Goal: Task Accomplishment & Management: Complete application form

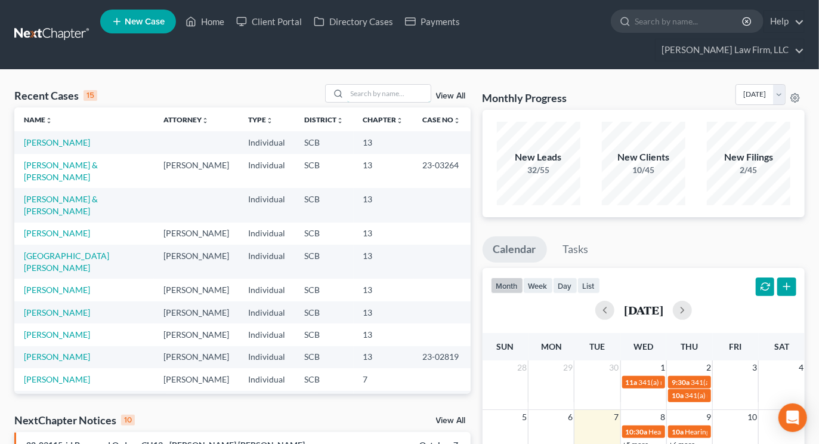
click at [388, 85] on input "search" at bounding box center [388, 93] width 83 height 17
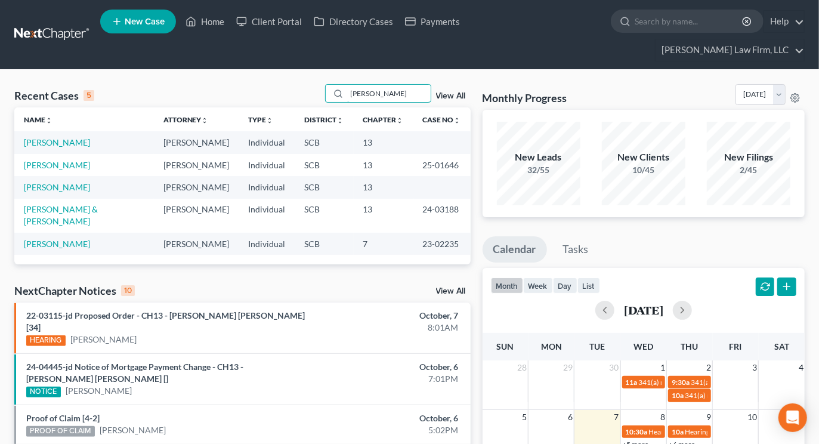
type input "dill"
click at [52, 160] on link "[PERSON_NAME]" at bounding box center [57, 165] width 66 height 10
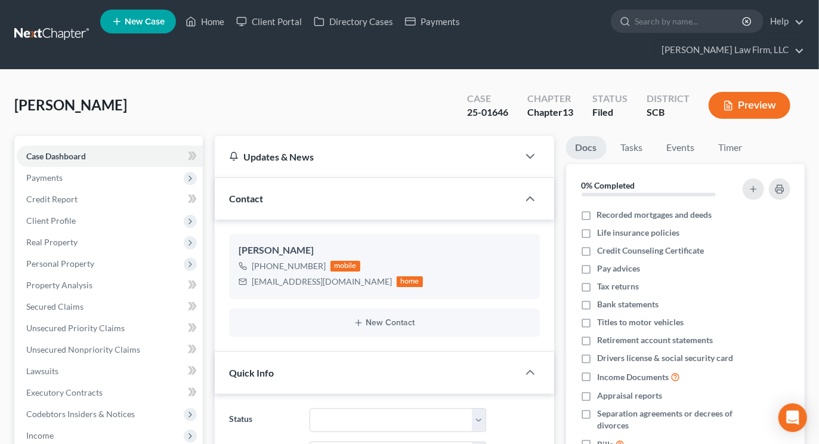
select select "0"
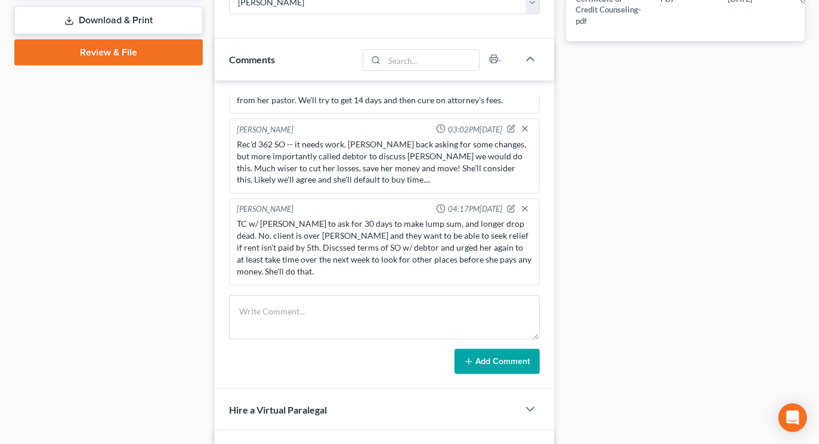
scroll to position [662, 0]
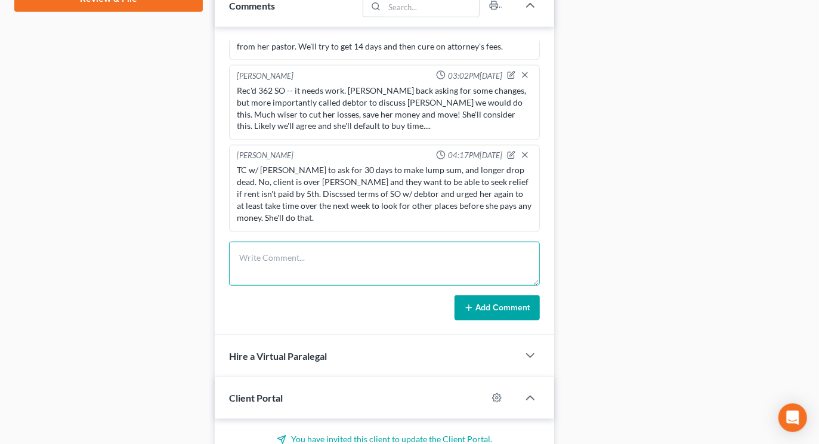
click at [307, 241] on textarea at bounding box center [384, 263] width 310 height 44
type textarea "TC in response to debtors email asking me to call. She asked if she can call me…"
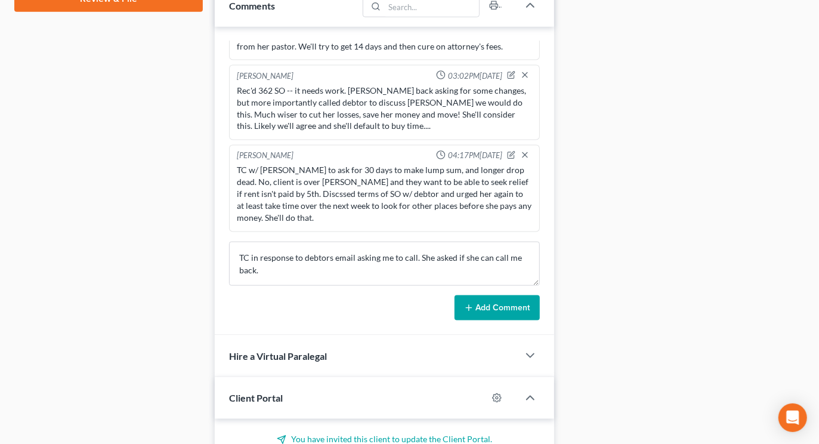
click at [503, 295] on button "Add Comment" at bounding box center [496, 307] width 85 height 25
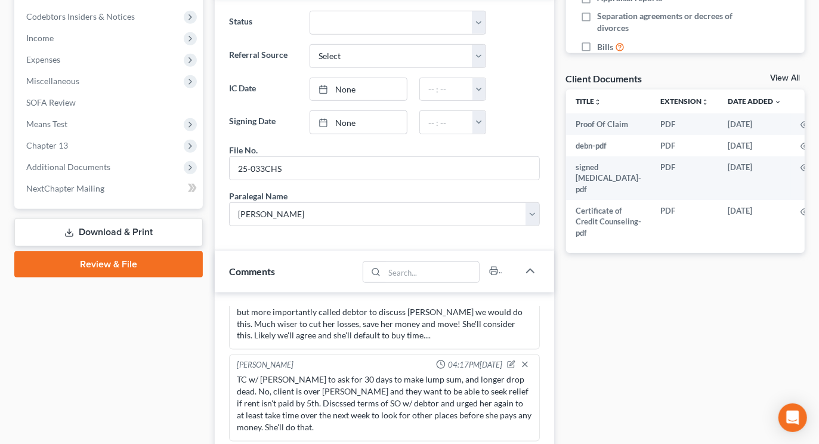
scroll to position [0, 0]
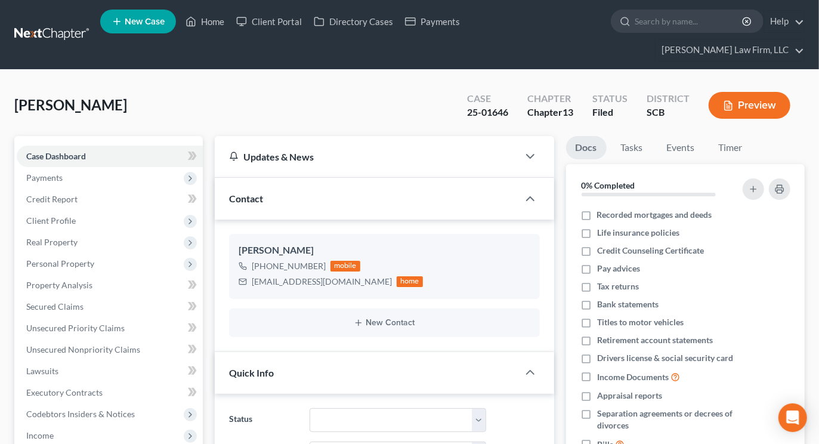
click at [78, 6] on nav "Home New Case Client Portal Directory Cases Payments Meredith Law Firm, LLC ehe…" at bounding box center [409, 34] width 819 height 69
click at [58, 24] on link at bounding box center [52, 34] width 76 height 21
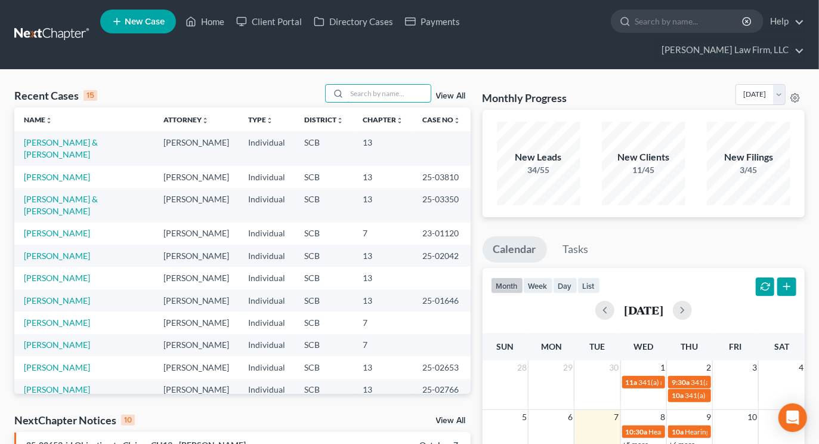
click at [372, 85] on input "search" at bounding box center [388, 93] width 83 height 17
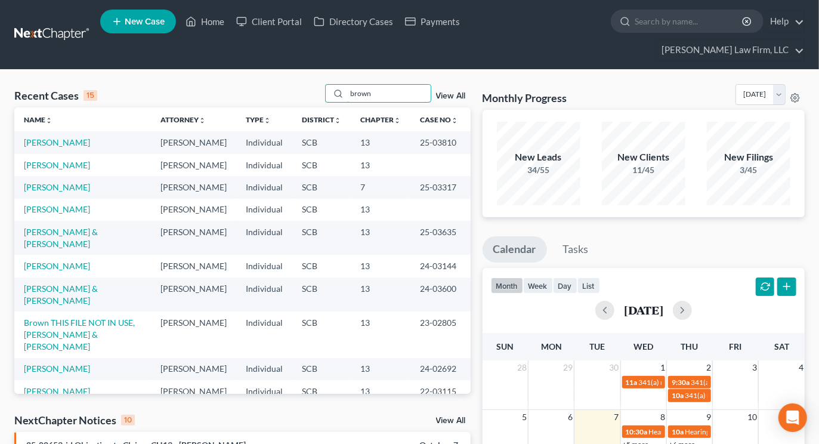
type input "brown"
click at [69, 137] on link "[PERSON_NAME]" at bounding box center [57, 142] width 66 height 10
select select "2"
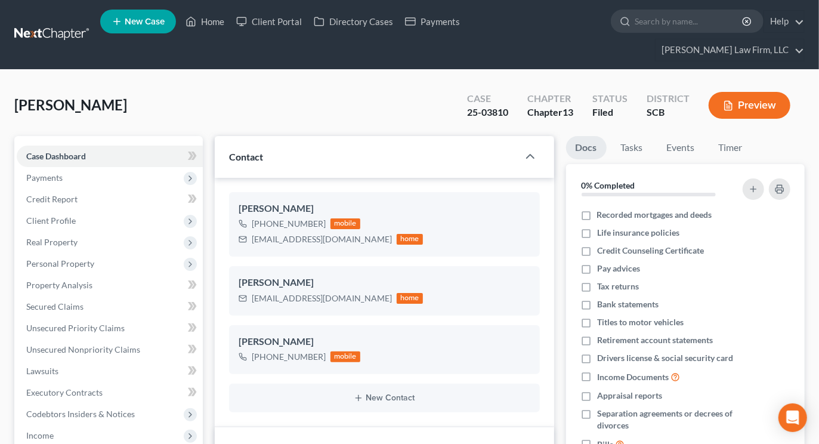
select select "0"
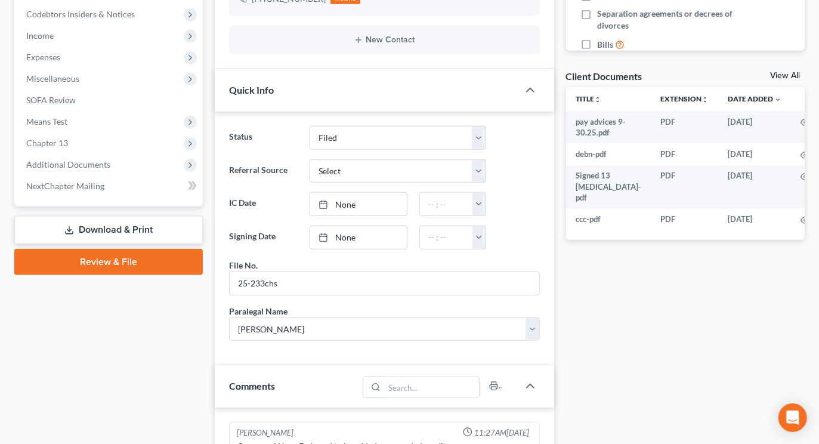
scroll to position [331, 0]
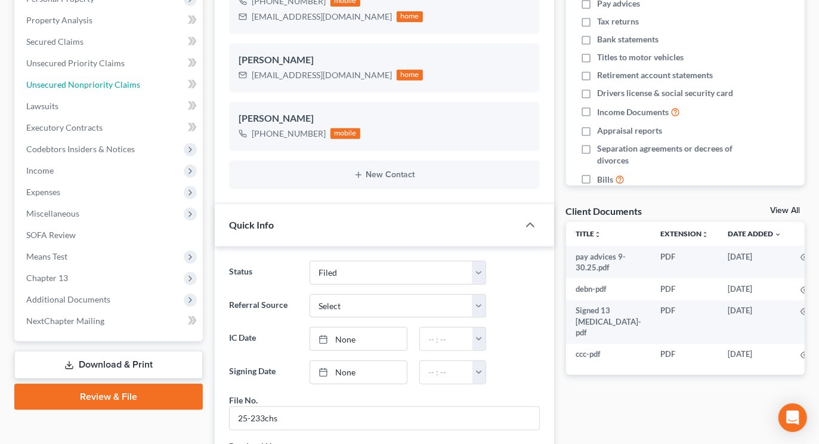
click at [79, 79] on span "Unsecured Nonpriority Claims" at bounding box center [83, 84] width 114 height 10
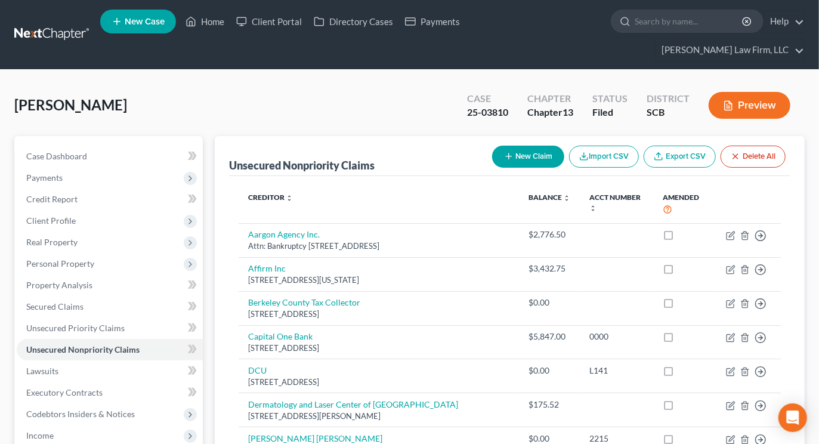
click at [73, 24] on link at bounding box center [52, 34] width 76 height 21
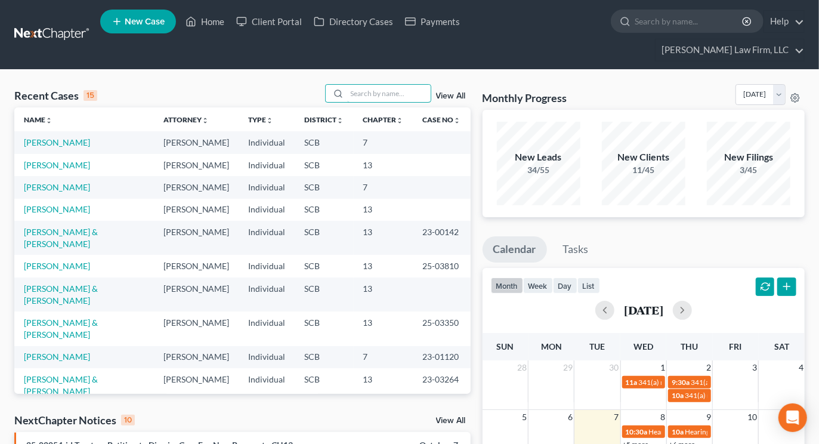
click at [410, 85] on input "search" at bounding box center [388, 93] width 83 height 17
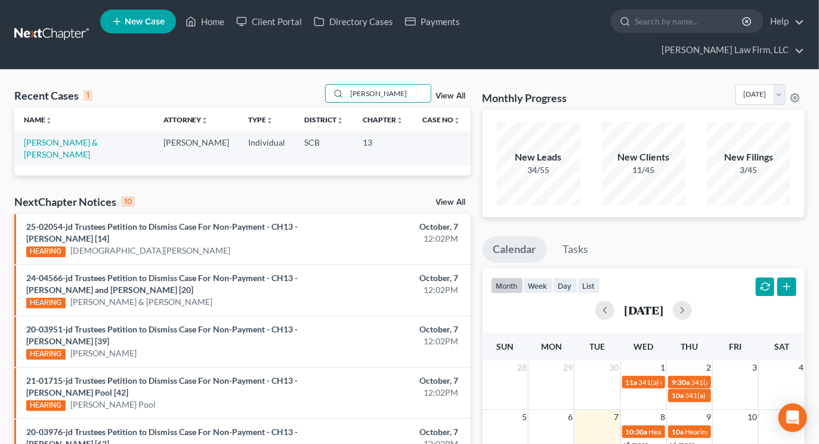
type input "harkins"
click at [66, 137] on link "Harkins, John & Elizabeth" at bounding box center [61, 148] width 74 height 22
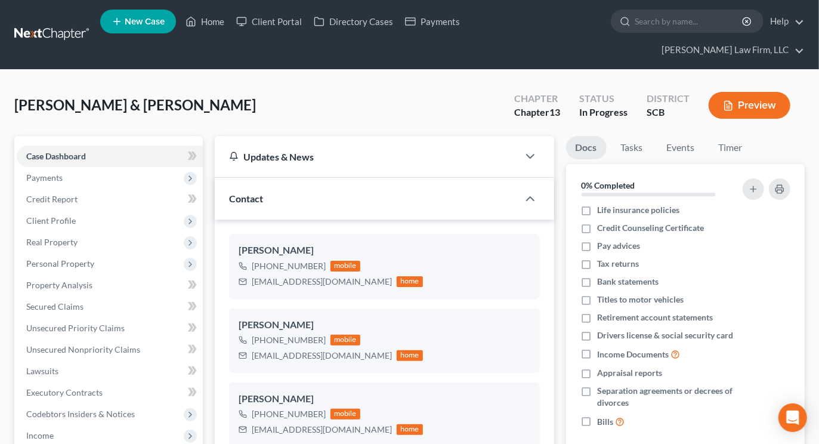
scroll to position [575, 0]
select select "1"
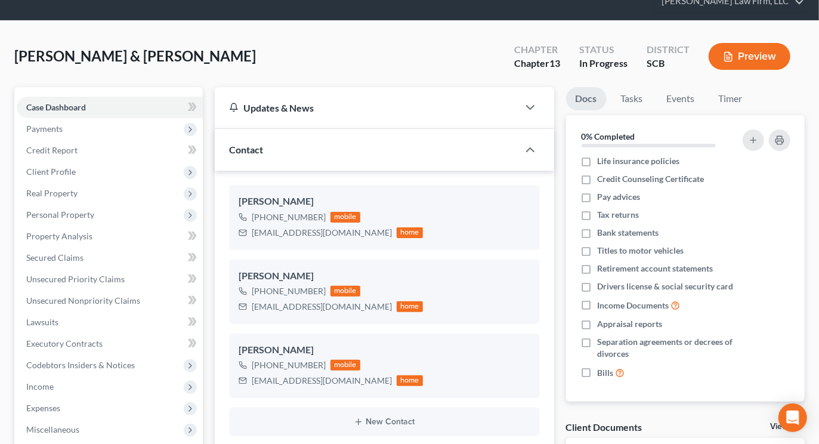
scroll to position [0, 0]
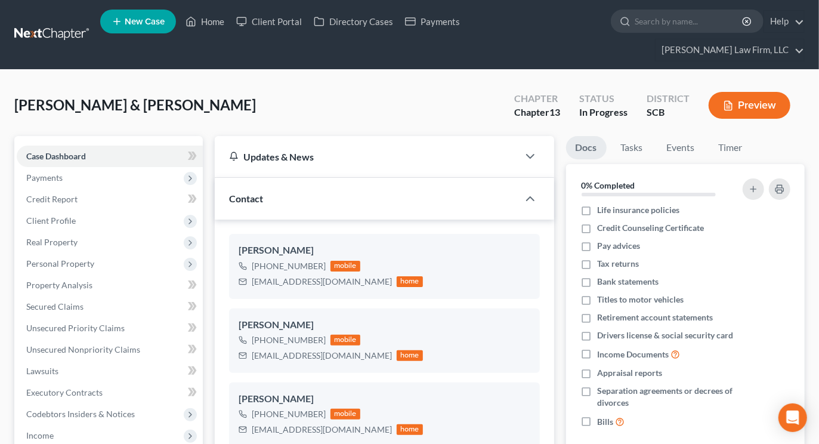
click at [72, 24] on link at bounding box center [52, 34] width 76 height 21
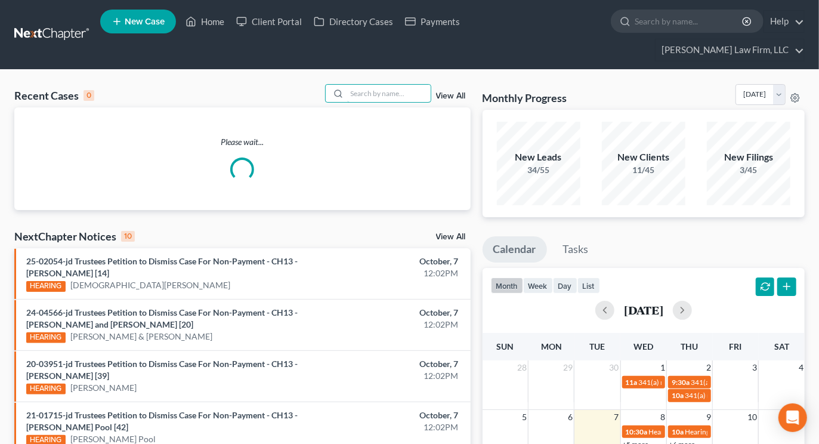
drag, startPoint x: 411, startPoint y: 73, endPoint x: 382, endPoint y: 76, distance: 29.4
click at [411, 85] on input "search" at bounding box center [388, 93] width 83 height 17
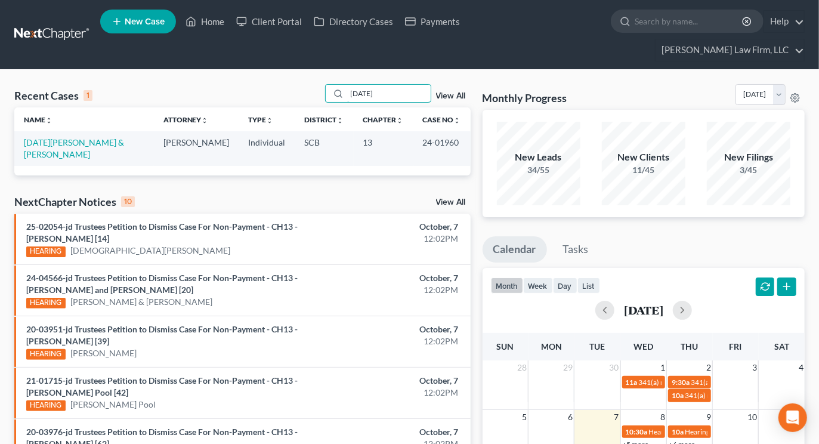
type input "toussaint"
click at [88, 137] on link "[DATE][PERSON_NAME] & [PERSON_NAME]" at bounding box center [74, 148] width 100 height 22
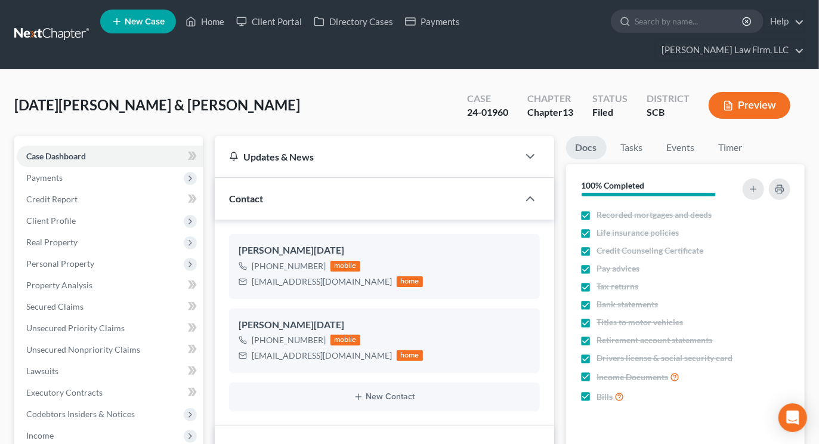
select select "1"
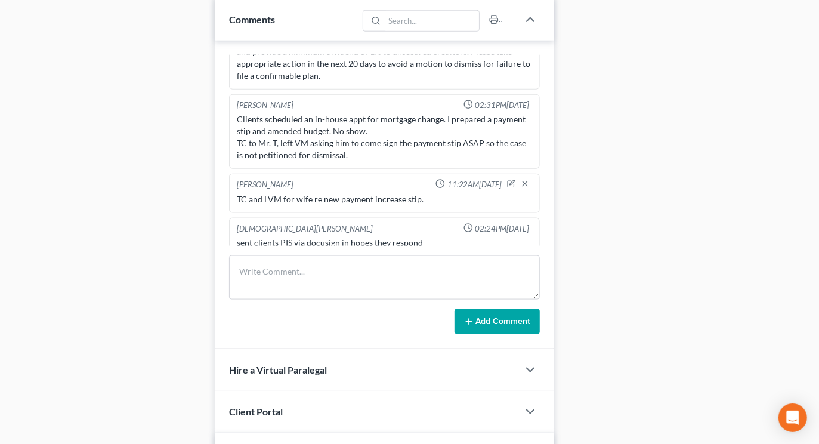
scroll to position [729, 0]
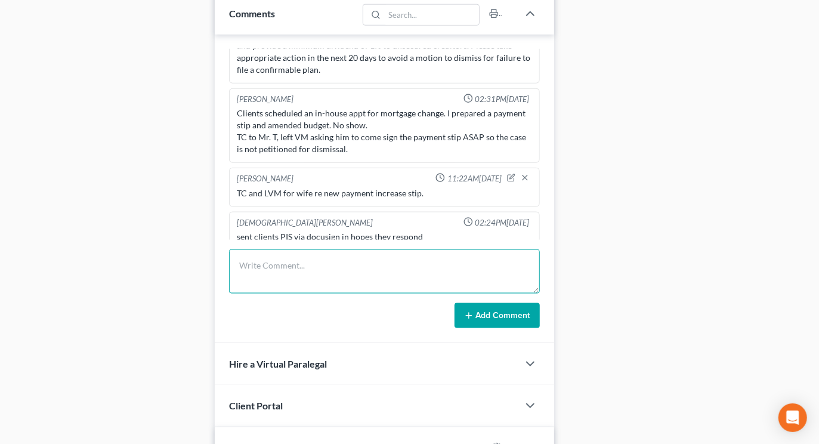
click at [388, 249] on textarea at bounding box center [384, 271] width 310 height 44
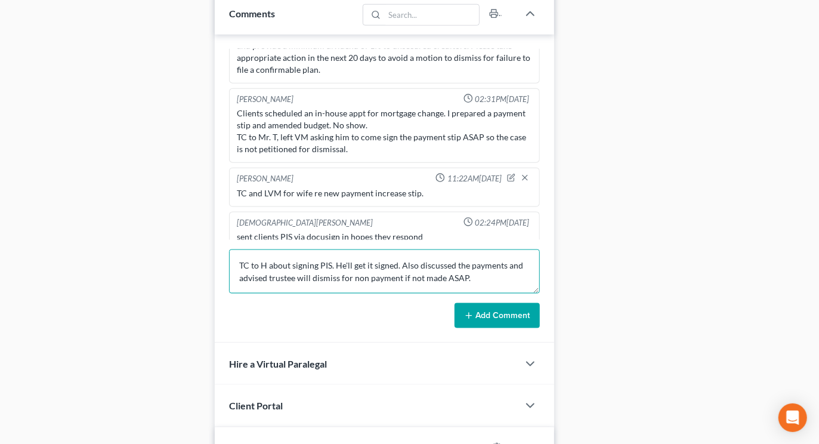
type textarea "TC to H about signing PIS. He'll get it signed. Also discussed the payments and…"
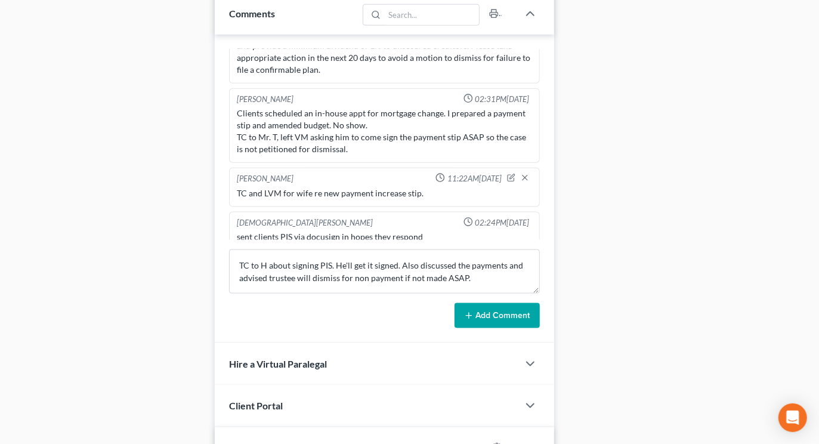
click at [503, 303] on button "Add Comment" at bounding box center [496, 315] width 85 height 25
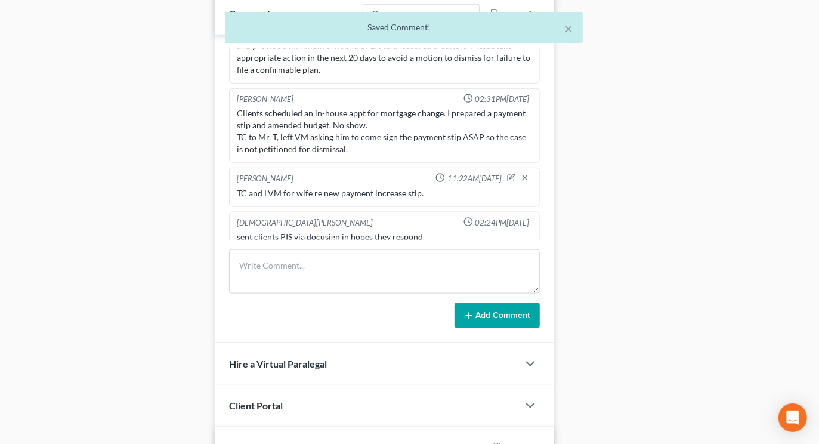
scroll to position [1382, 0]
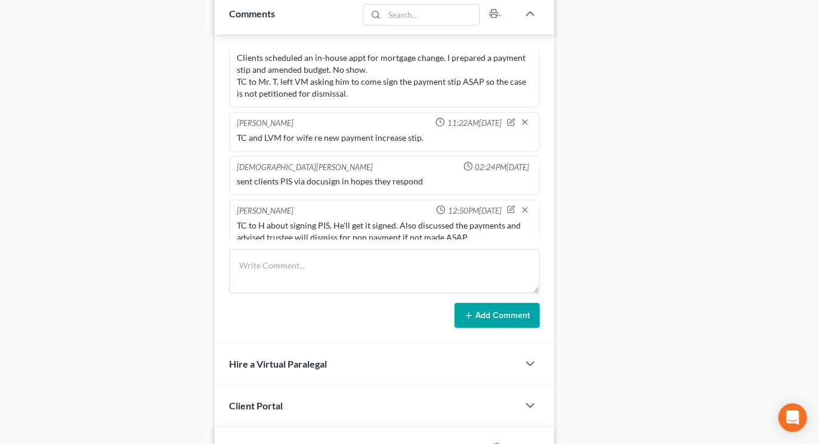
click at [680, 88] on div "Docs Tasks Events Timer 100% Completed Nothing here yet! Recorded mortgages and…" at bounding box center [685, 71] width 250 height 1329
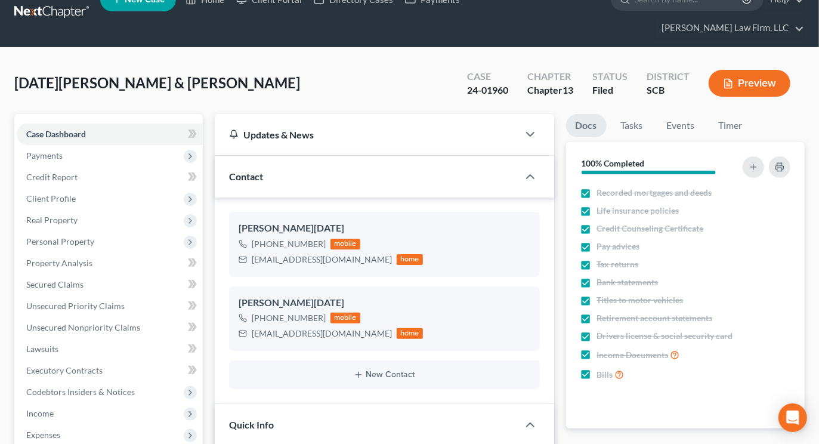
scroll to position [0, 0]
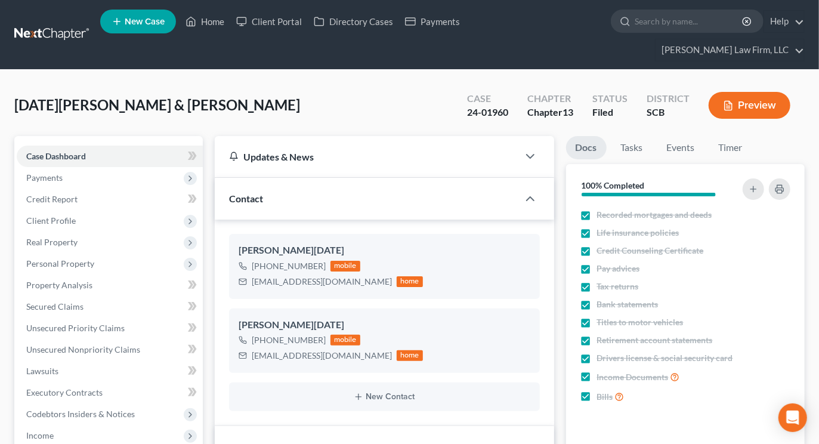
click at [73, 27] on link at bounding box center [52, 34] width 76 height 21
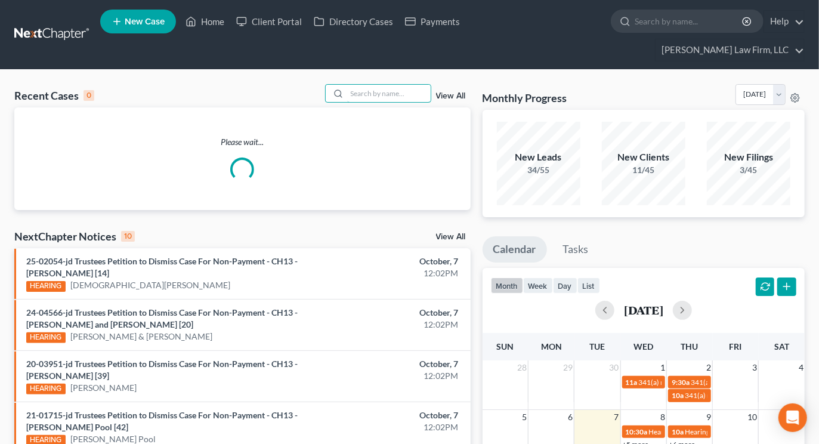
click at [367, 85] on input "search" at bounding box center [388, 93] width 83 height 17
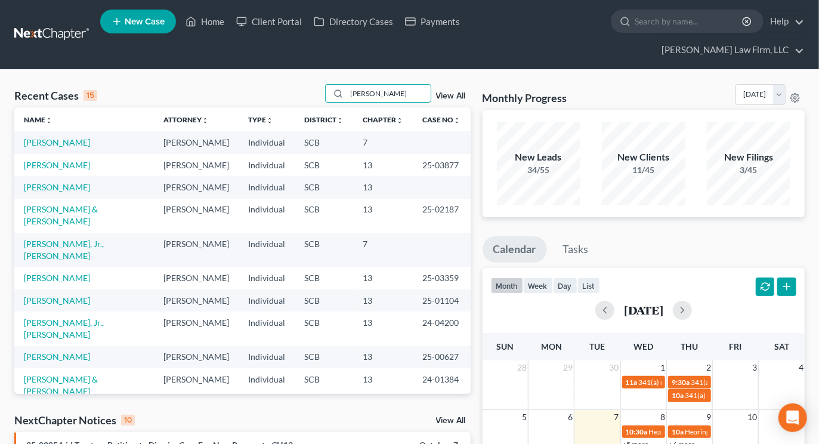
type input "[PERSON_NAME]"
click at [32, 182] on link "[PERSON_NAME]" at bounding box center [57, 187] width 66 height 10
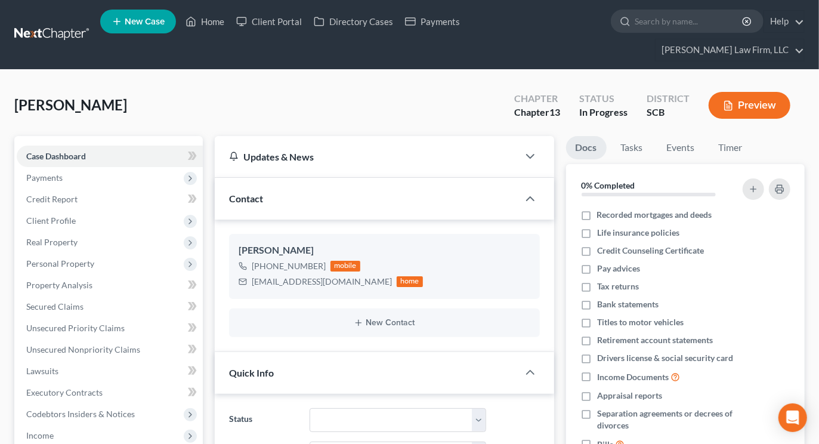
select select "0"
click at [116, 344] on span "Unsecured Nonpriority Claims" at bounding box center [83, 349] width 114 height 10
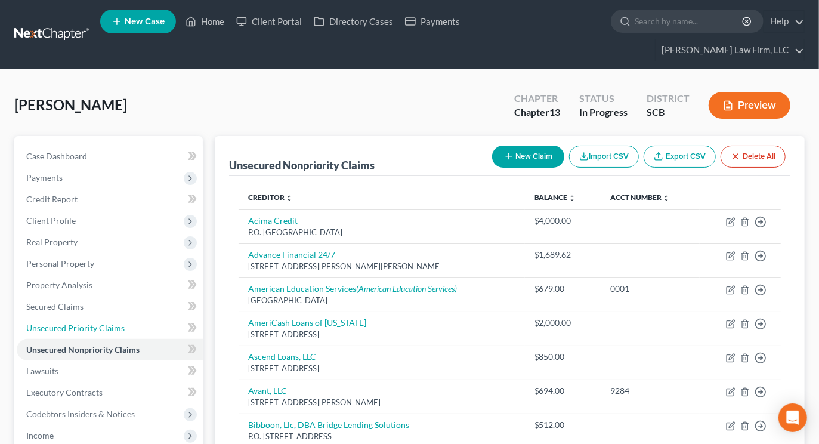
click at [70, 317] on link "Unsecured Priority Claims" at bounding box center [110, 327] width 186 height 21
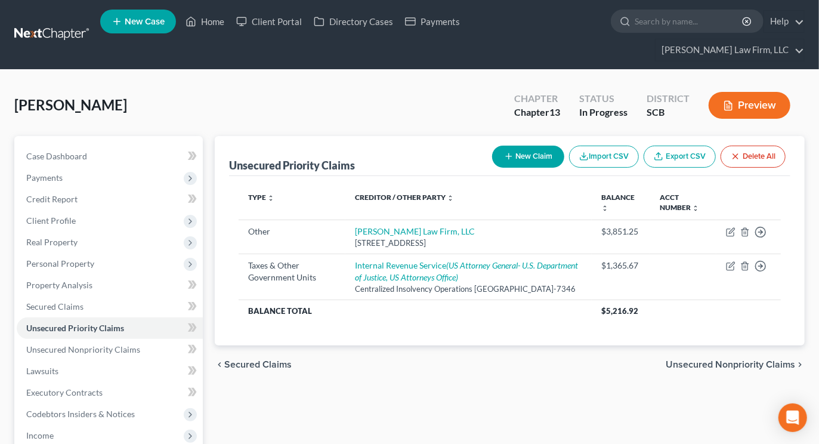
click at [531, 145] on button "New Claim" at bounding box center [528, 156] width 72 height 22
select select "0"
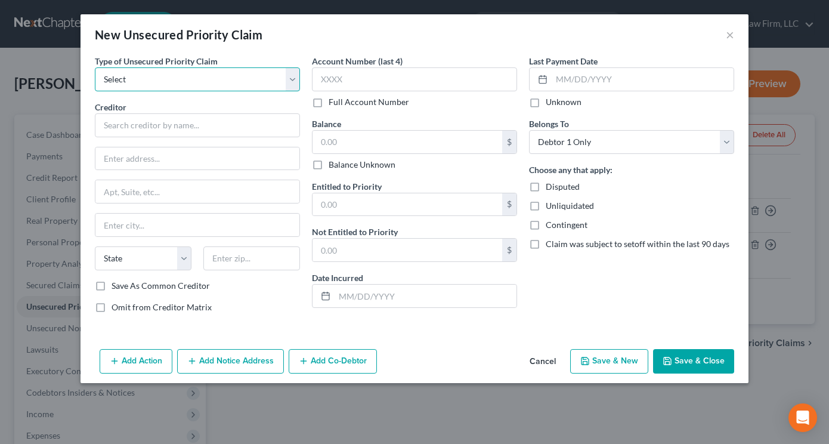
click at [154, 73] on select "Select Taxes & Other Government Units Domestic Support Obligations Extensions o…" at bounding box center [197, 79] width 205 height 24
select select "0"
click at [95, 67] on select "Select Taxes & Other Government Units Domestic Support Obligations Extensions o…" at bounding box center [197, 79] width 205 height 24
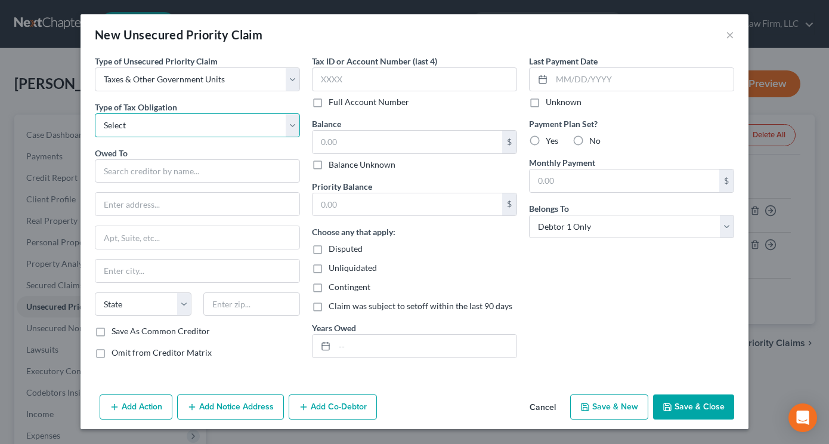
click at [157, 126] on select "Select Federal City State Franchise Tax Board Other" at bounding box center [197, 125] width 205 height 24
select select "2"
click at [95, 113] on select "Select Federal City State Franchise Tax Board Other" at bounding box center [197, 125] width 205 height 24
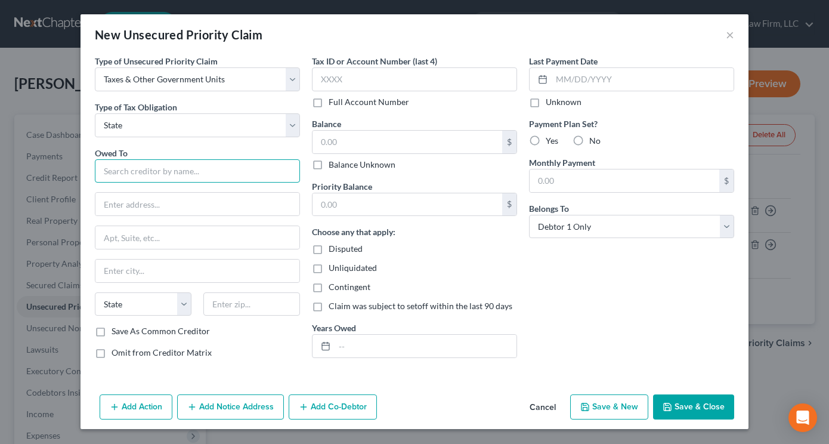
click at [159, 173] on input "text" at bounding box center [197, 171] width 205 height 24
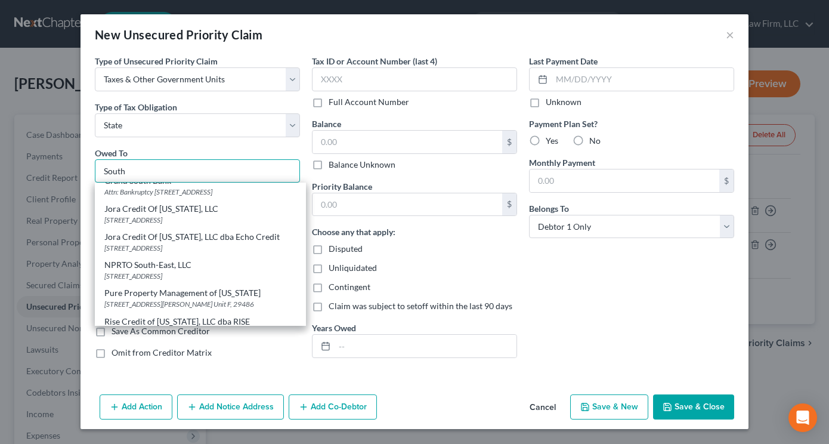
scroll to position [132, 0]
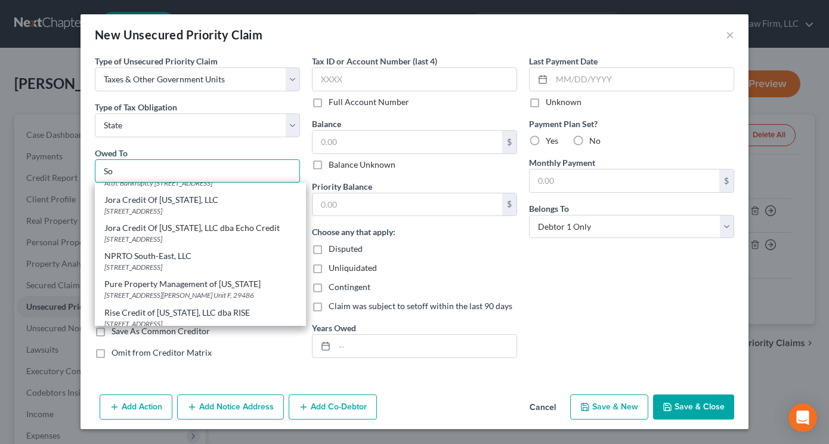
type input "S"
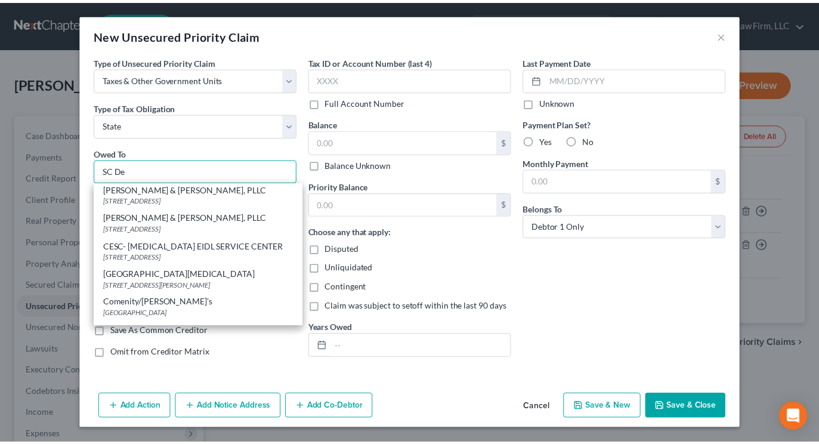
scroll to position [0, 0]
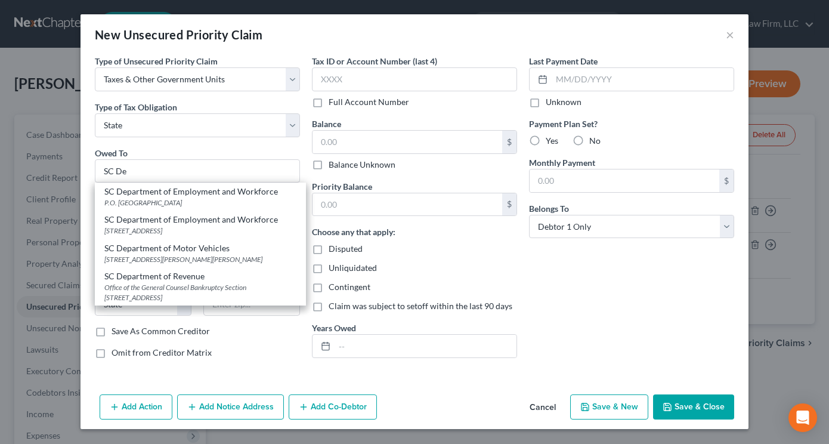
click at [151, 274] on div "SC Department of Revenue" at bounding box center [200, 276] width 192 height 12
type input "SC Department of Revenue"
type input "Office of the General Counsel Bankruptcy Section"
type input "300A Outlet Pointe Blvd"
type input "Columbia"
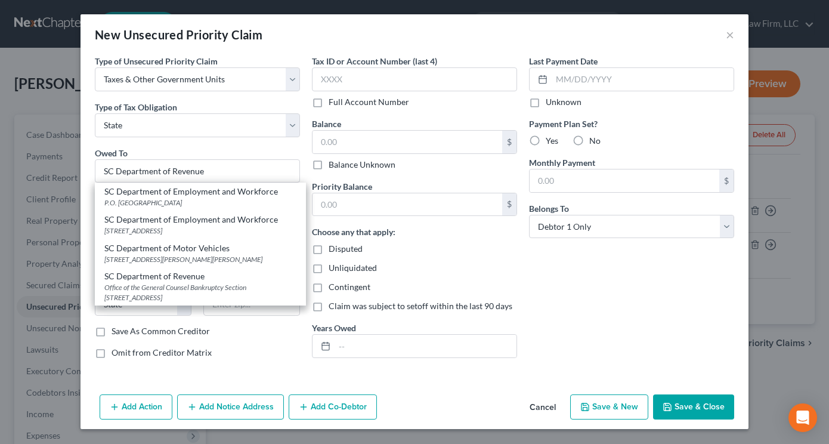
select select "42"
type input "29210-5666"
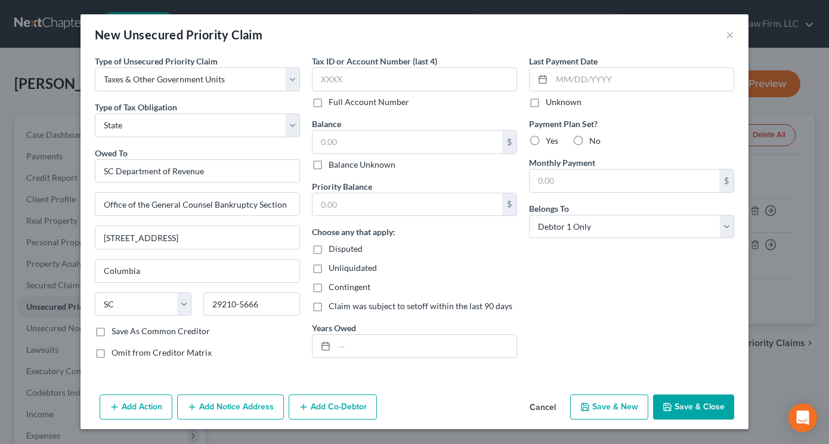
click at [686, 404] on button "Save & Close" at bounding box center [693, 406] width 81 height 25
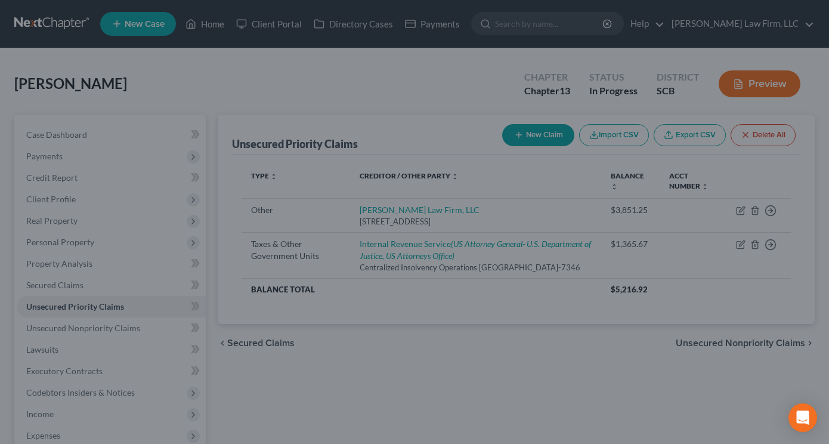
type input "0.00"
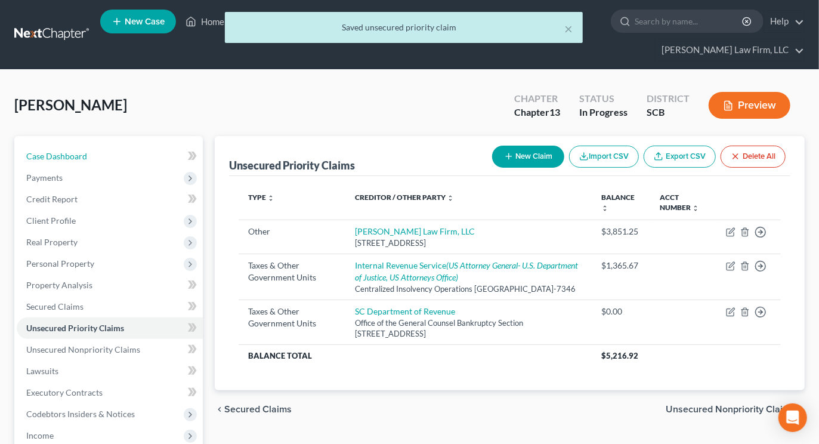
click at [54, 145] on link "Case Dashboard" at bounding box center [110, 155] width 186 height 21
select select "3"
select select "0"
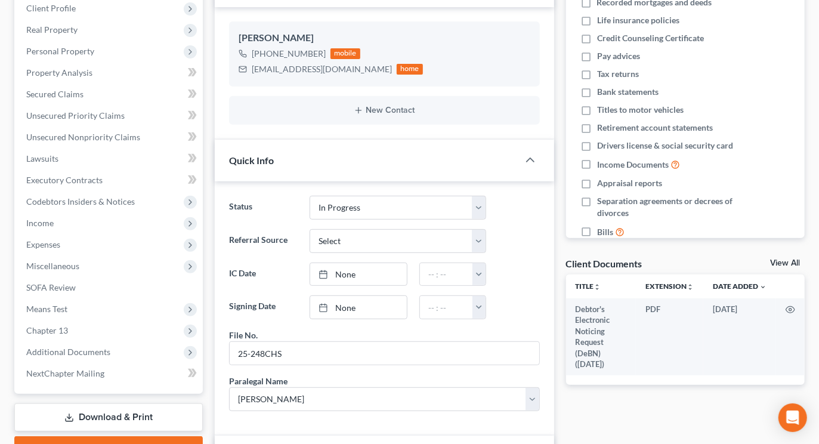
scroll to position [265, 0]
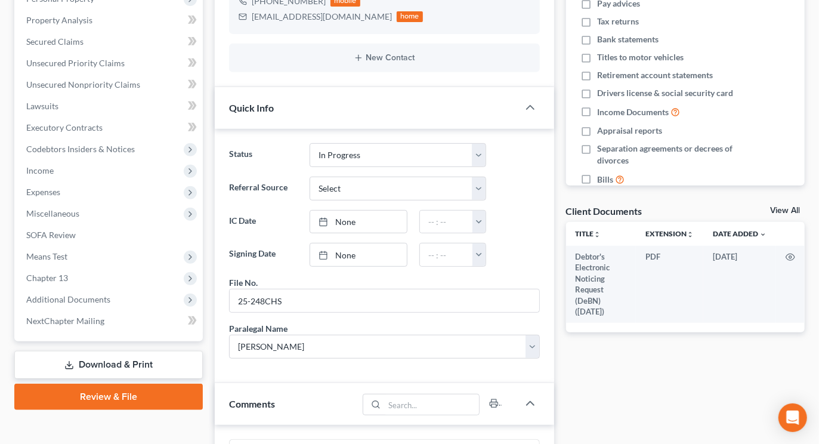
click at [66, 160] on span "Income" at bounding box center [110, 170] width 186 height 21
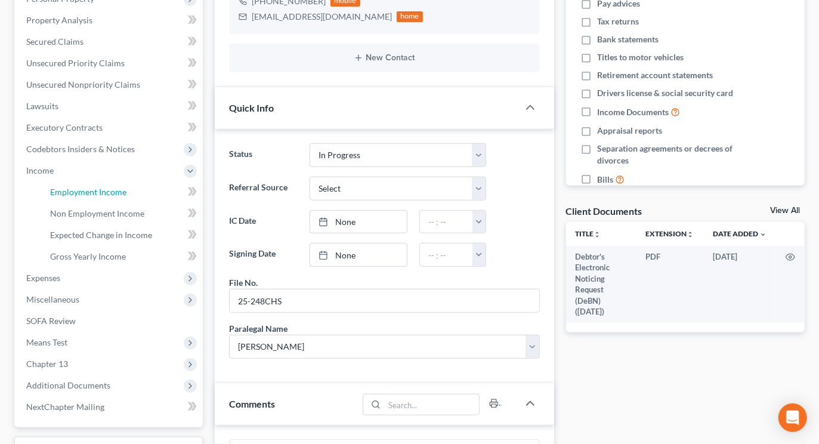
click at [69, 187] on span "Employment Income" at bounding box center [88, 192] width 76 height 10
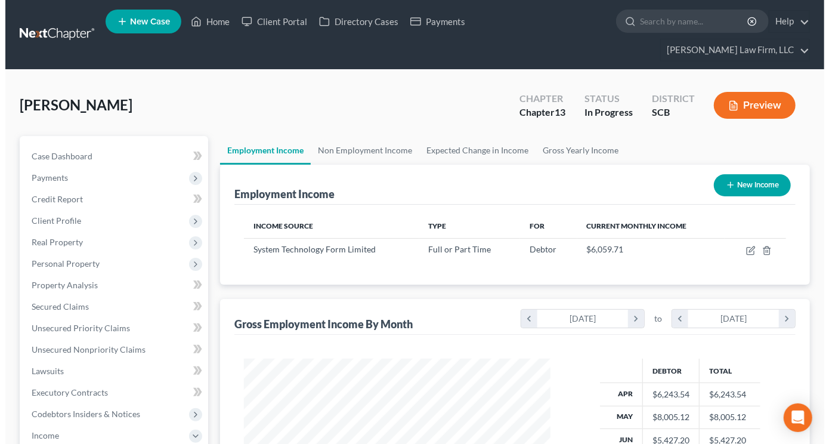
scroll to position [213, 330]
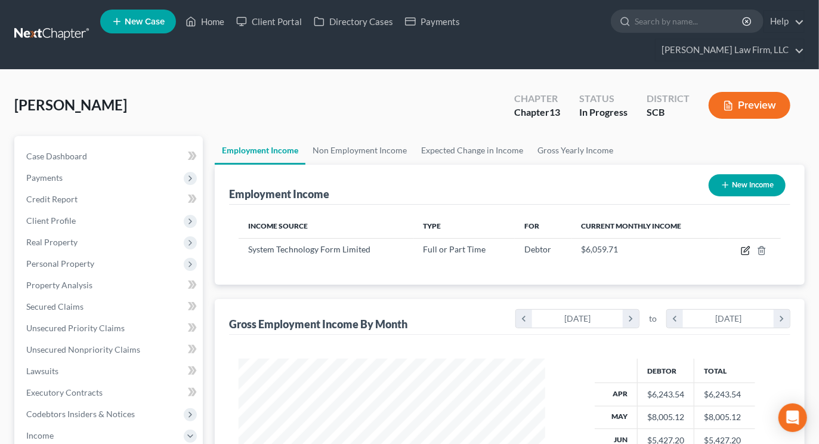
click at [747, 246] on icon "button" at bounding box center [746, 251] width 10 height 10
select select "0"
select select "48"
select select "2"
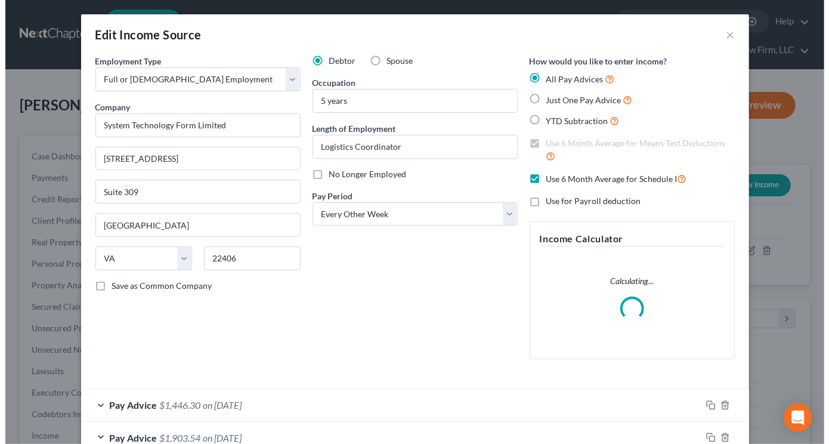
scroll to position [213, 335]
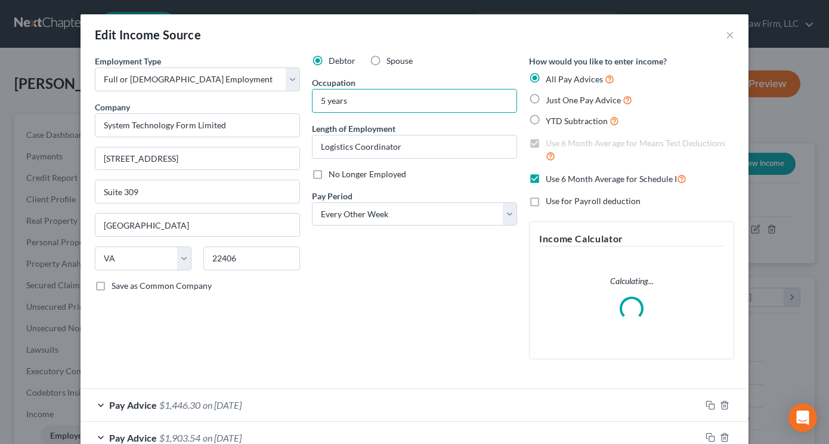
drag, startPoint x: 374, startPoint y: 97, endPoint x: 311, endPoint y: 103, distance: 64.1
click at [312, 103] on input "5 years" at bounding box center [414, 100] width 204 height 23
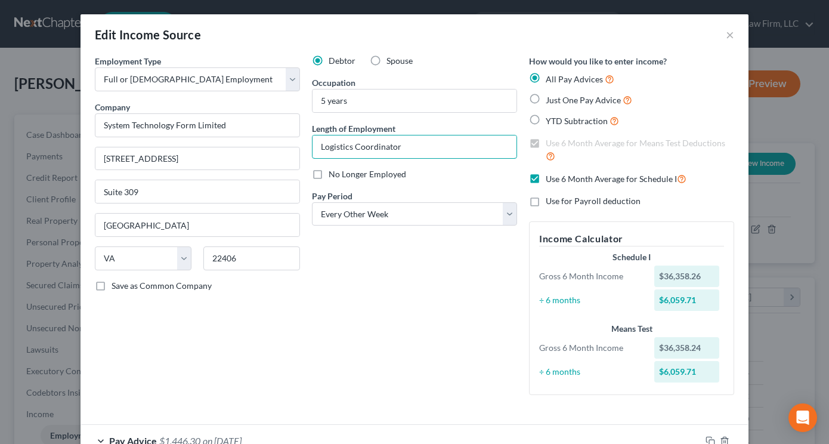
drag, startPoint x: 400, startPoint y: 140, endPoint x: 276, endPoint y: 142, distance: 124.1
click at [276, 142] on div "Employment Type * Select Full or Part Time Employment Self Employment Company *…" at bounding box center [414, 235] width 651 height 360
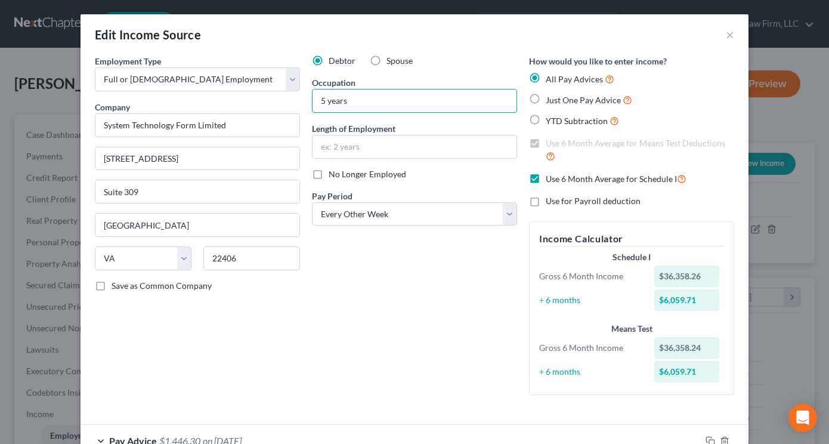
drag, startPoint x: 347, startPoint y: 100, endPoint x: 301, endPoint y: 108, distance: 46.6
click at [306, 108] on div "Debtor Spouse Occupation 5 years Length of Employment No Longer Employed Pay Pe…" at bounding box center [414, 229] width 217 height 349
paste input "Logistics Coordinator"
type input "Logistics Coordinator"
click at [360, 142] on input "text" at bounding box center [414, 146] width 204 height 23
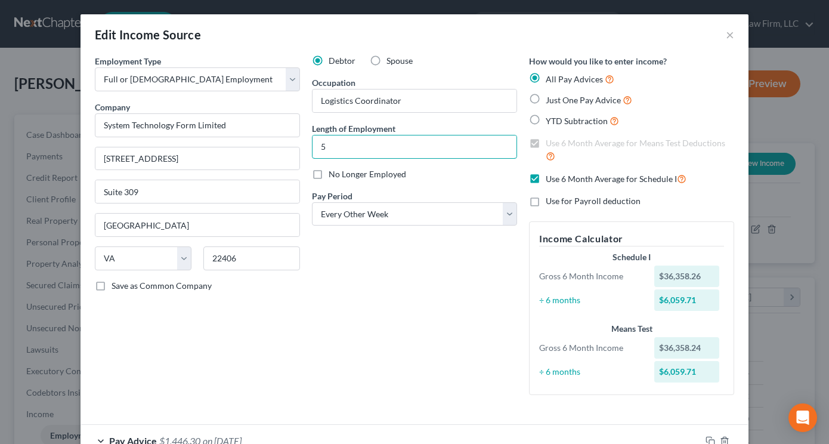
type input "5 years"
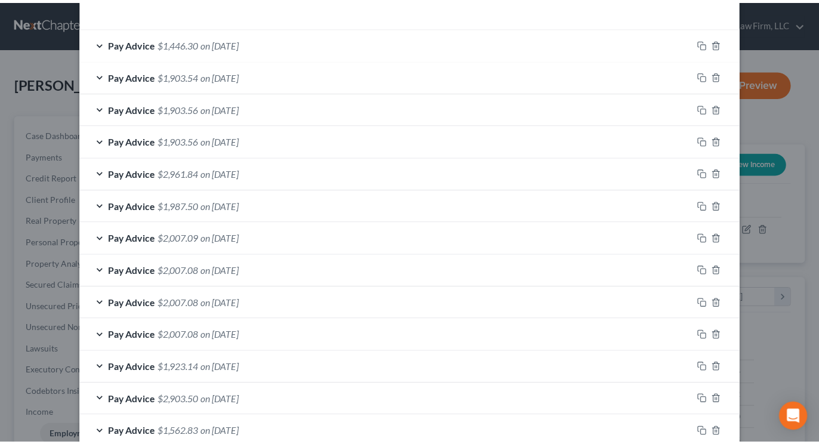
scroll to position [468, 0]
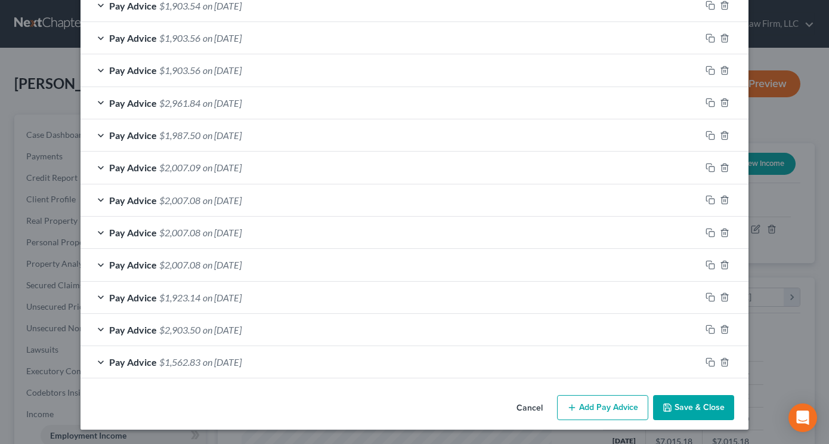
click at [713, 407] on button "Save & Close" at bounding box center [693, 407] width 81 height 25
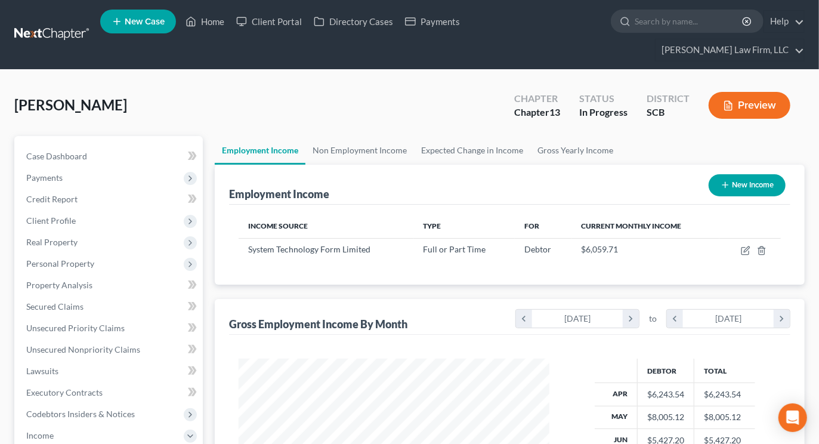
scroll to position [596079, 595962]
click at [662, 70] on div "Allen, Ashley Upgraded Chapter Chapter 13 Status In Progress District SCB Previ…" at bounding box center [409, 427] width 819 height 714
click at [66, 24] on link at bounding box center [52, 34] width 76 height 21
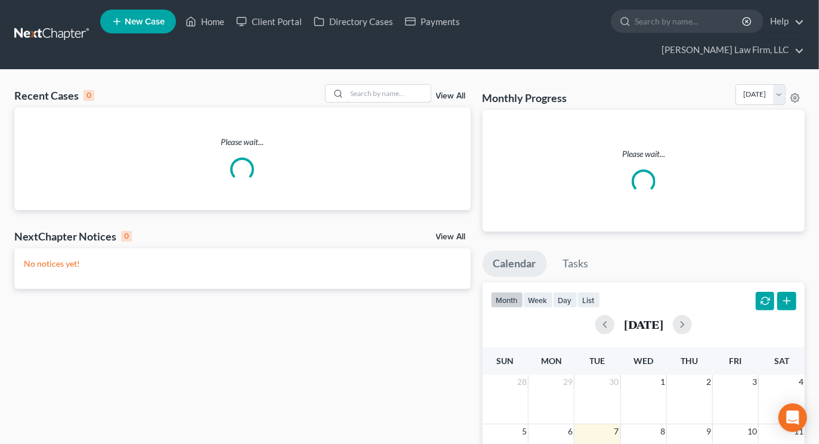
click at [388, 85] on input "search" at bounding box center [388, 93] width 83 height 17
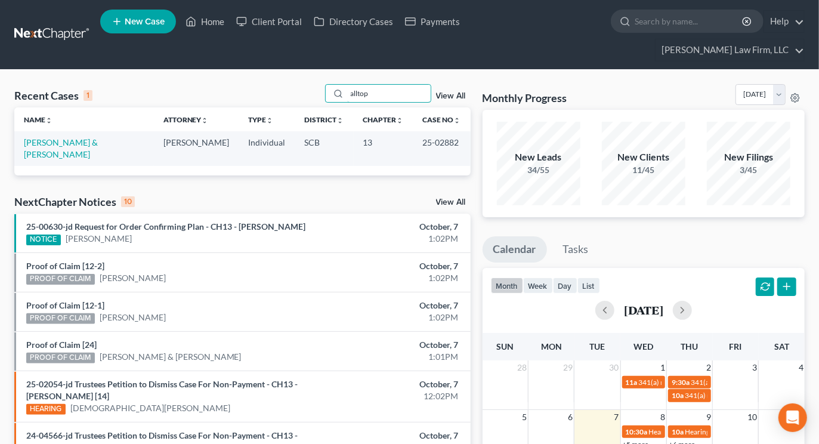
type input "alltop"
click at [61, 137] on link "[PERSON_NAME] & [PERSON_NAME]" at bounding box center [61, 148] width 74 height 22
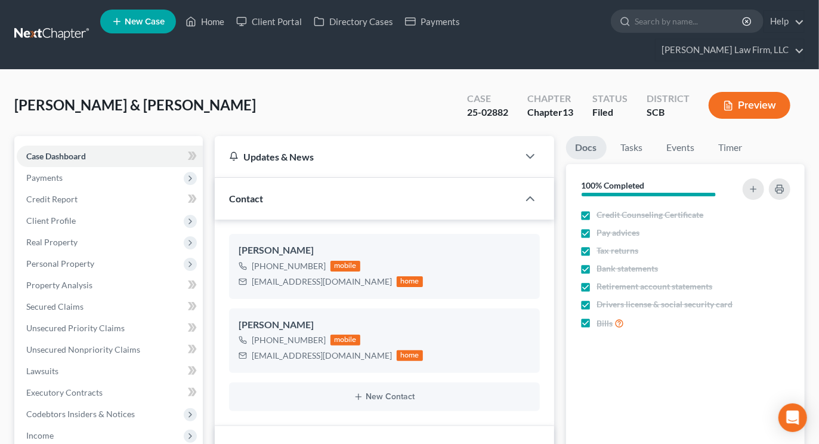
select select "1"
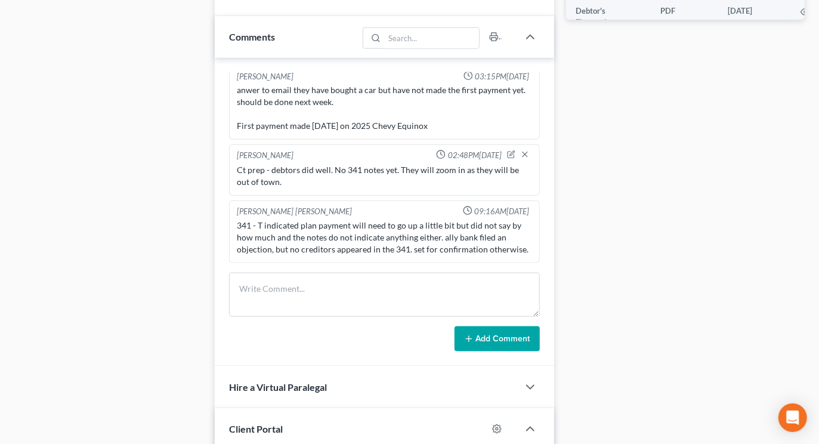
scroll to position [795, 0]
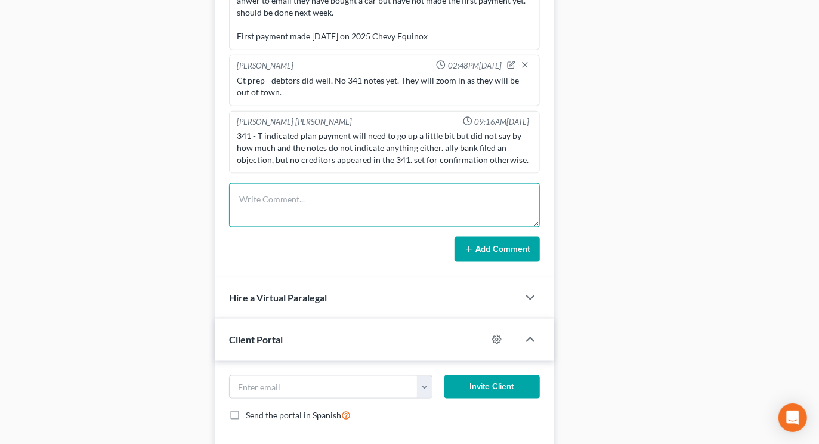
click at [317, 183] on textarea at bounding box center [384, 205] width 310 height 44
type textarea "R"
type textarea "CH - reviewed claims for SOL, redid math, prepped AP. No payment change, even w…"
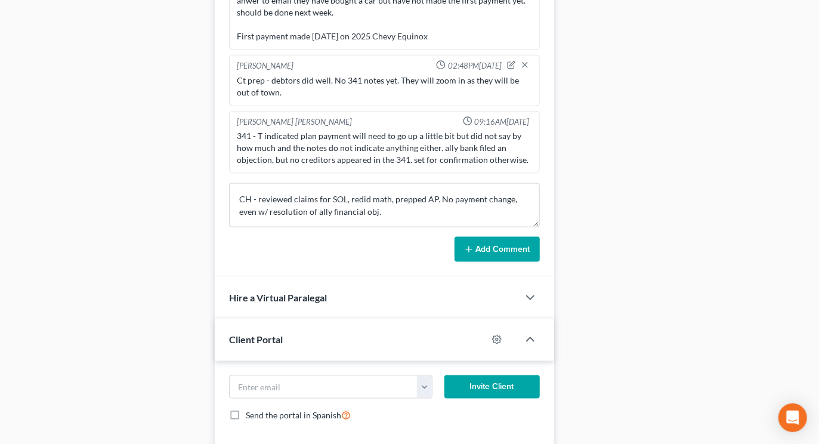
click at [491, 237] on button "Add Comment" at bounding box center [496, 249] width 85 height 25
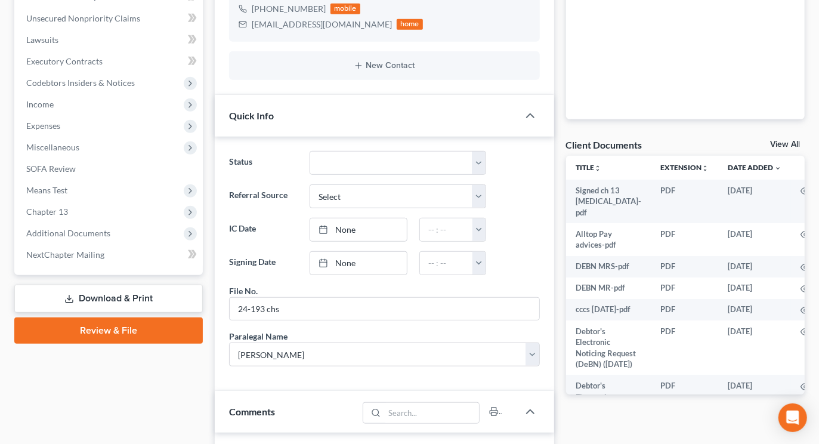
scroll to position [0, 0]
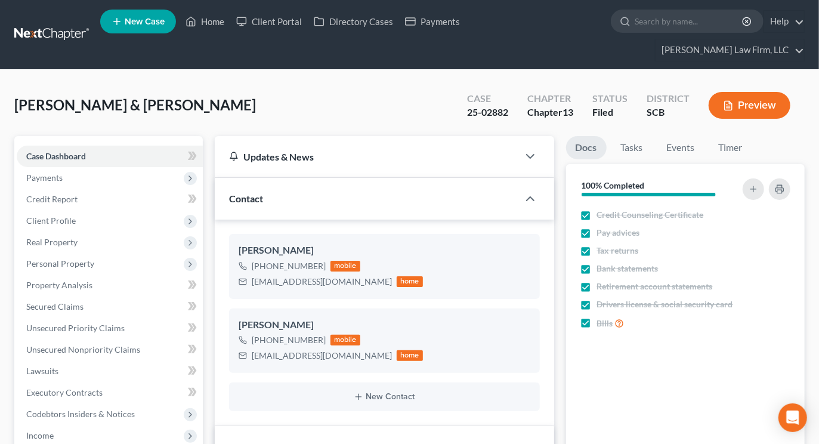
click at [75, 6] on nav "Home New Case Client Portal Directory Cases Payments Meredith Law Firm, LLC ehe…" at bounding box center [409, 34] width 819 height 69
click at [76, 24] on link at bounding box center [52, 34] width 76 height 21
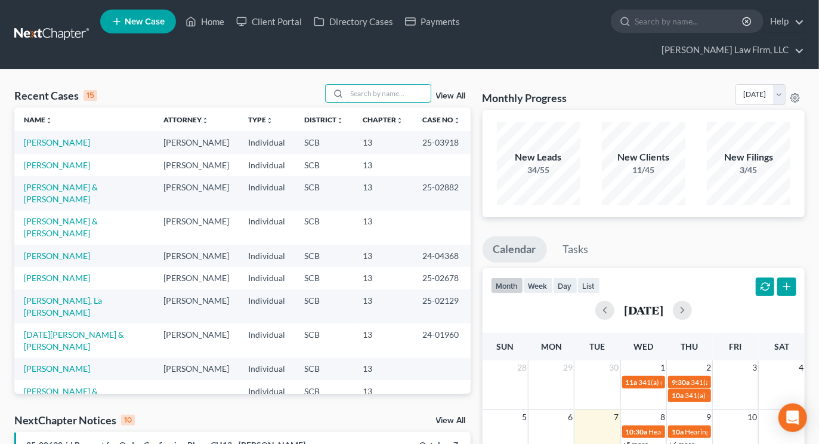
click at [395, 85] on input "search" at bounding box center [388, 93] width 83 height 17
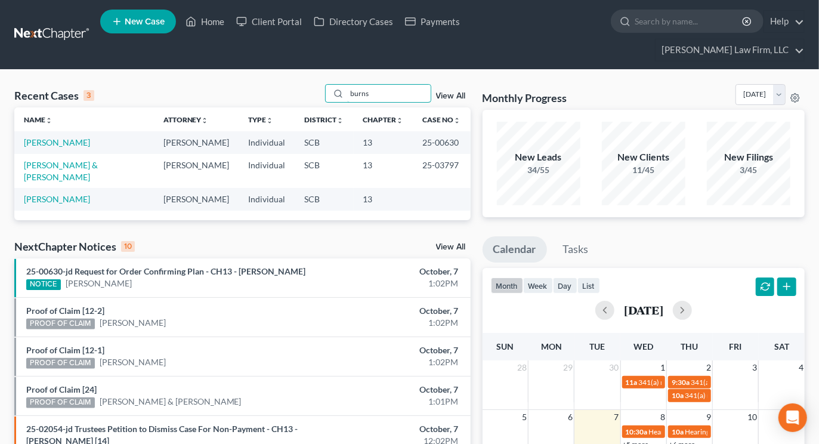
type input "burns"
click at [36, 137] on link "[PERSON_NAME]" at bounding box center [57, 142] width 66 height 10
select select "1"
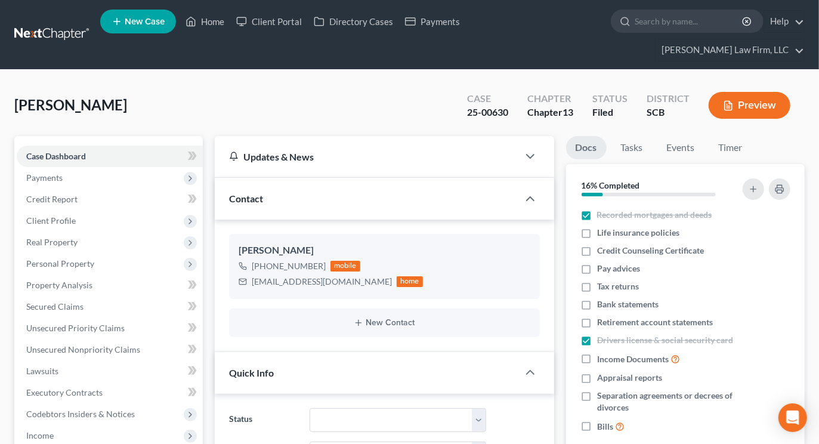
select select "0"
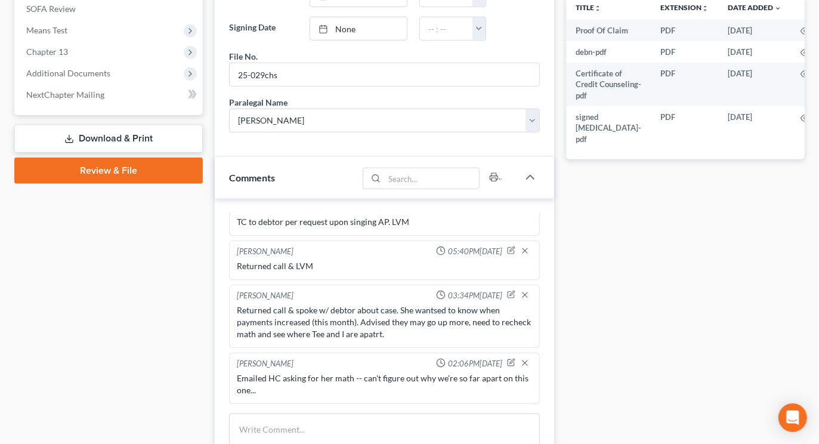
scroll to position [795, 0]
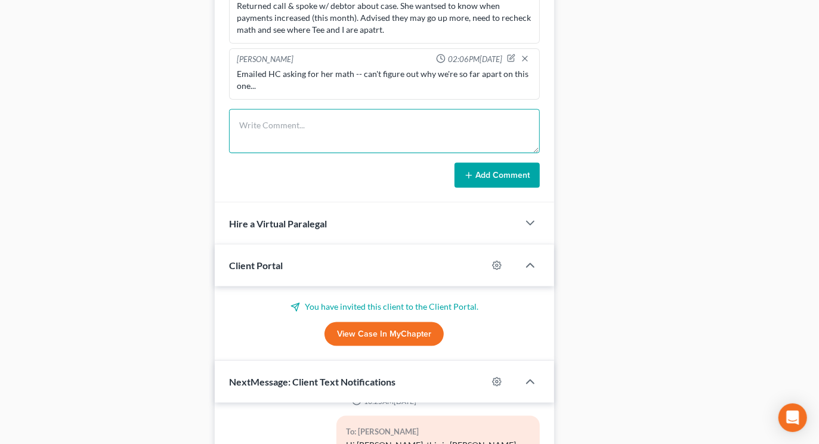
click at [330, 114] on textarea at bounding box center [384, 131] width 310 height 44
click at [372, 109] on textarea "Returned call & spoke w/ debtor aobut payments. She has" at bounding box center [384, 131] width 310 height 44
click at [366, 109] on textarea "Returned call & spoke w/ debtor aobut payments. She has" at bounding box center [384, 131] width 310 height 44
click at [462, 109] on textarea "Returned call & spoke w/ debtor about payments. She has" at bounding box center [384, 131] width 310 height 44
type textarea "Returned call & spoke w/ debtor about payments. She has the money. Advised her …"
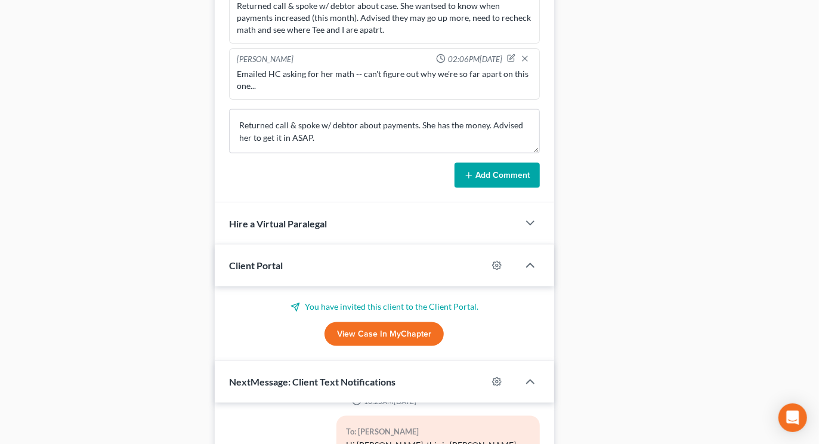
click at [496, 163] on button "Add Comment" at bounding box center [496, 175] width 85 height 25
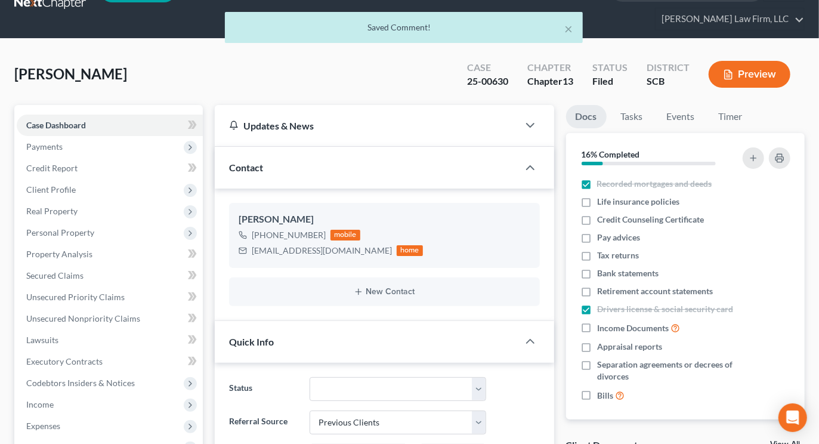
scroll to position [0, 0]
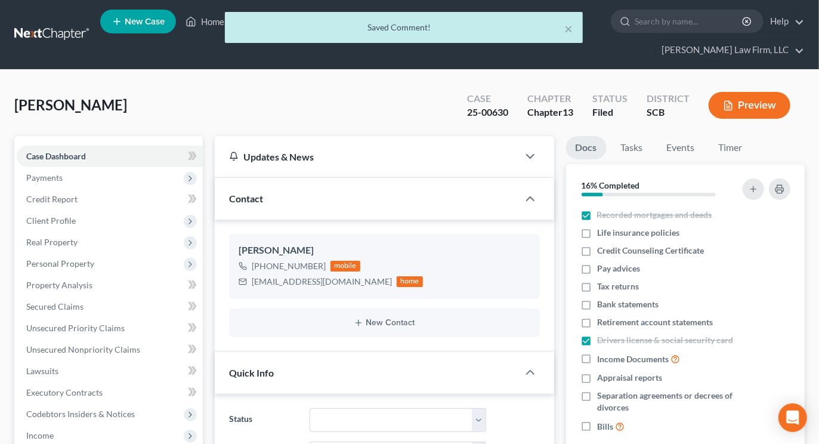
click at [63, 30] on div "× Saved Comment!" at bounding box center [403, 30] width 819 height 37
click at [68, 21] on div "× Saved Comment!" at bounding box center [403, 30] width 819 height 37
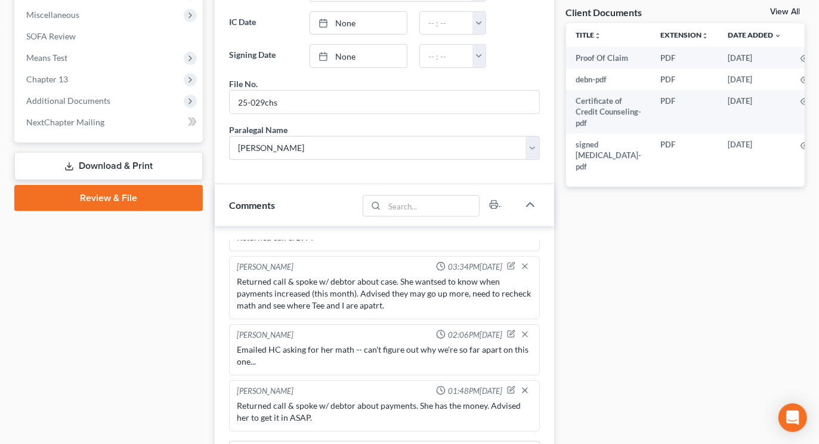
scroll to position [795, 0]
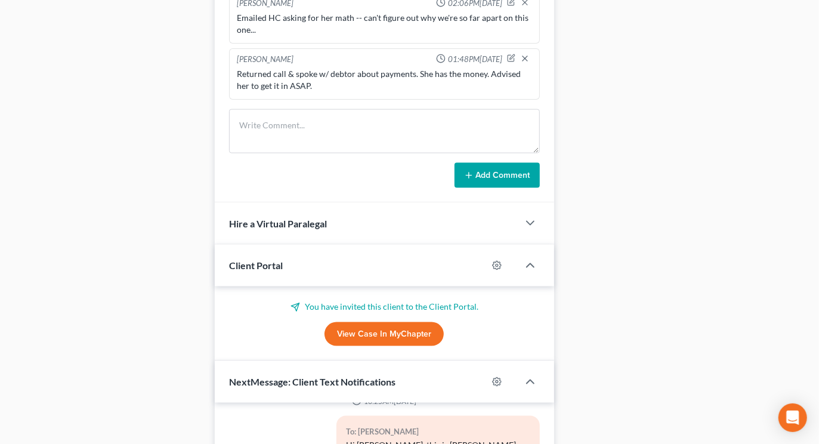
drag, startPoint x: 677, startPoint y: 70, endPoint x: 670, endPoint y: 73, distance: 8.0
click at [677, 70] on div "Docs Tasks Events Timer 16% Completed Nothing here yet! Recorded mortgages and …" at bounding box center [685, 5] width 250 height 1329
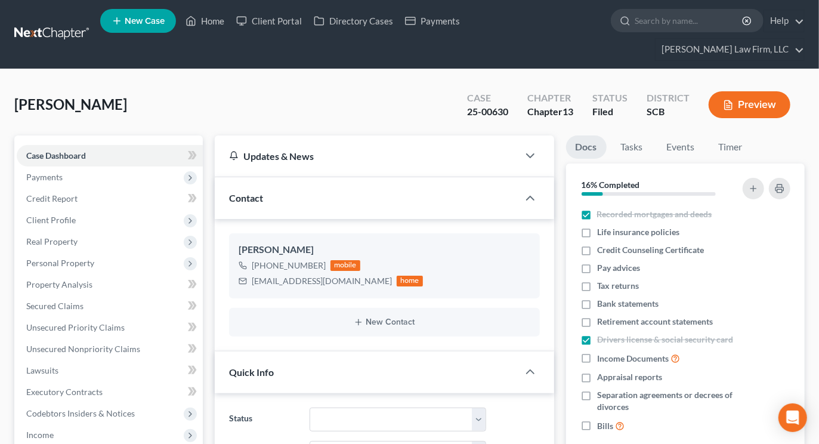
scroll to position [0, 0]
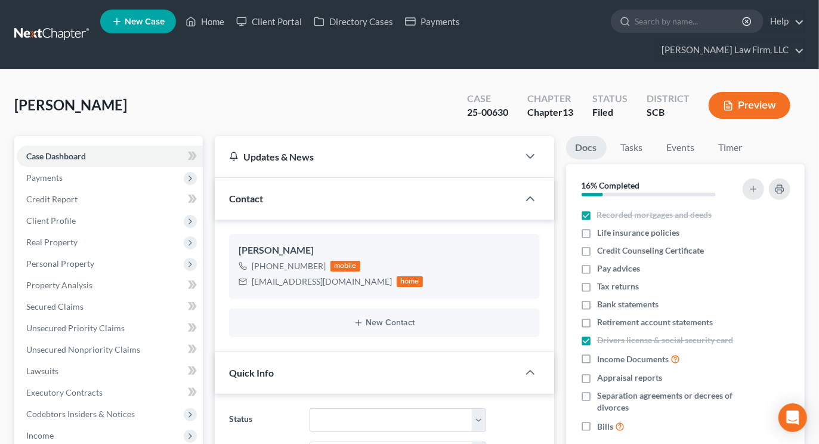
click at [52, 24] on link at bounding box center [52, 34] width 76 height 21
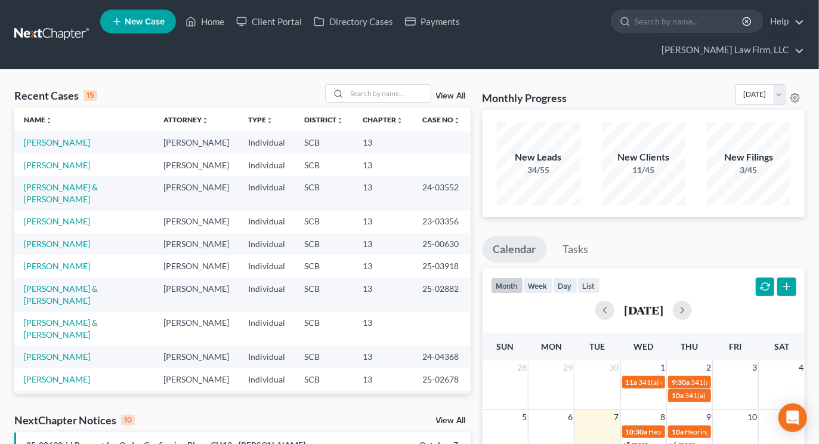
click at [371, 85] on input "search" at bounding box center [388, 93] width 83 height 17
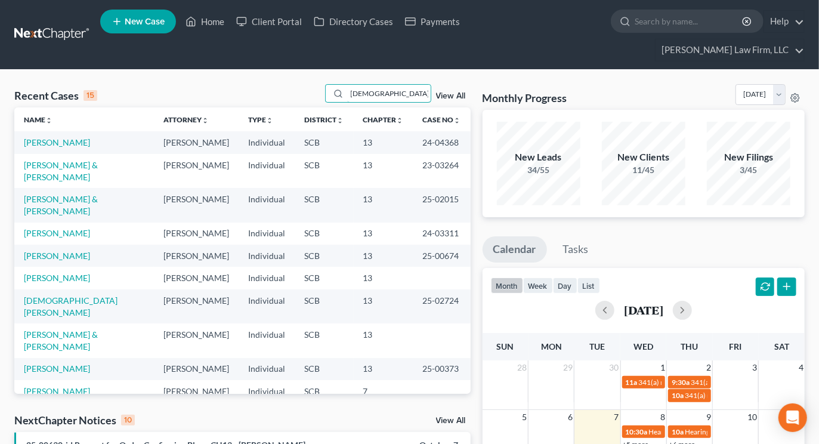
type input "[DEMOGRAPHIC_DATA]"
click at [61, 314] on link "[DEMOGRAPHIC_DATA][PERSON_NAME]" at bounding box center [71, 306] width 94 height 22
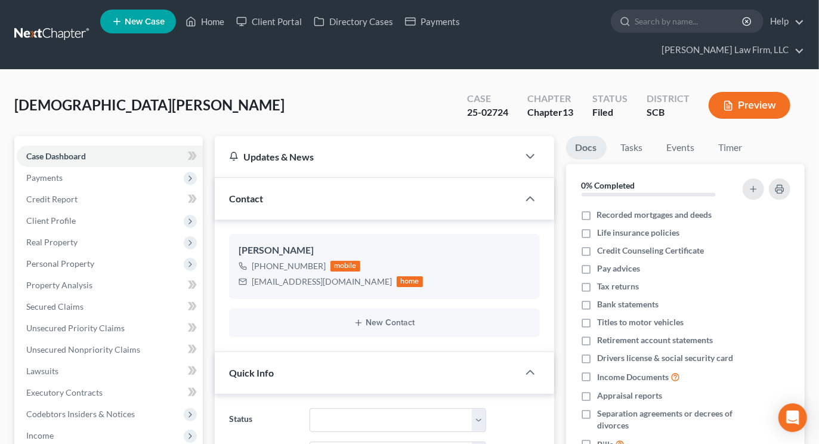
select select "0"
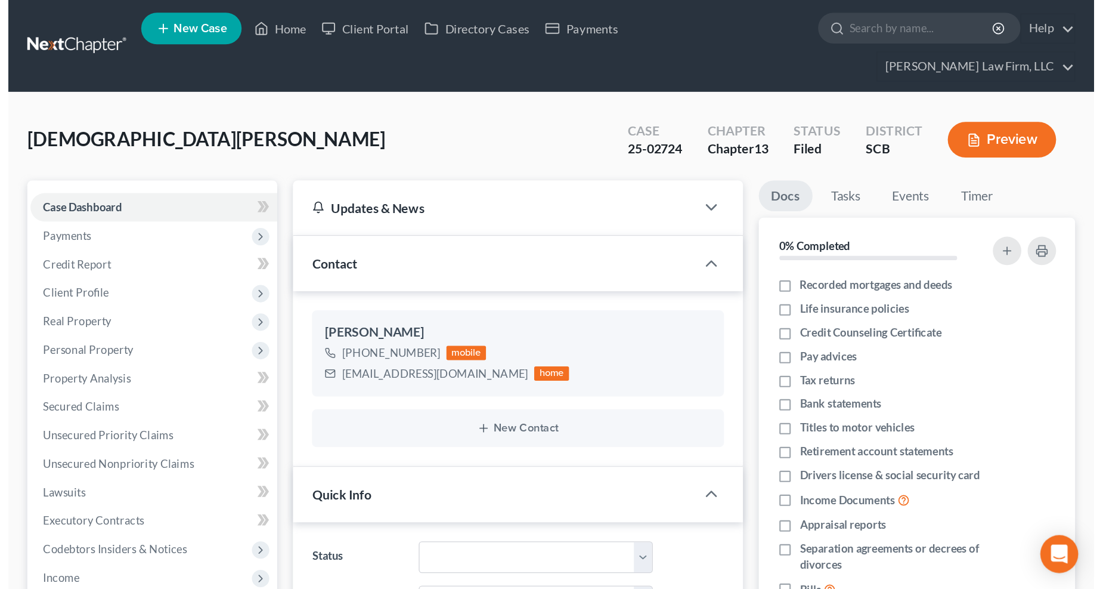
scroll to position [623, 0]
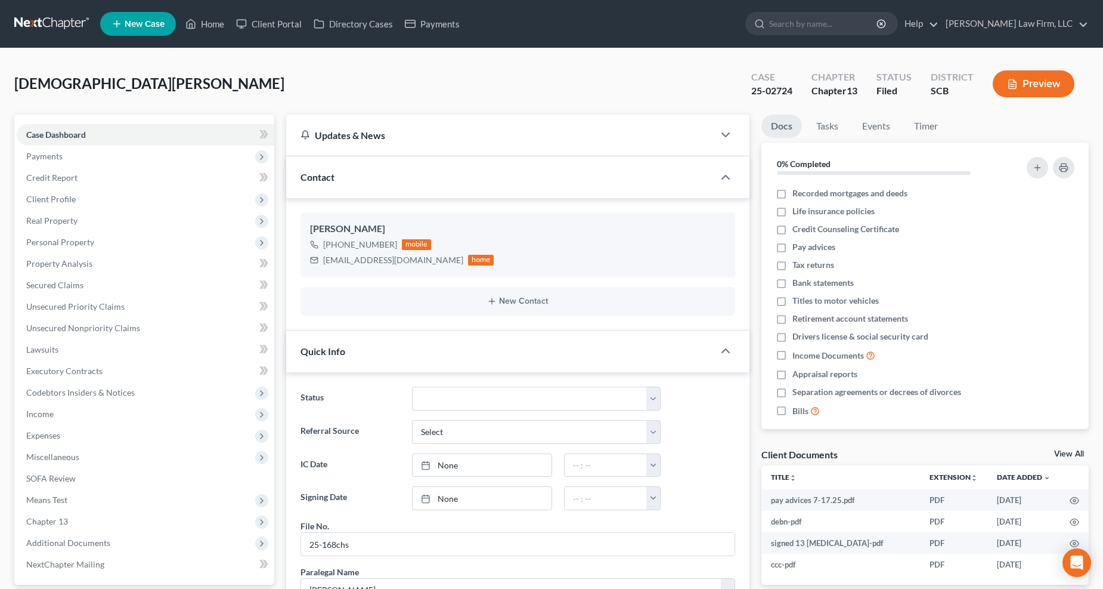
click at [828, 88] on button "Preview" at bounding box center [1034, 83] width 82 height 27
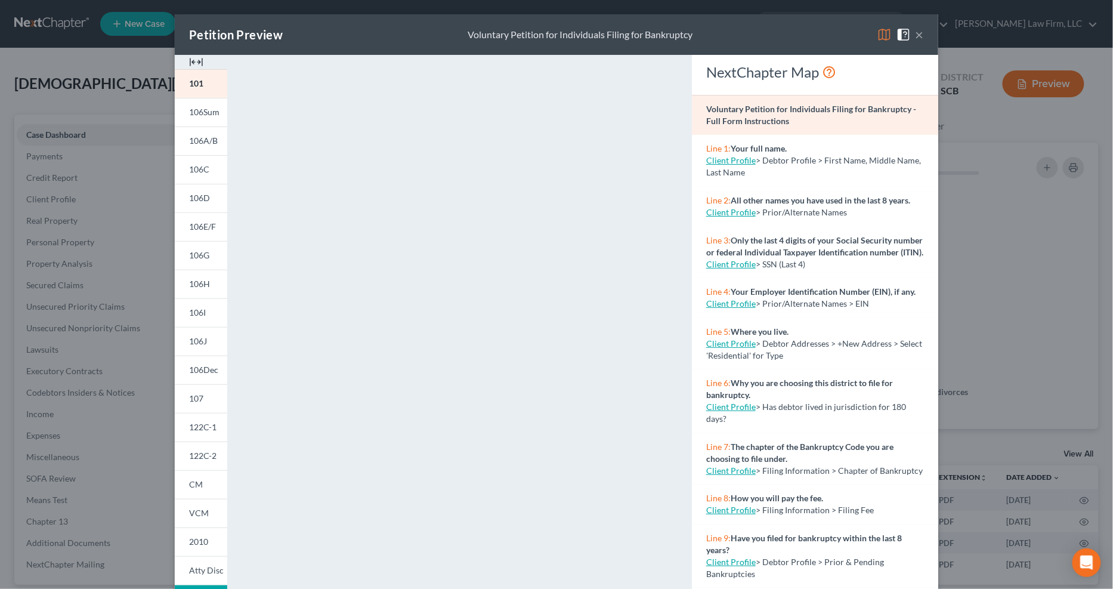
click at [201, 172] on span "106C" at bounding box center [199, 169] width 20 height 10
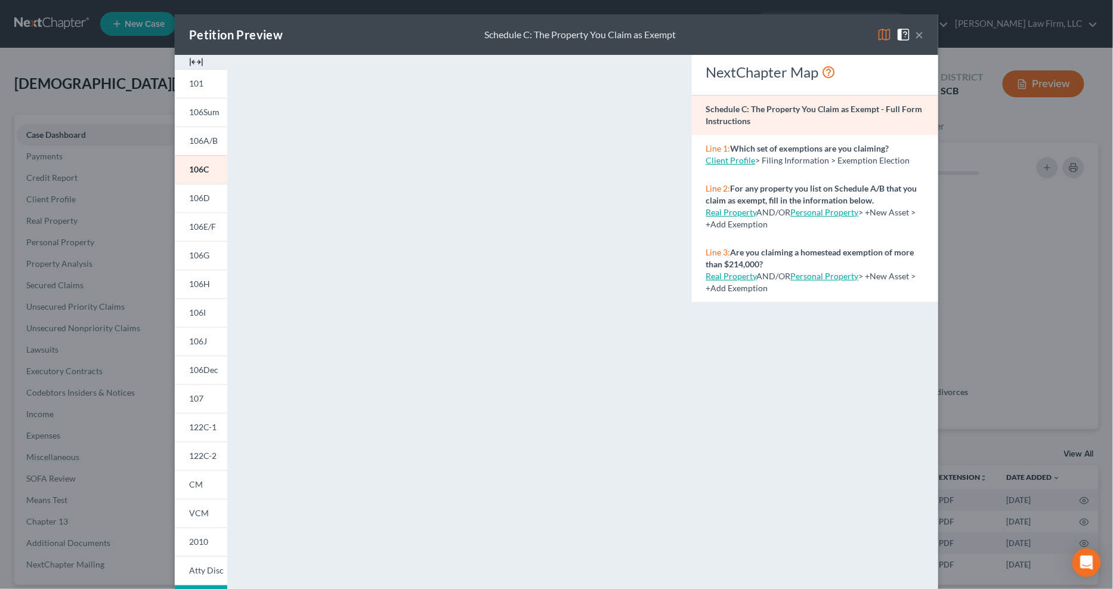
click at [828, 33] on div "Petition Preview Schedule C: The Property You Claim as Exempt ×" at bounding box center [556, 34] width 763 height 41
click at [828, 33] on button "×" at bounding box center [919, 34] width 8 height 14
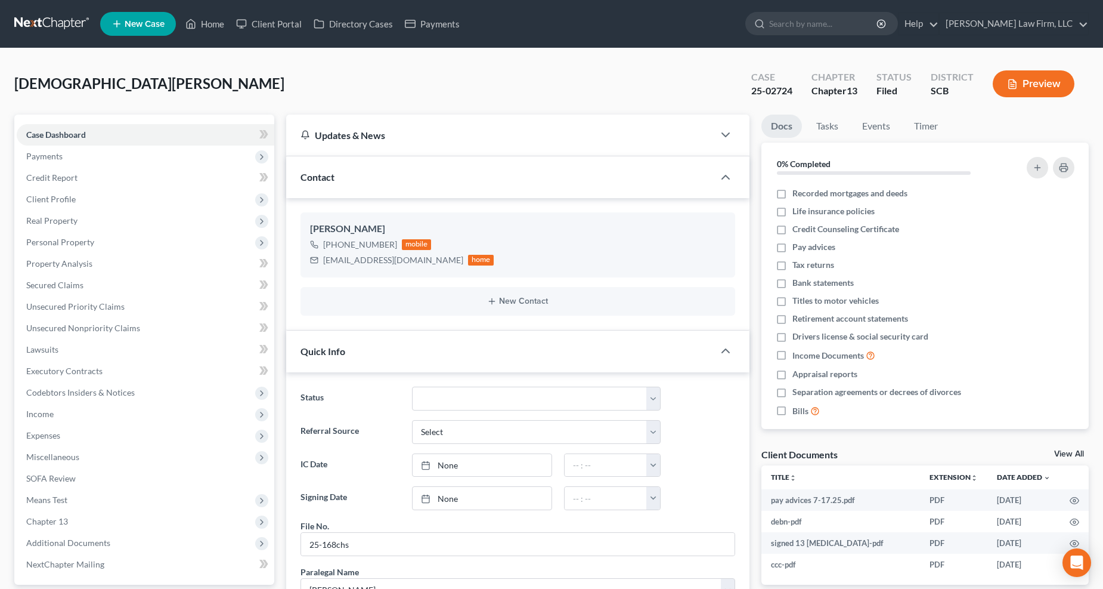
click at [67, 223] on span "Real Property" at bounding box center [51, 220] width 51 height 10
click at [74, 239] on span "Properties Owned" at bounding box center [84, 242] width 68 height 10
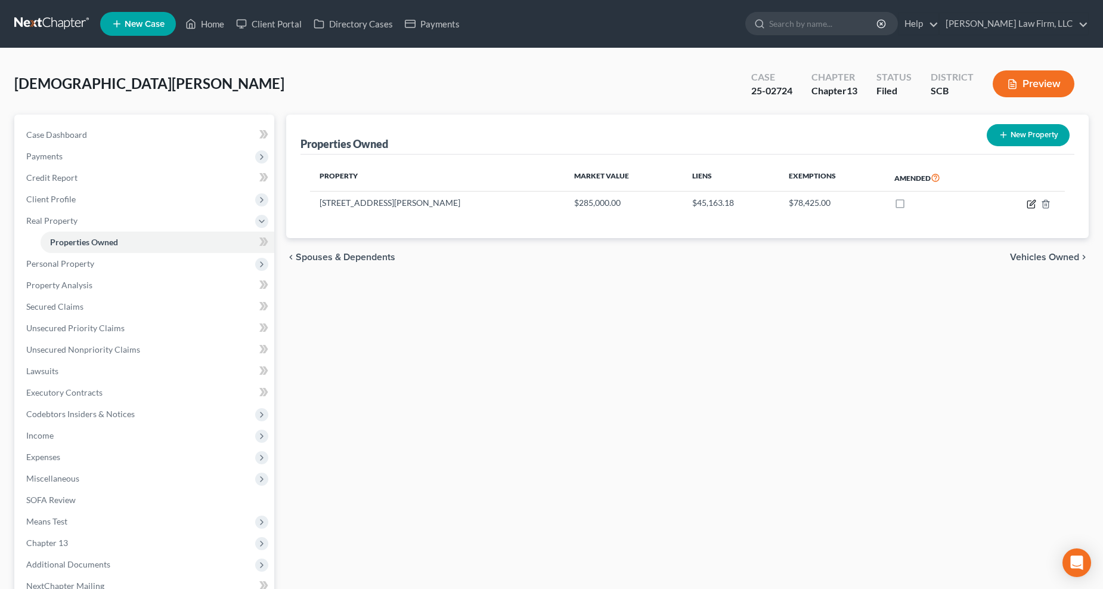
click at [828, 200] on icon "button" at bounding box center [1032, 202] width 5 height 5
select select "42"
select select "2"
select select "0"
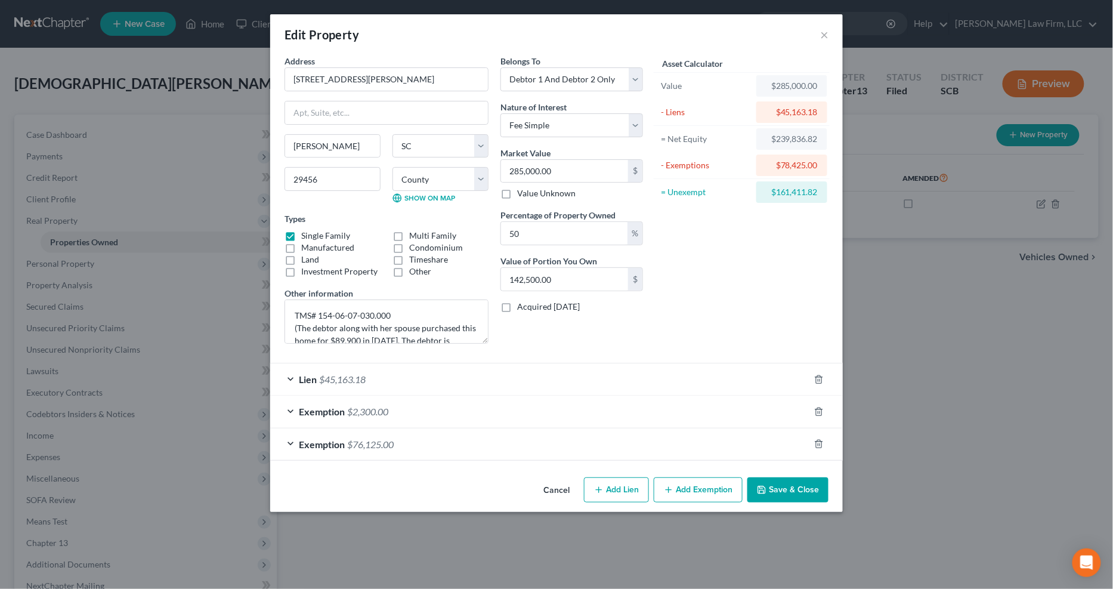
click at [501, 408] on div "Exemption $2,300.00" at bounding box center [539, 411] width 539 height 32
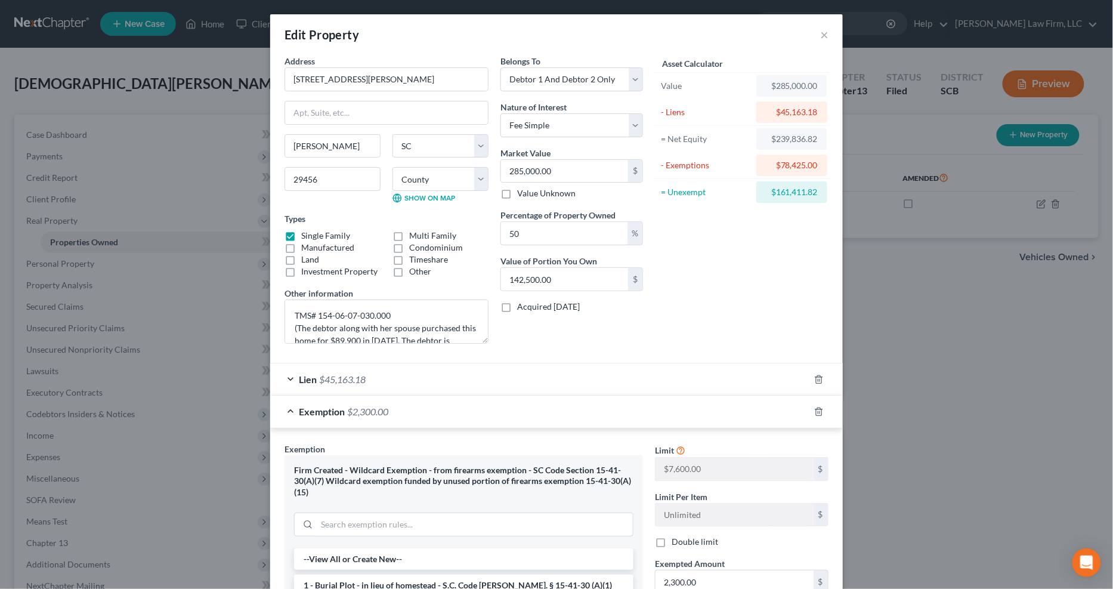
click at [501, 408] on div "Exemption $2,300.00" at bounding box center [539, 411] width 539 height 32
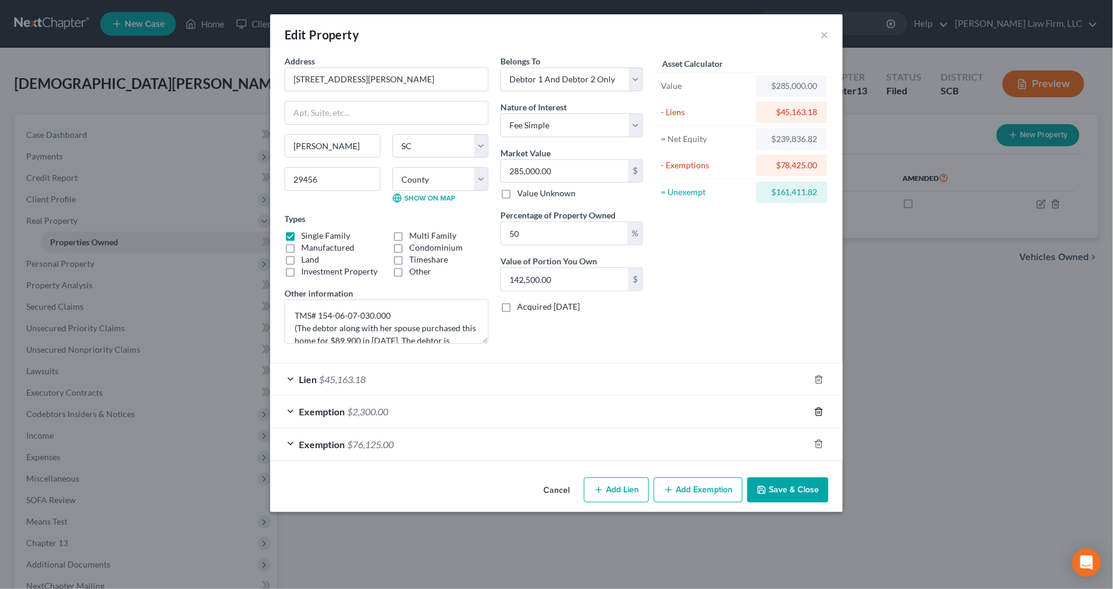
click at [818, 407] on icon "button" at bounding box center [819, 412] width 10 height 10
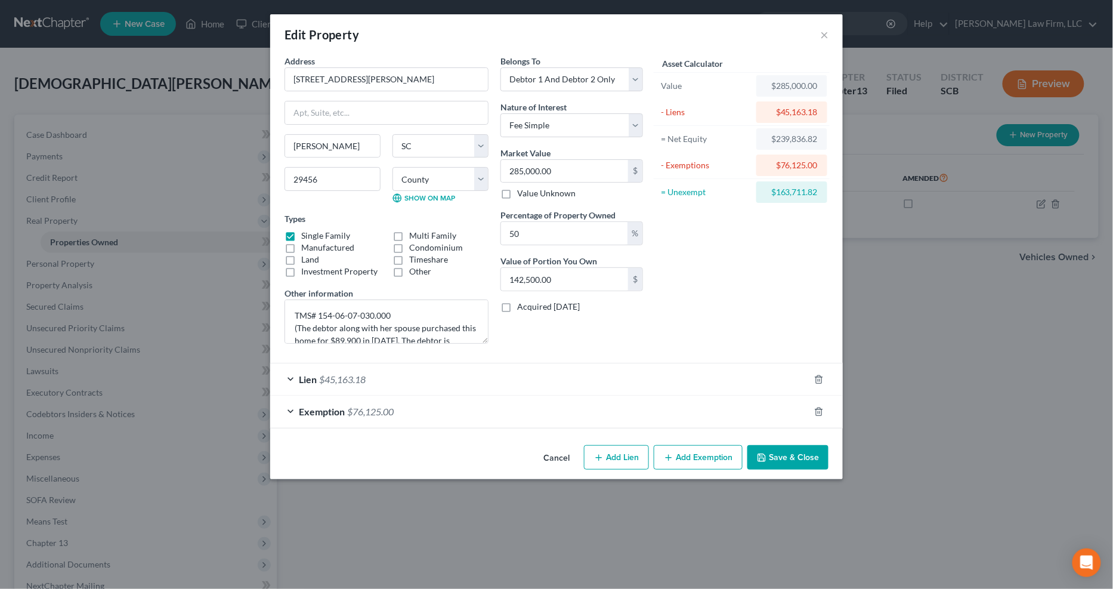
click at [788, 443] on button "Save & Close" at bounding box center [787, 457] width 81 height 25
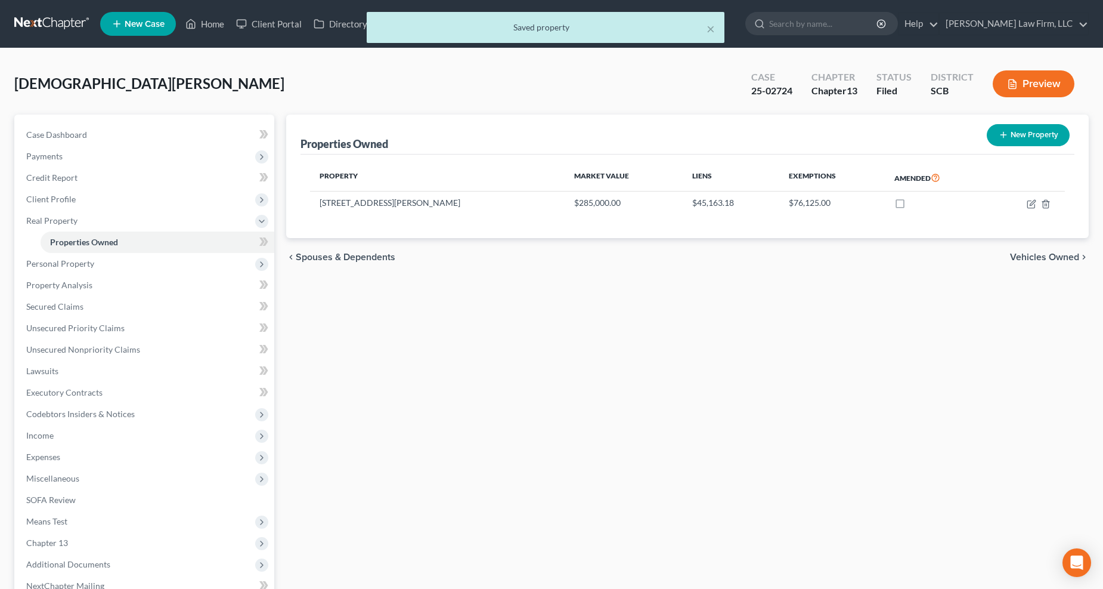
click at [93, 267] on span "Personal Property" at bounding box center [146, 263] width 258 height 21
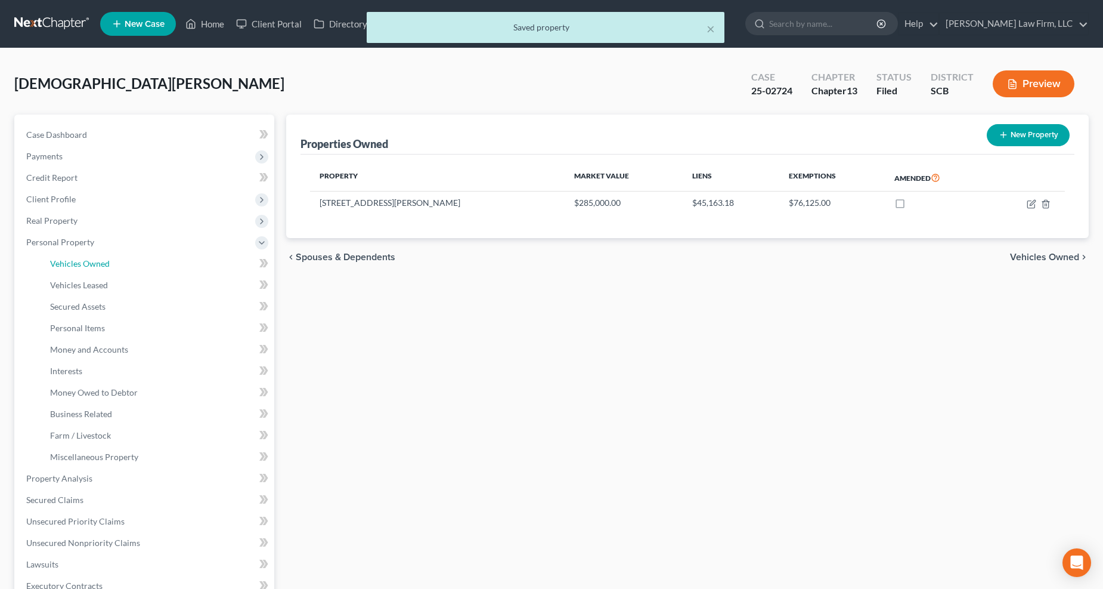
click at [97, 265] on span "Vehicles Owned" at bounding box center [80, 263] width 60 height 10
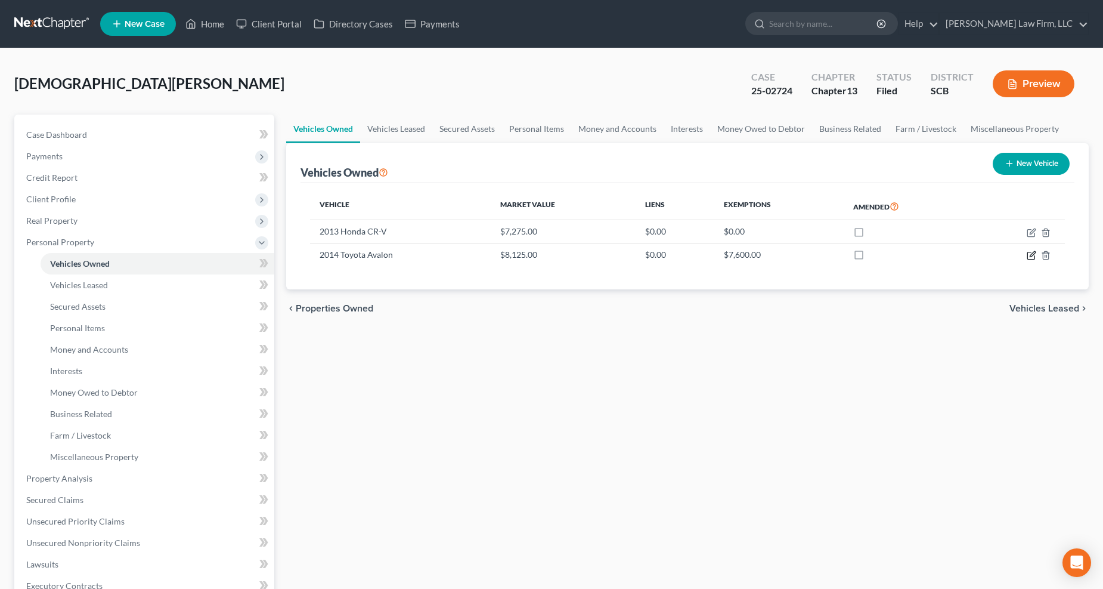
click at [828, 253] on icon "button" at bounding box center [1030, 255] width 7 height 7
select select "0"
select select "12"
select select "2"
select select "3"
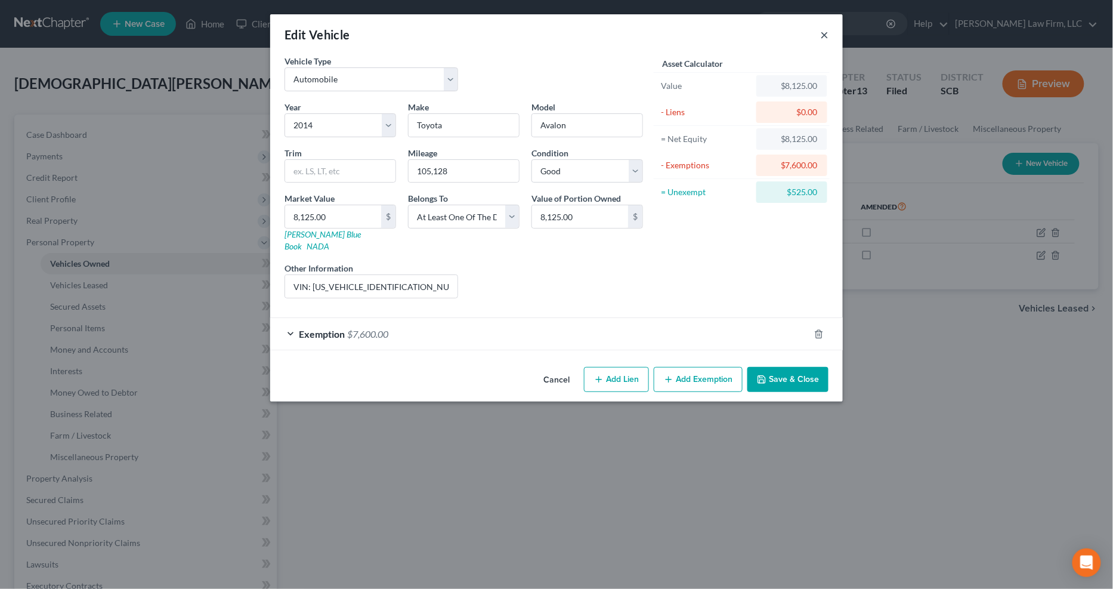
click at [823, 34] on button "×" at bounding box center [824, 34] width 8 height 14
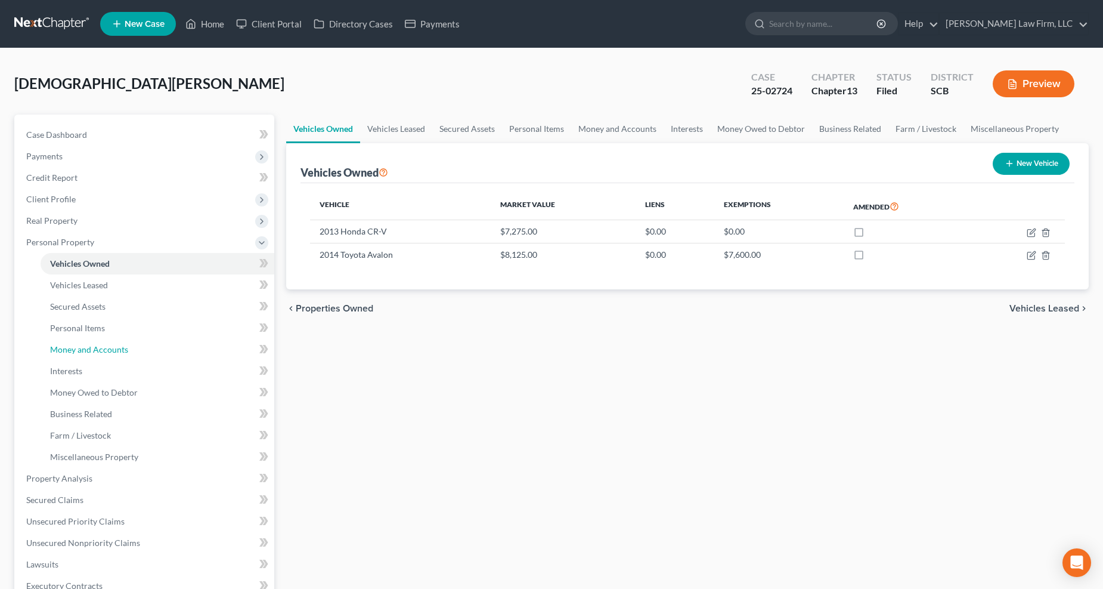
click at [91, 344] on span "Money and Accounts" at bounding box center [89, 349] width 78 height 10
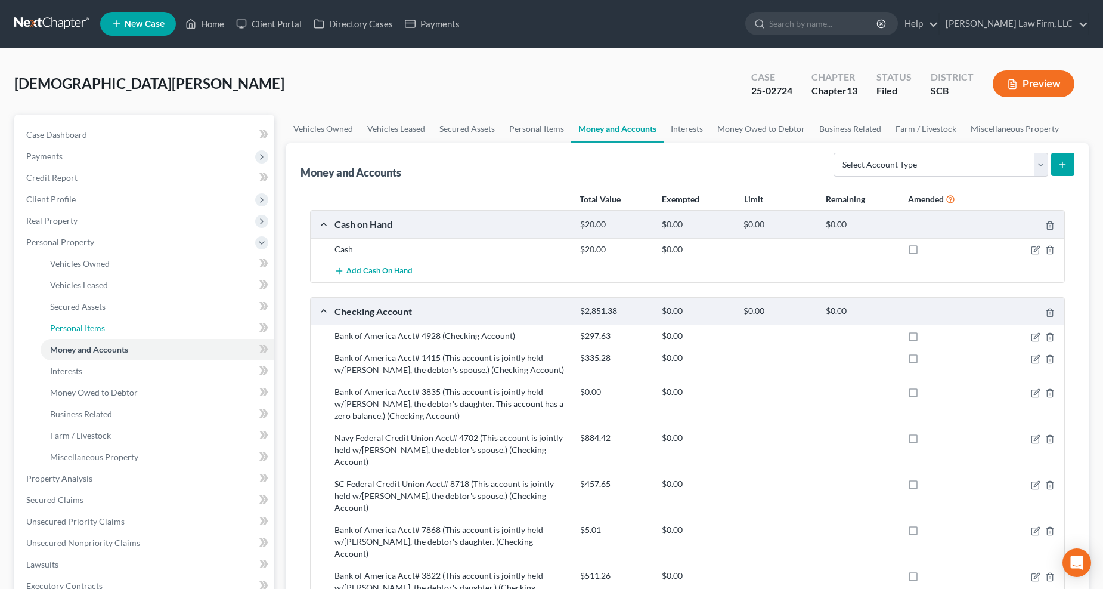
click at [54, 323] on span "Personal Items" at bounding box center [77, 328] width 55 height 10
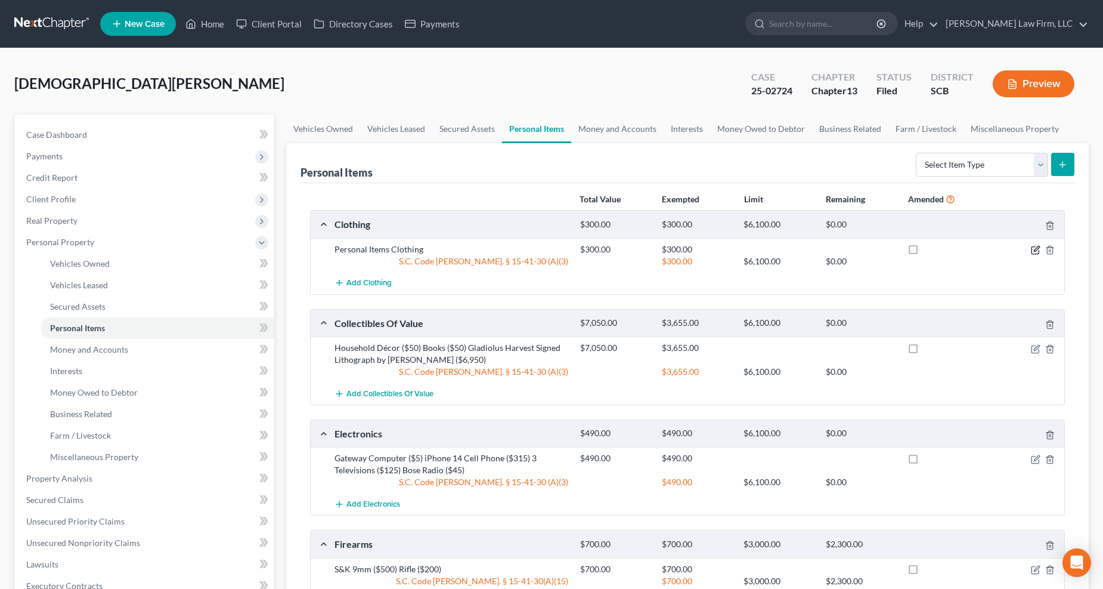
click at [828, 250] on icon "button" at bounding box center [1036, 248] width 5 height 5
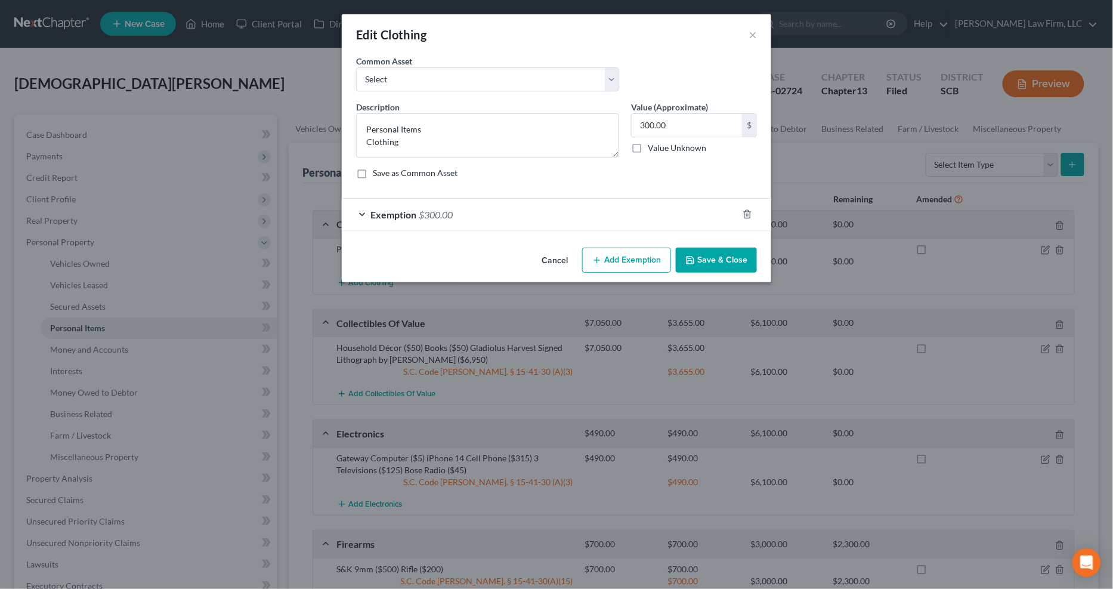
click at [630, 222] on div "Exemption $300.00" at bounding box center [540, 215] width 396 height 32
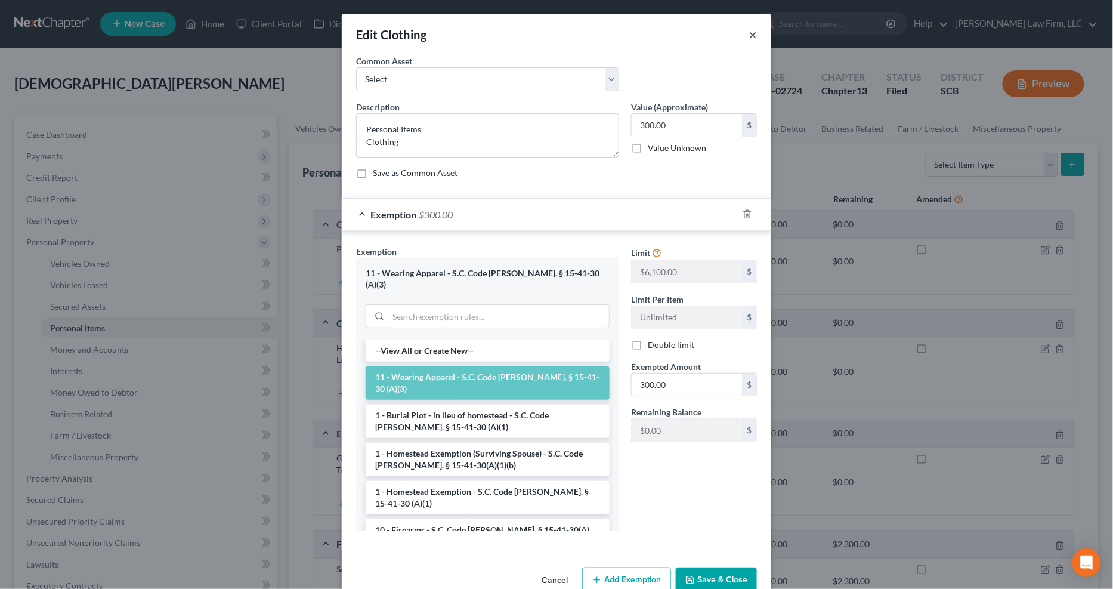
click at [749, 36] on button "×" at bounding box center [752, 34] width 8 height 14
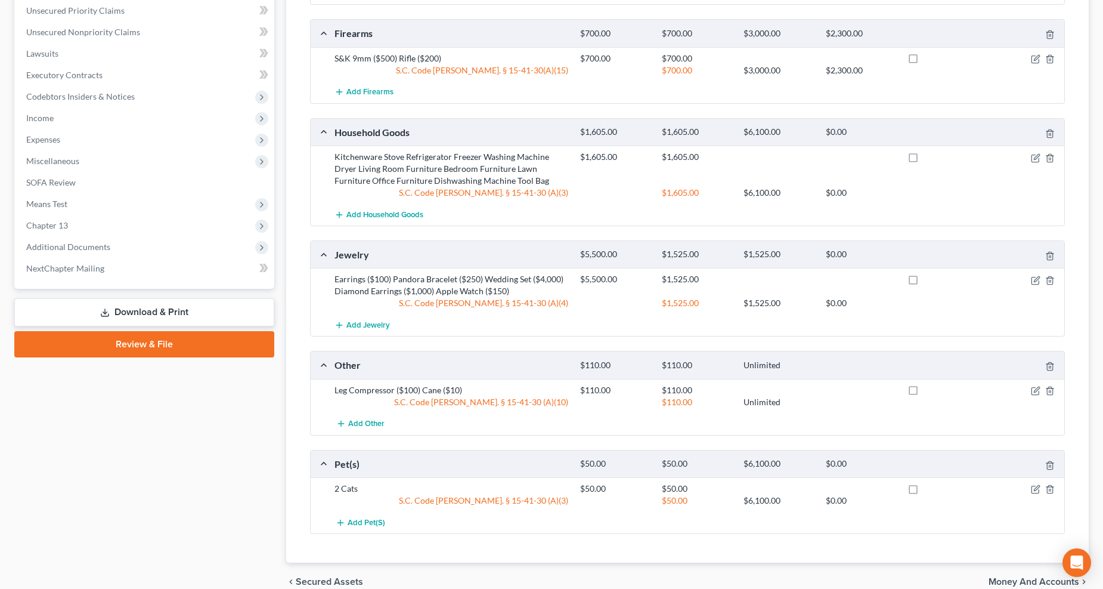
scroll to position [568, 0]
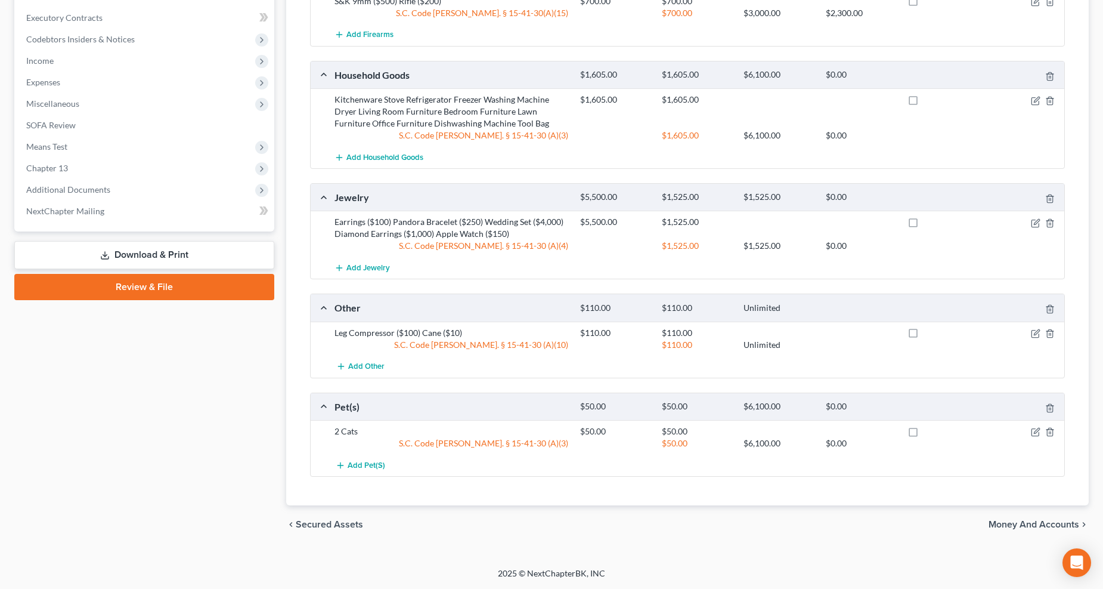
click at [147, 246] on link "Download & Print" at bounding box center [144, 255] width 260 height 28
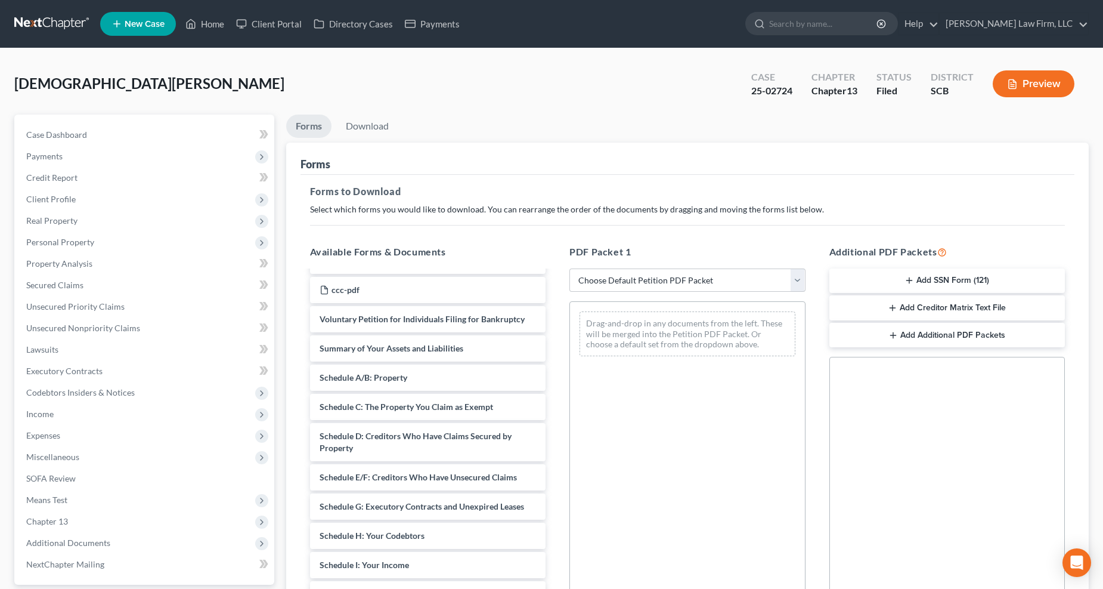
scroll to position [132, 0]
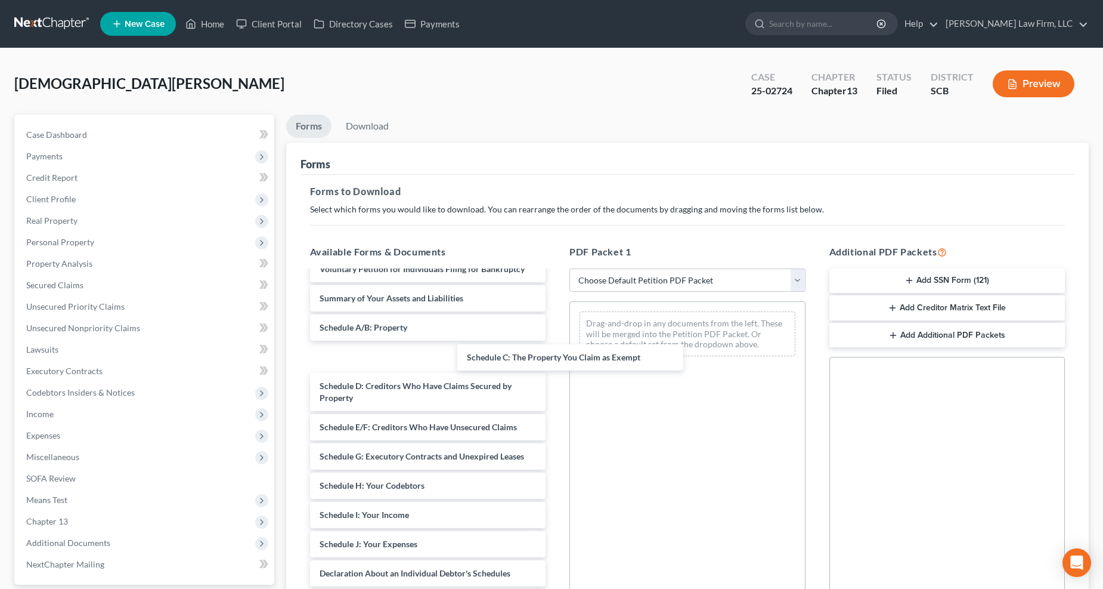
drag, startPoint x: 374, startPoint y: 351, endPoint x: 615, endPoint y: 343, distance: 240.4
click at [556, 343] on div "Schedule C: The Property You Claim as Exempt pay advices 7-17.25.pdf debn-pdf s…" at bounding box center [428, 477] width 255 height 676
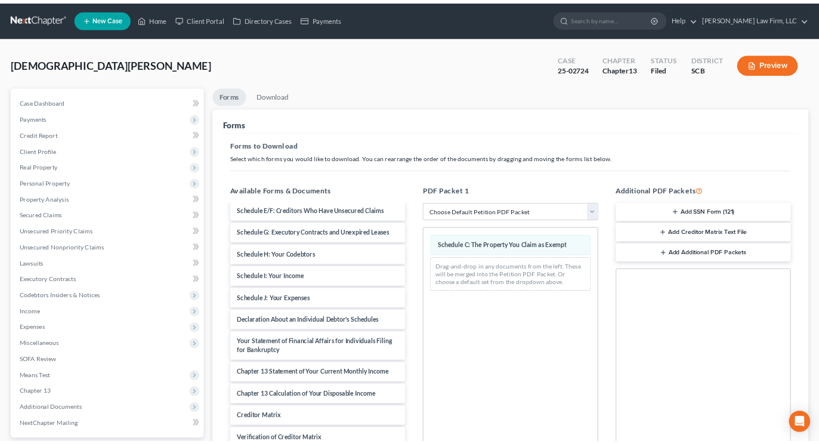
scroll to position [265, 0]
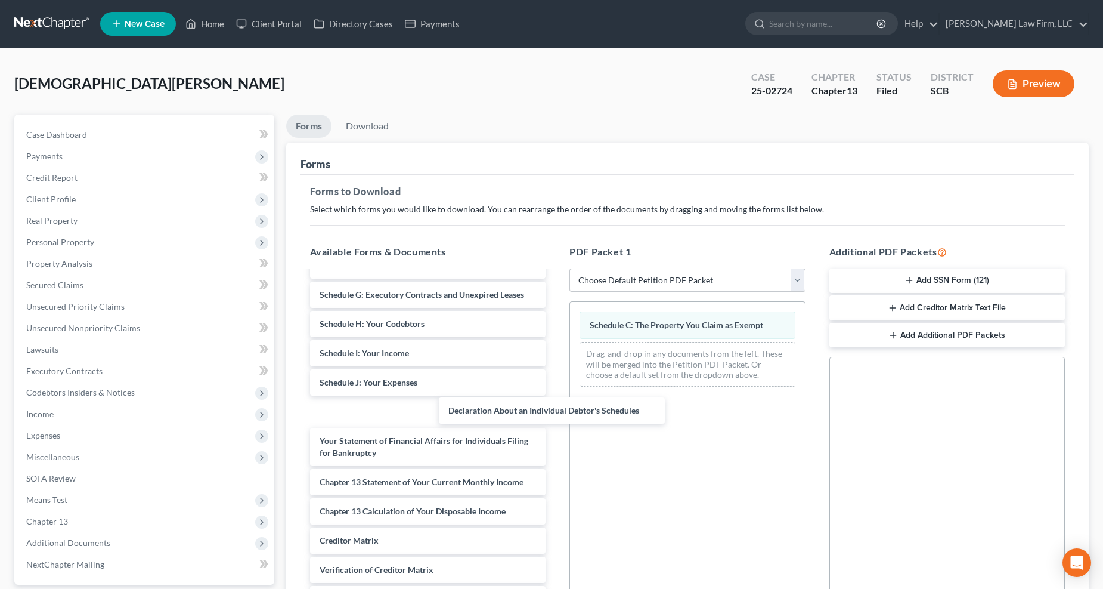
drag, startPoint x: 426, startPoint y: 404, endPoint x: 612, endPoint y: 386, distance: 187.6
click at [556, 392] on div "Declaration About an Individual Debtor's Schedules pay advices 7-17.25.pdf debn…" at bounding box center [428, 330] width 255 height 646
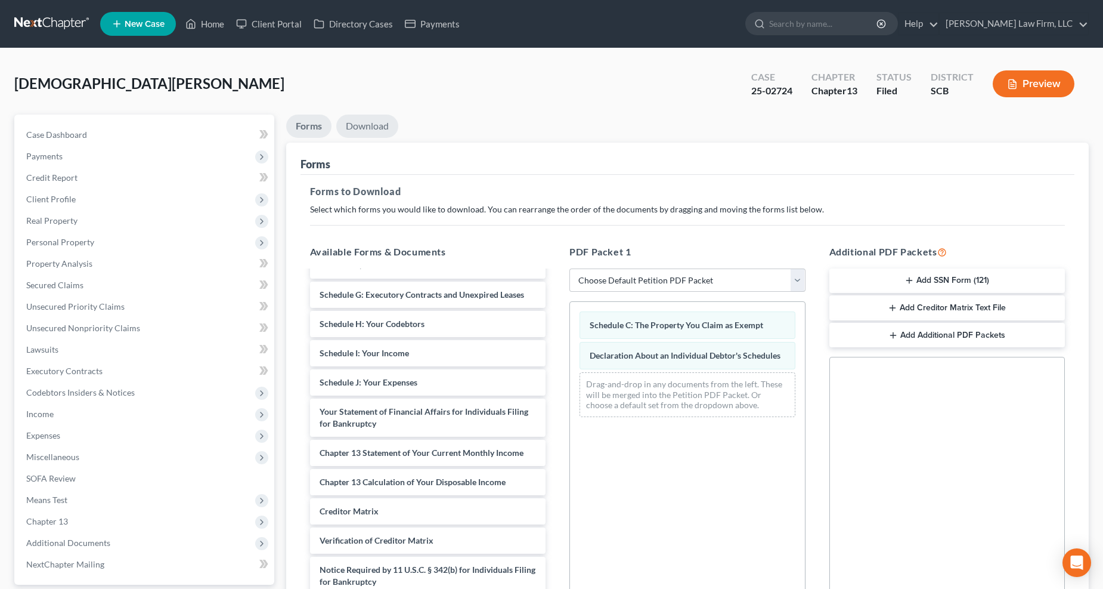
click at [373, 136] on link "Download" at bounding box center [367, 125] width 62 height 23
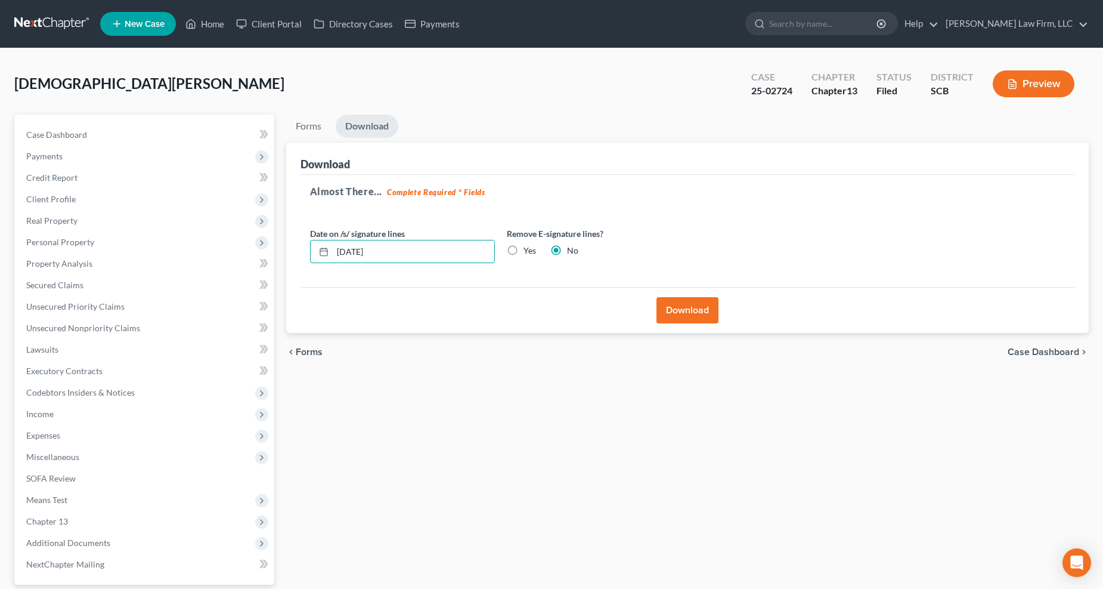
drag, startPoint x: 390, startPoint y: 246, endPoint x: 249, endPoint y: 263, distance: 142.4
click at [249, 263] on div "Petition Navigation Case Dashboard Payments Invoices Payments Payments Credit R…" at bounding box center [551, 383] width 1086 height 538
click at [524, 248] on label "Yes" at bounding box center [530, 250] width 13 height 12
click at [528, 248] on input "Yes" at bounding box center [532, 248] width 8 height 8
radio input "true"
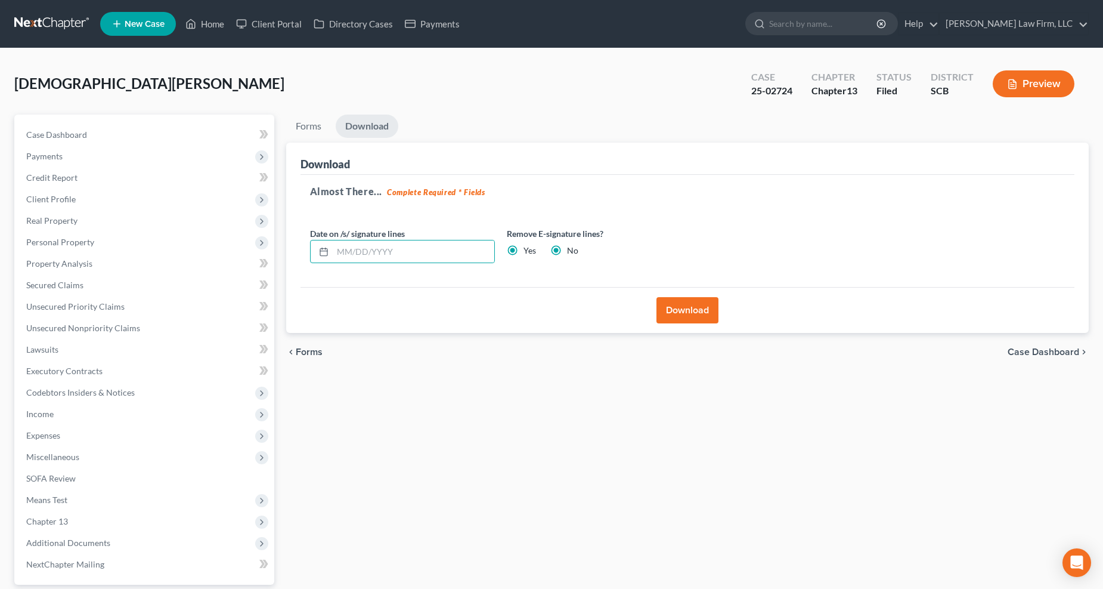
radio input "false"
click at [670, 307] on button "Download" at bounding box center [688, 310] width 62 height 26
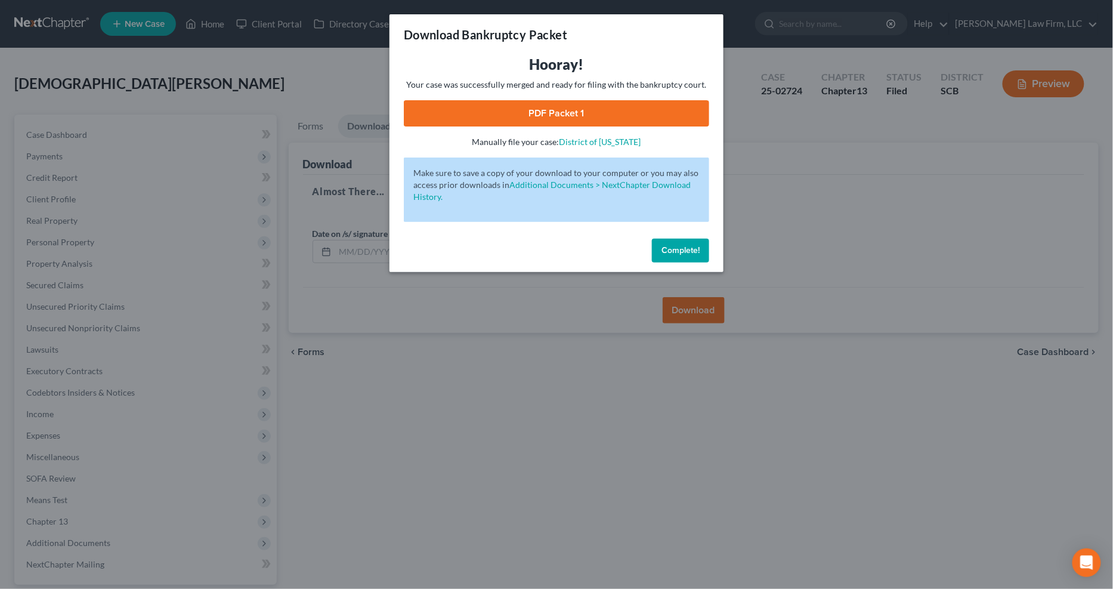
click at [433, 108] on link "PDF Packet 1" at bounding box center [556, 113] width 305 height 26
click at [339, 82] on div "Download Bankruptcy Packet Hooray! Your case was successfully merged and ready …" at bounding box center [556, 294] width 1113 height 589
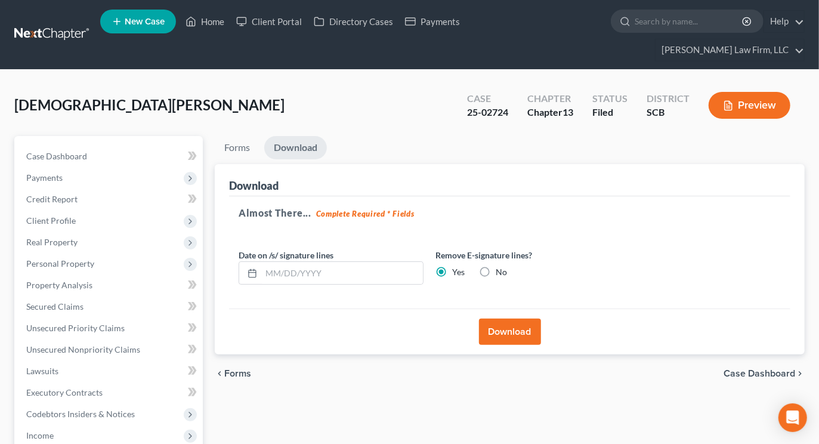
click at [692, 89] on div "District SCB" at bounding box center [668, 106] width 62 height 35
click at [67, 24] on link at bounding box center [52, 34] width 76 height 21
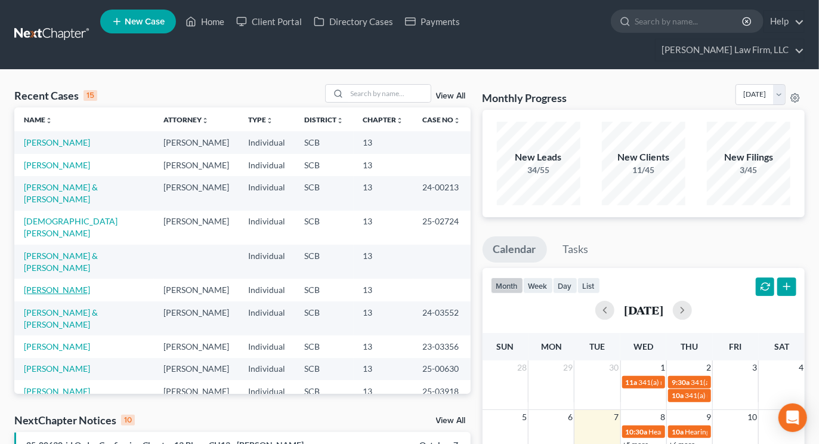
click at [54, 284] on link "[PERSON_NAME]" at bounding box center [57, 289] width 66 height 10
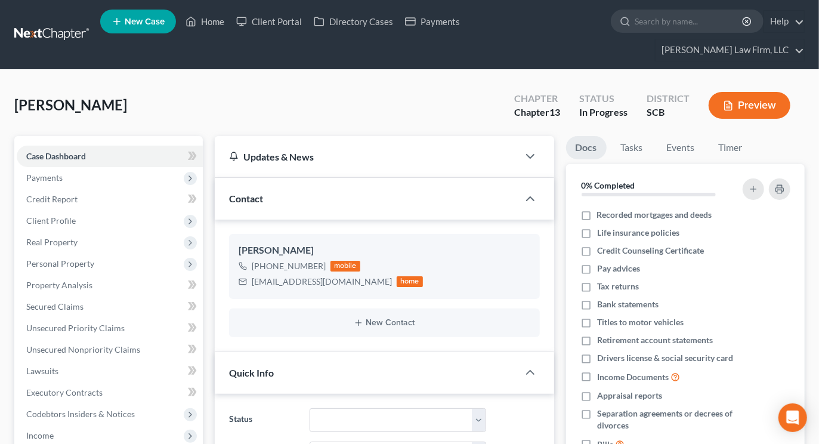
select select "0"
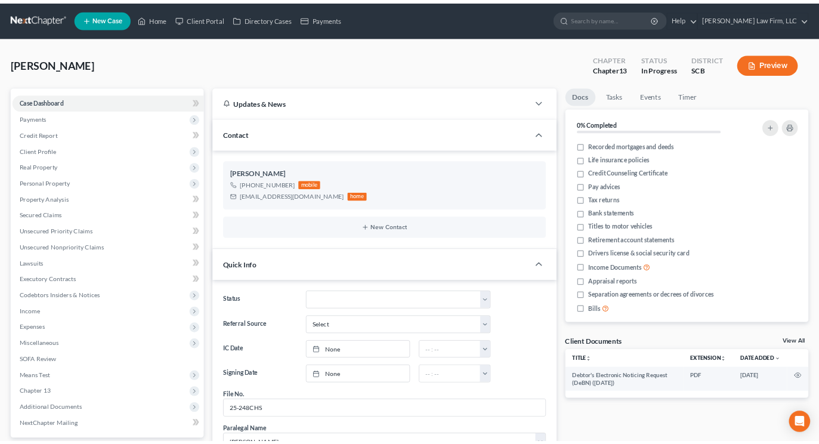
scroll to position [457, 0]
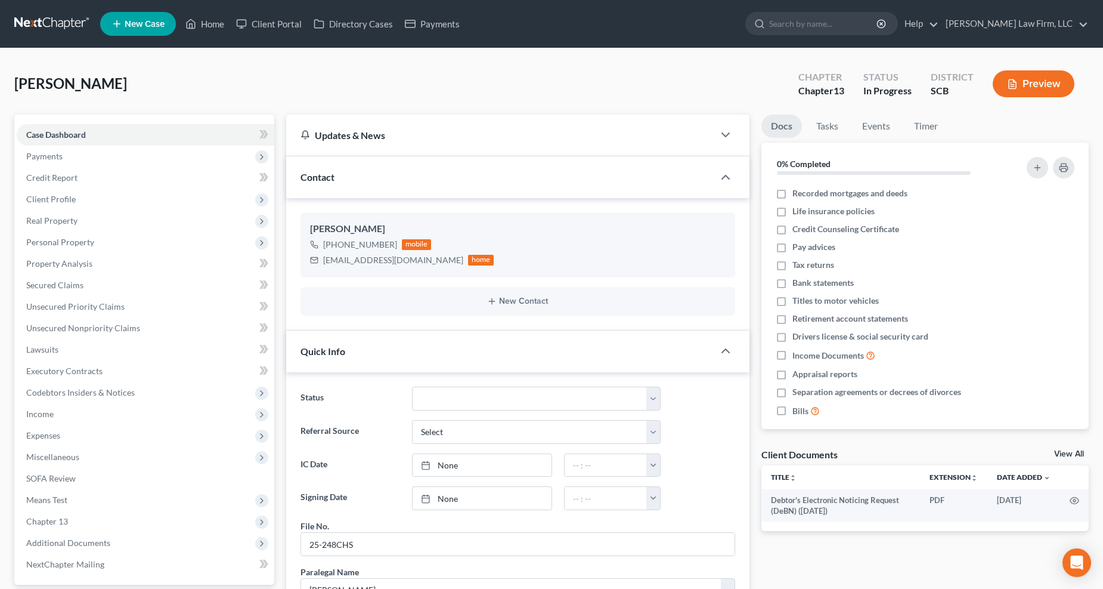
click at [56, 433] on span "Expenses" at bounding box center [43, 435] width 34 height 10
click at [64, 443] on span "Home" at bounding box center [61, 456] width 23 height 10
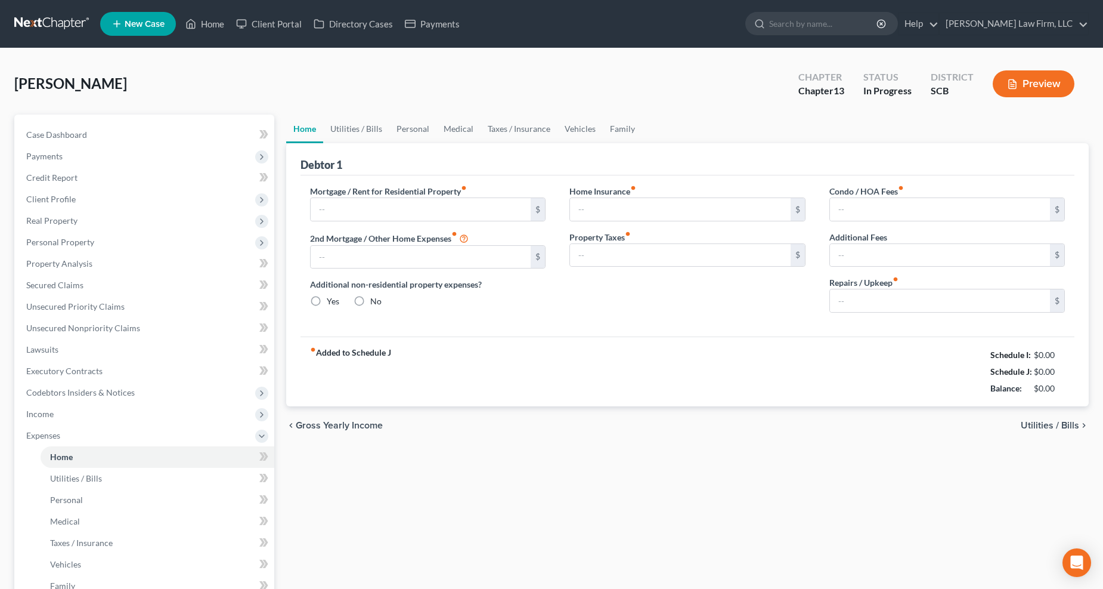
type input "1,865.81"
type input "0.00"
radio input "true"
type input "0.00"
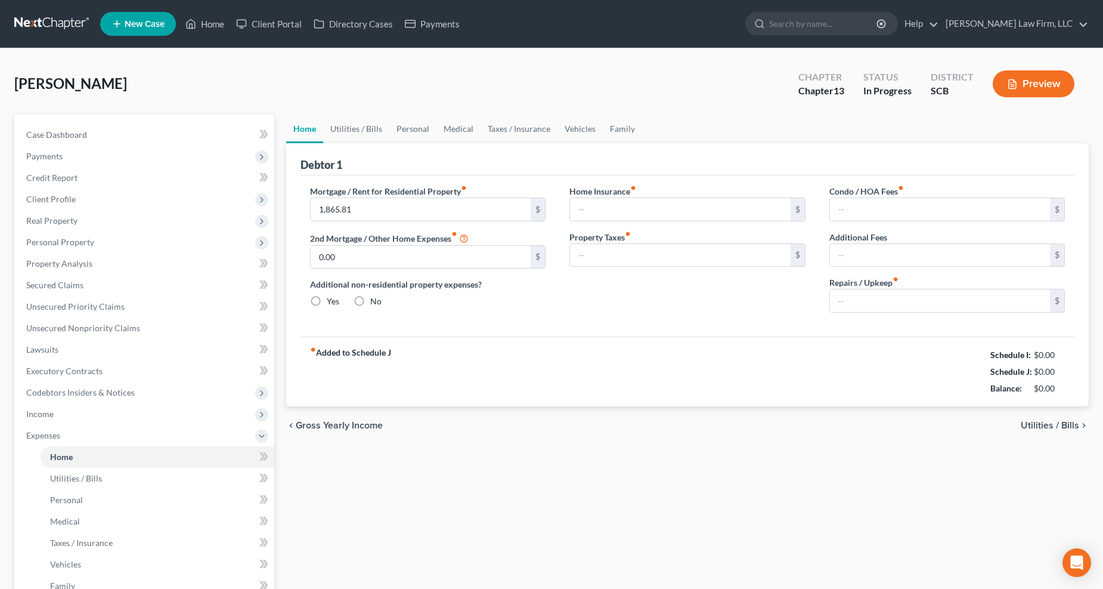
type input "102.00"
type input "0.00"
click at [828, 283] on div "Repairs / Upkeep fiber_manual_record 0.00 $" at bounding box center [947, 294] width 236 height 36
click at [828, 291] on input "0.00" at bounding box center [940, 300] width 221 height 23
click at [828, 293] on input "0.00" at bounding box center [940, 300] width 221 height 23
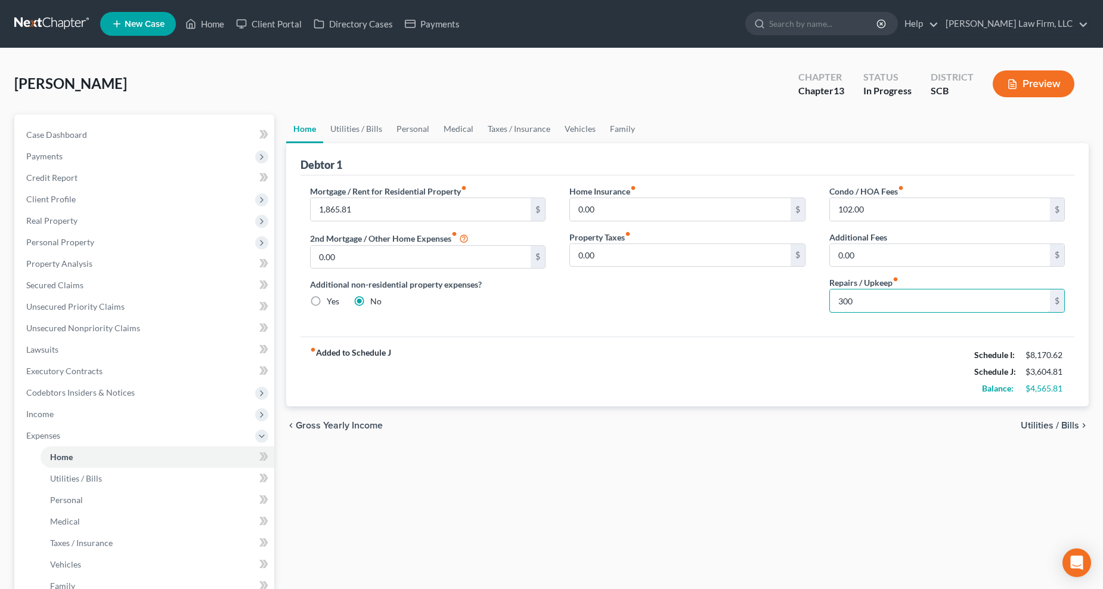
type input "300"
click at [374, 126] on link "Utilities / Bills" at bounding box center [356, 128] width 66 height 29
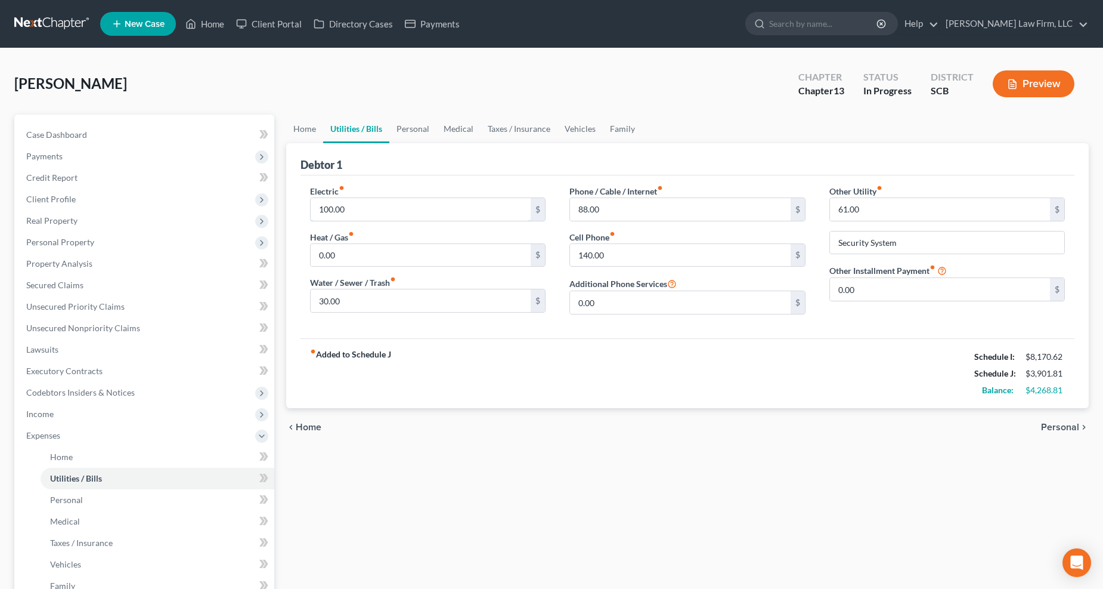
click at [355, 209] on input "100.00" at bounding box center [421, 209] width 221 height 23
type input "120"
click at [357, 300] on input "30.00" at bounding box center [421, 300] width 221 height 23
type input "40"
click at [828, 199] on input "61.00" at bounding box center [940, 209] width 221 height 23
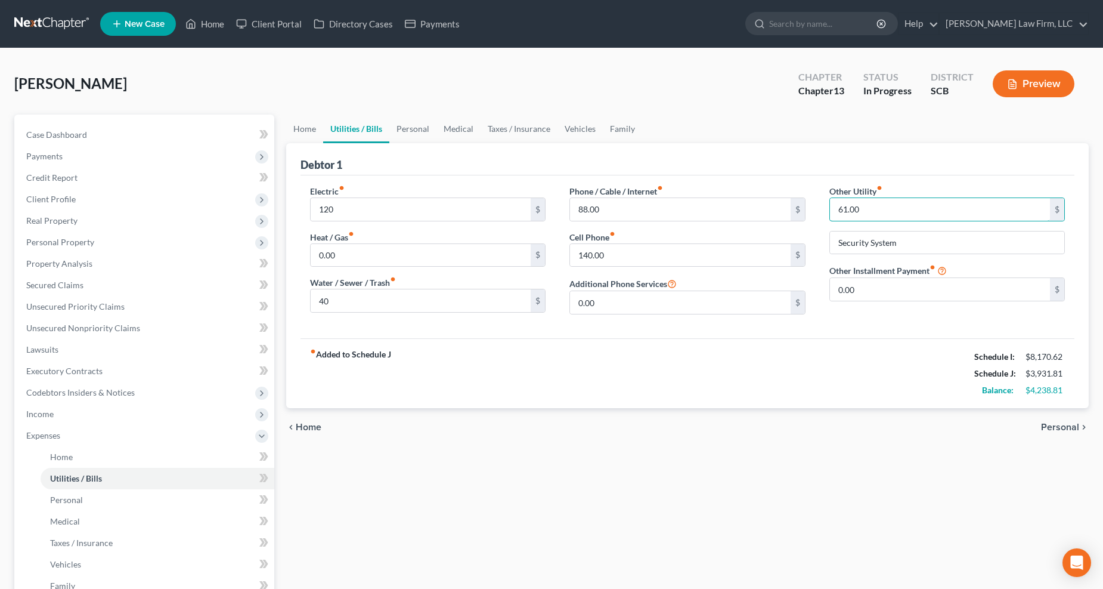
click at [828, 199] on input "61.00" at bounding box center [940, 209] width 221 height 23
type input "65"
click at [420, 126] on link "Personal" at bounding box center [412, 128] width 47 height 29
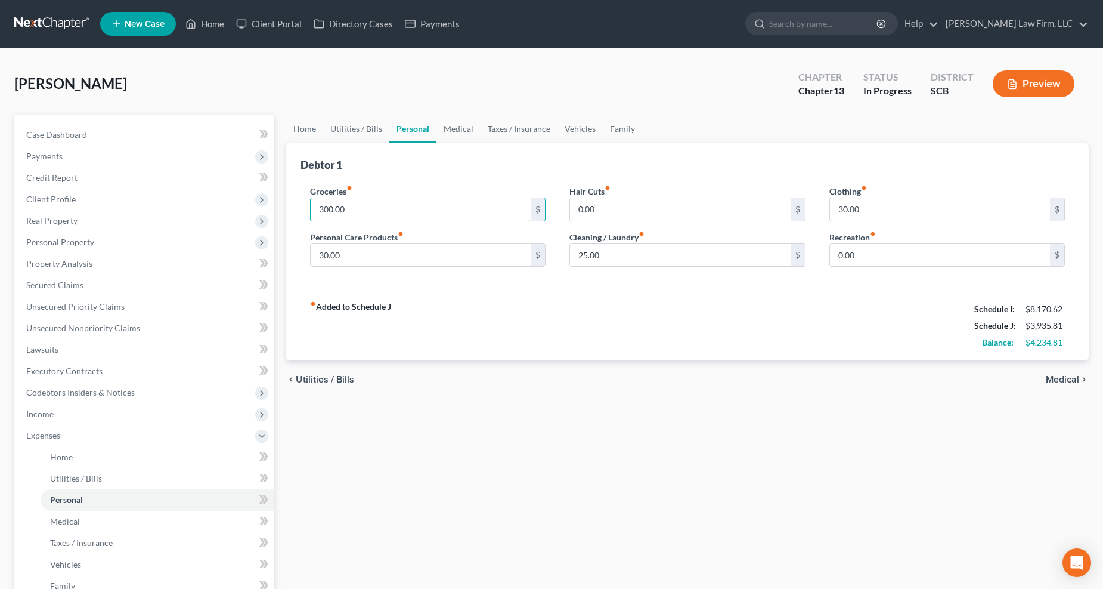
click at [398, 216] on input "300.00" at bounding box center [421, 209] width 221 height 23
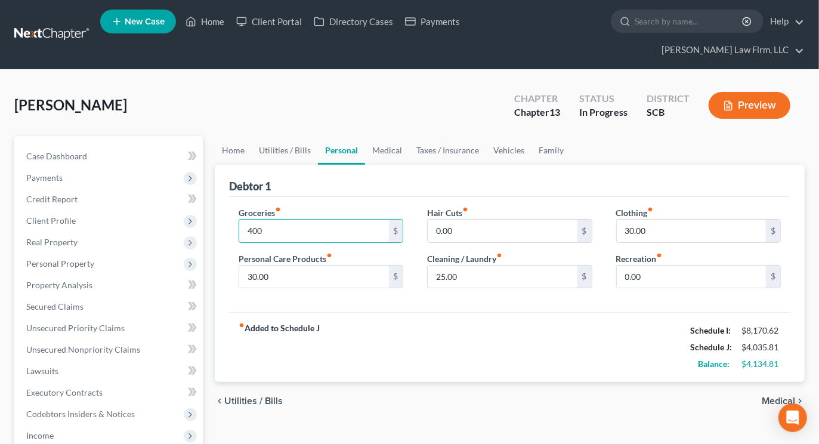
type input "400"
click at [299, 265] on input "30.00" at bounding box center [313, 276] width 149 height 23
type input "60"
click at [673, 265] on input "0.00" at bounding box center [691, 276] width 149 height 23
type input "250"
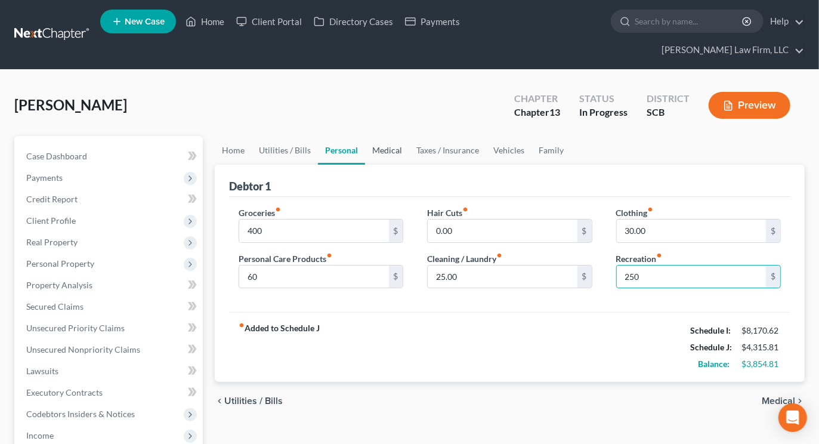
click at [397, 136] on link "Medical" at bounding box center [387, 150] width 44 height 29
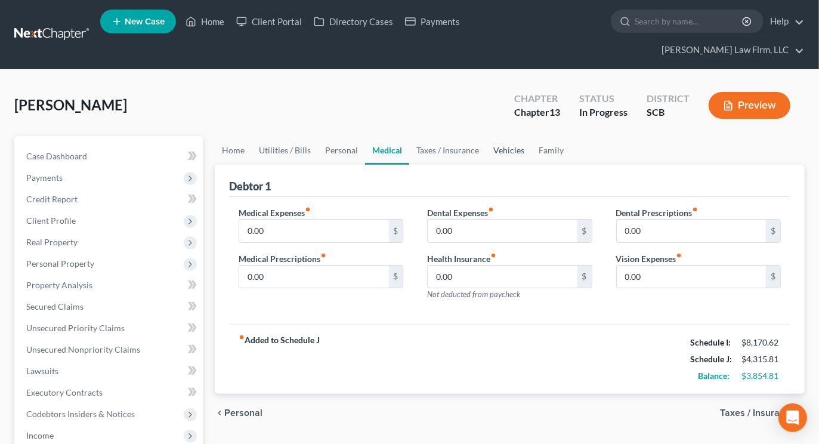
click at [501, 136] on link "Vehicles" at bounding box center [508, 150] width 45 height 29
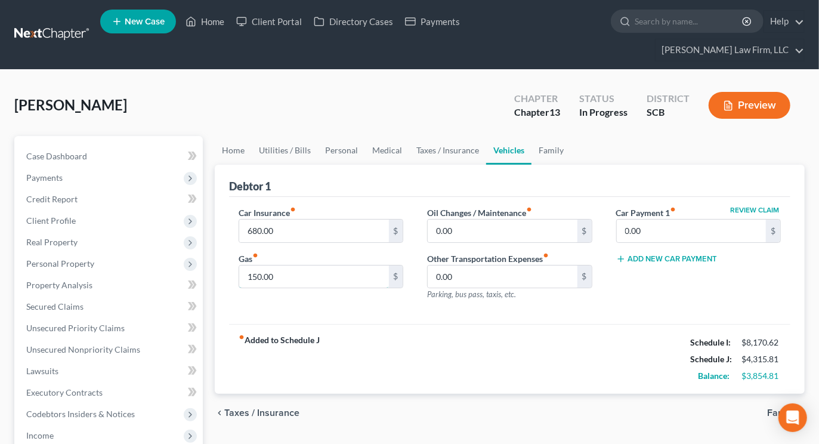
click at [294, 265] on input "150.00" at bounding box center [313, 276] width 149 height 23
type input "250"
click at [550, 136] on link "Family" at bounding box center [550, 150] width 39 height 29
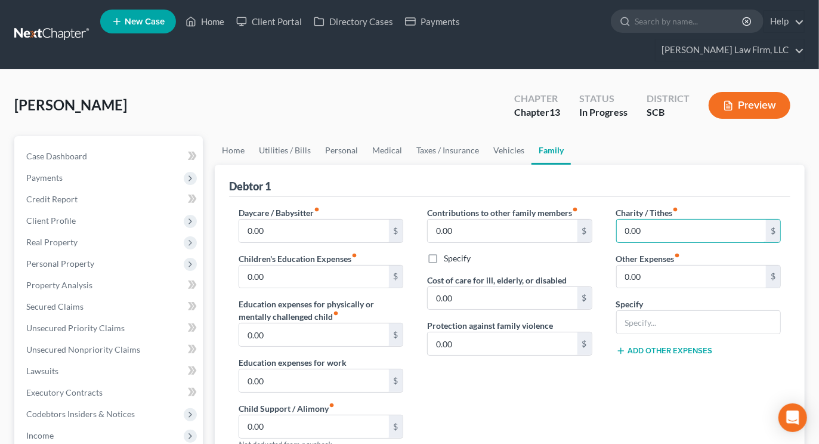
click at [638, 219] on input "0.00" at bounding box center [691, 230] width 149 height 23
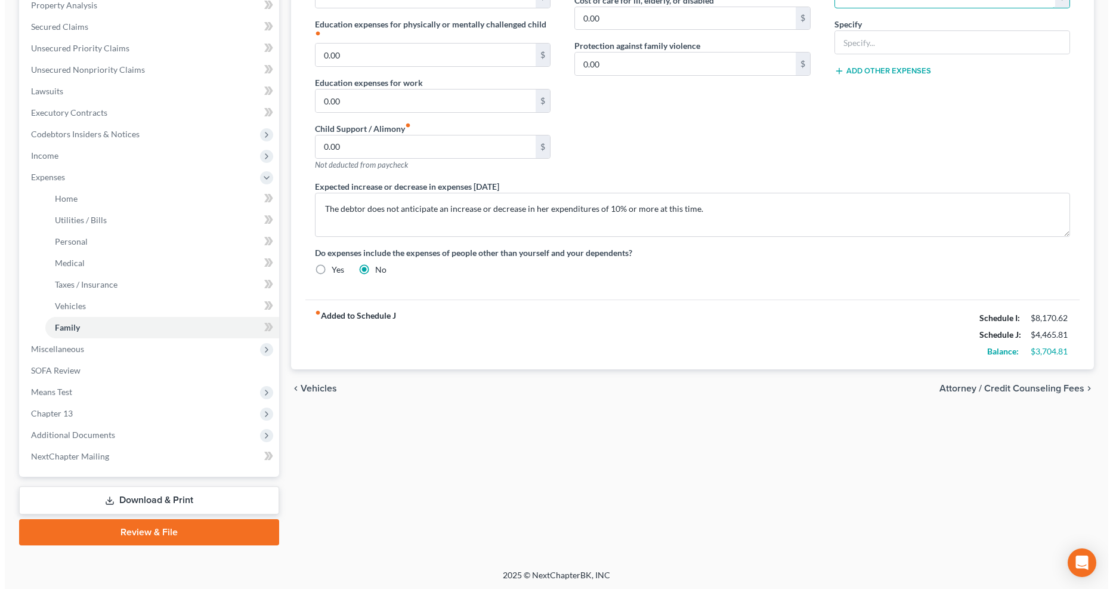
scroll to position [192, 0]
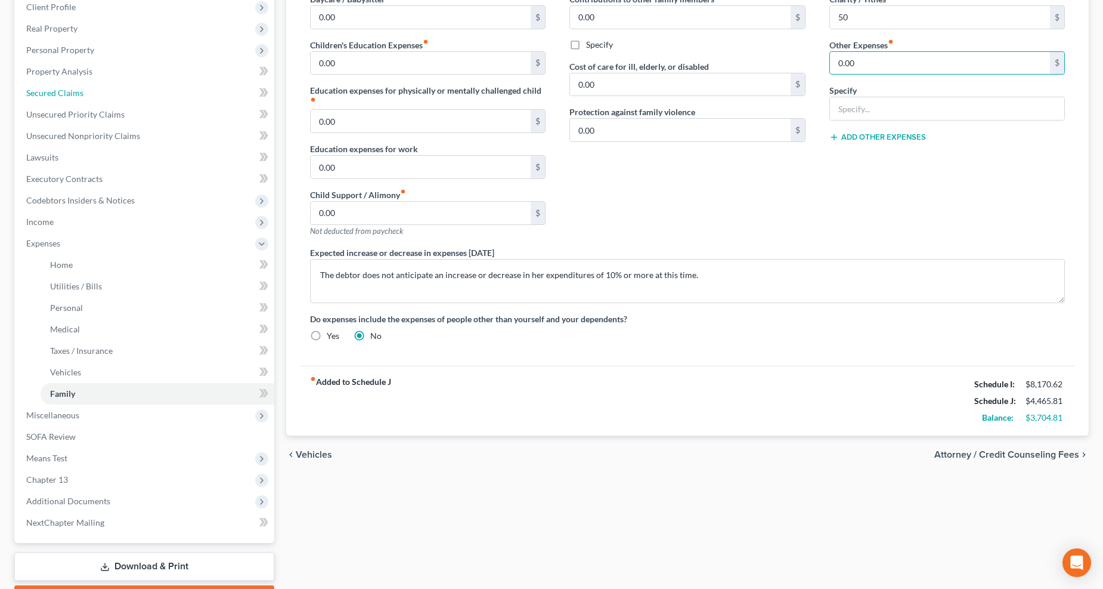
click at [67, 97] on span "Secured Claims" at bounding box center [54, 93] width 57 height 10
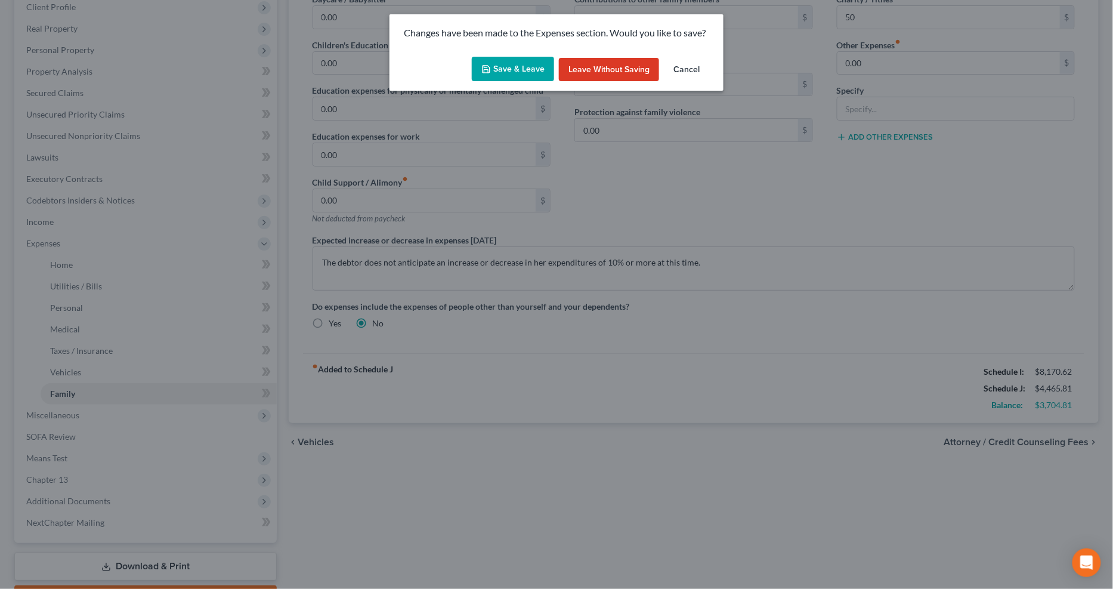
click at [488, 76] on button "Save & Leave" at bounding box center [513, 69] width 82 height 25
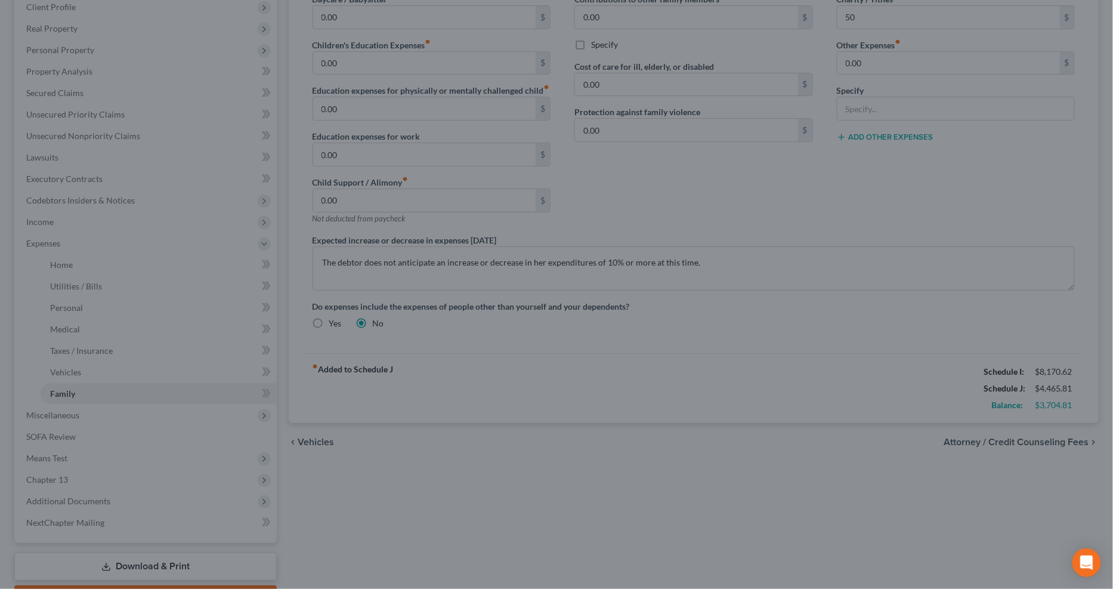
type input "50.00"
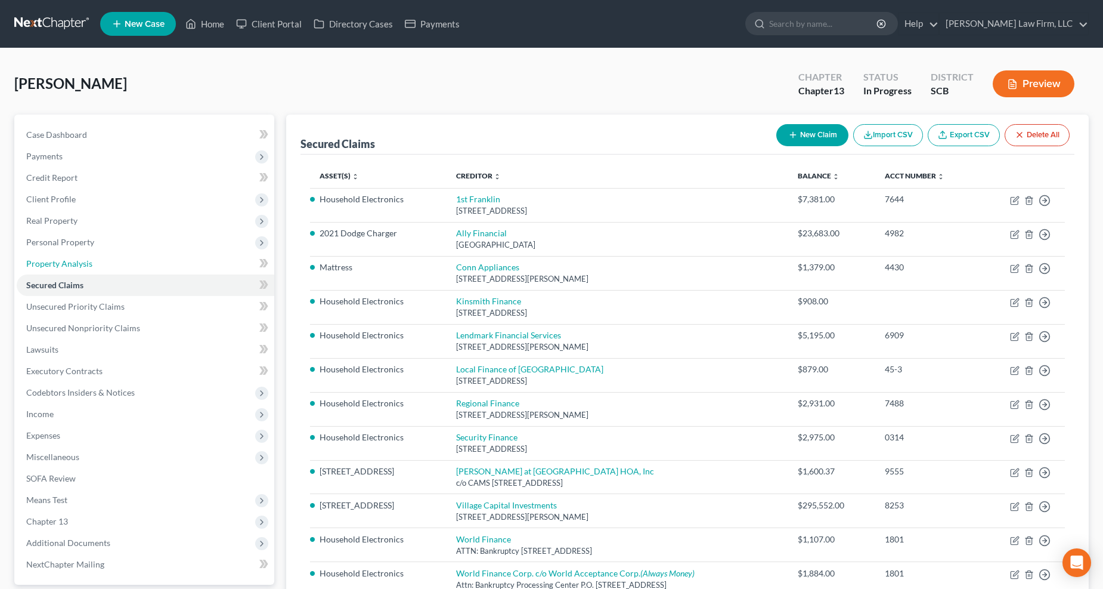
click at [58, 253] on link "Property Analysis" at bounding box center [146, 263] width 258 height 21
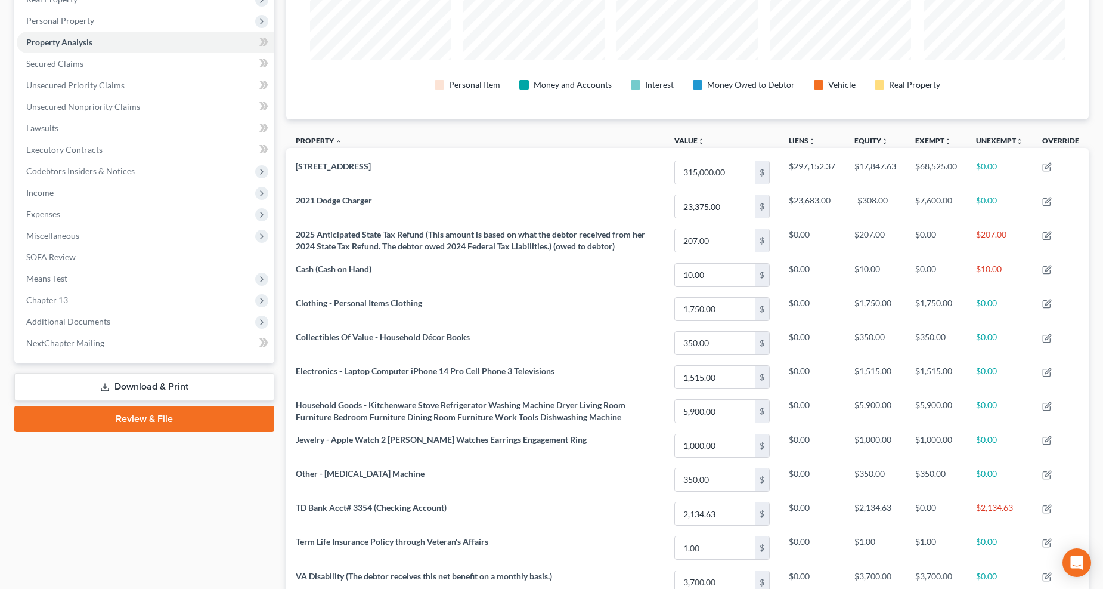
scroll to position [152, 0]
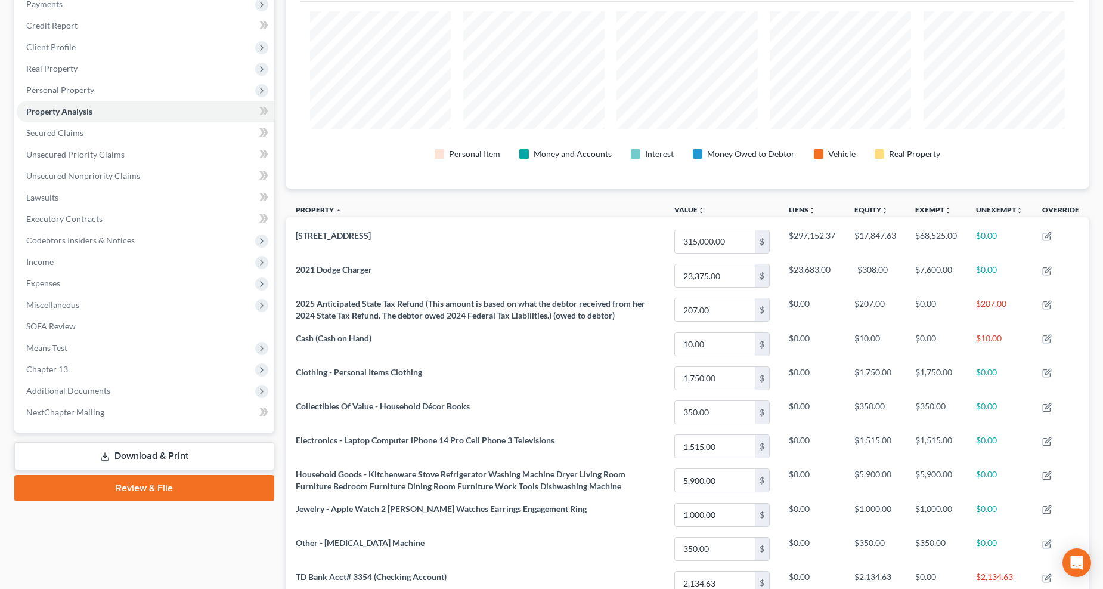
click at [64, 63] on span "Real Property" at bounding box center [51, 68] width 51 height 10
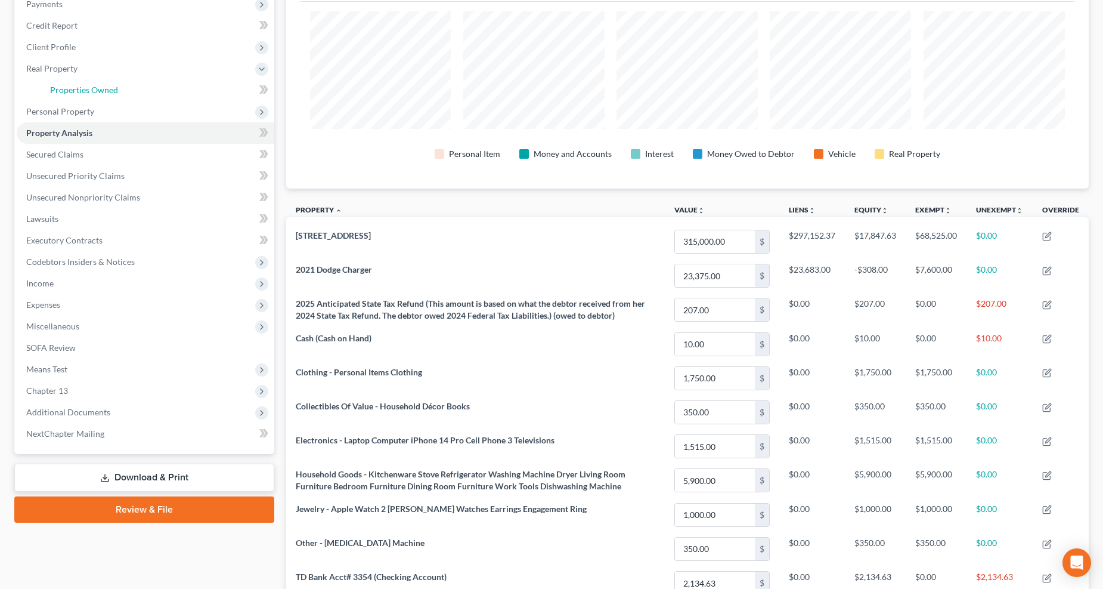
click at [72, 85] on span "Properties Owned" at bounding box center [84, 90] width 68 height 10
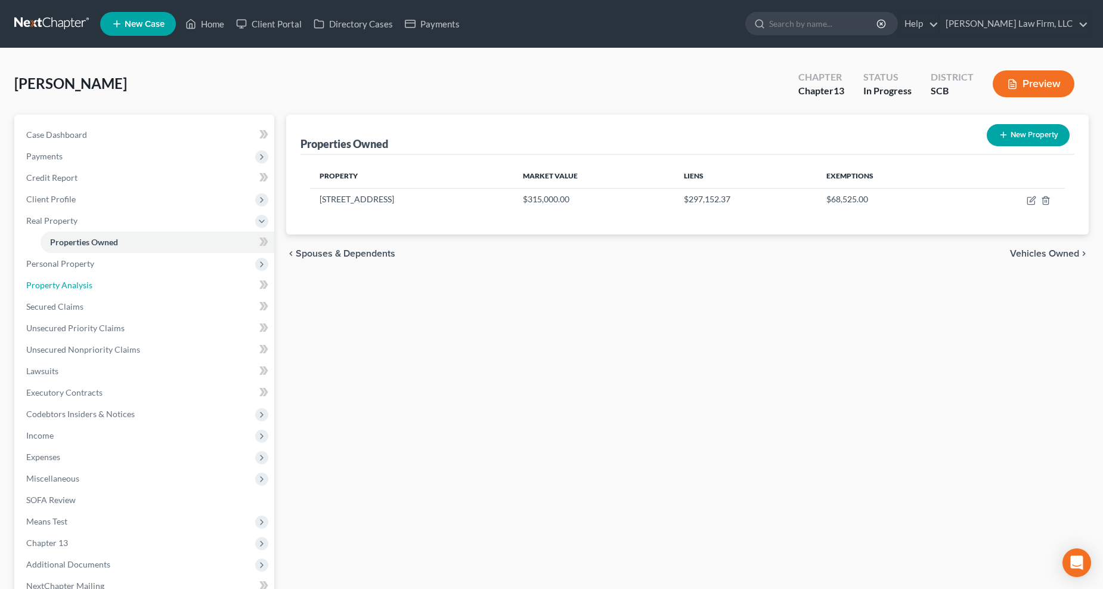
click at [104, 276] on link "Property Analysis" at bounding box center [146, 284] width 258 height 21
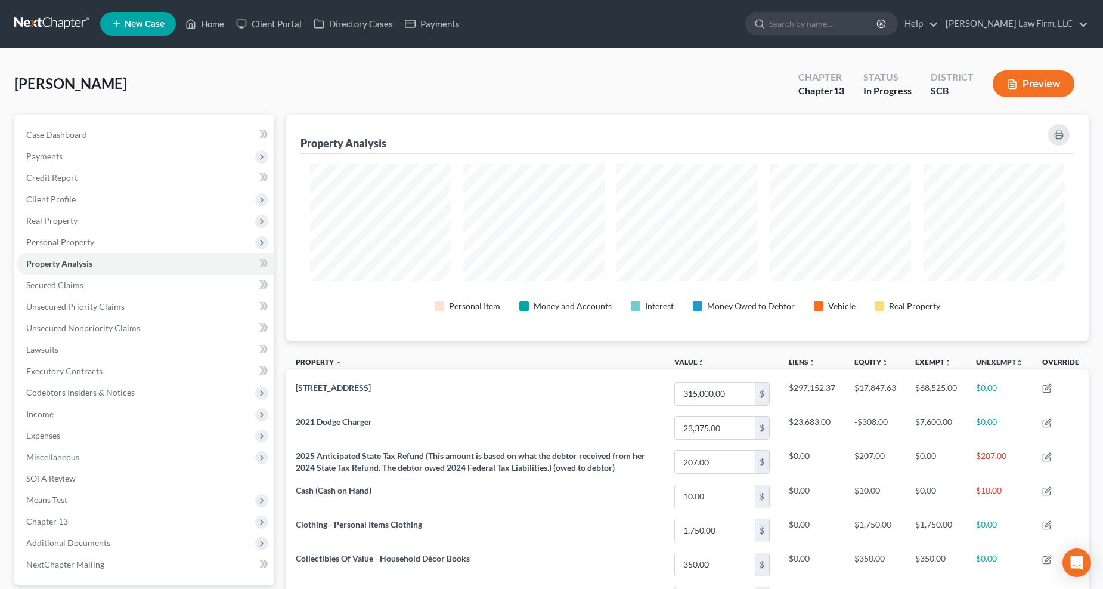
click at [828, 87] on button "Preview" at bounding box center [1034, 83] width 82 height 27
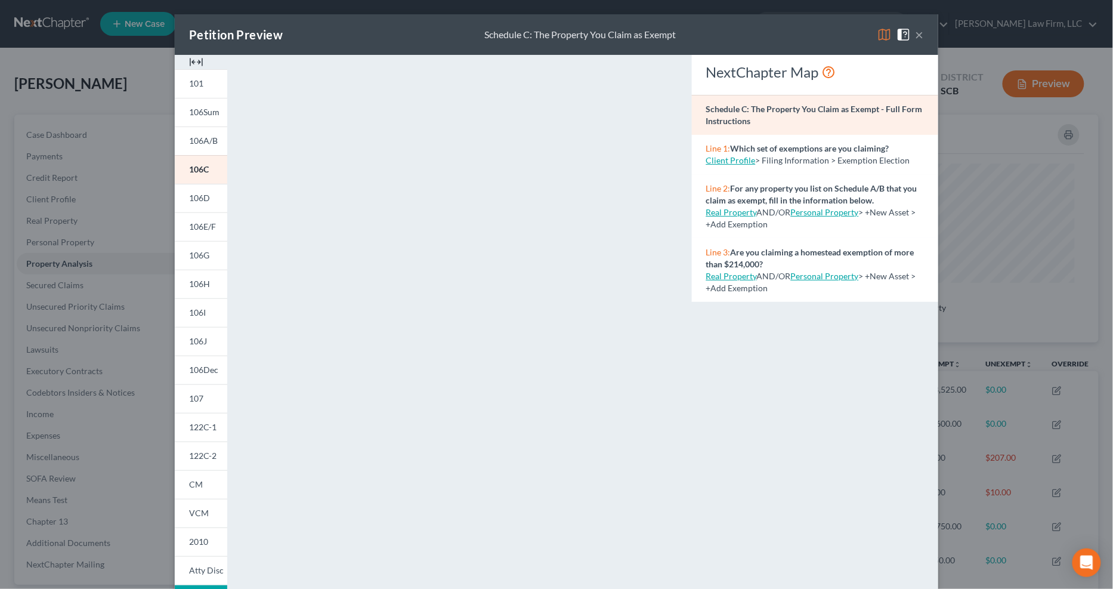
click at [828, 33] on button "×" at bounding box center [919, 34] width 8 height 14
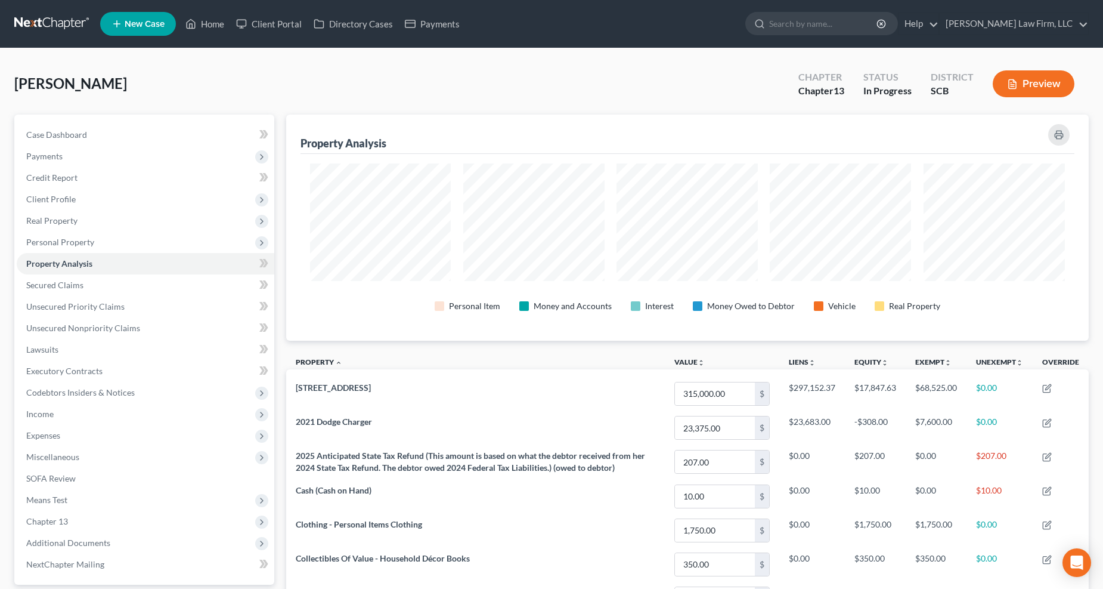
click at [91, 237] on span "Personal Property" at bounding box center [60, 242] width 68 height 10
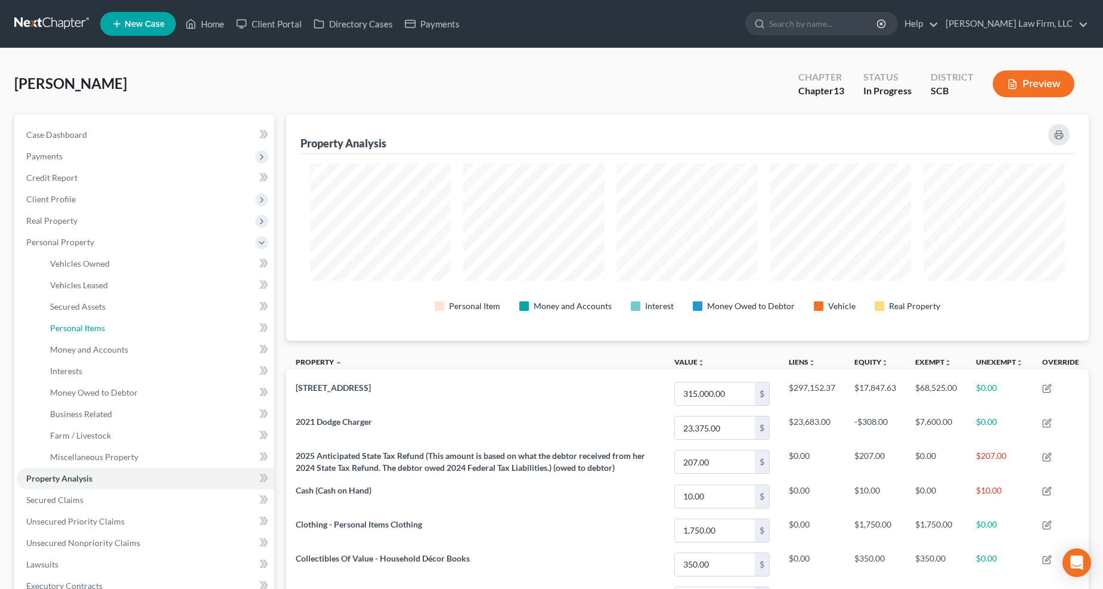
click at [97, 323] on span "Personal Items" at bounding box center [77, 328] width 55 height 10
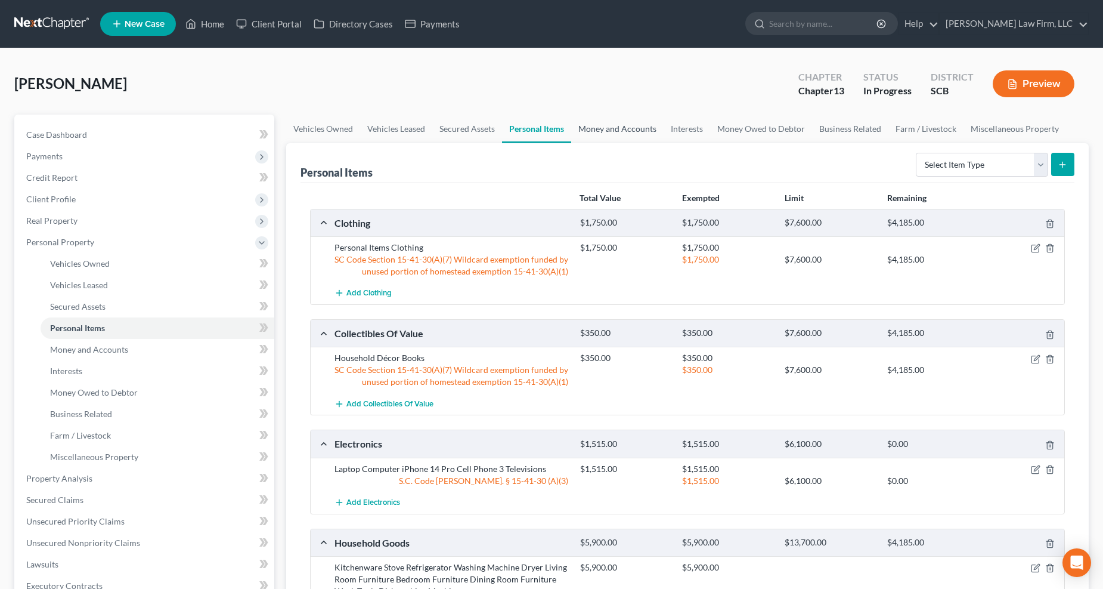
click at [614, 125] on link "Money and Accounts" at bounding box center [617, 128] width 92 height 29
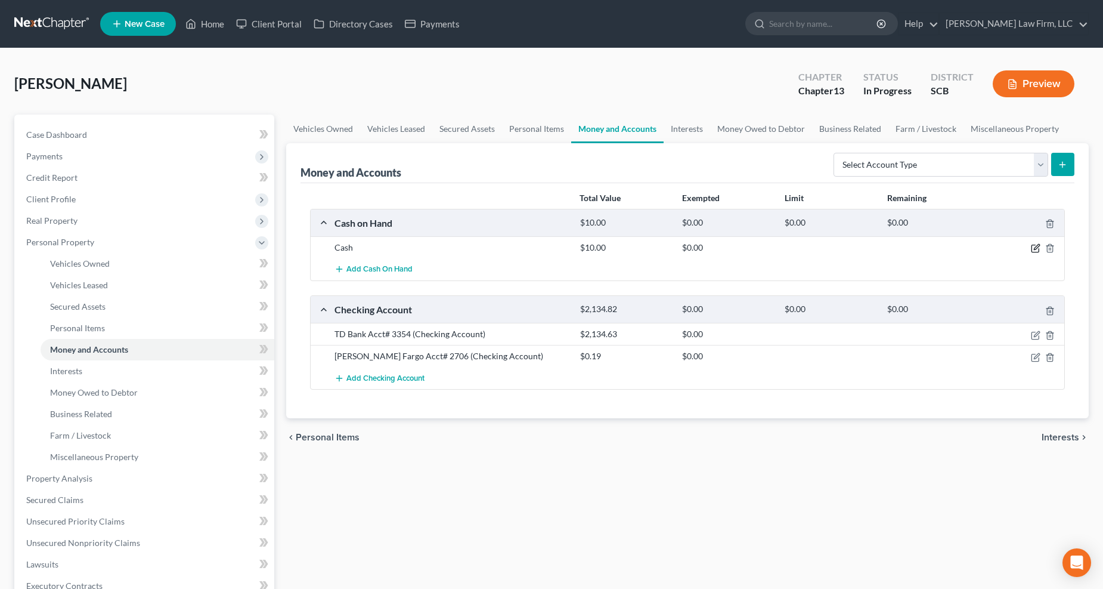
click at [828, 246] on icon "button" at bounding box center [1035, 248] width 7 height 7
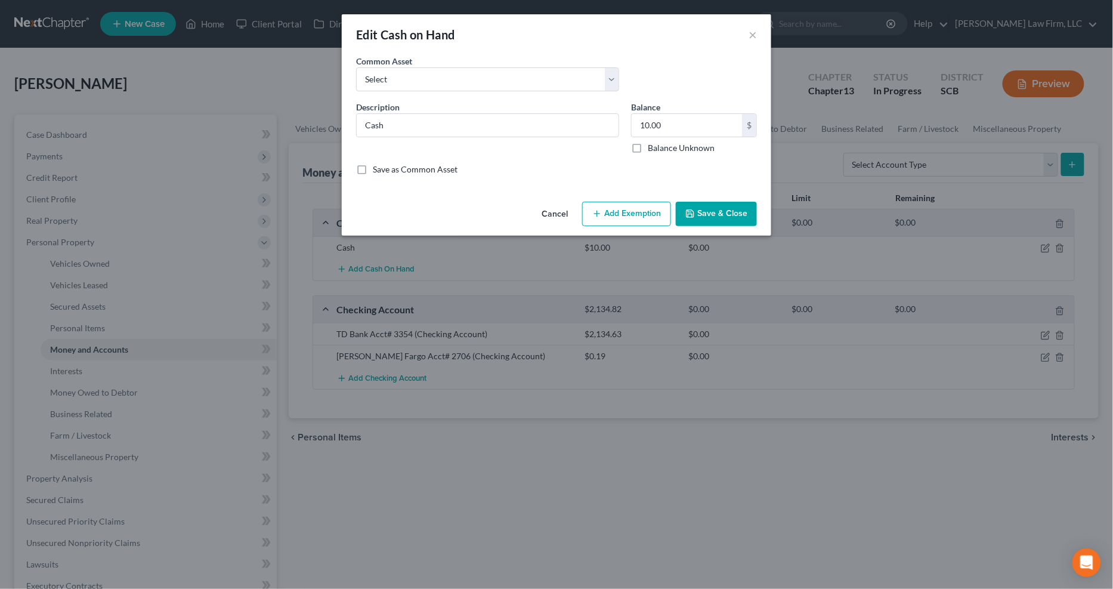
click at [664, 213] on button "Add Exemption" at bounding box center [626, 214] width 89 height 25
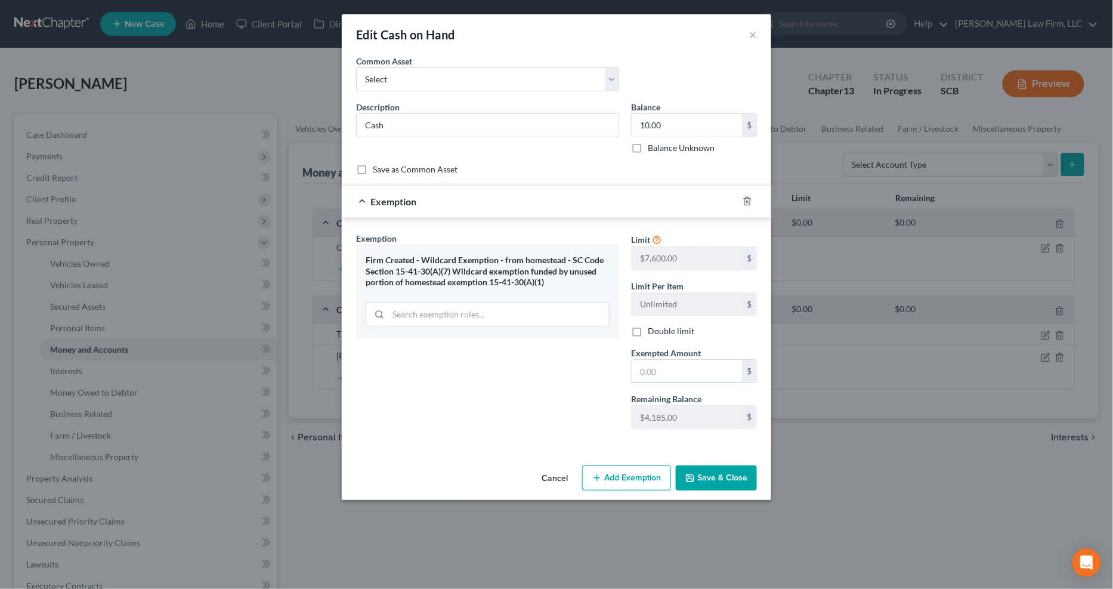
click at [634, 380] on input "text" at bounding box center [686, 371] width 110 height 23
type input "10.00"
click at [720, 443] on button "Save & Close" at bounding box center [716, 477] width 81 height 25
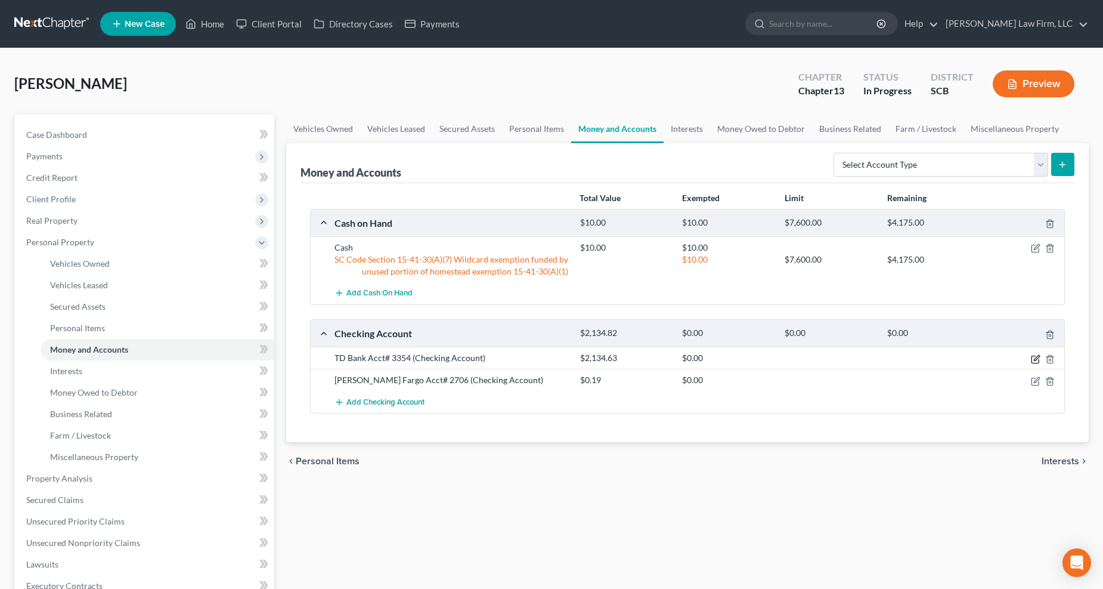
click at [828, 360] on icon "button" at bounding box center [1036, 359] width 10 height 10
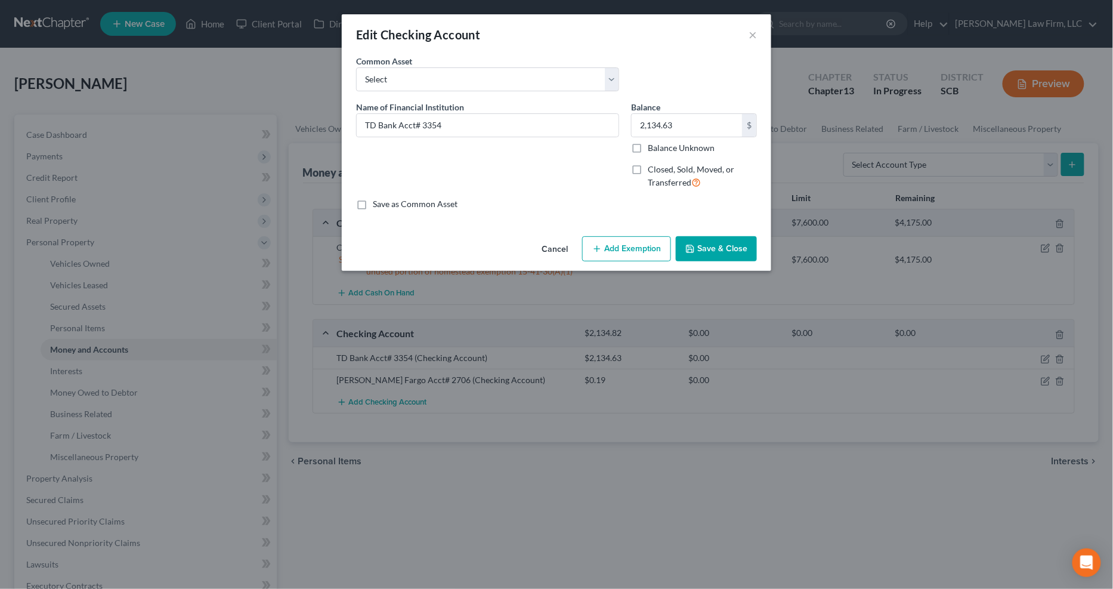
click at [620, 246] on button "Add Exemption" at bounding box center [626, 248] width 89 height 25
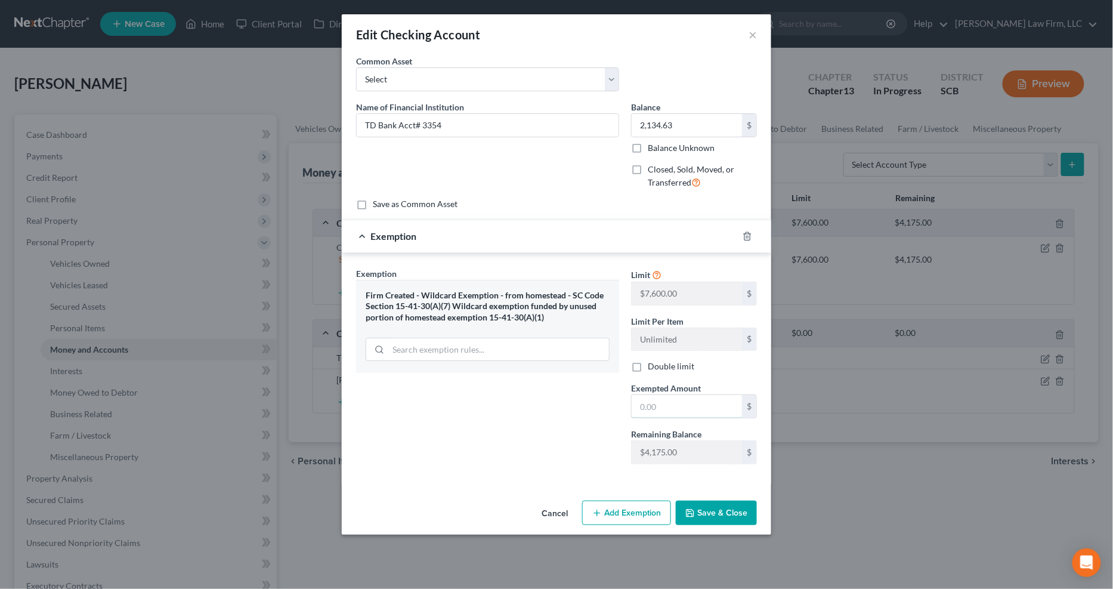
click at [651, 407] on input "text" at bounding box center [686, 406] width 110 height 23
type input "2,134.63"
click at [695, 443] on button "Save & Close" at bounding box center [716, 512] width 81 height 25
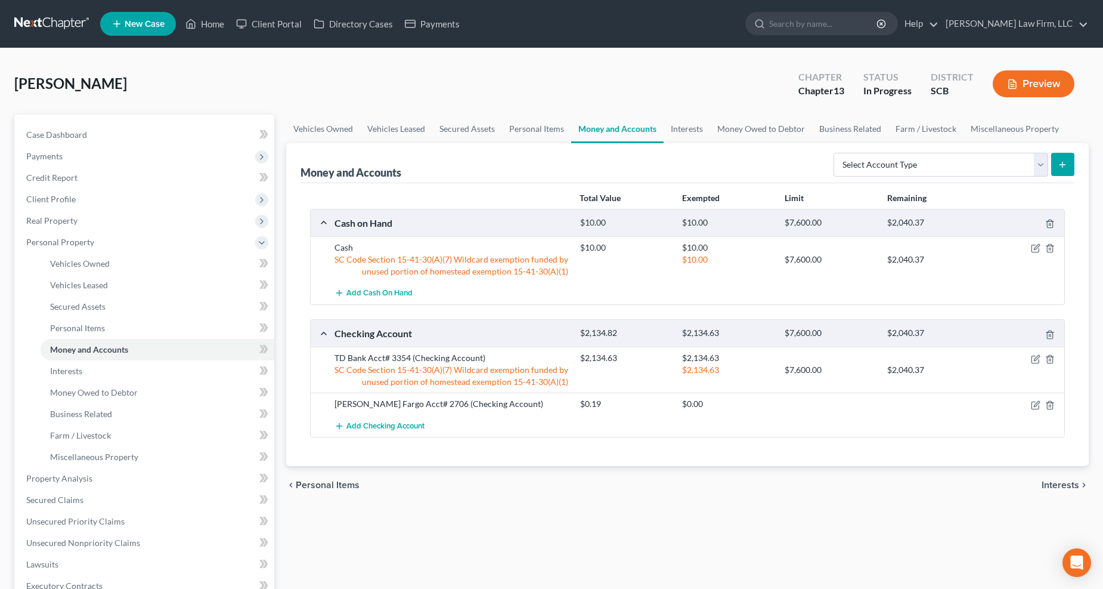
click at [828, 402] on div at bounding box center [1025, 404] width 82 height 12
click at [828, 404] on icon "button" at bounding box center [1035, 404] width 7 height 7
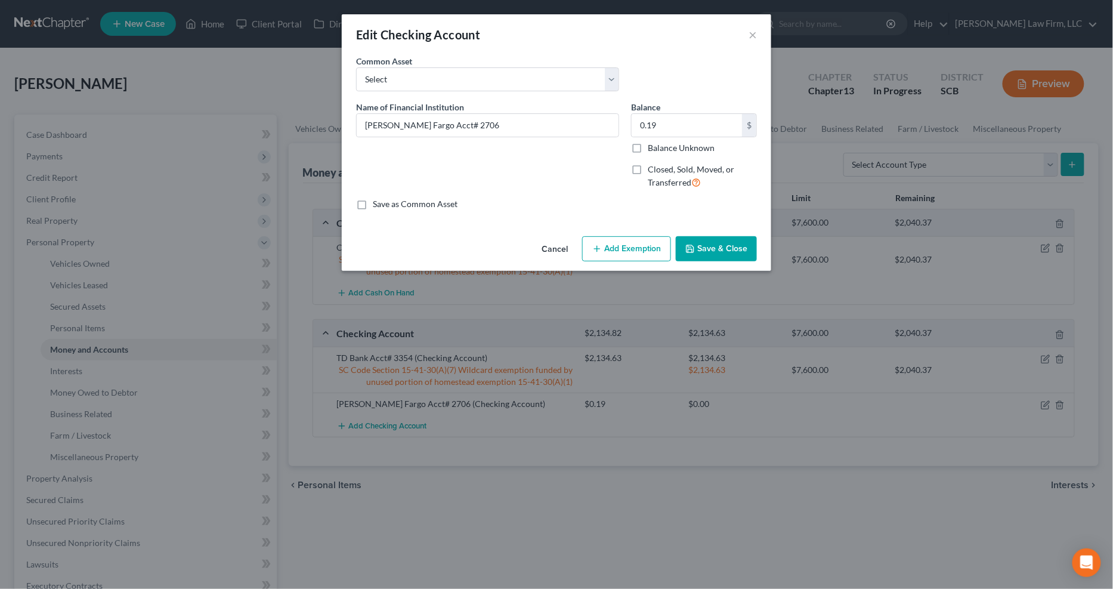
click at [619, 254] on button "Add Exemption" at bounding box center [626, 248] width 89 height 25
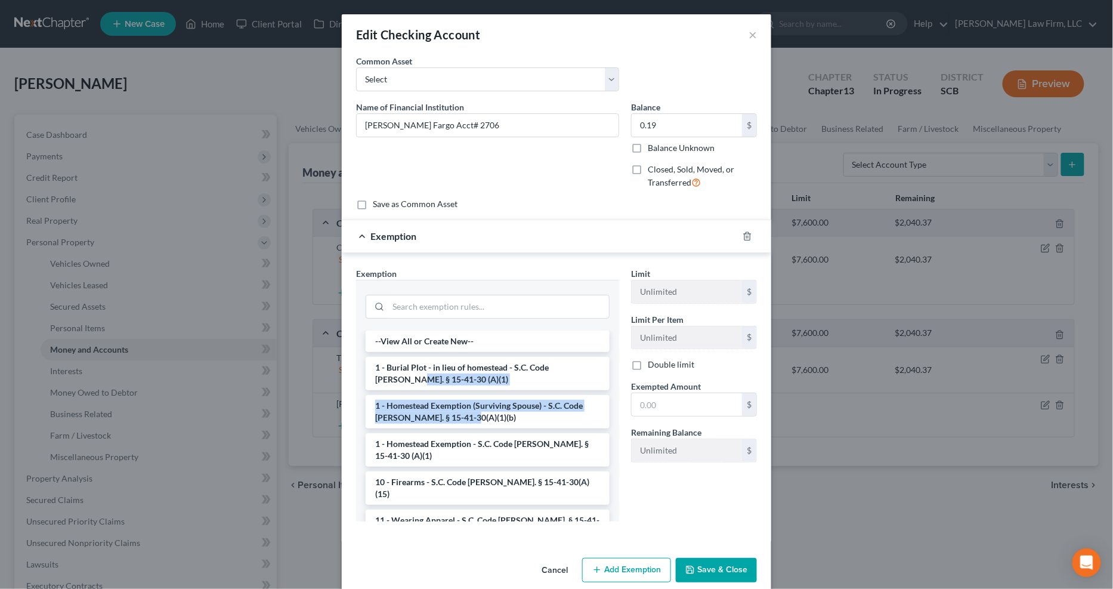
drag, startPoint x: 603, startPoint y: 353, endPoint x: 614, endPoint y: 426, distance: 73.6
click at [614, 427] on div "--View All or Create New-- 1 - Burial Plot - in lieu of homestead - S.C. Code A…" at bounding box center [487, 425] width 263 height 191
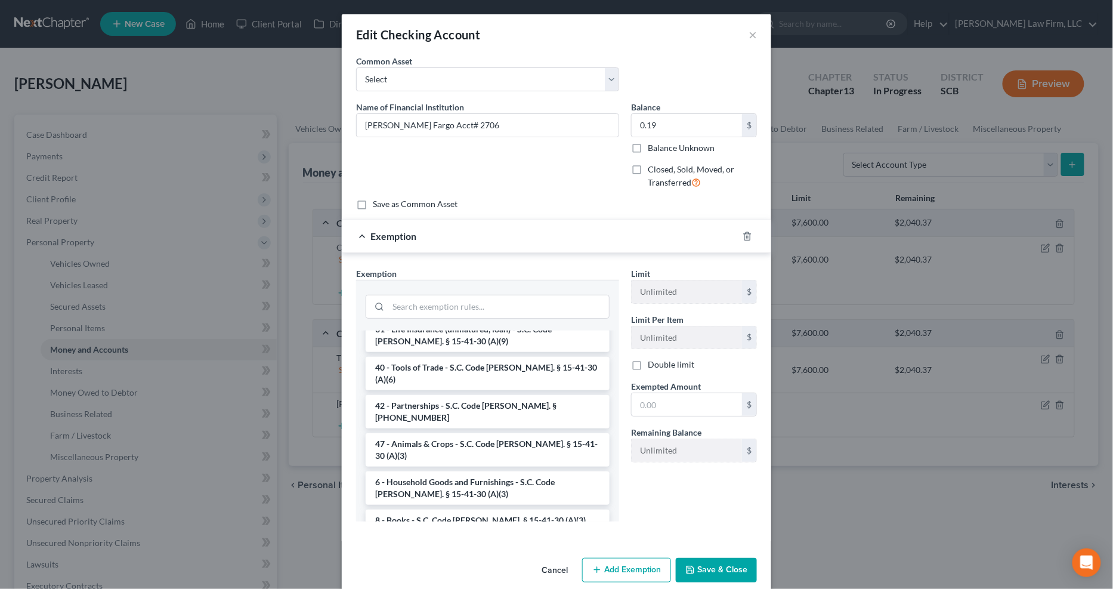
click at [519, 443] on li "Firm Created - Wildcard Exemption - from homestead - SC Code Section 15-41-30(A…" at bounding box center [488, 596] width 244 height 45
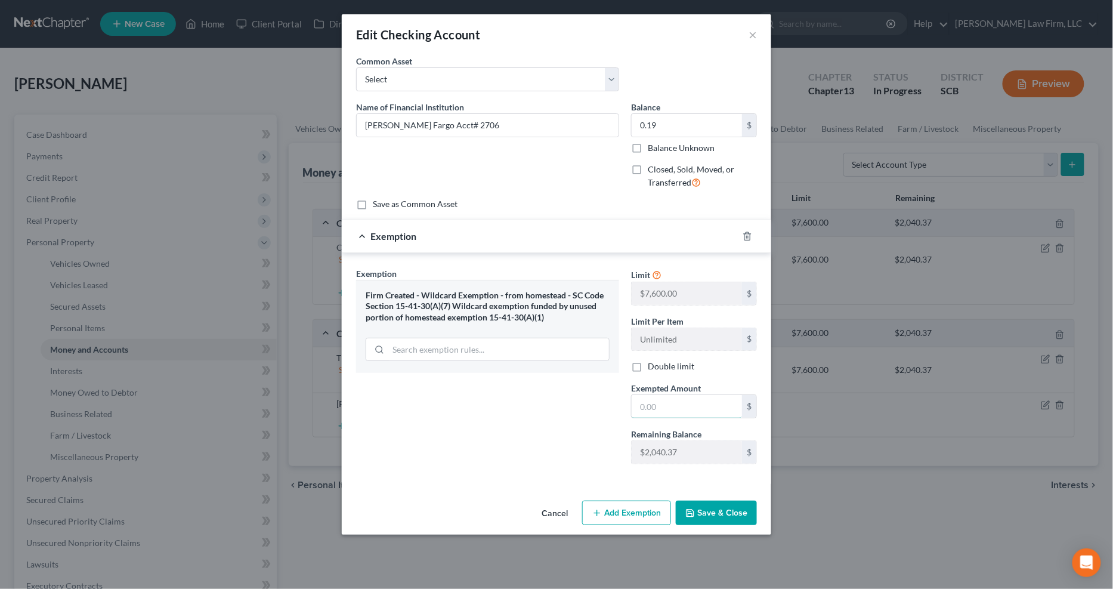
drag, startPoint x: 649, startPoint y: 407, endPoint x: 634, endPoint y: 408, distance: 14.4
click at [649, 407] on input "text" at bounding box center [686, 406] width 110 height 23
type input "0.19"
click at [732, 443] on button "Save & Close" at bounding box center [716, 512] width 81 height 25
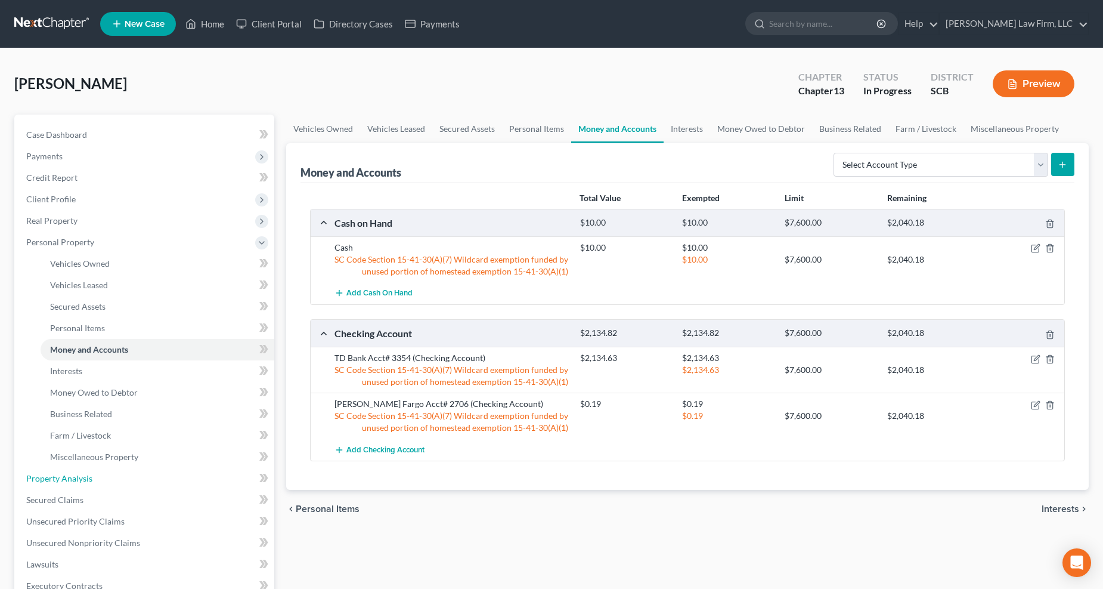
click at [88, 443] on span "Property Analysis" at bounding box center [59, 478] width 66 height 10
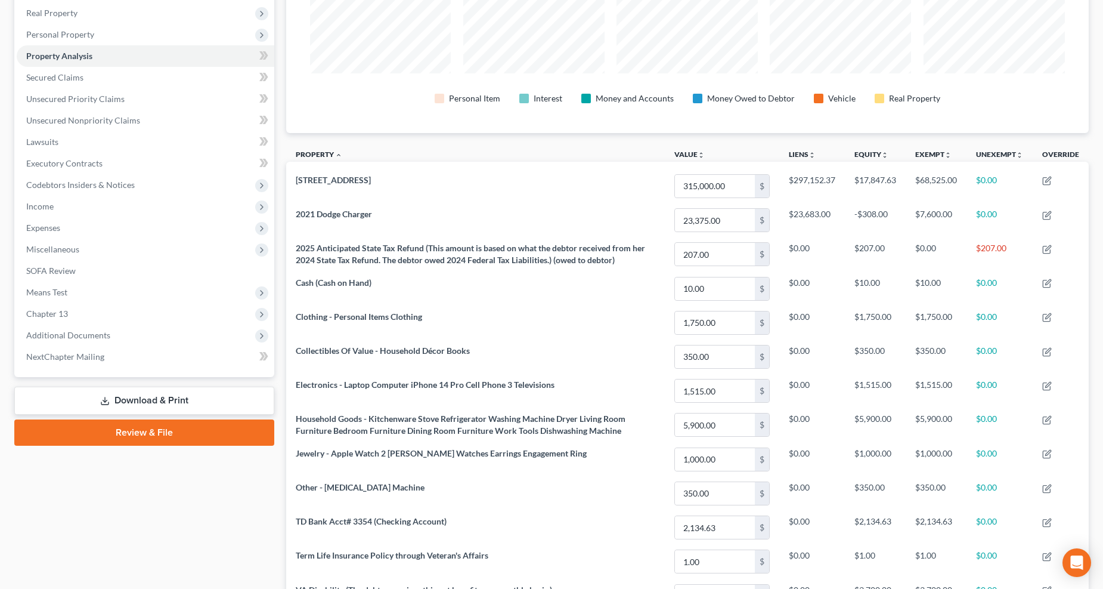
scroll to position [265, 0]
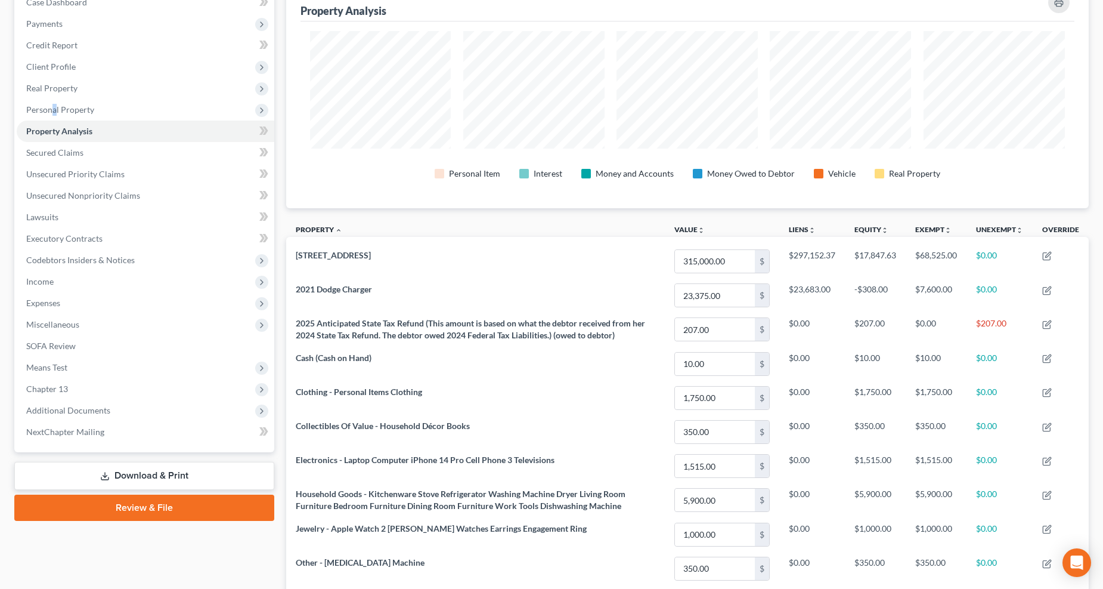
click at [55, 105] on span "Personal Property" at bounding box center [60, 109] width 68 height 10
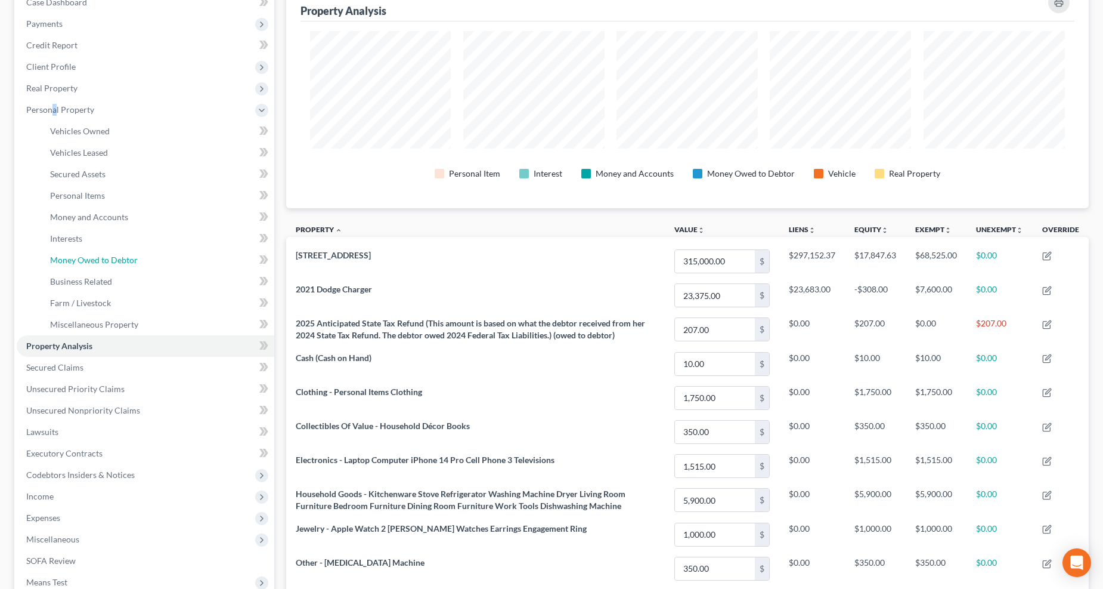
click at [58, 253] on link "Money Owed to Debtor" at bounding box center [158, 259] width 234 height 21
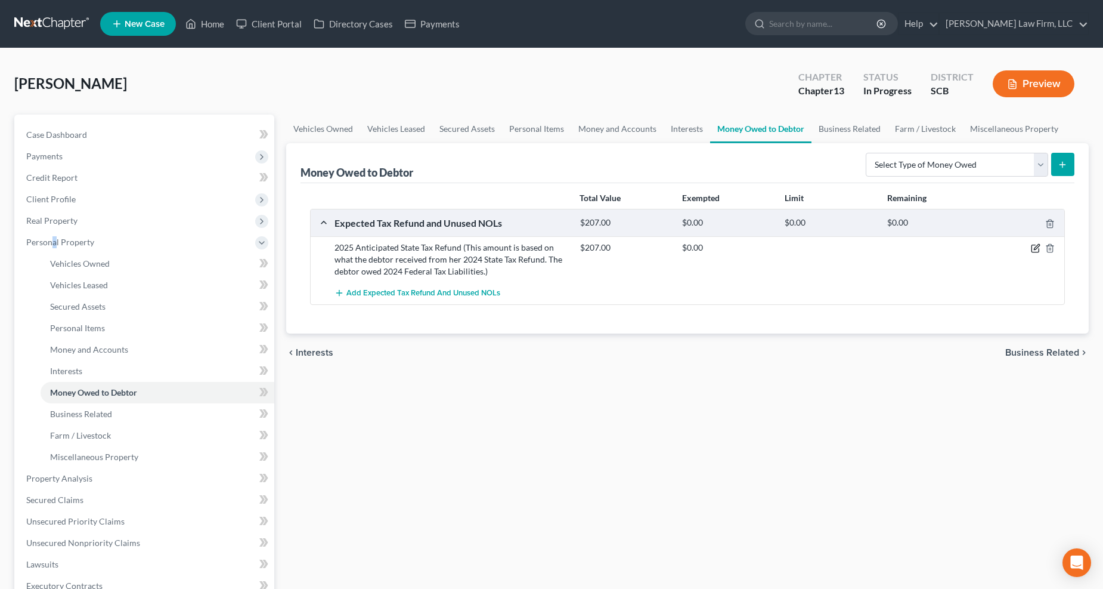
click at [828, 250] on icon "button" at bounding box center [1036, 248] width 10 height 10
select select "1"
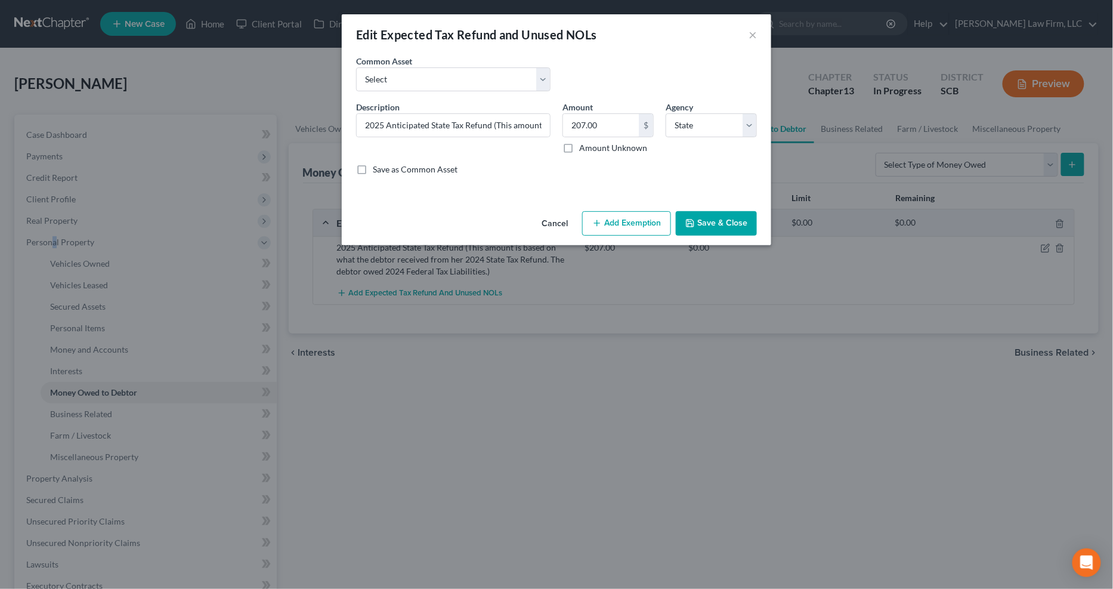
drag, startPoint x: 631, startPoint y: 225, endPoint x: 627, endPoint y: 242, distance: 17.8
click at [631, 224] on button "Add Exemption" at bounding box center [626, 223] width 89 height 25
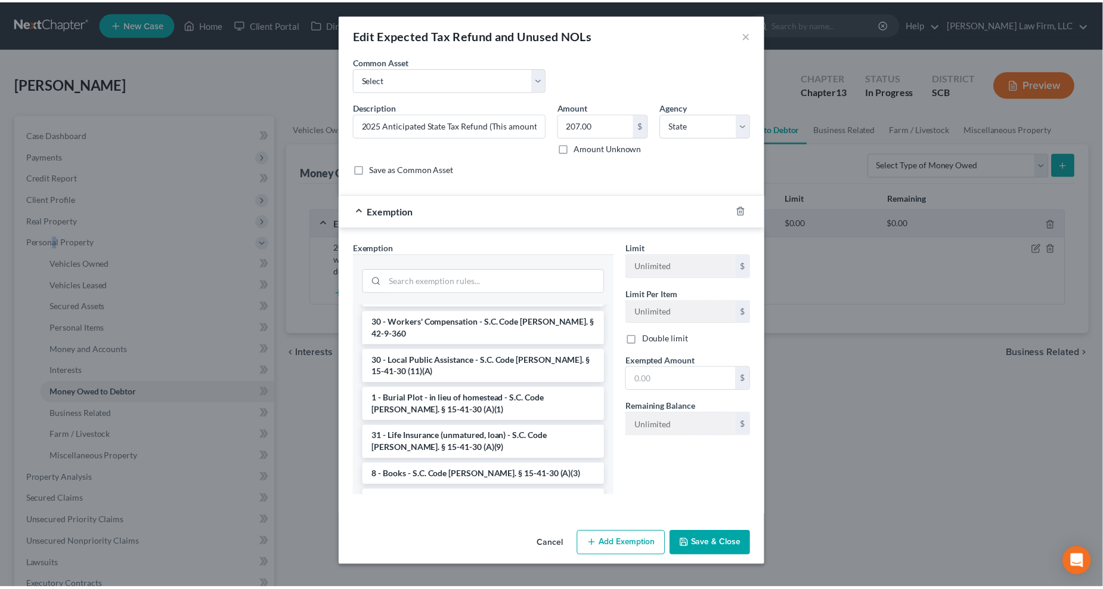
scroll to position [1558, 0]
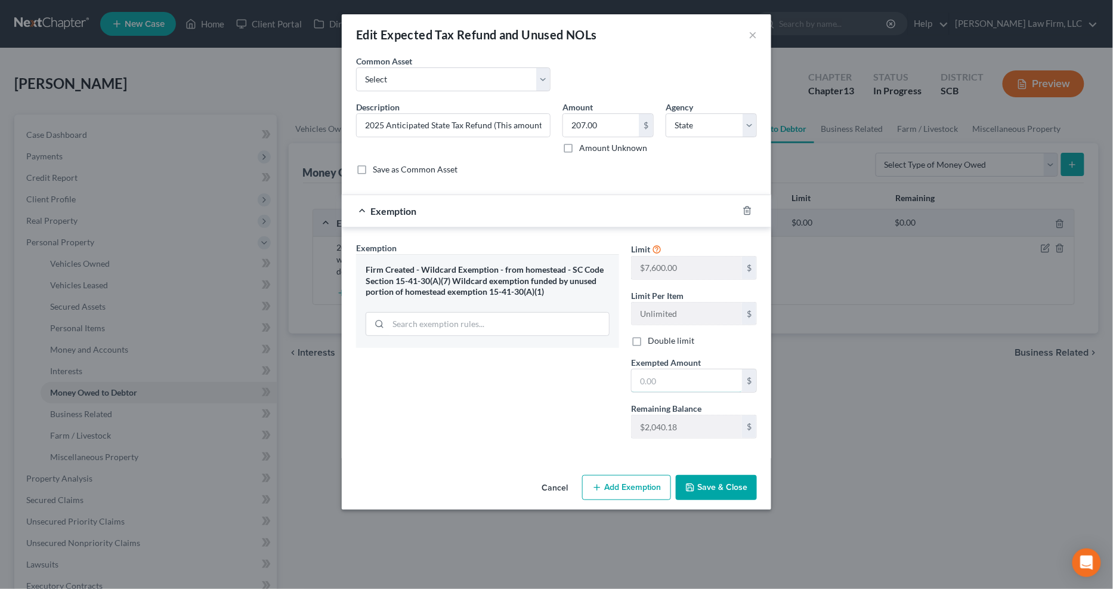
click at [667, 374] on input "text" at bounding box center [686, 380] width 110 height 23
type input "207"
click at [711, 443] on button "Save & Close" at bounding box center [716, 487] width 81 height 25
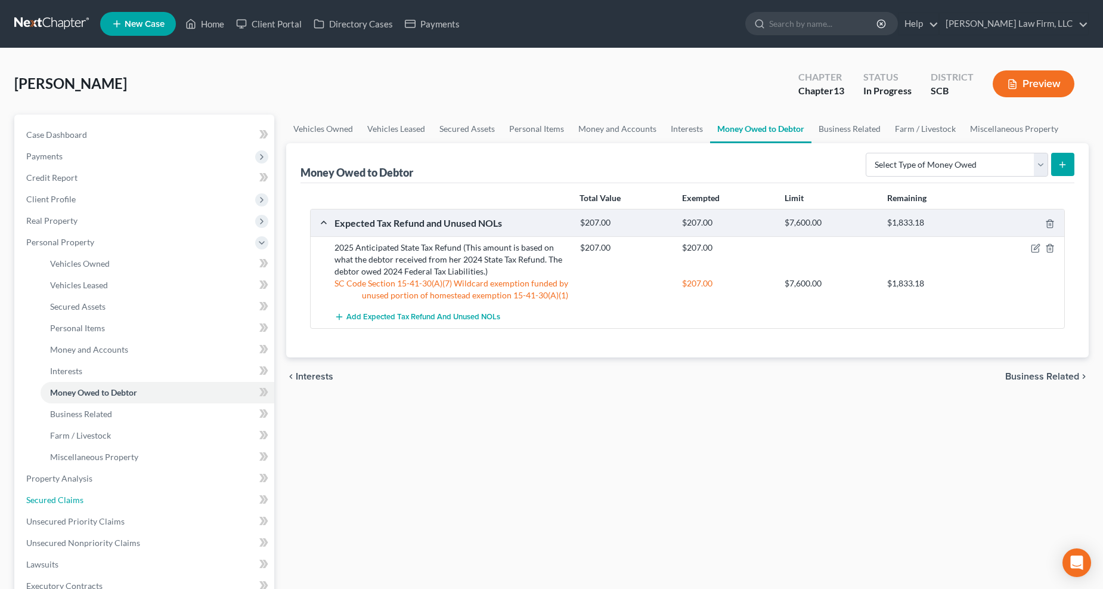
click at [74, 443] on span "Secured Claims" at bounding box center [54, 499] width 57 height 10
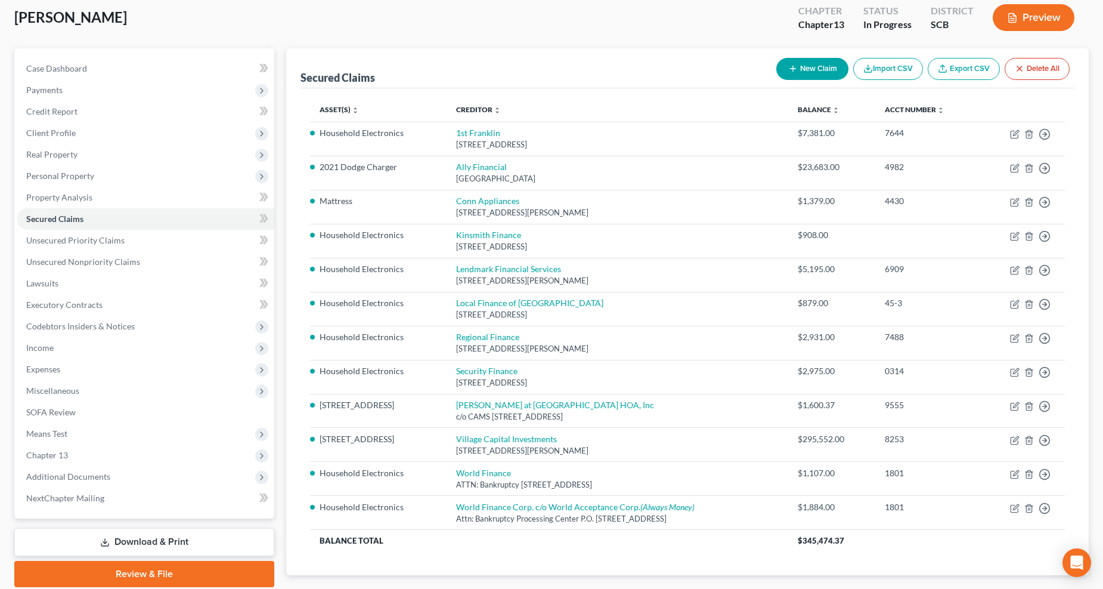
scroll to position [132, 0]
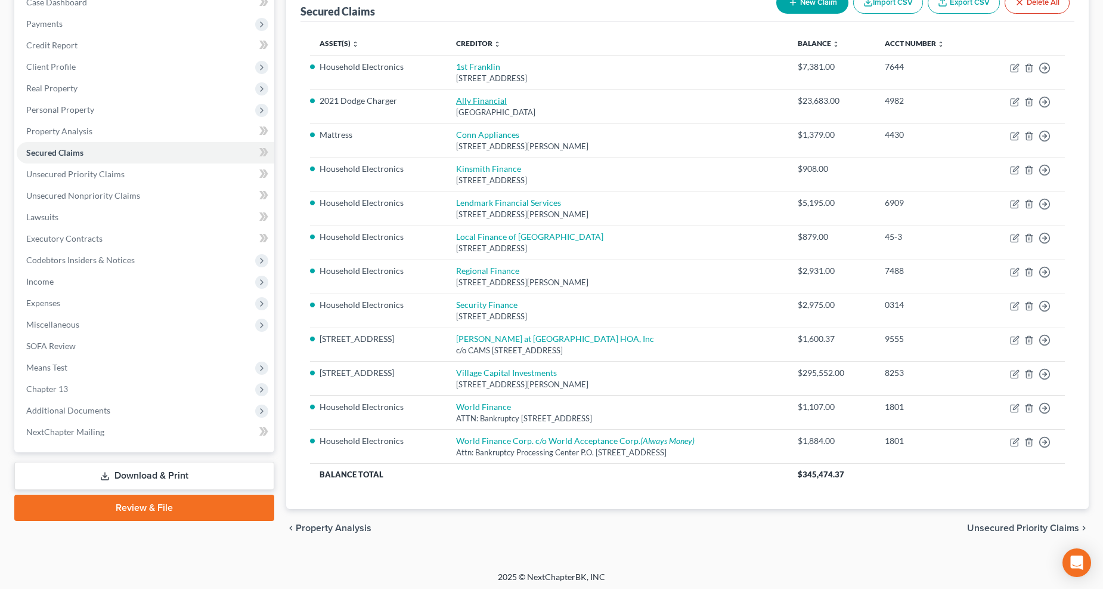
click at [482, 99] on link "Ally Financial" at bounding box center [481, 100] width 51 height 10
select select "24"
select select "0"
select select "12"
select select "0"
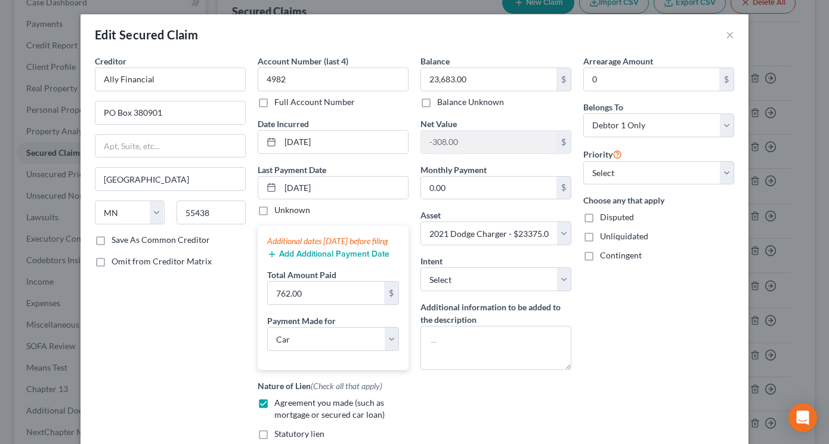
click at [660, 44] on div "Edit Secured Claim ×" at bounding box center [414, 34] width 668 height 41
click at [728, 39] on button "×" at bounding box center [730, 34] width 8 height 14
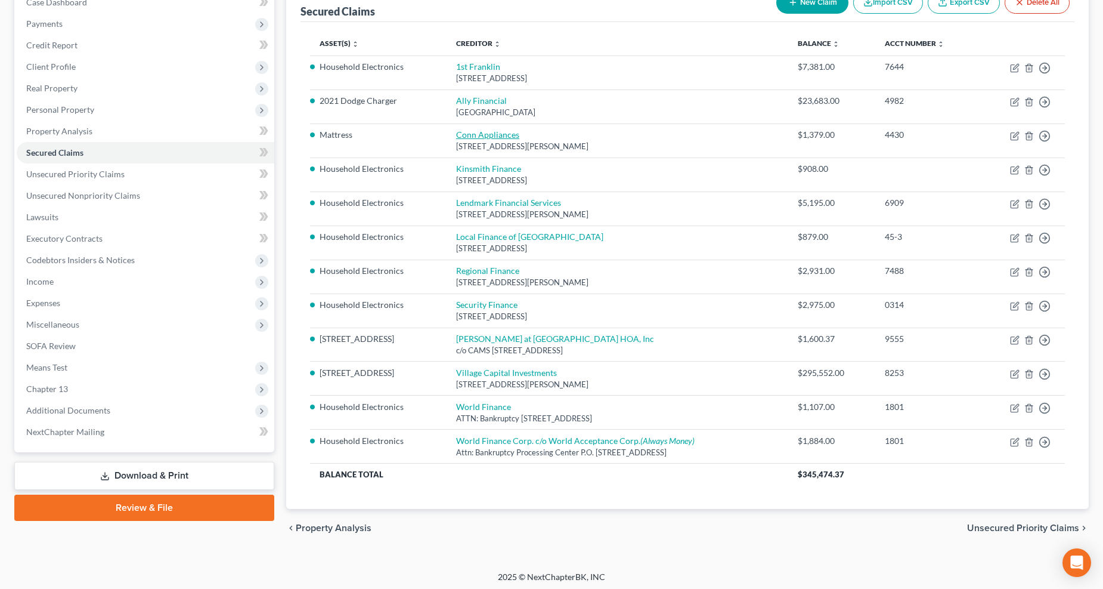
click at [463, 134] on link "Conn Appliances" at bounding box center [487, 134] width 63 height 10
select select "45"
select select "0"
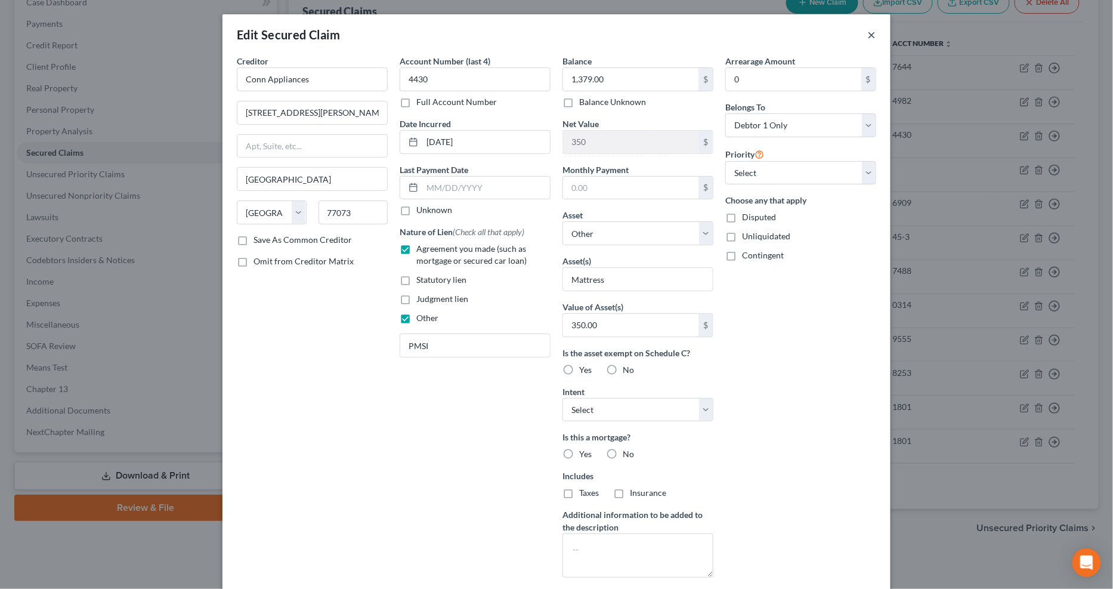
click at [828, 30] on button "×" at bounding box center [872, 34] width 8 height 14
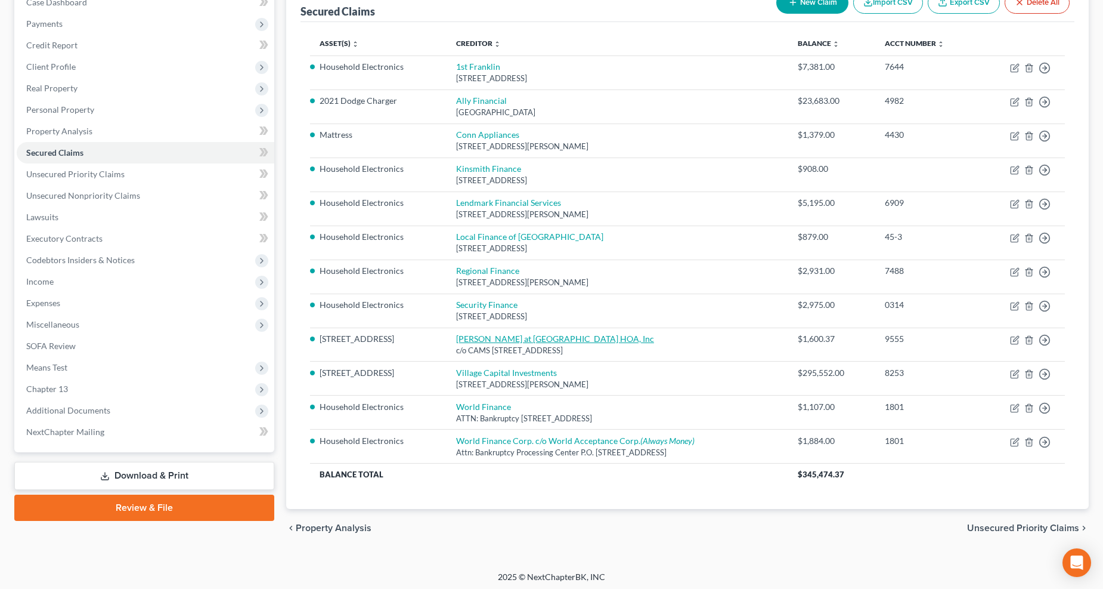
click at [555, 338] on link "Townes at Merrimack HOA, Inc" at bounding box center [555, 338] width 198 height 10
select select "28"
select select "17"
select select "3"
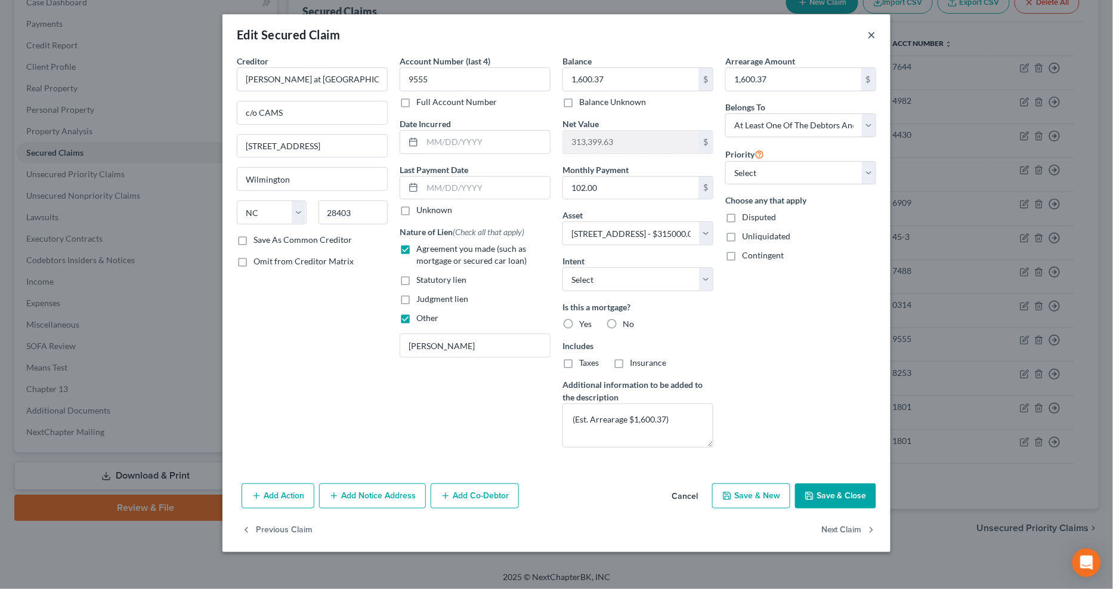
click at [828, 32] on button "×" at bounding box center [872, 34] width 8 height 14
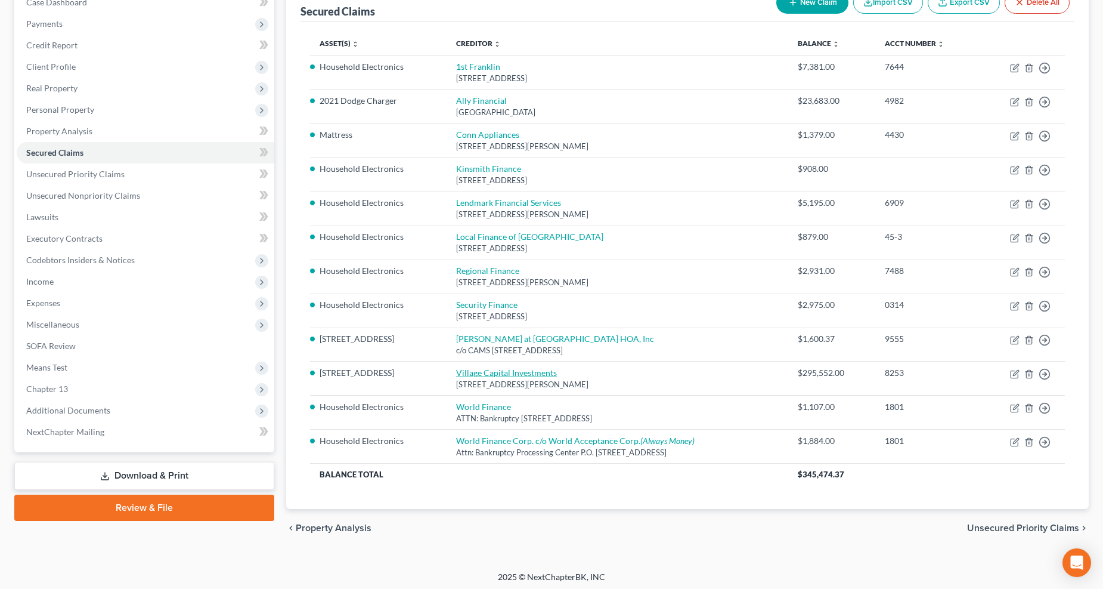
click at [505, 371] on link "Village Capital Investments" at bounding box center [506, 372] width 101 height 10
select select "31"
select select "3"
select select "17"
select select "0"
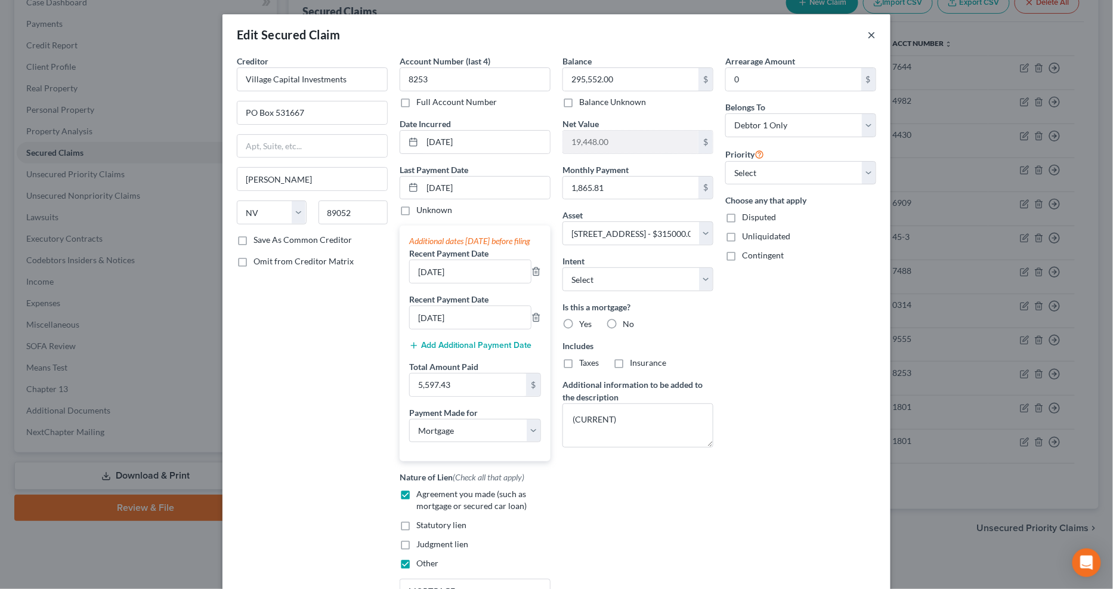
click at [828, 35] on button "×" at bounding box center [872, 34] width 8 height 14
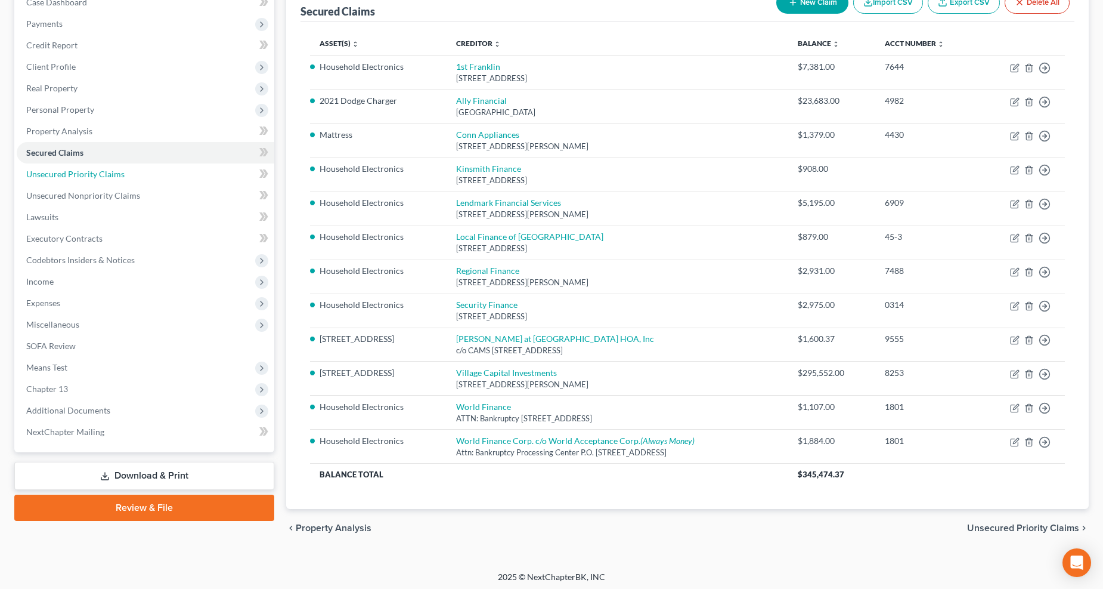
click at [106, 169] on span "Unsecured Priority Claims" at bounding box center [75, 174] width 98 height 10
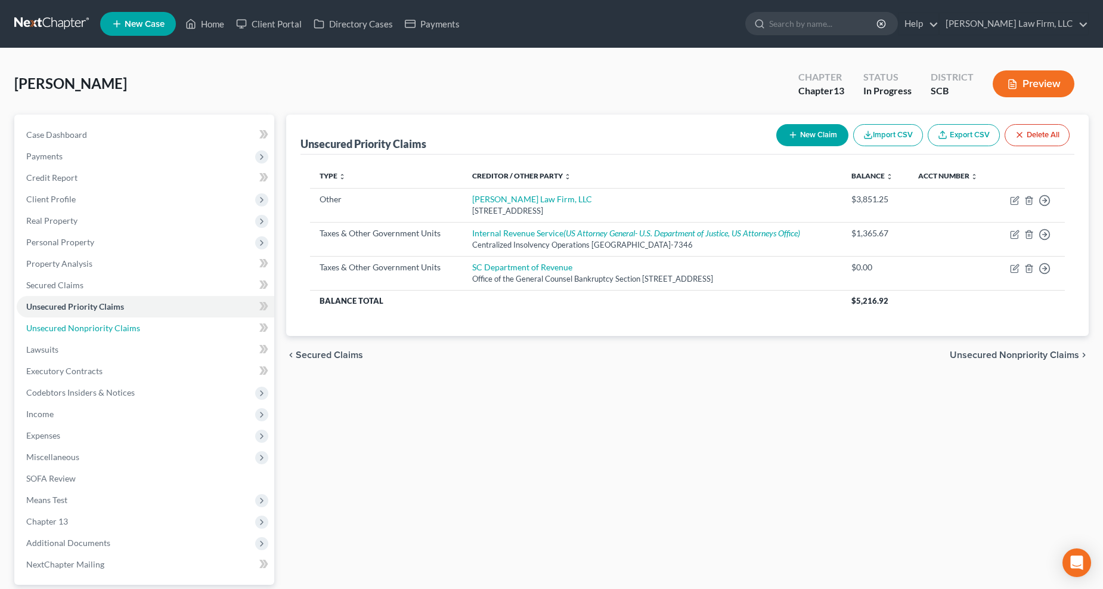
click at [95, 335] on link "Unsecured Nonpriority Claims" at bounding box center [146, 327] width 258 height 21
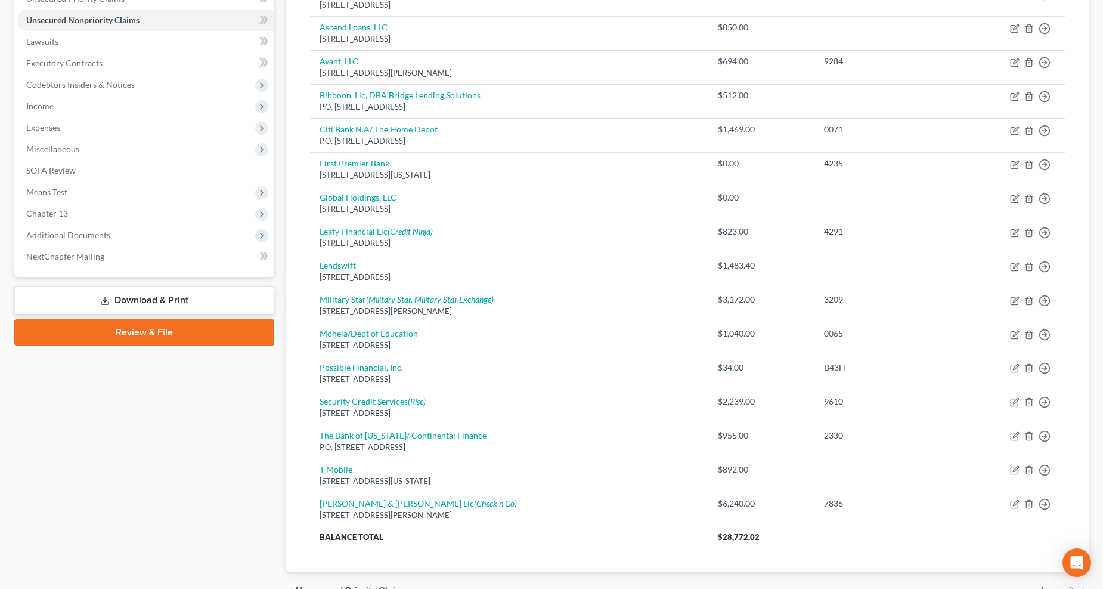
scroll to position [109, 0]
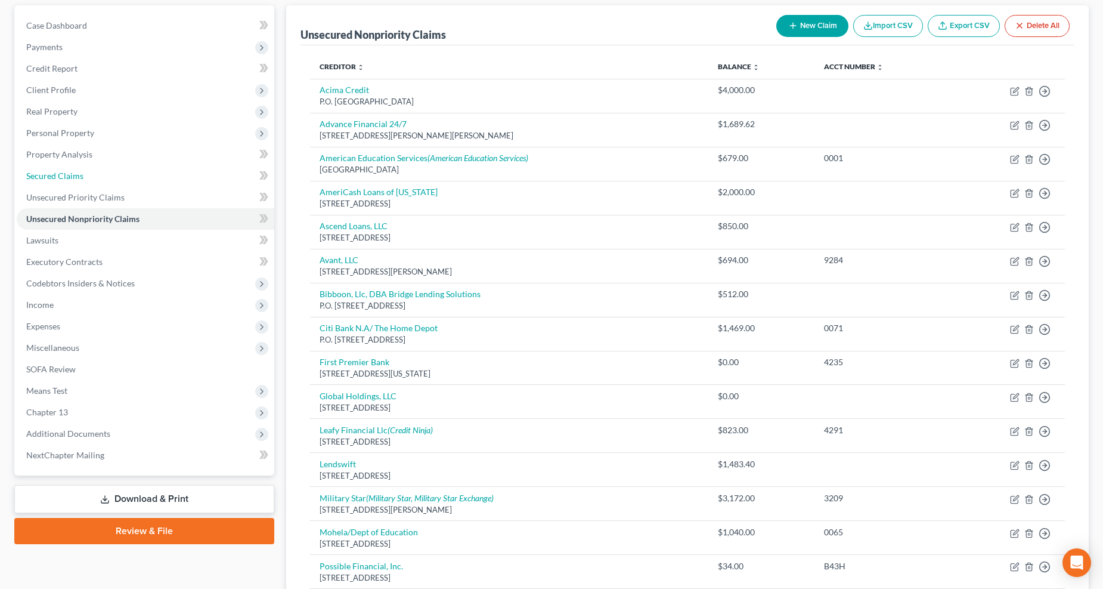
click at [60, 171] on span "Secured Claims" at bounding box center [54, 176] width 57 height 10
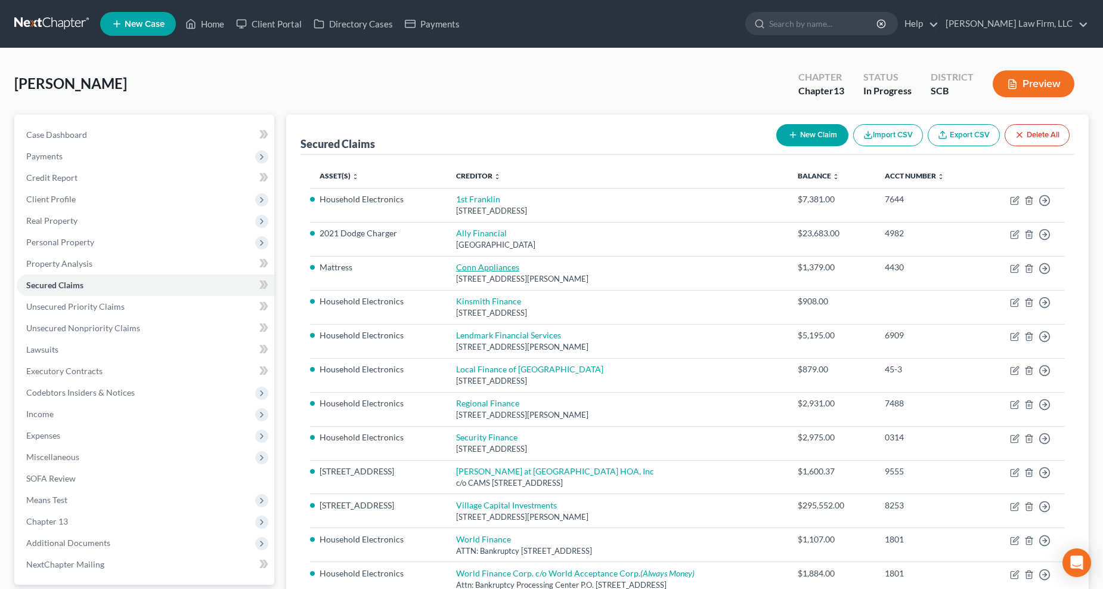
click at [470, 265] on link "Conn Appliances" at bounding box center [487, 267] width 63 height 10
select select "45"
select select "0"
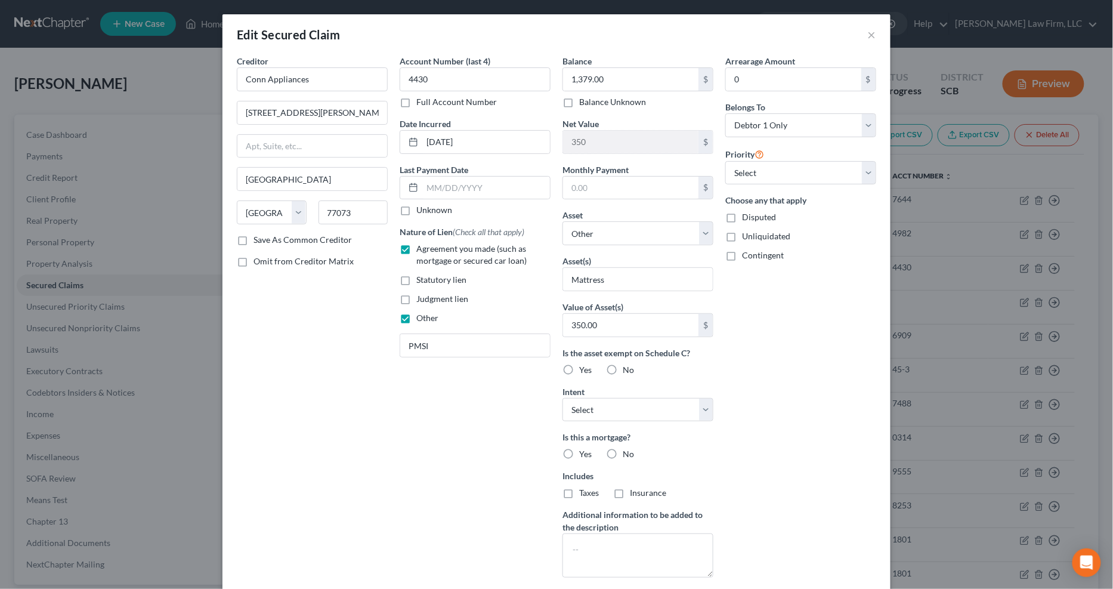
click at [828, 35] on div "Edit Secured Claim ×" at bounding box center [556, 34] width 668 height 41
click at [828, 34] on button "×" at bounding box center [872, 34] width 8 height 14
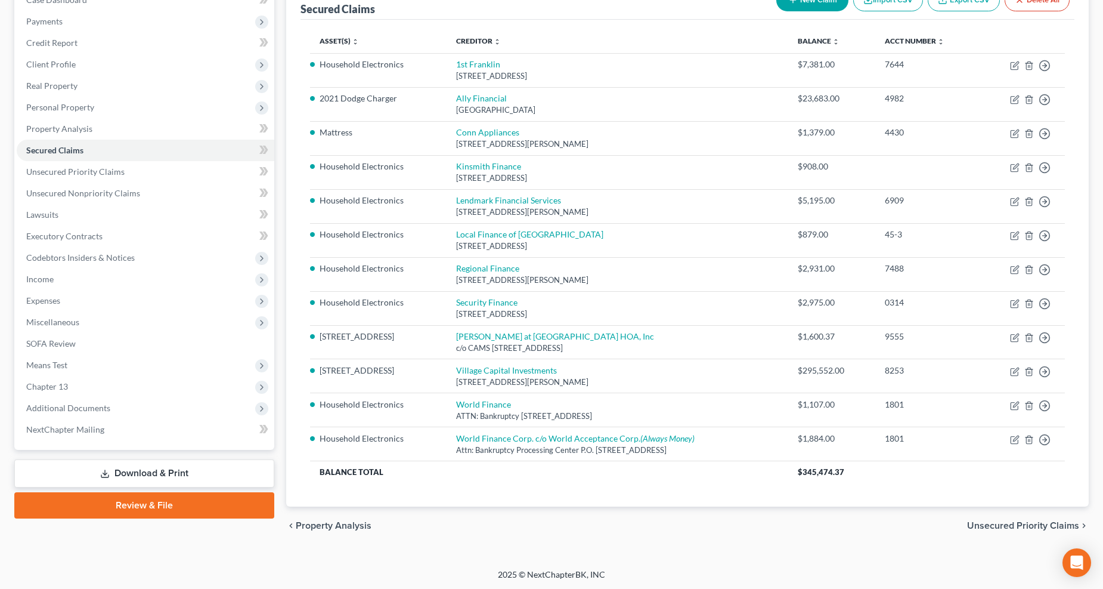
scroll to position [136, 0]
click at [494, 129] on link "Conn Appliances" at bounding box center [487, 131] width 63 height 10
select select "45"
select select "0"
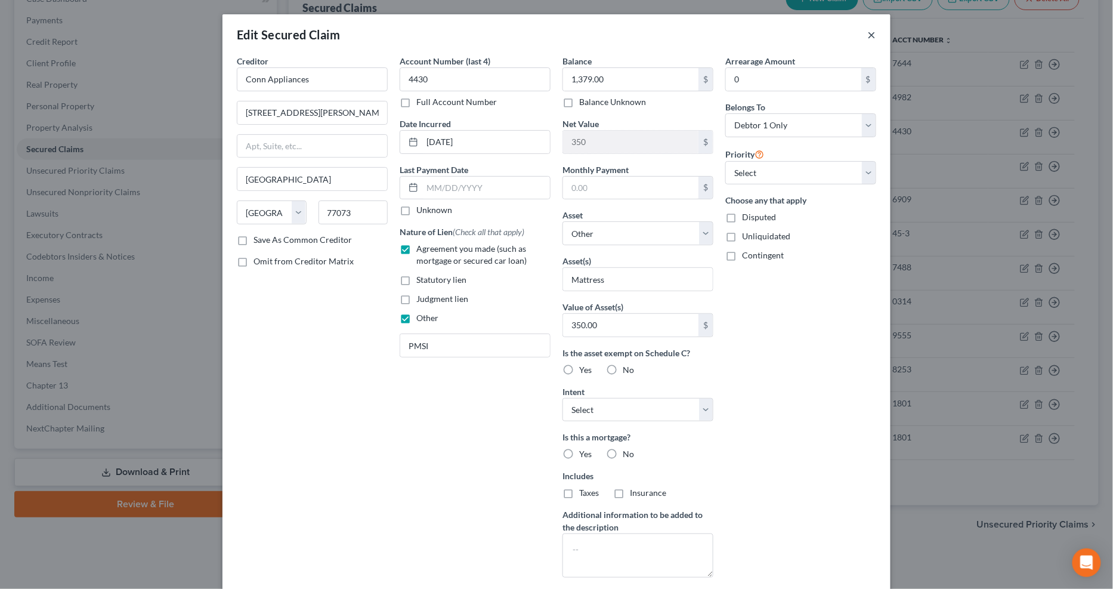
click at [828, 31] on button "×" at bounding box center [872, 34] width 8 height 14
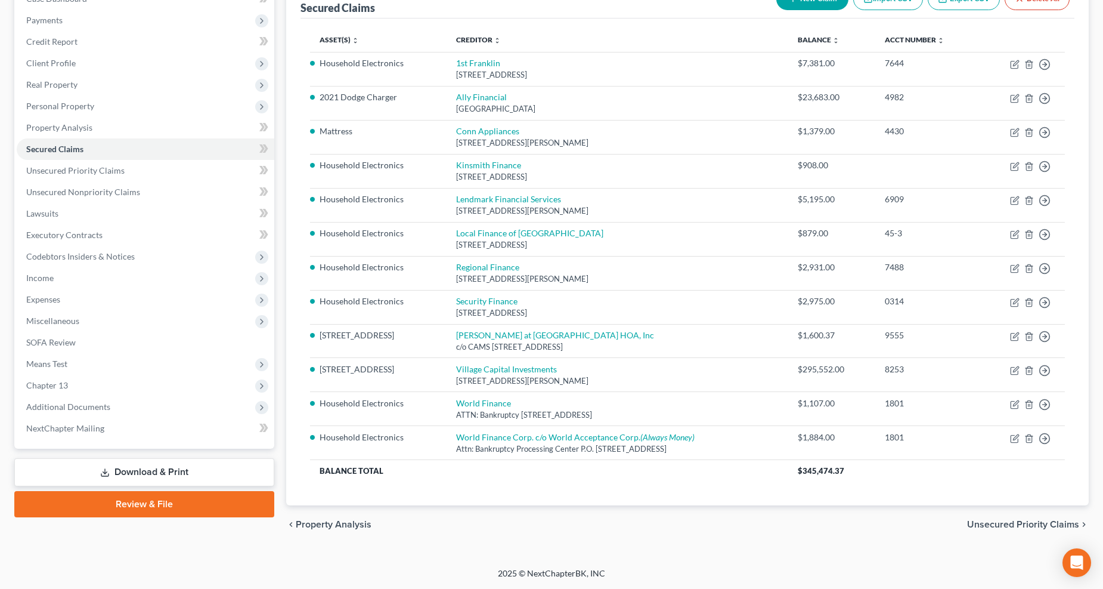
click at [69, 443] on link "Download & Print" at bounding box center [144, 472] width 260 height 28
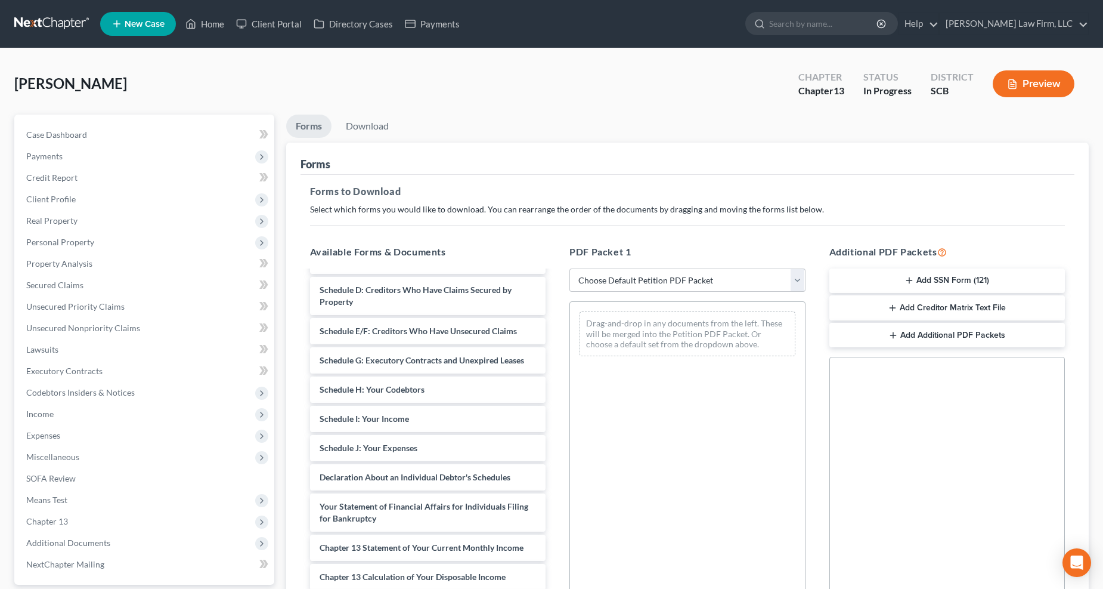
scroll to position [265, 0]
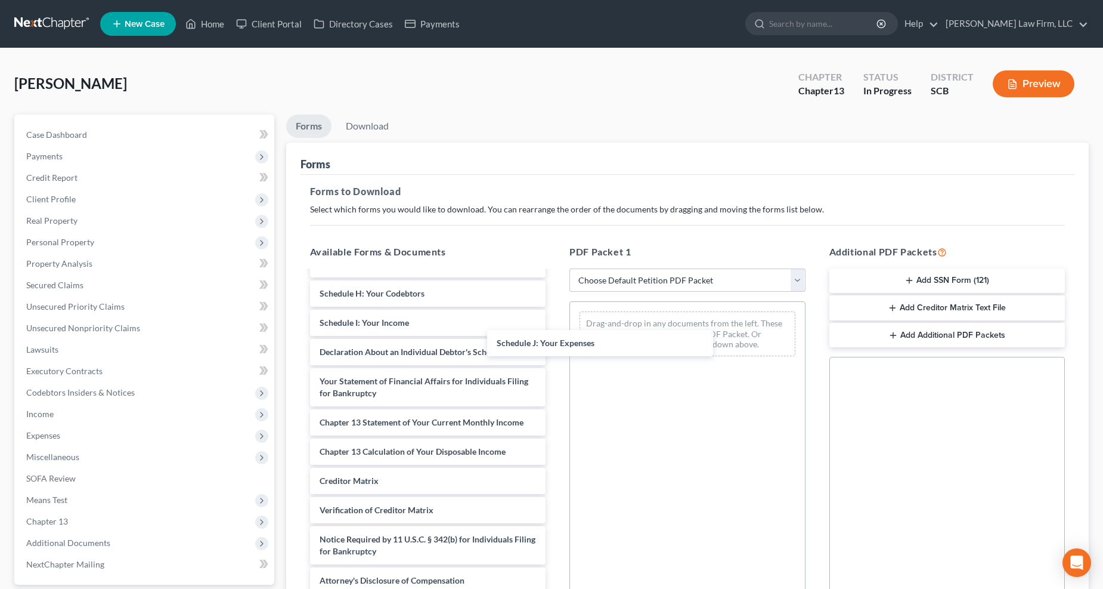
drag, startPoint x: 388, startPoint y: 333, endPoint x: 620, endPoint y: 340, distance: 232.7
click at [556, 351] on div "Schedule J: Your Expenses Debtor's Electronic Noticing Request (DeBN) (10/01/20…" at bounding box center [428, 314] width 255 height 559
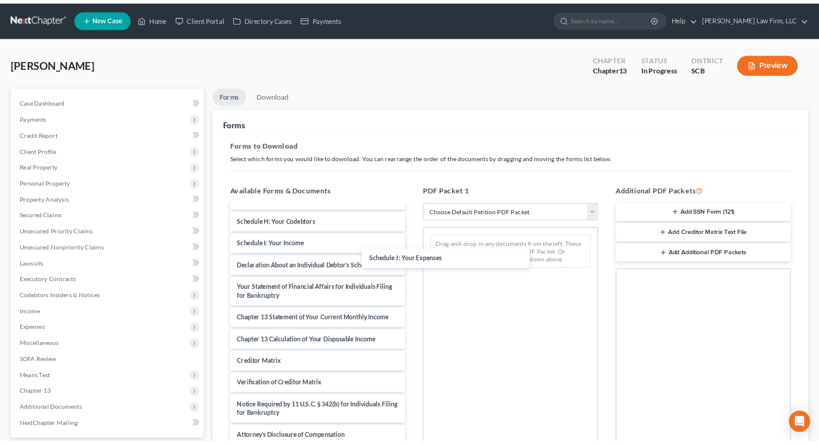
scroll to position [248, 0]
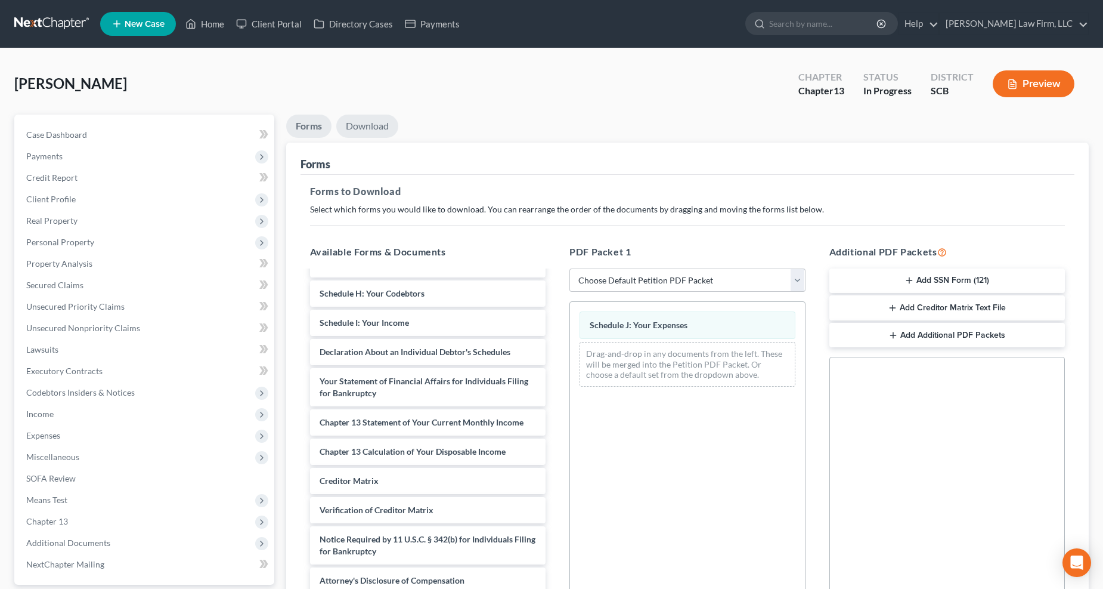
click at [363, 125] on link "Download" at bounding box center [367, 125] width 62 height 23
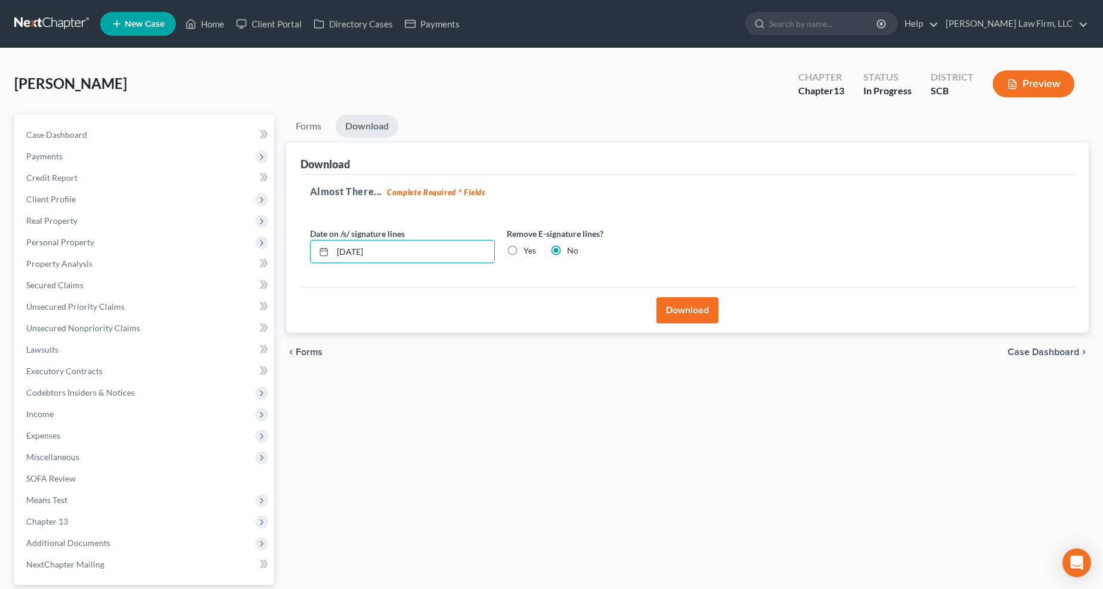
drag, startPoint x: 438, startPoint y: 253, endPoint x: 288, endPoint y: 269, distance: 151.1
click at [293, 271] on div "Download Almost There... Complete Required * Fields Date on /s/ signature lines…" at bounding box center [687, 238] width 803 height 191
click at [524, 251] on label "Yes" at bounding box center [530, 250] width 13 height 12
click at [528, 251] on input "Yes" at bounding box center [532, 248] width 8 height 8
radio input "true"
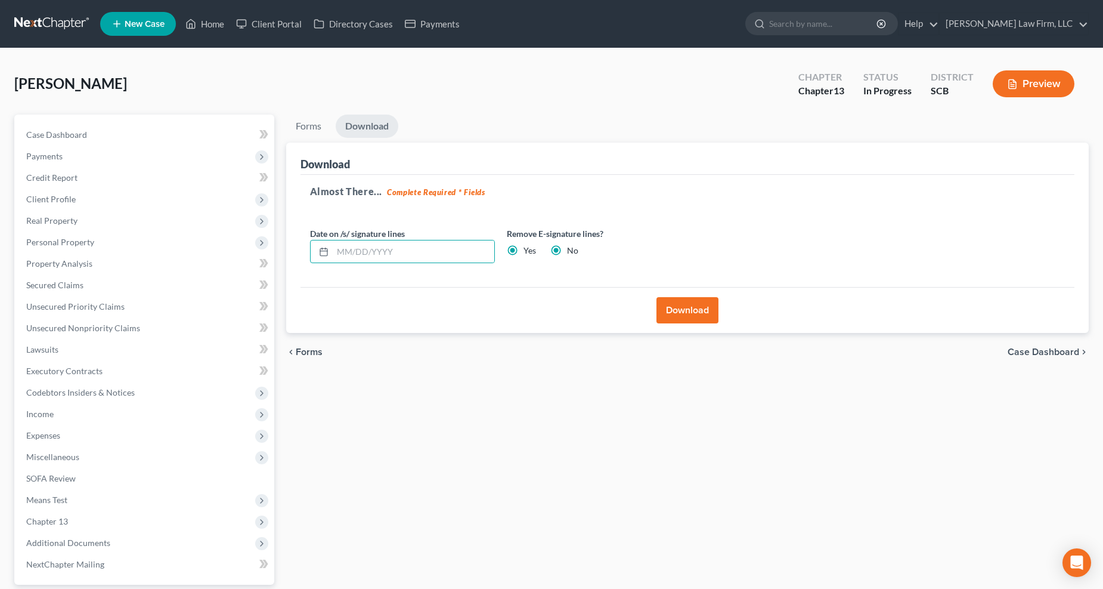
radio input "false"
click at [726, 308] on div "Download" at bounding box center [688, 310] width 775 height 46
click at [705, 309] on button "Download" at bounding box center [688, 310] width 62 height 26
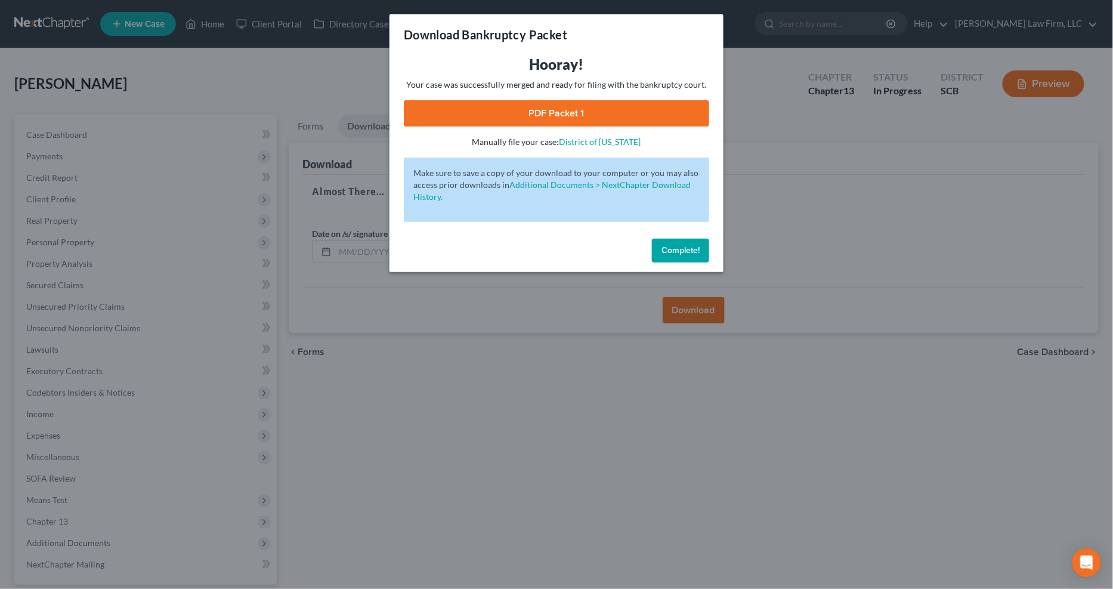
click at [606, 115] on link "PDF Packet 1" at bounding box center [556, 113] width 305 height 26
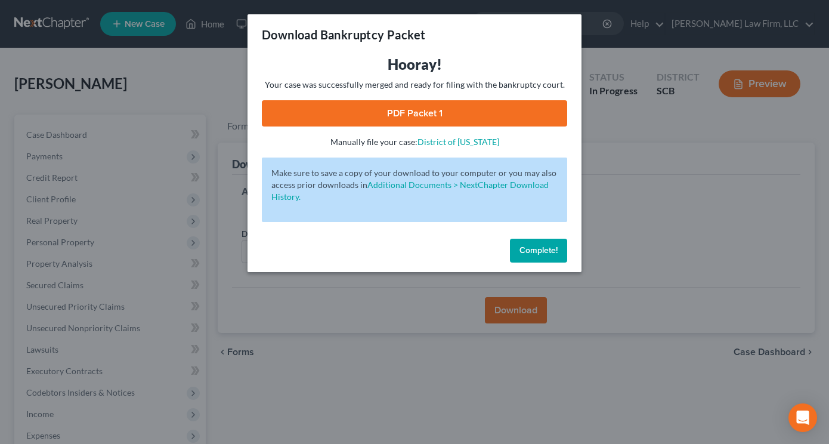
click at [174, 55] on div "Download Bankruptcy Packet Hooray! Your case was successfully merged and ready …" at bounding box center [414, 222] width 829 height 444
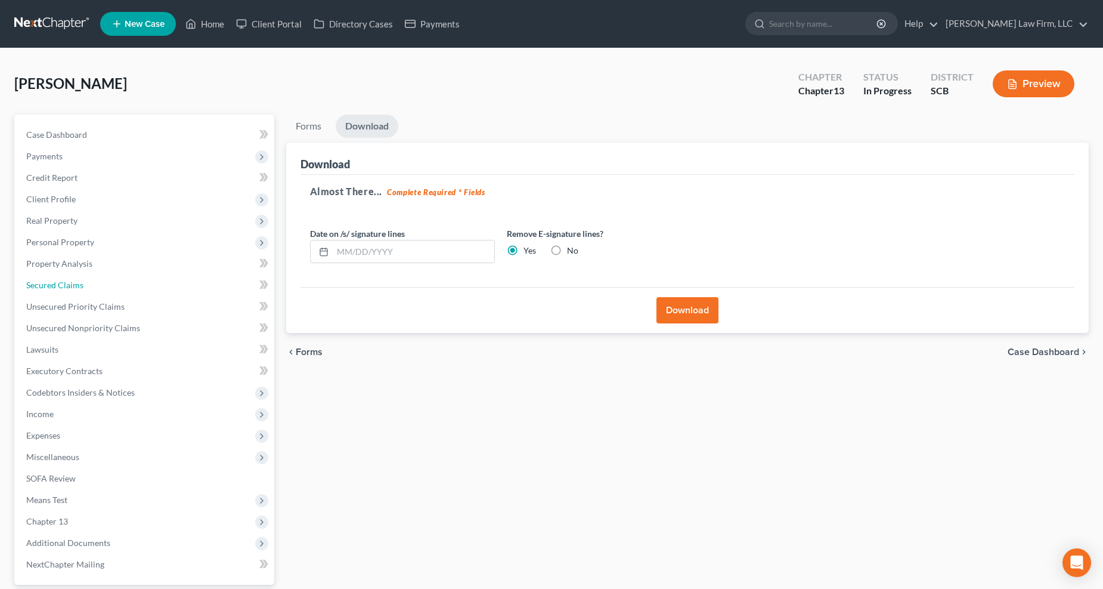
drag, startPoint x: 91, startPoint y: 286, endPoint x: 153, endPoint y: 260, distance: 67.3
click at [91, 286] on link "Secured Claims" at bounding box center [146, 284] width 258 height 21
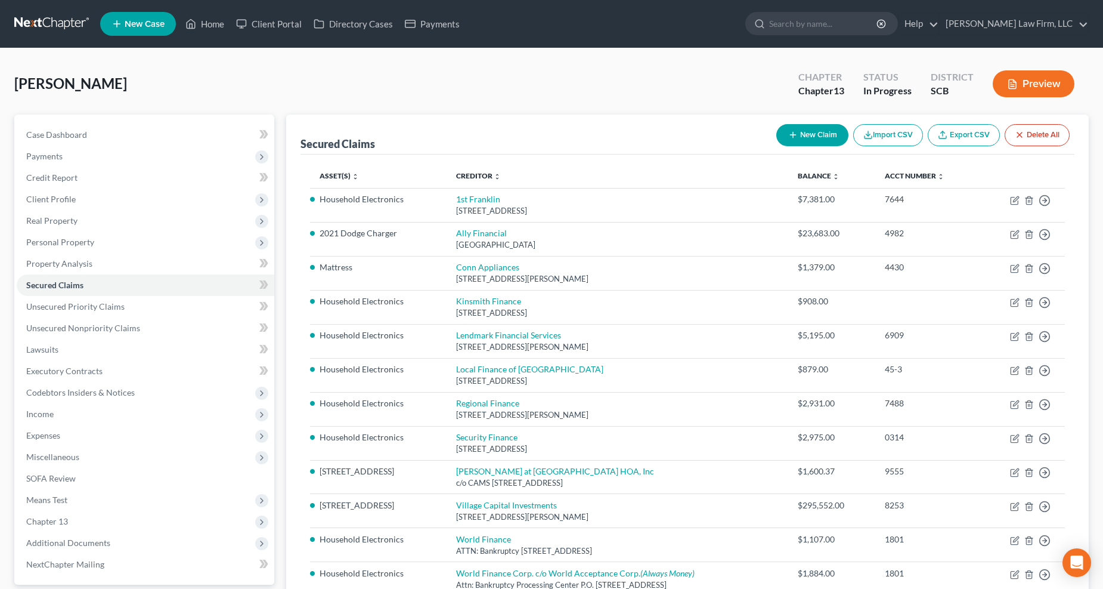
click at [60, 205] on span "Client Profile" at bounding box center [146, 198] width 258 height 21
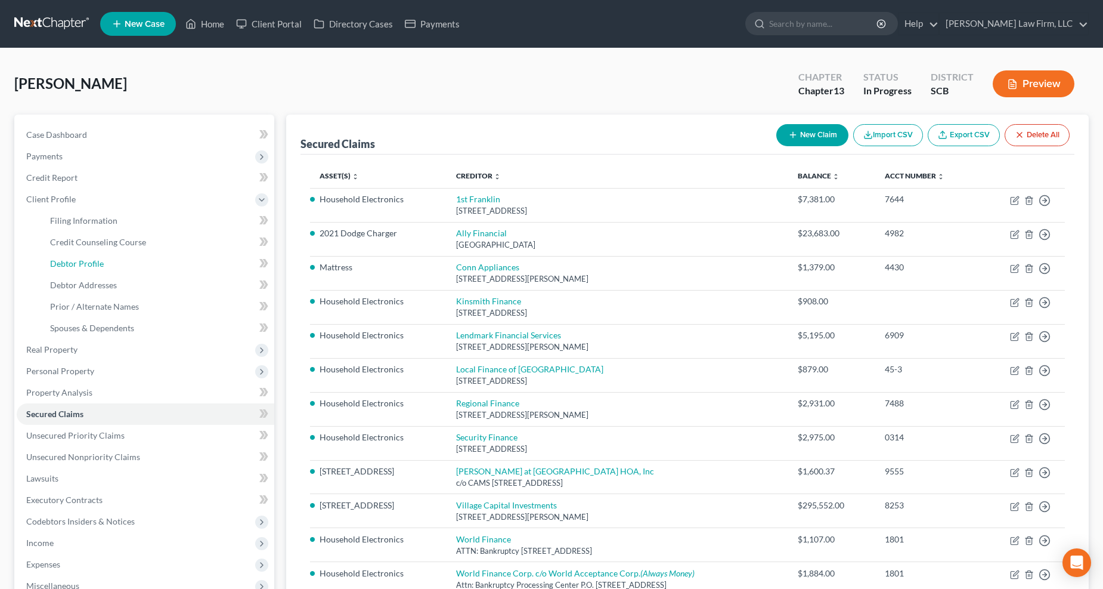
click at [97, 262] on span "Debtor Profile" at bounding box center [77, 263] width 54 height 10
select select "0"
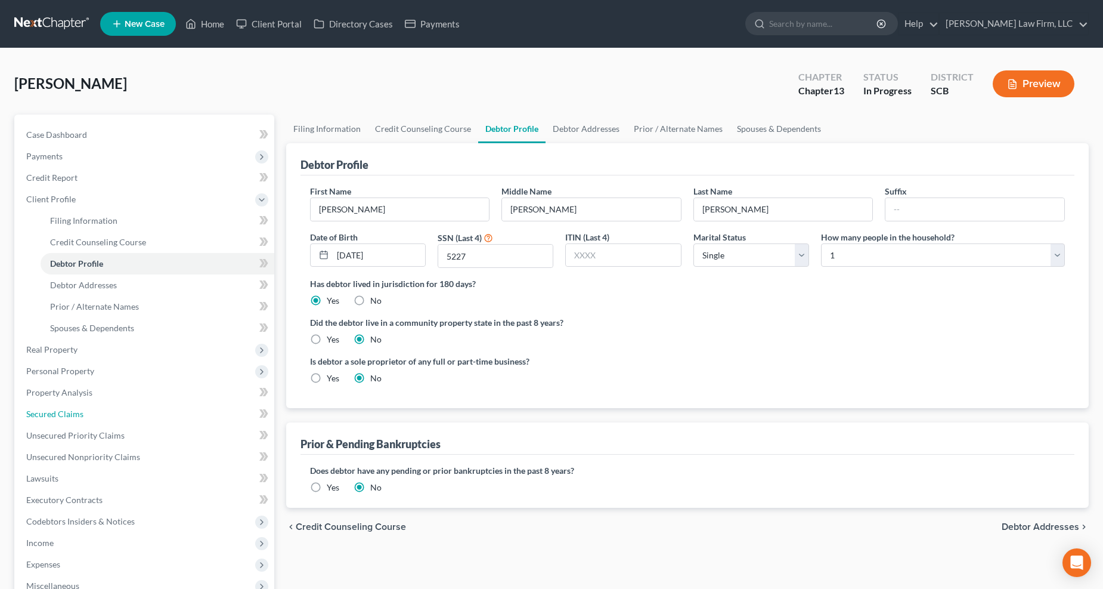
click at [57, 405] on link "Secured Claims" at bounding box center [146, 413] width 258 height 21
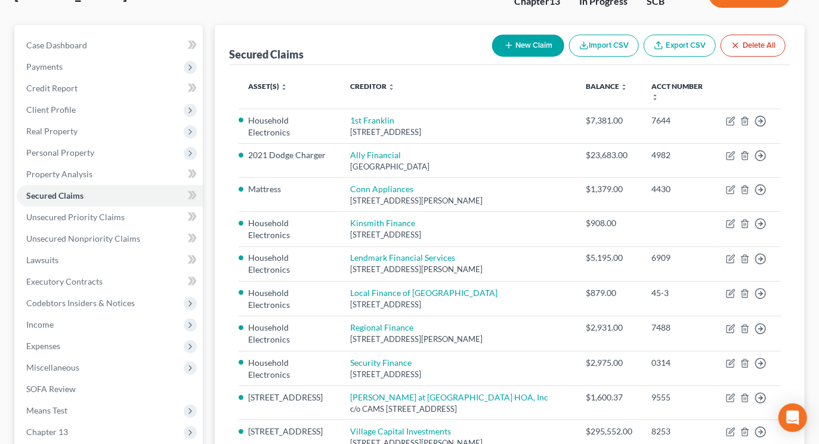
scroll to position [132, 0]
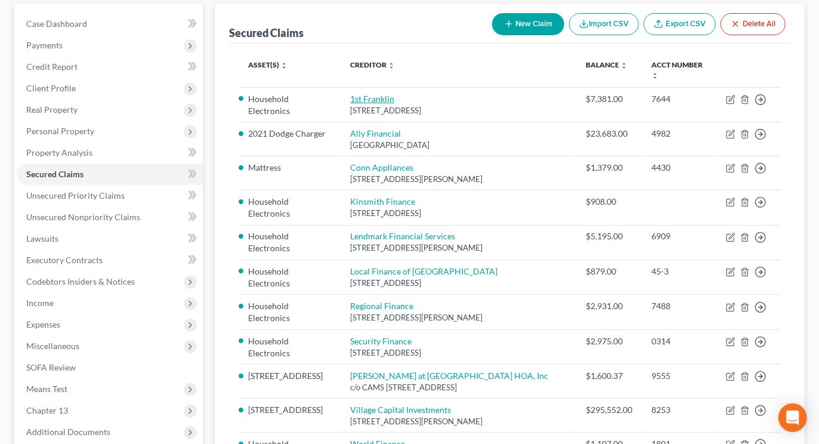
click at [388, 94] on link "1st Franklin" at bounding box center [372, 99] width 44 height 10
select select "42"
select select "0"
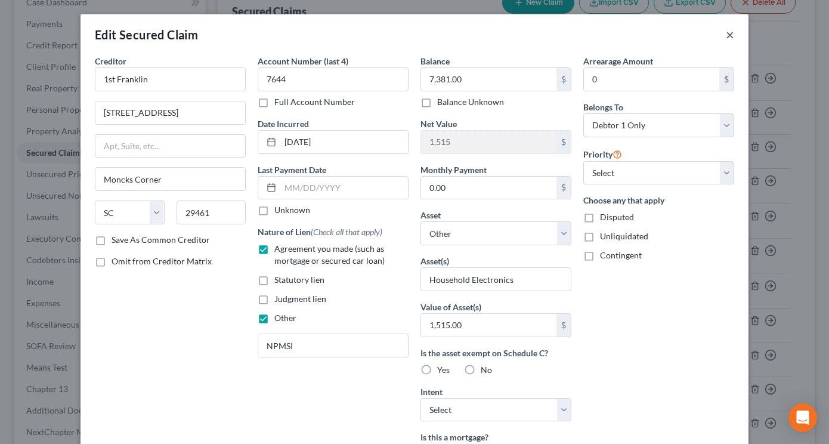
drag, startPoint x: 726, startPoint y: 28, endPoint x: 812, endPoint y: 24, distance: 86.6
click at [726, 28] on button "×" at bounding box center [730, 34] width 8 height 14
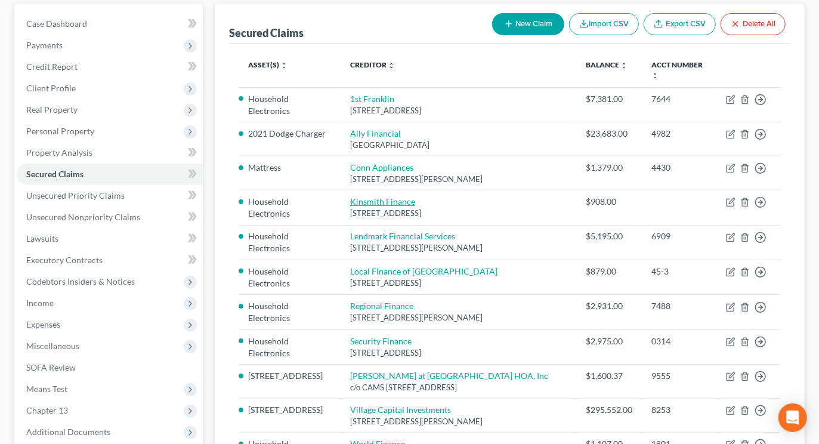
click at [373, 196] on link "Kinsmith Finance" at bounding box center [382, 201] width 65 height 10
select select "42"
select select "0"
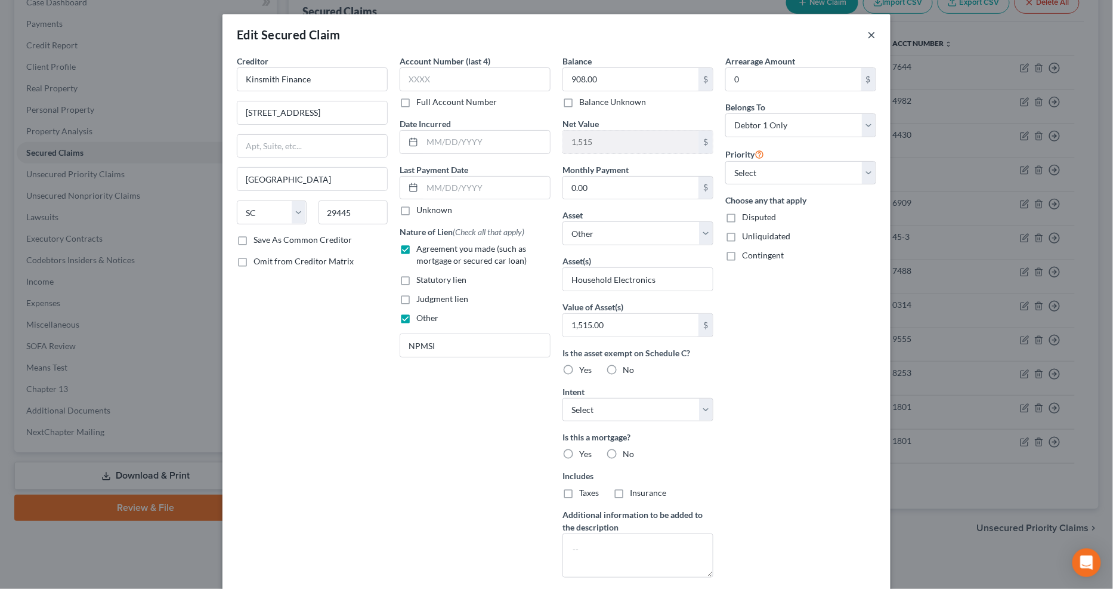
click at [828, 29] on button "×" at bounding box center [872, 34] width 8 height 14
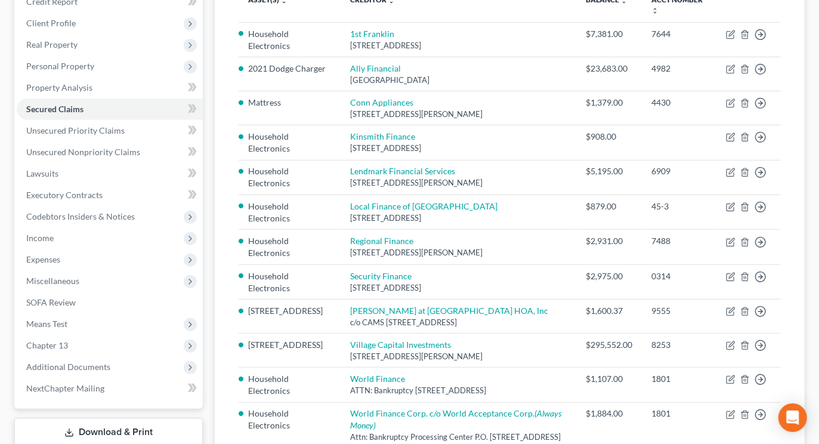
scroll to position [326, 0]
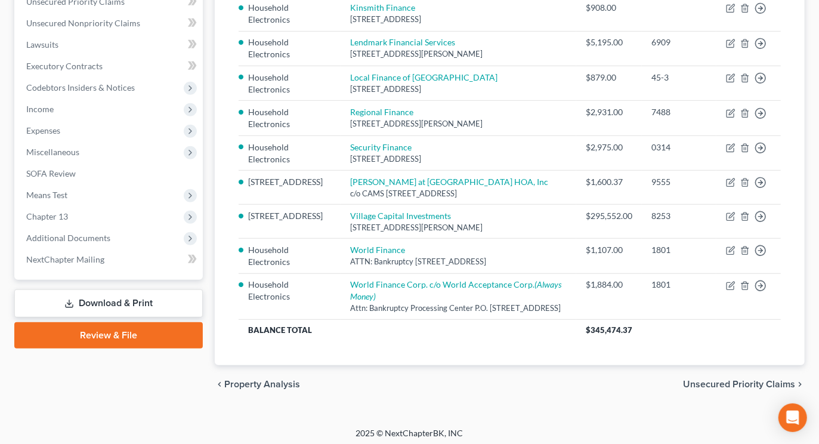
click at [62, 120] on span "Expenses" at bounding box center [110, 130] width 186 height 21
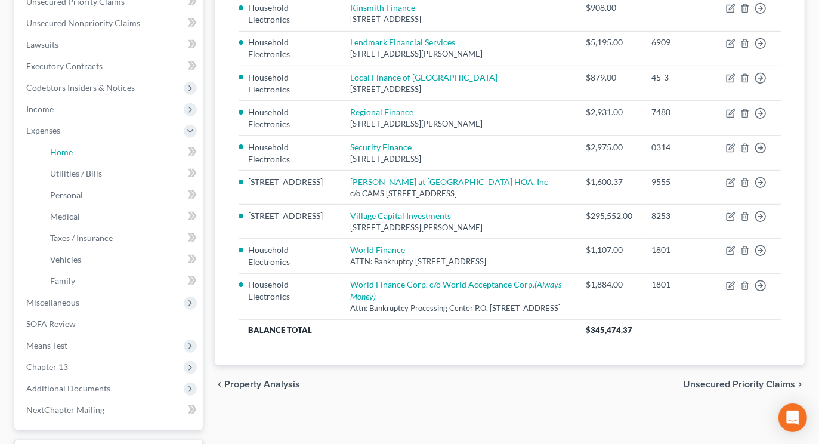
click at [73, 141] on link "Home" at bounding box center [122, 151] width 162 height 21
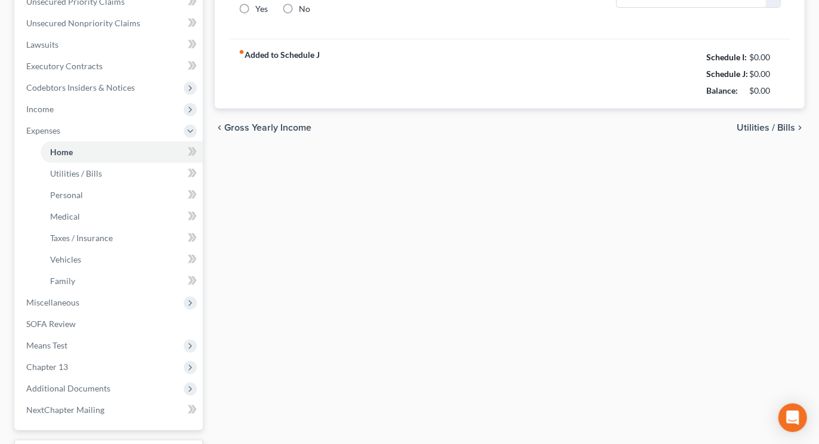
scroll to position [126, 0]
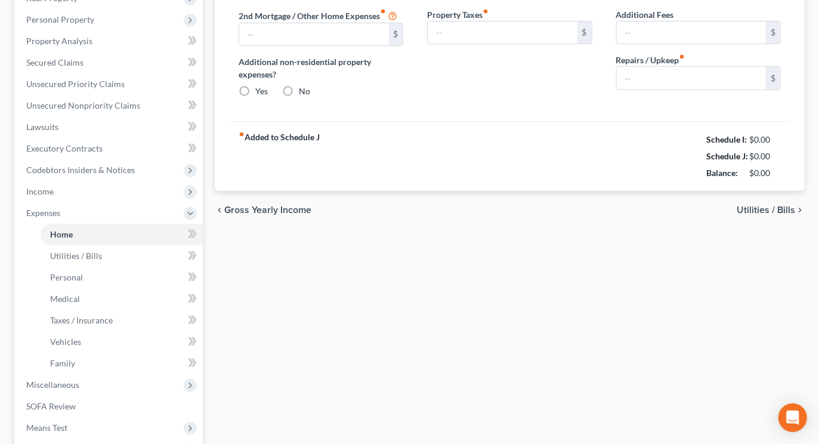
type input "1,865.81"
type input "0.00"
radio input "true"
type input "0.00"
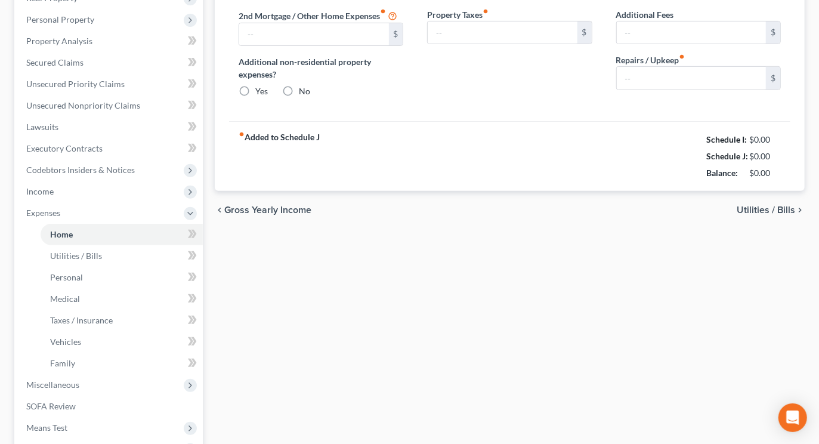
type input "102.00"
type input "0.00"
type input "300.00"
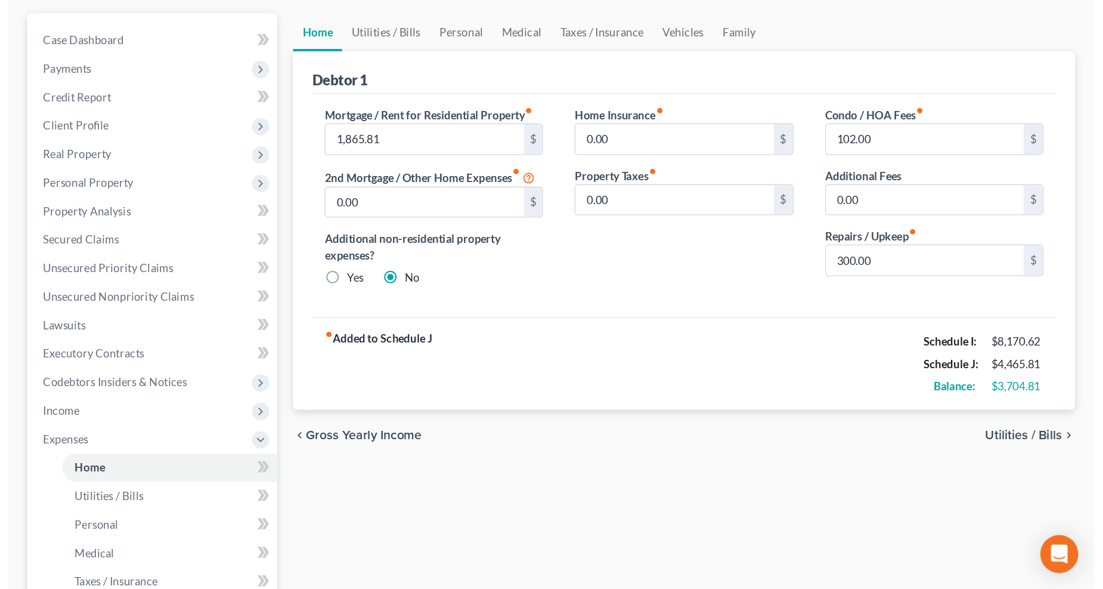
scroll to position [0, 0]
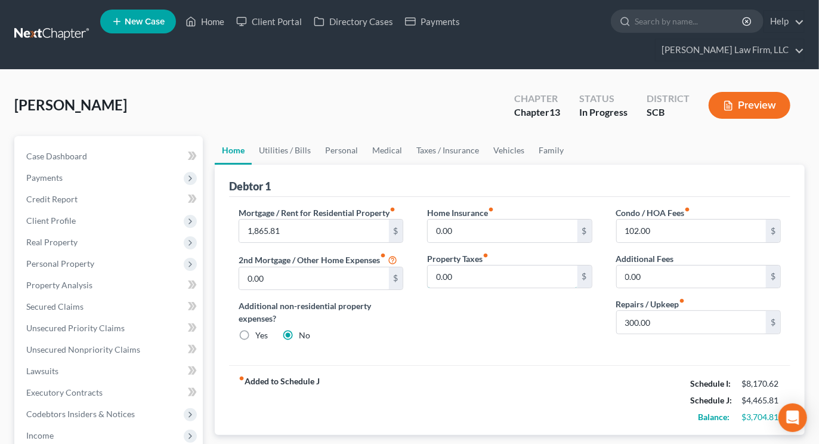
click at [483, 265] on input "0.00" at bounding box center [502, 276] width 149 height 23
type input "10"
click at [669, 311] on input "300.00" at bounding box center [691, 322] width 149 height 23
type input "450"
click at [293, 136] on link "Utilities / Bills" at bounding box center [285, 150] width 66 height 29
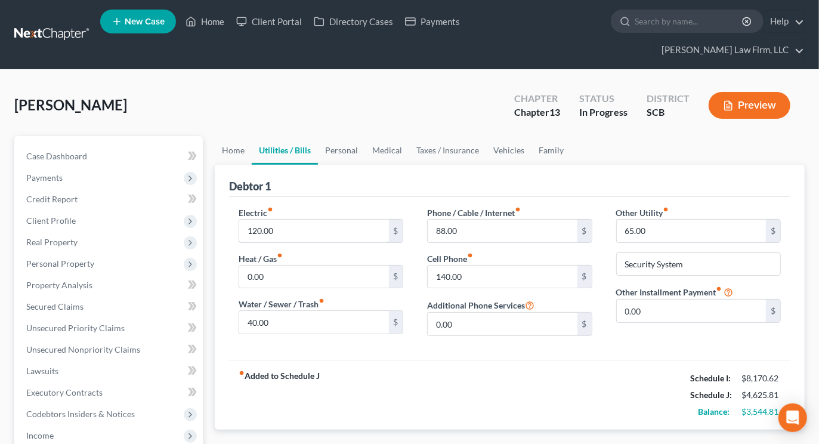
click at [337, 219] on input "120.00" at bounding box center [313, 230] width 149 height 23
type input "220"
click at [306, 311] on input "40.00" at bounding box center [313, 322] width 149 height 23
type input "100"
click at [502, 219] on input "88.00" at bounding box center [502, 230] width 149 height 23
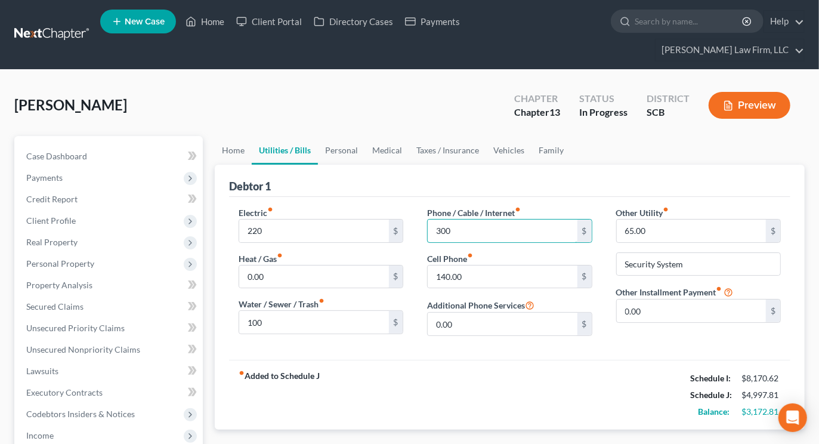
type input "300"
click at [509, 265] on input "140.00" at bounding box center [502, 276] width 149 height 23
drag, startPoint x: 509, startPoint y: 249, endPoint x: 499, endPoint y: 251, distance: 10.3
click at [511, 265] on input "140.00" at bounding box center [502, 276] width 149 height 23
click at [338, 136] on link "Personal" at bounding box center [341, 150] width 47 height 29
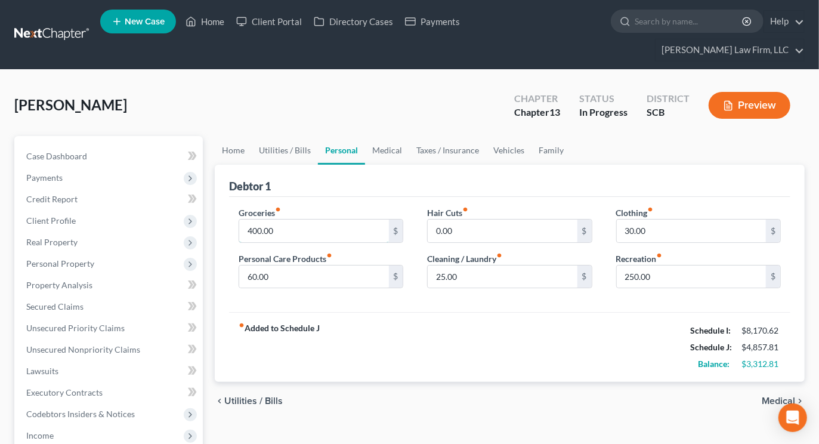
click at [280, 219] on input "400.00" at bounding box center [313, 230] width 149 height 23
type input "850"
click at [293, 265] on input "60.00" at bounding box center [313, 276] width 149 height 23
type input "1"
type input "120"
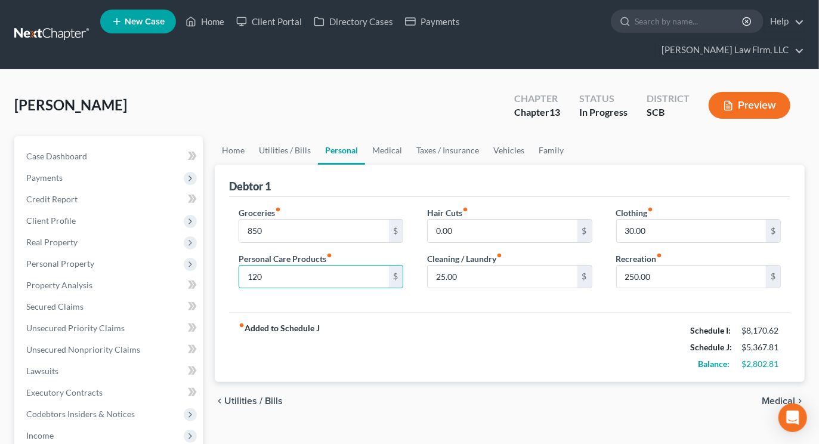
click at [647, 206] on label "Clothing fiber_manual_record" at bounding box center [635, 212] width 38 height 13
click at [648, 206] on label "Clothing fiber_manual_record" at bounding box center [635, 212] width 38 height 13
click at [651, 219] on input "30.00" at bounding box center [691, 230] width 149 height 23
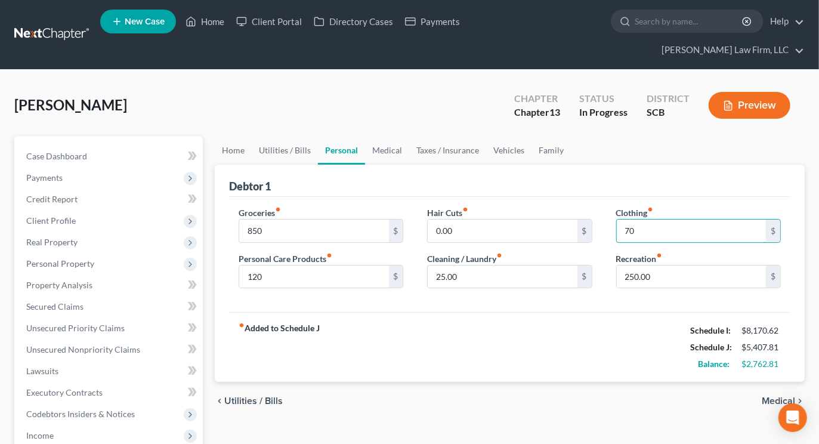
type input "70"
click at [645, 265] on input "250.00" at bounding box center [691, 276] width 149 height 23
type input "500"
click at [385, 113] on div "Allen, Ashley Upgraded Chapter Chapter 13 Status In Progress District SCB Previ…" at bounding box center [409, 110] width 790 height 52
click at [386, 136] on link "Medical" at bounding box center [387, 150] width 44 height 29
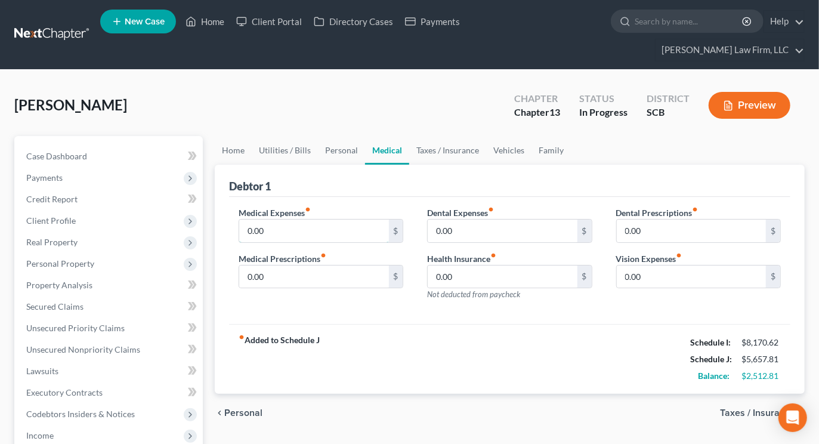
click at [275, 219] on input "0.00" at bounding box center [313, 230] width 149 height 23
type input "100"
click at [511, 136] on link "Vehicles" at bounding box center [508, 150] width 45 height 29
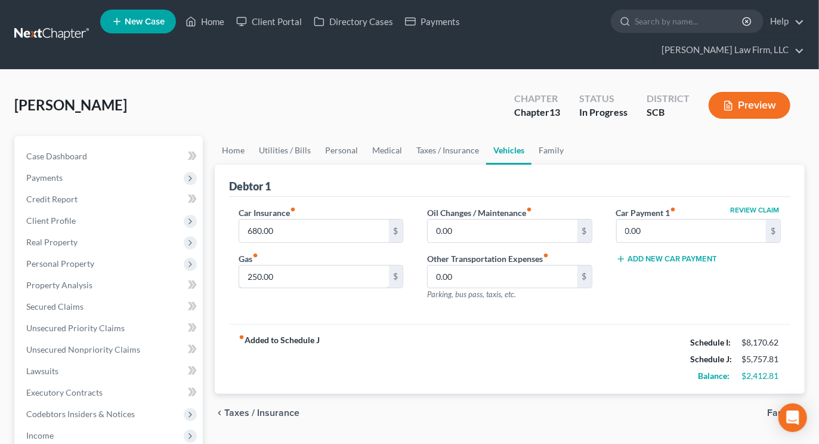
drag, startPoint x: 284, startPoint y: 253, endPoint x: 271, endPoint y: 256, distance: 13.6
click at [284, 265] on input "250.00" at bounding box center [313, 276] width 149 height 23
type input "750"
click at [546, 136] on link "Family" at bounding box center [550, 150] width 39 height 29
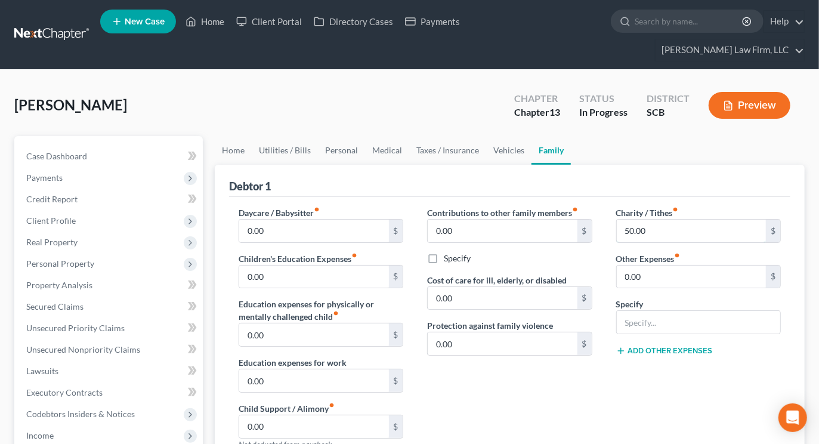
click at [649, 219] on input "50.00" at bounding box center [691, 230] width 149 height 23
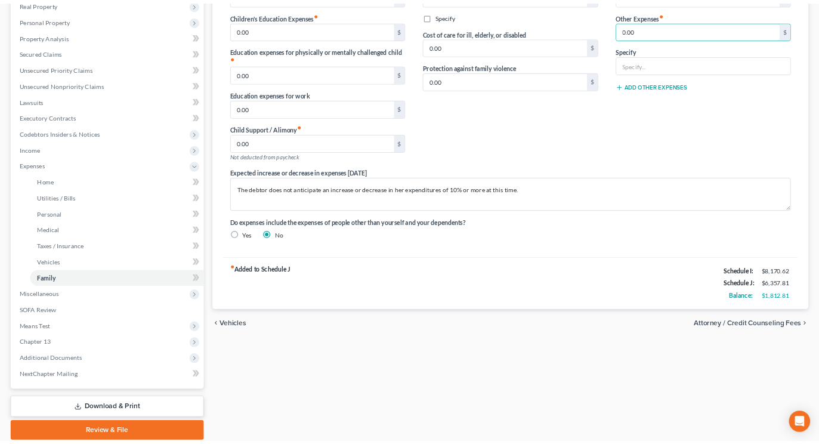
scroll to position [258, 0]
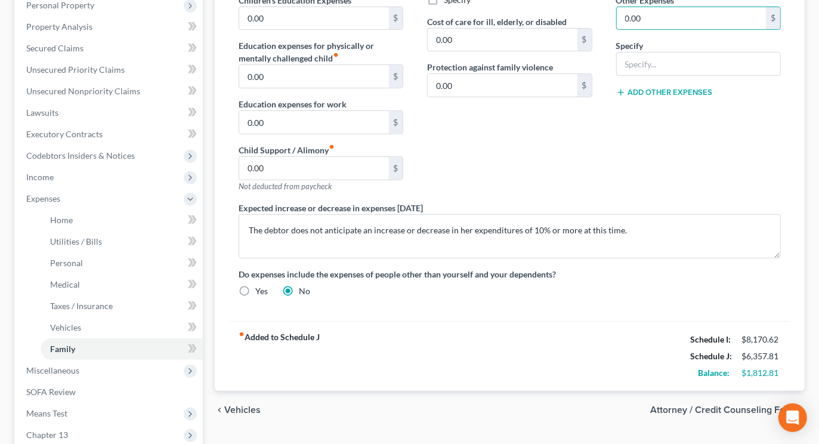
click at [41, 172] on span "Income" at bounding box center [39, 177] width 27 height 10
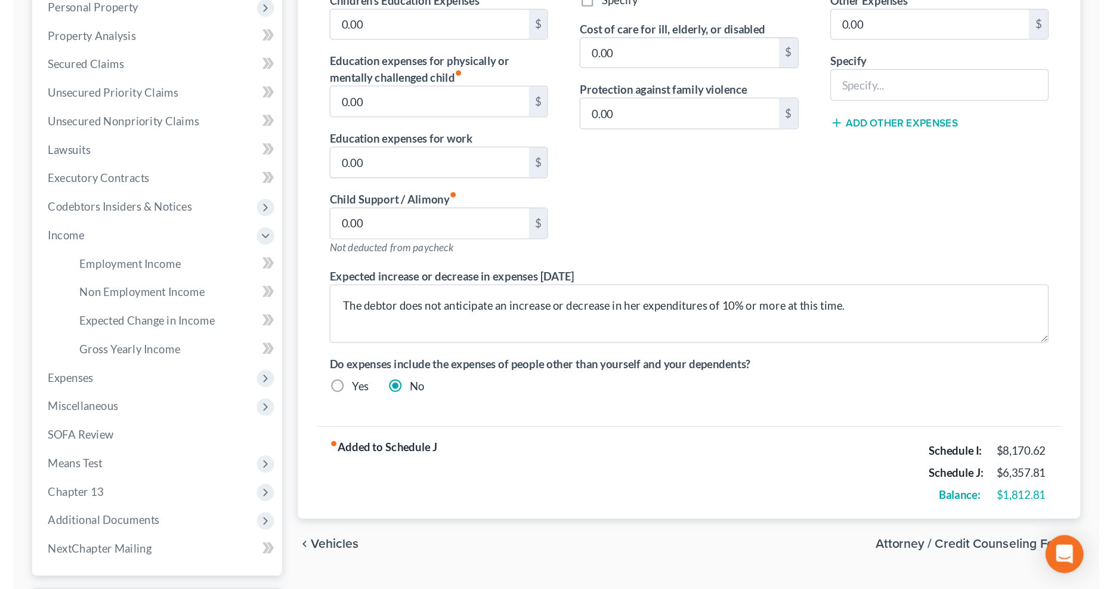
scroll to position [194, 0]
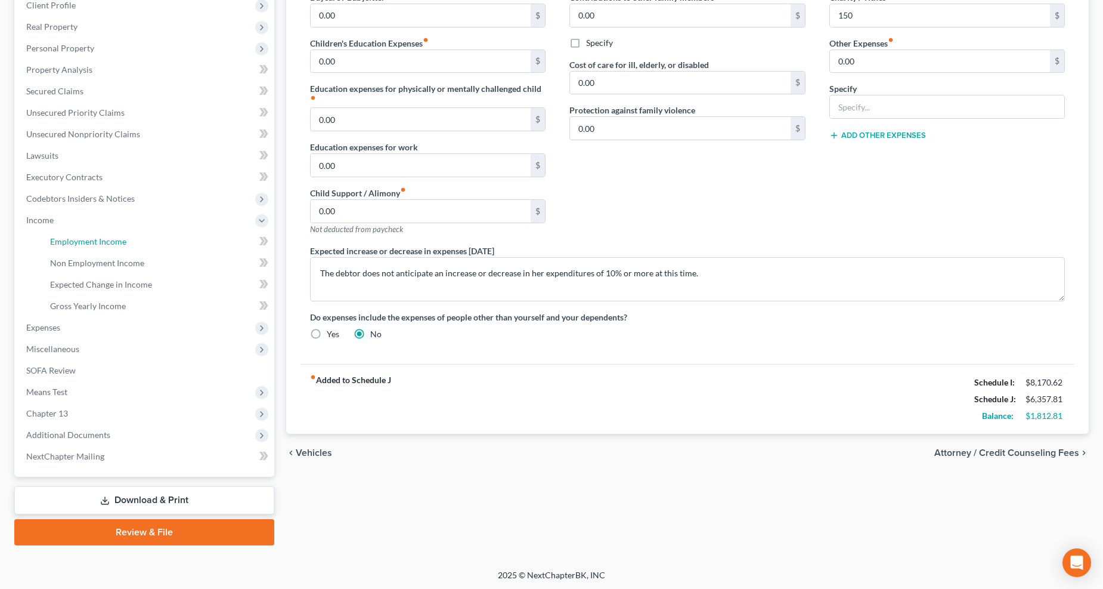
click at [101, 243] on span "Employment Income" at bounding box center [88, 241] width 76 height 10
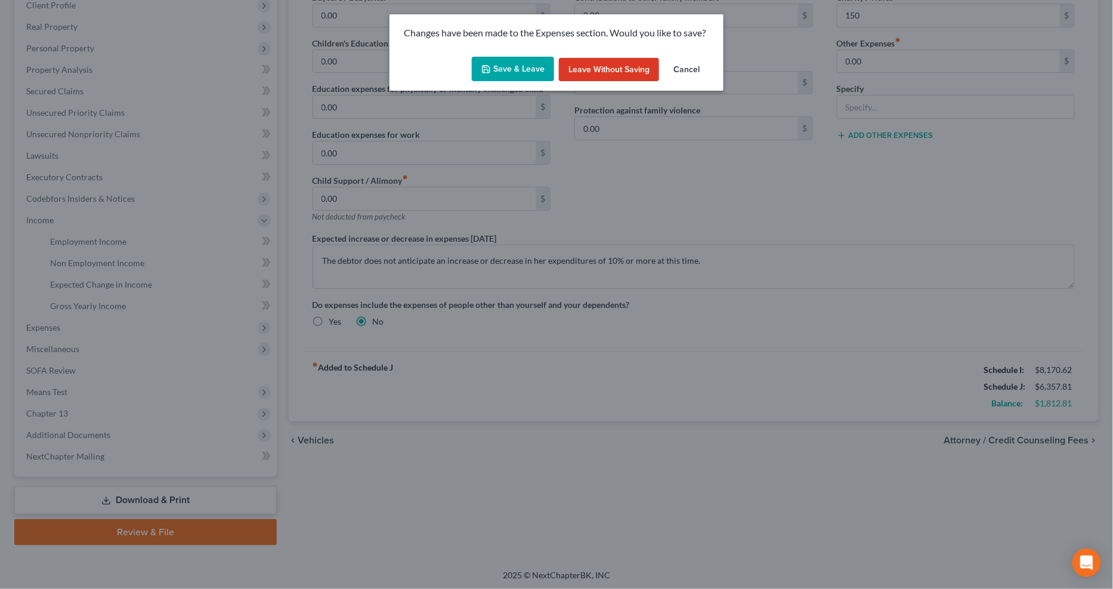
click at [493, 66] on button "Save & Leave" at bounding box center [513, 69] width 82 height 25
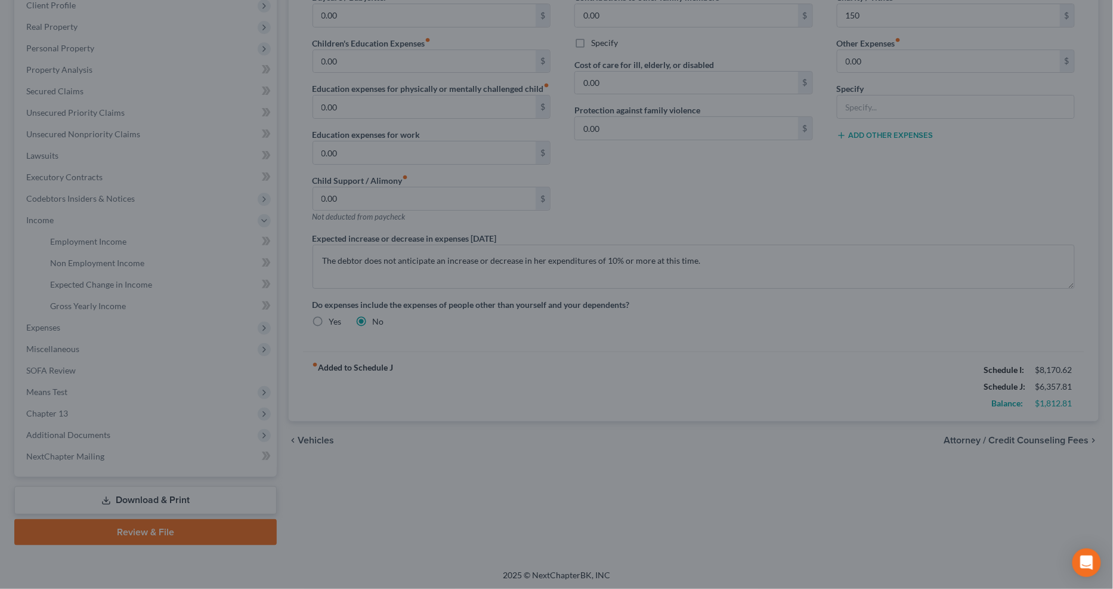
type input "150.00"
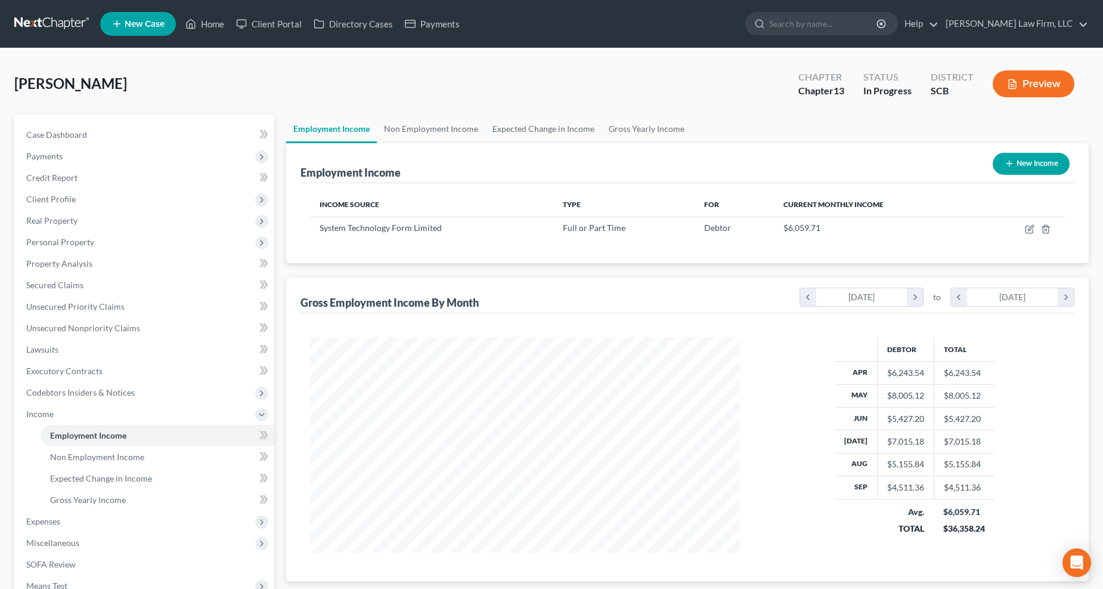
scroll to position [215, 454]
click at [463, 128] on link "Non Employment Income" at bounding box center [431, 128] width 109 height 29
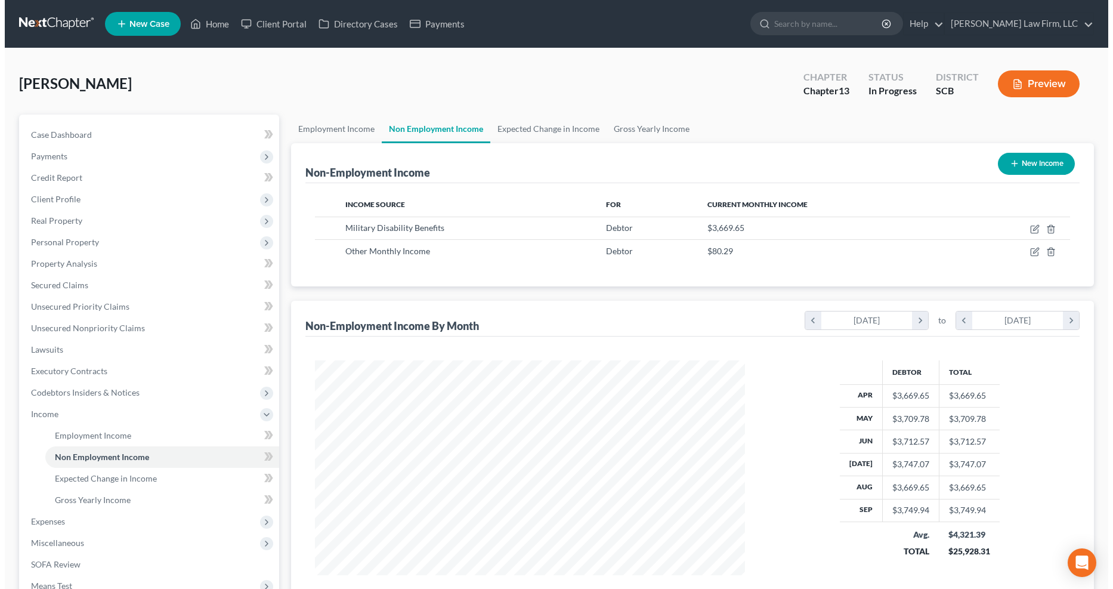
scroll to position [215, 454]
click at [828, 225] on icon "button" at bounding box center [1030, 229] width 10 height 10
select select "12"
select select "0"
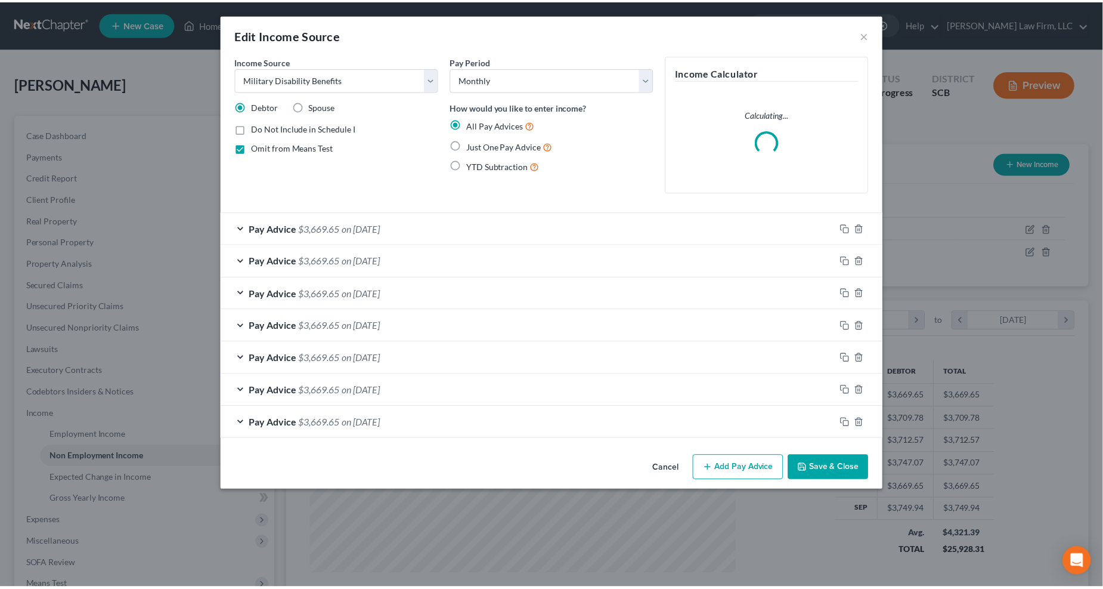
scroll to position [216, 459]
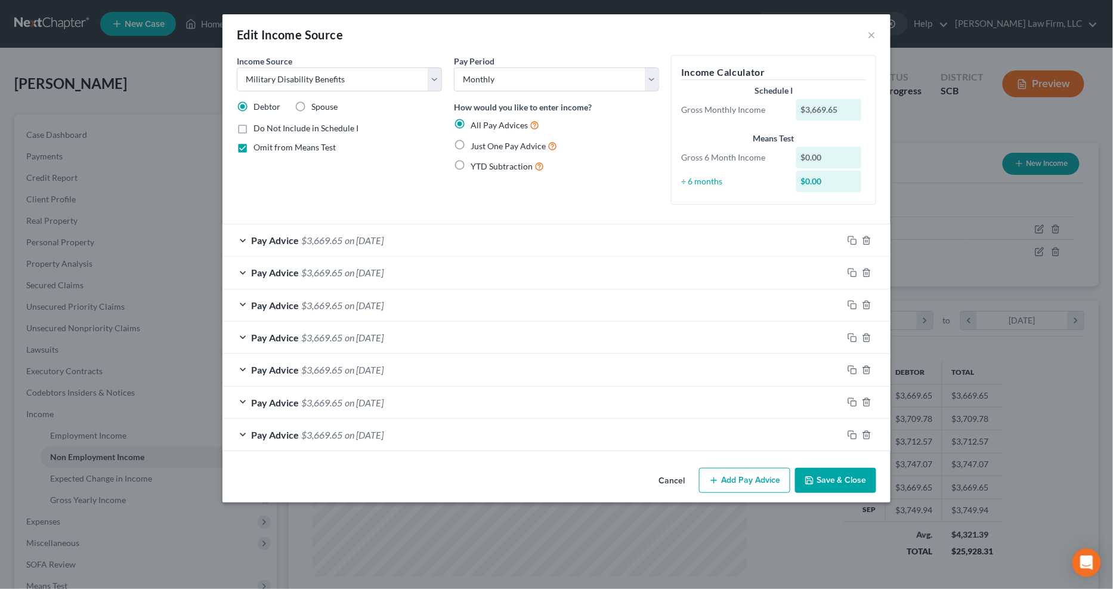
click at [828, 33] on div "Edit Income Source ×" at bounding box center [556, 34] width 668 height 41
click at [828, 39] on div "Edit Income Source ×" at bounding box center [556, 34] width 668 height 41
click at [828, 38] on button "×" at bounding box center [872, 34] width 8 height 14
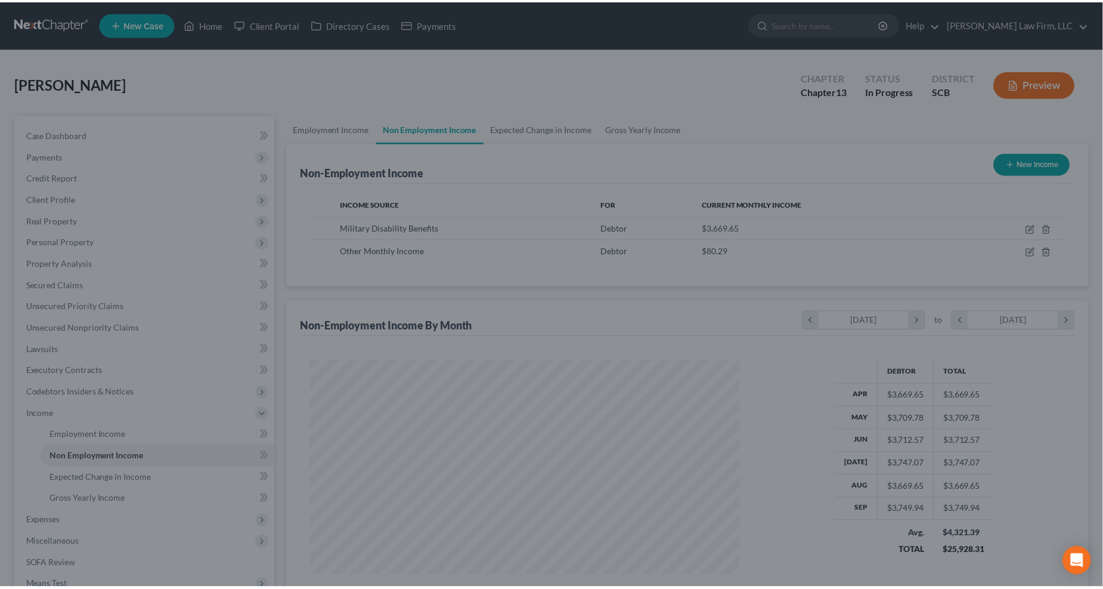
scroll to position [596077, 595838]
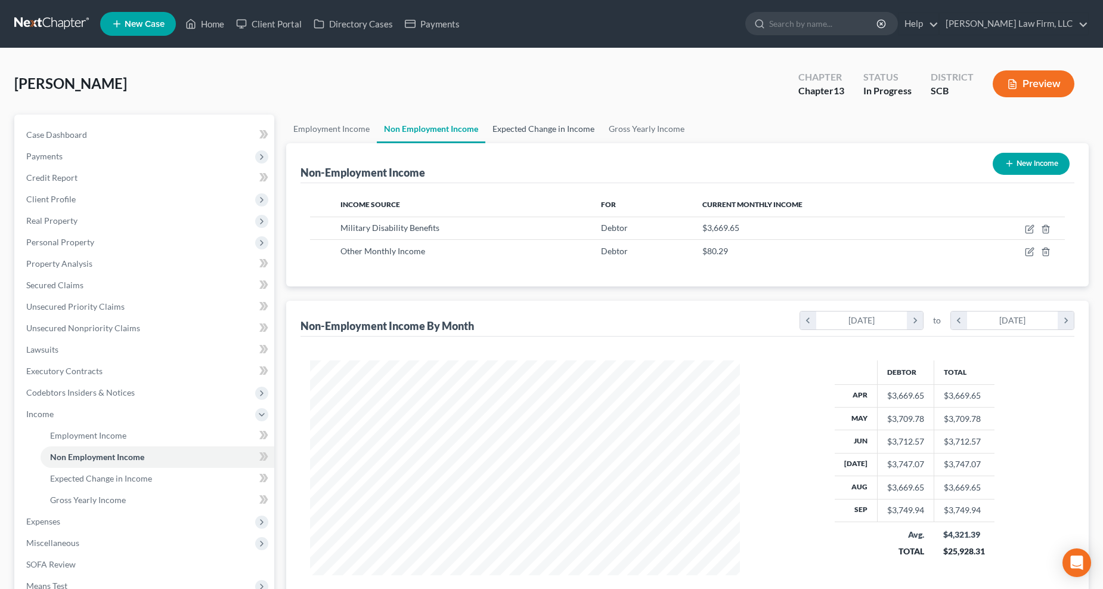
click at [519, 130] on link "Expected Change in Income" at bounding box center [543, 128] width 116 height 29
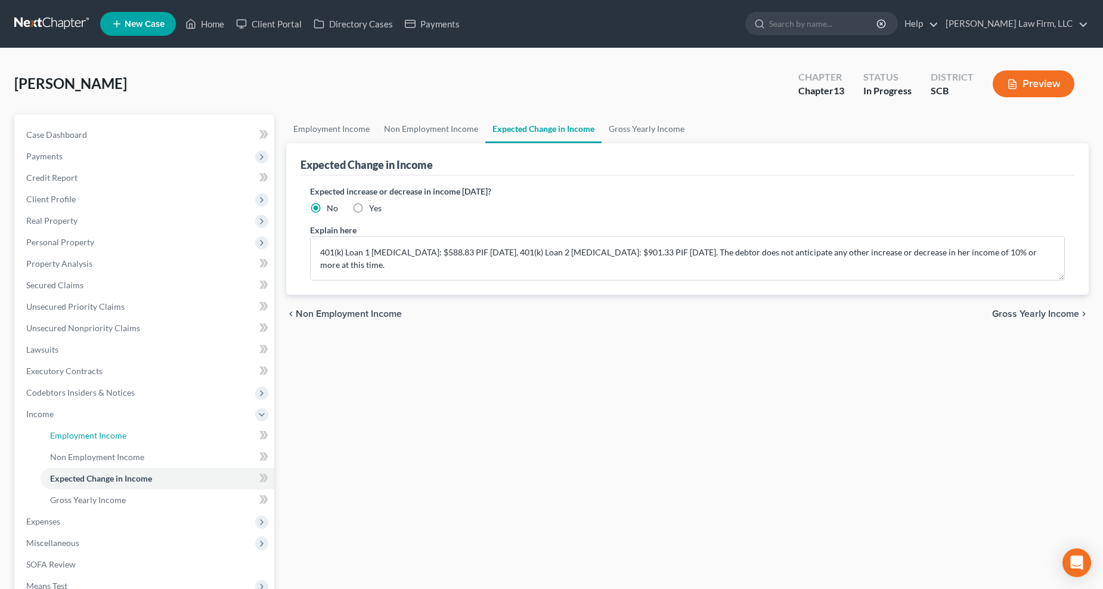
click at [110, 426] on link "Employment Income" at bounding box center [158, 435] width 234 height 21
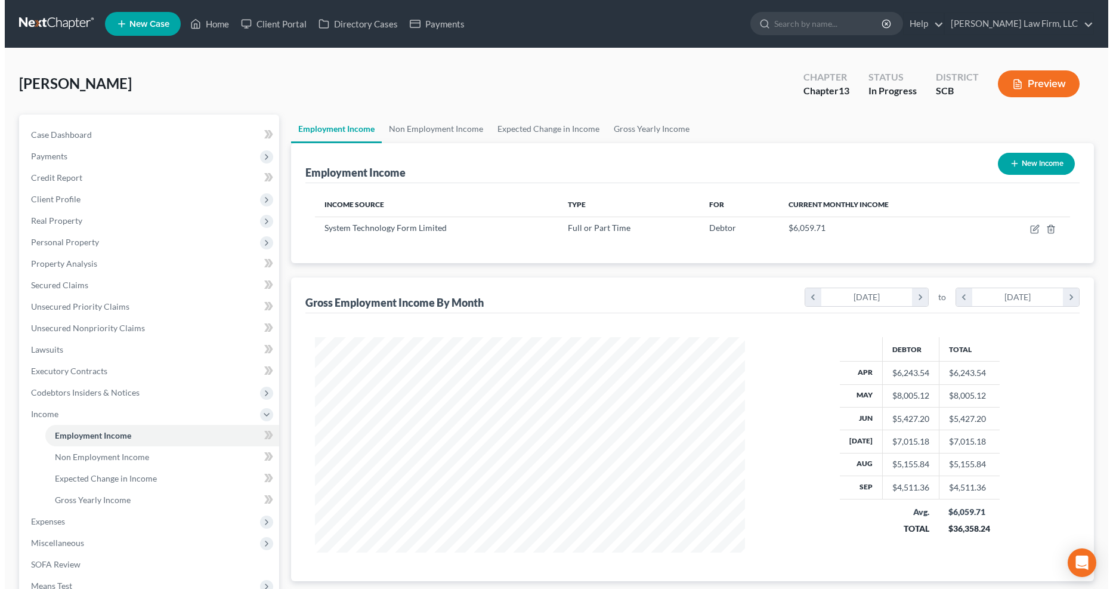
scroll to position [215, 454]
click at [828, 230] on icon "button" at bounding box center [1030, 229] width 10 height 10
select select "0"
select select "48"
select select "2"
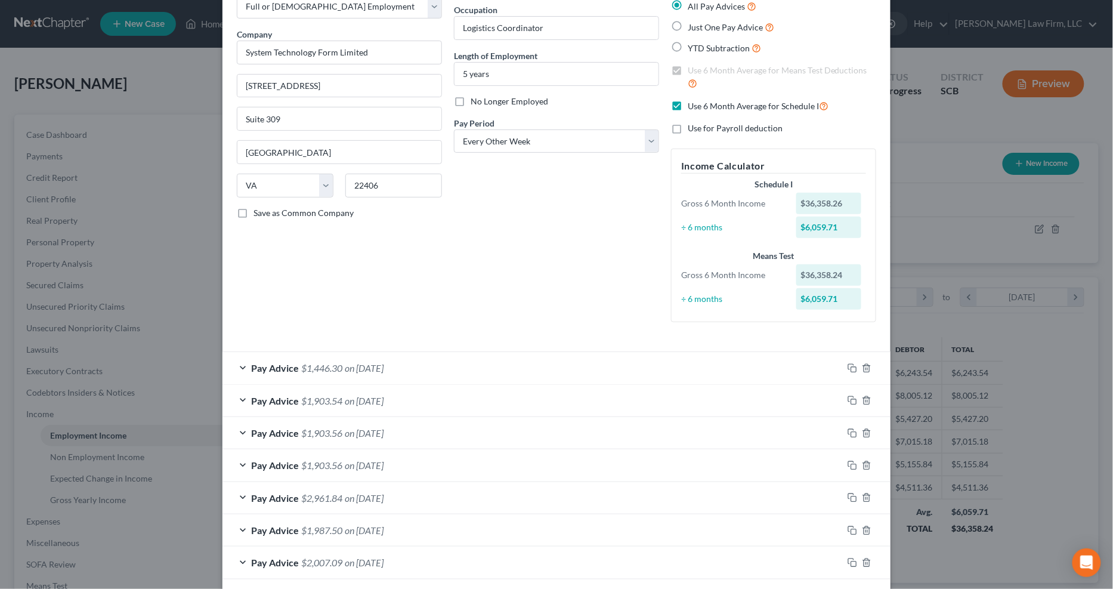
scroll to position [58, 0]
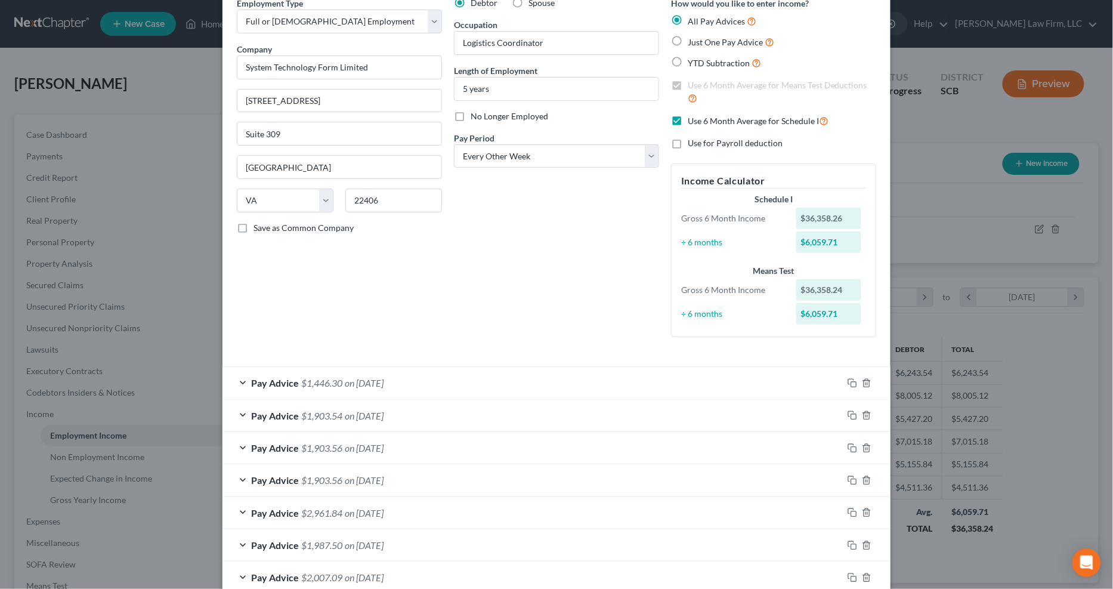
click at [688, 117] on label "Use 6 Month Average for Schedule I" at bounding box center [758, 121] width 141 height 14
click at [692, 117] on input "Use 6 Month Average for Schedule I" at bounding box center [696, 118] width 8 height 8
checkbox input "false"
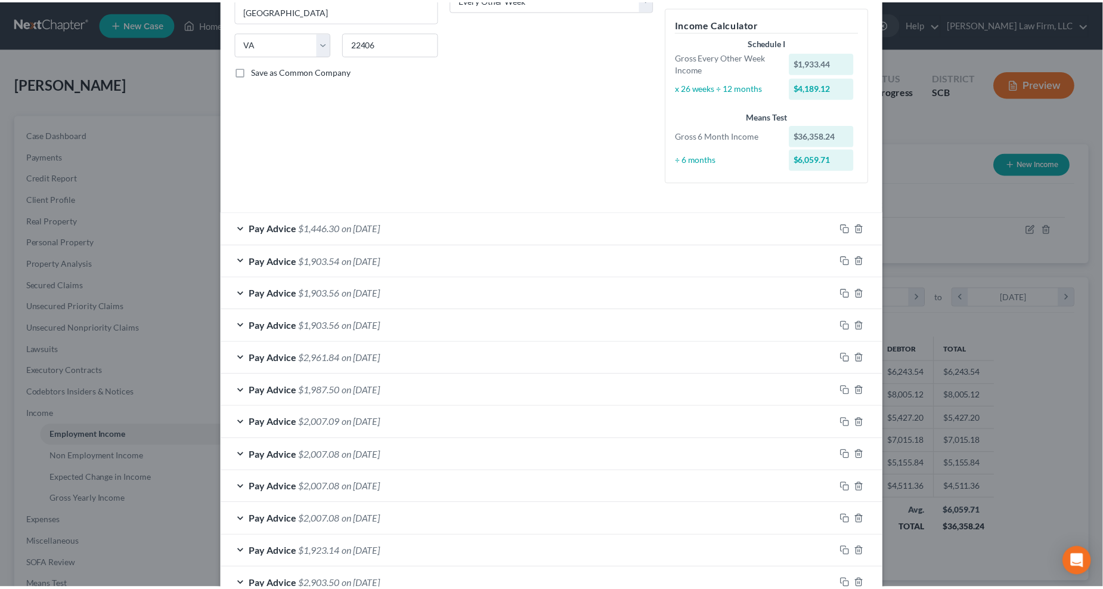
scroll to position [325, 0]
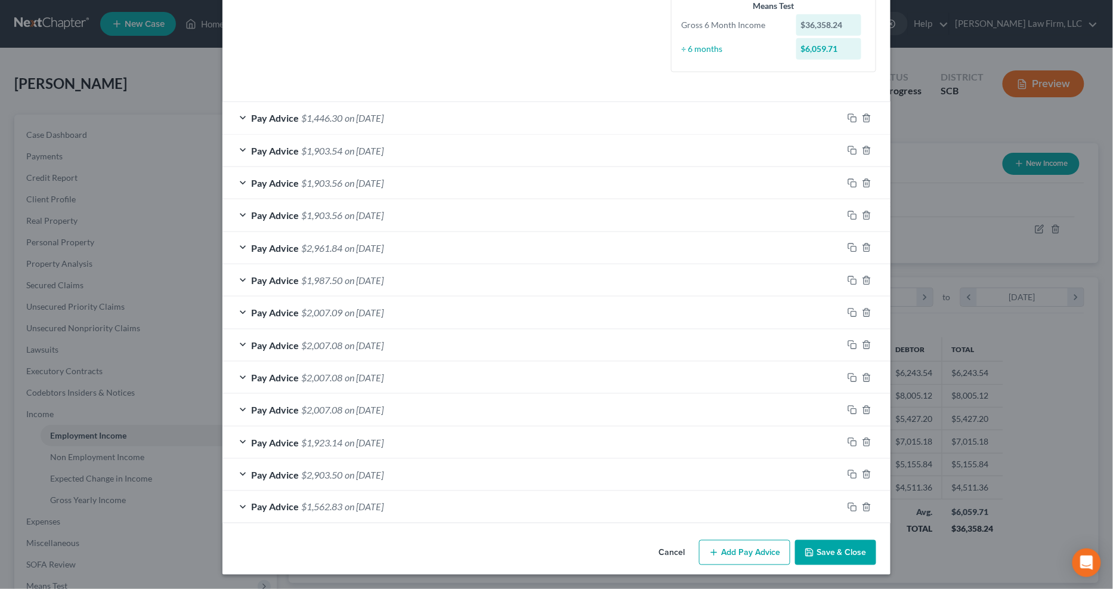
click at [828, 443] on button "Save & Close" at bounding box center [835, 552] width 81 height 25
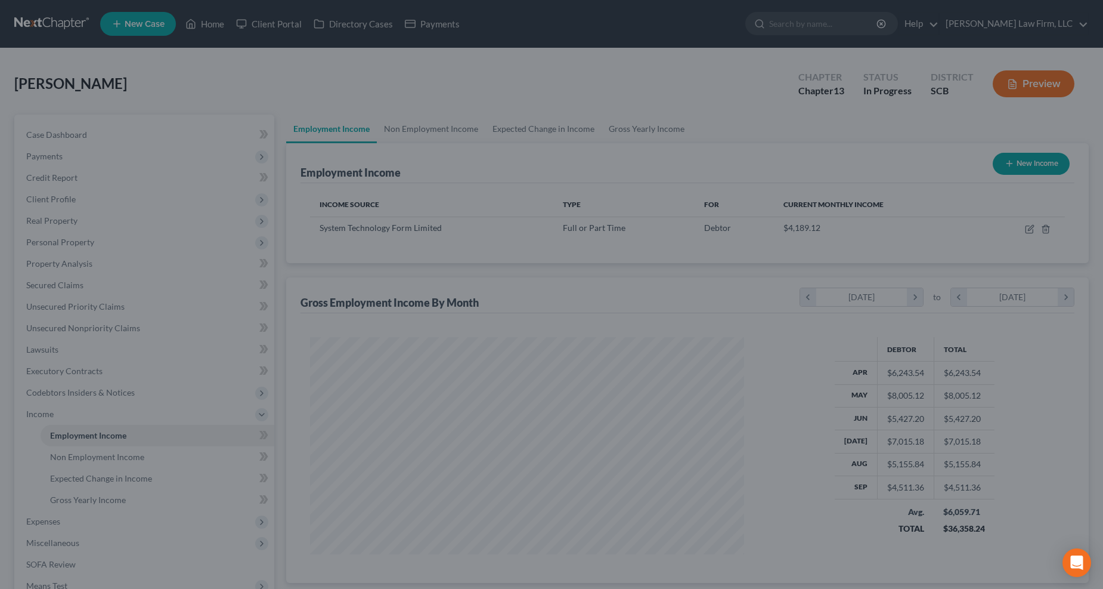
scroll to position [596077, 595838]
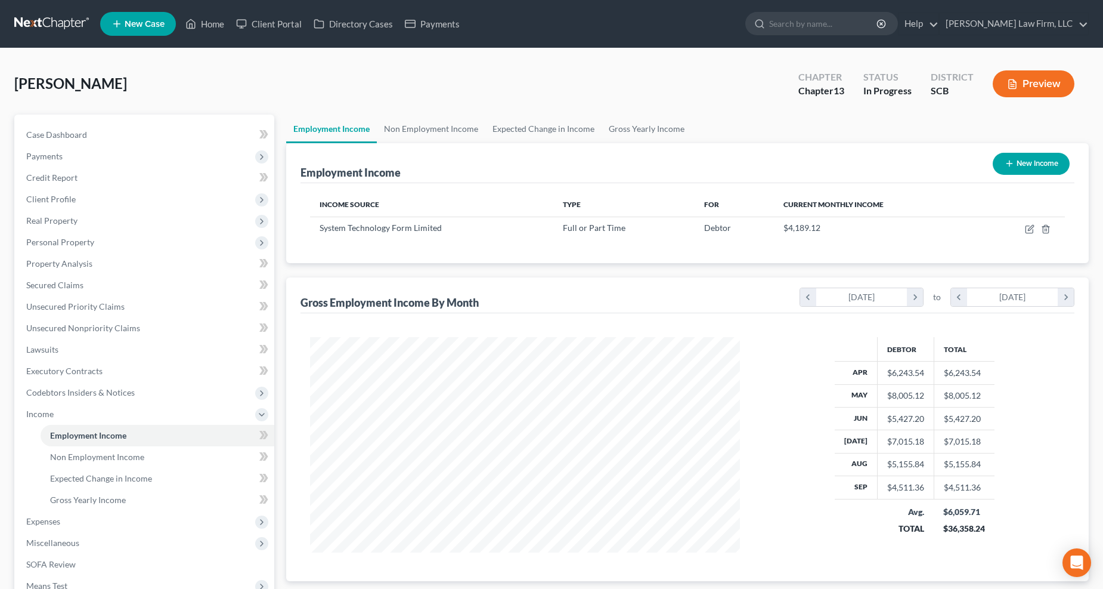
click at [61, 443] on span "Expenses" at bounding box center [146, 520] width 258 height 21
click at [90, 443] on link "Utilities / Bills" at bounding box center [158, 477] width 234 height 21
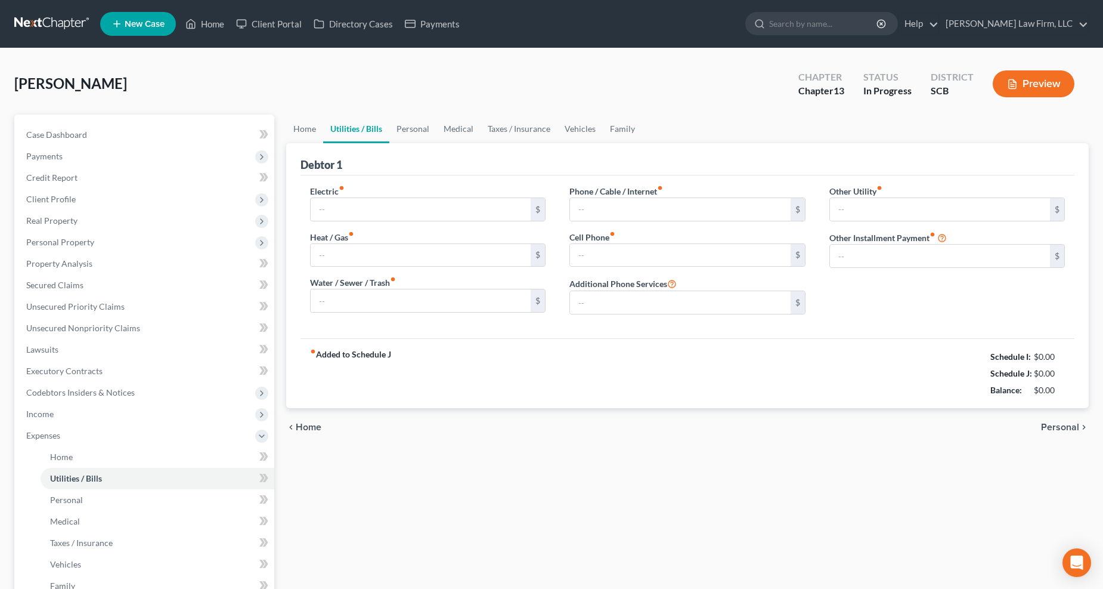
type input "220.00"
type input "0.00"
type input "100.00"
type input "300.00"
type input "0.00"
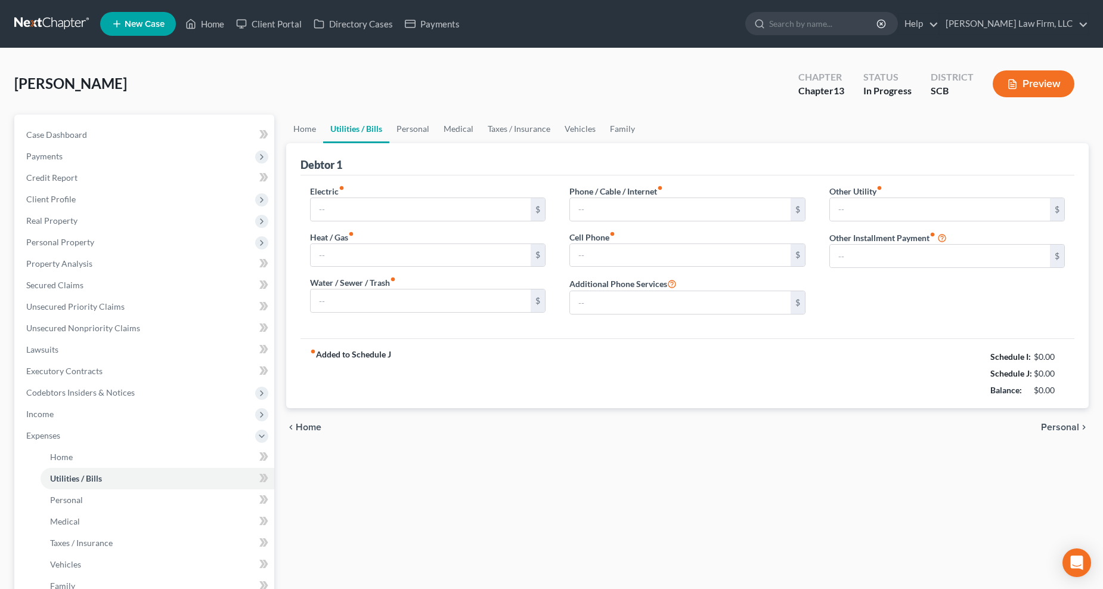
type input "65.00"
type input "Security System"
type input "0.00"
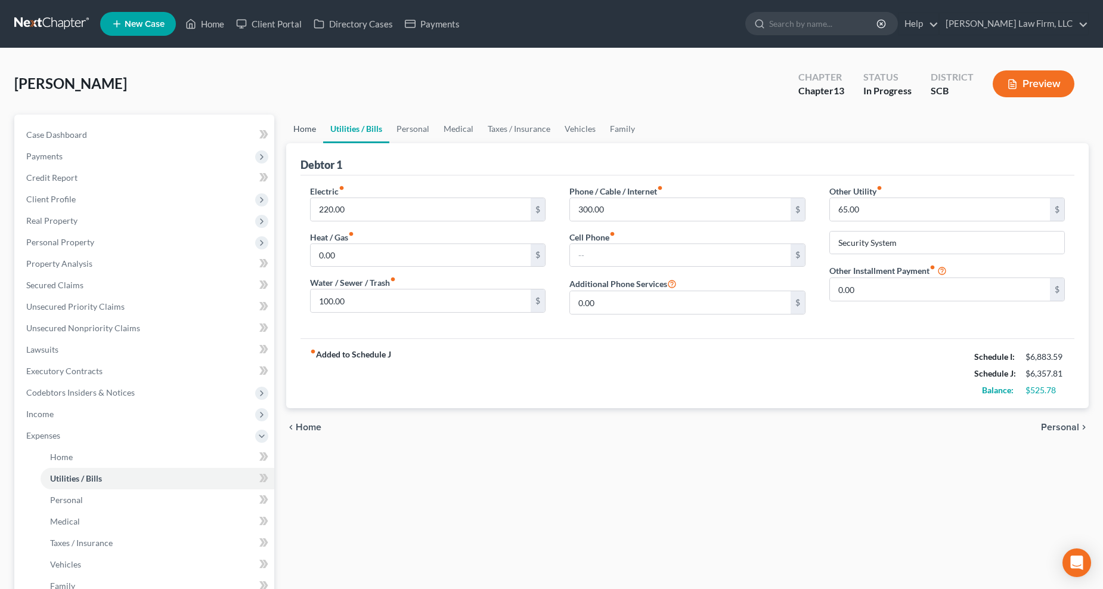
click at [301, 126] on link "Home" at bounding box center [304, 128] width 37 height 29
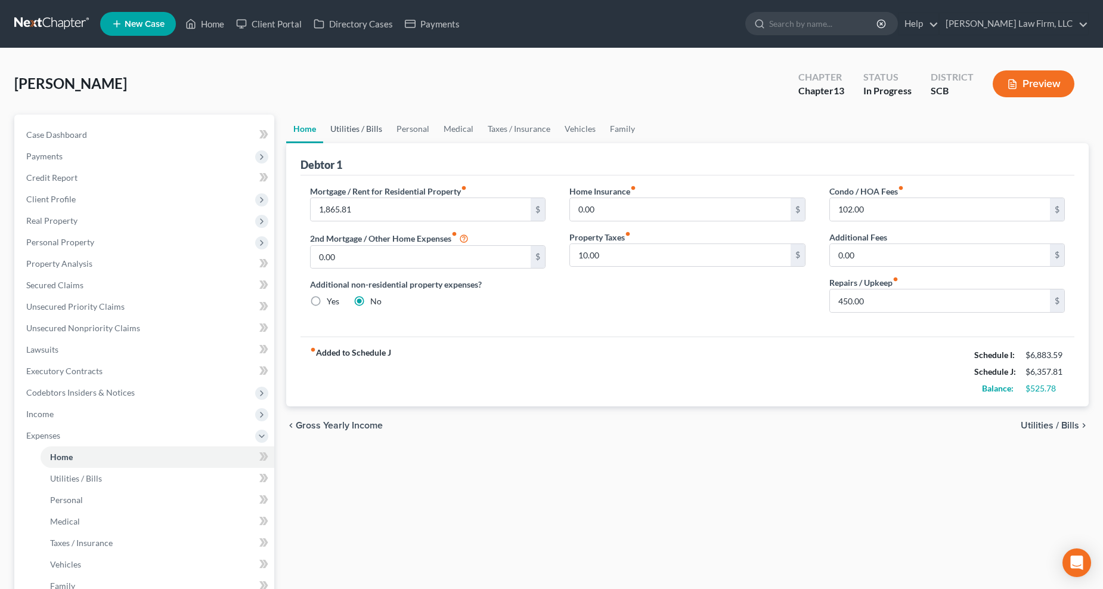
click at [346, 120] on link "Utilities / Bills" at bounding box center [356, 128] width 66 height 29
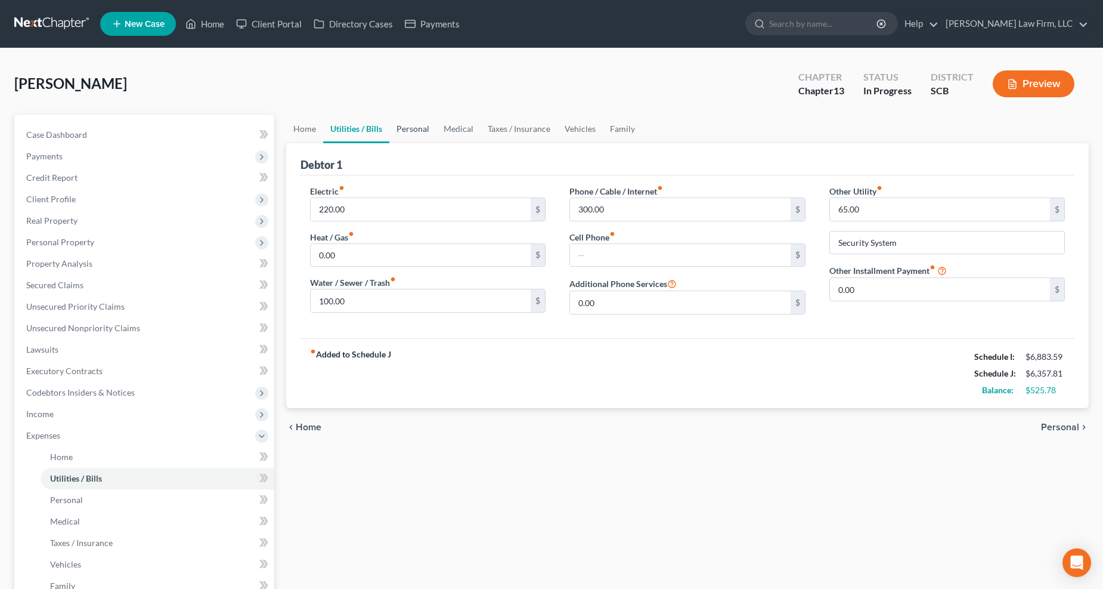
click at [403, 126] on link "Personal" at bounding box center [412, 128] width 47 height 29
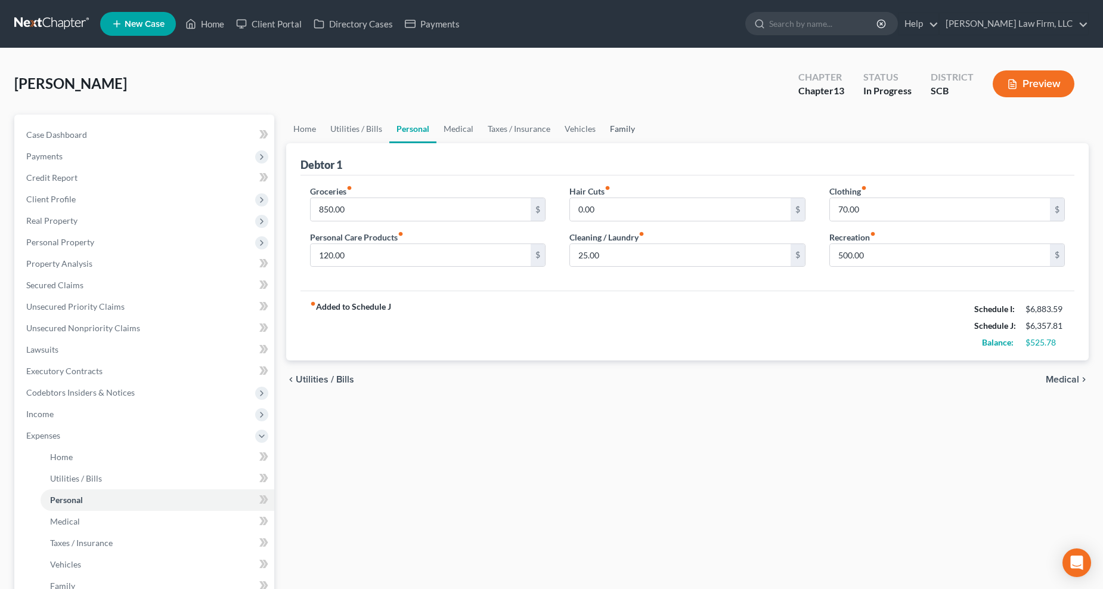
click at [632, 133] on link "Family" at bounding box center [622, 128] width 39 height 29
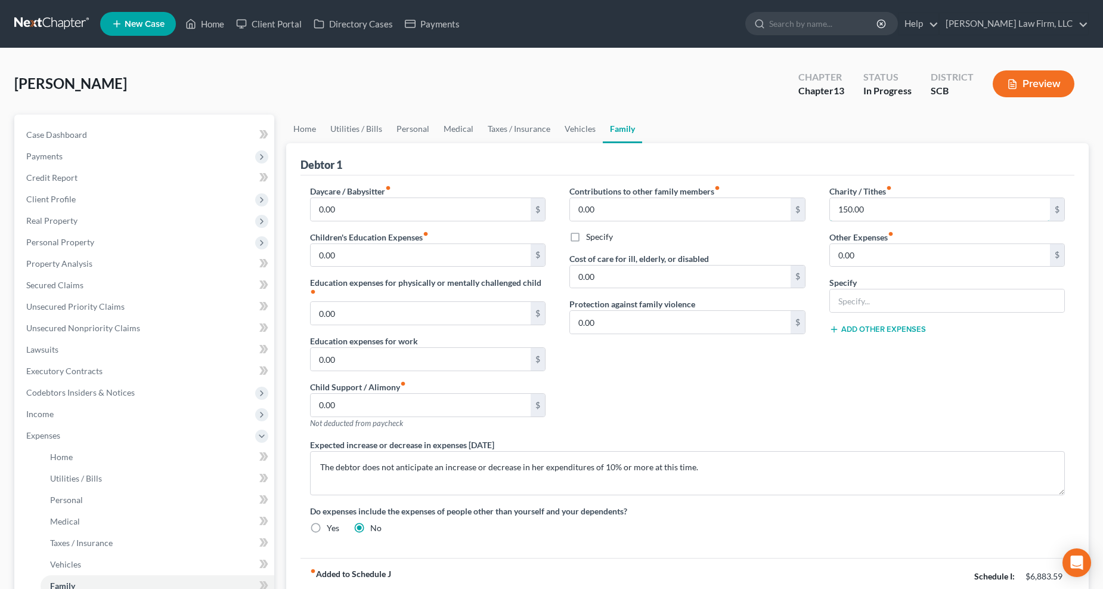
click at [828, 208] on input "150.00" at bounding box center [940, 209] width 221 height 23
type input "50"
click at [572, 122] on link "Vehicles" at bounding box center [580, 128] width 45 height 29
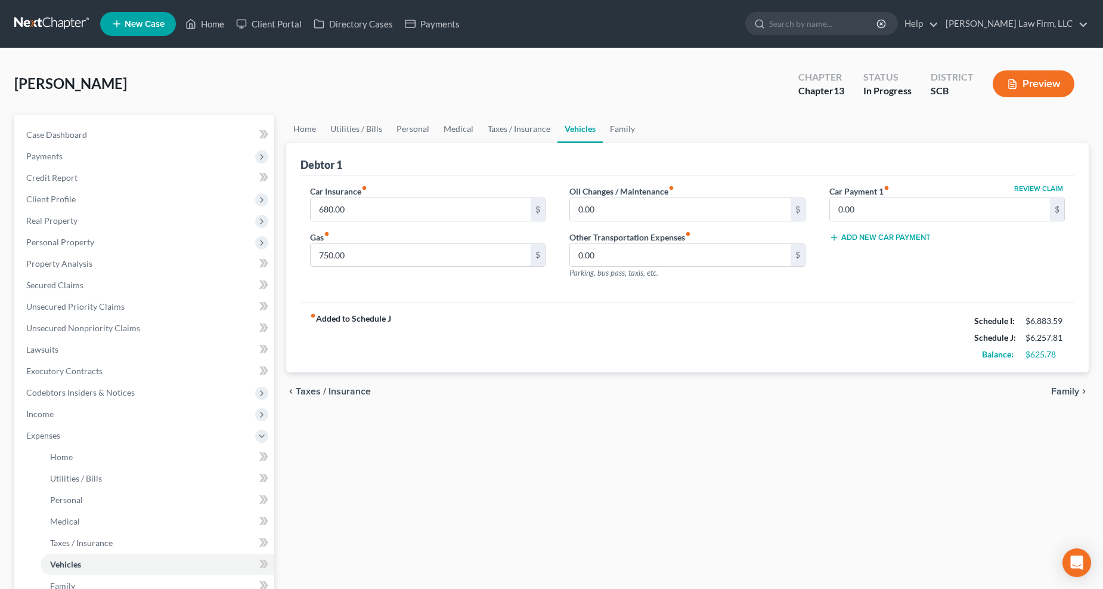
click at [441, 254] on input "750.00" at bounding box center [421, 255] width 221 height 23
type input "700"
click at [520, 124] on link "Taxes / Insurance" at bounding box center [519, 128] width 77 height 29
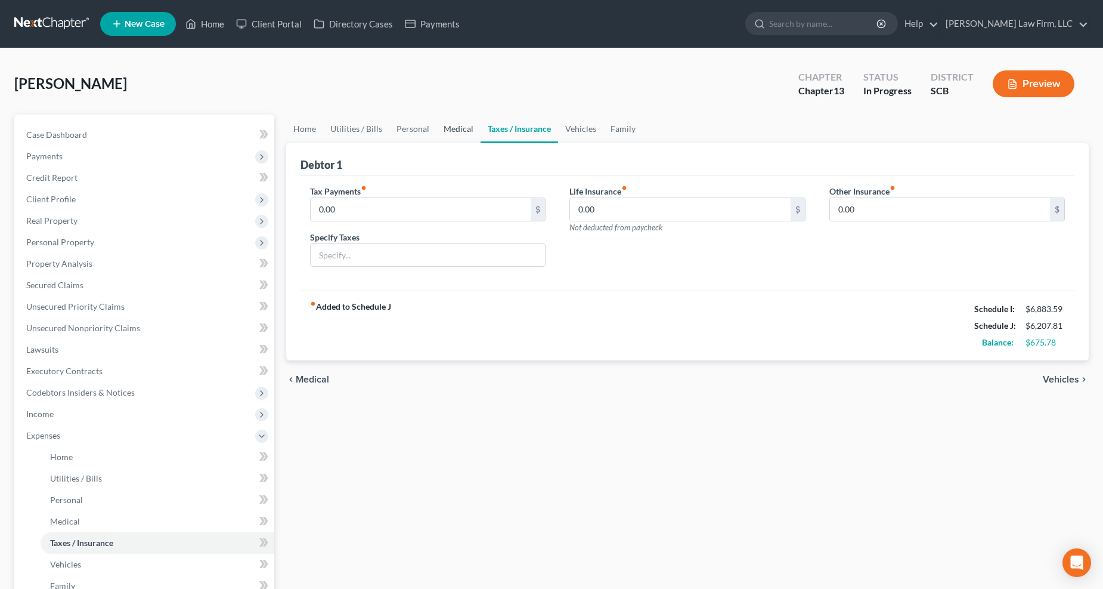
click at [457, 127] on link "Medical" at bounding box center [458, 128] width 44 height 29
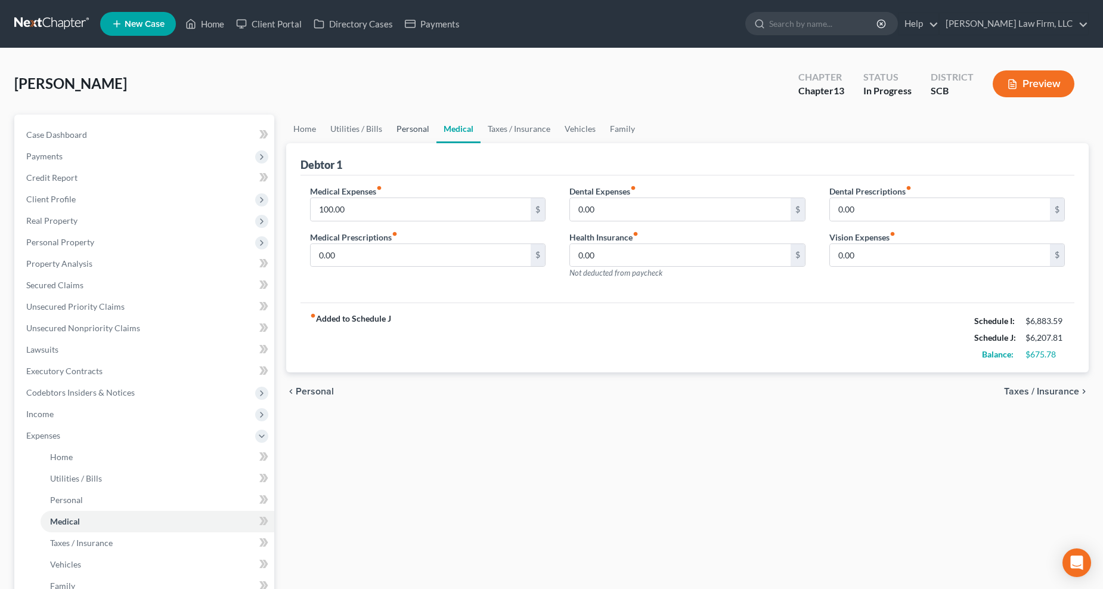
click at [422, 132] on link "Personal" at bounding box center [412, 128] width 47 height 29
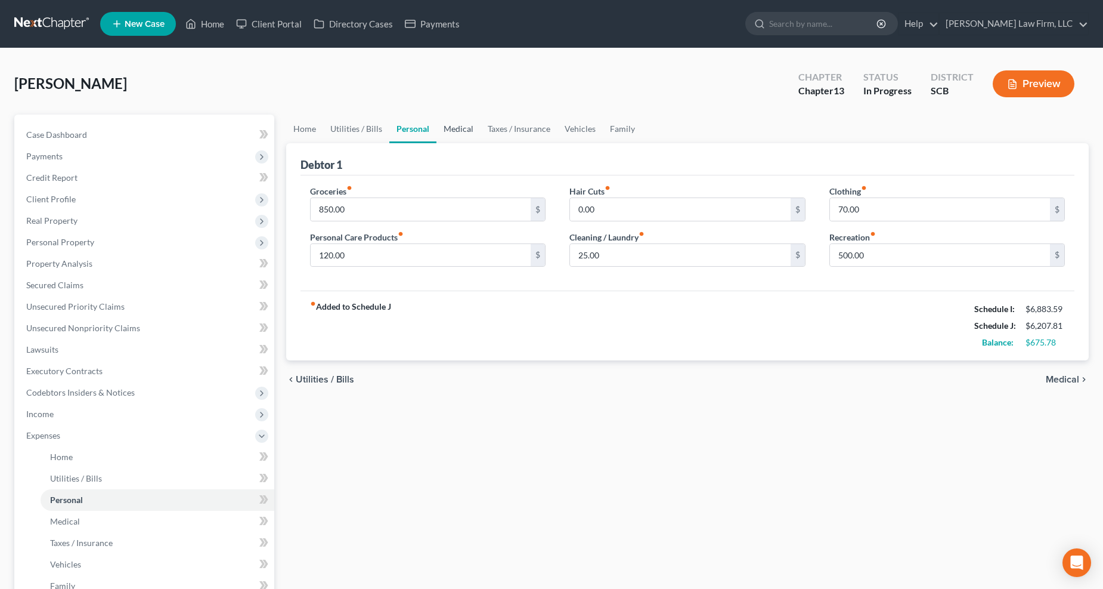
click at [440, 129] on link "Medical" at bounding box center [458, 128] width 44 height 29
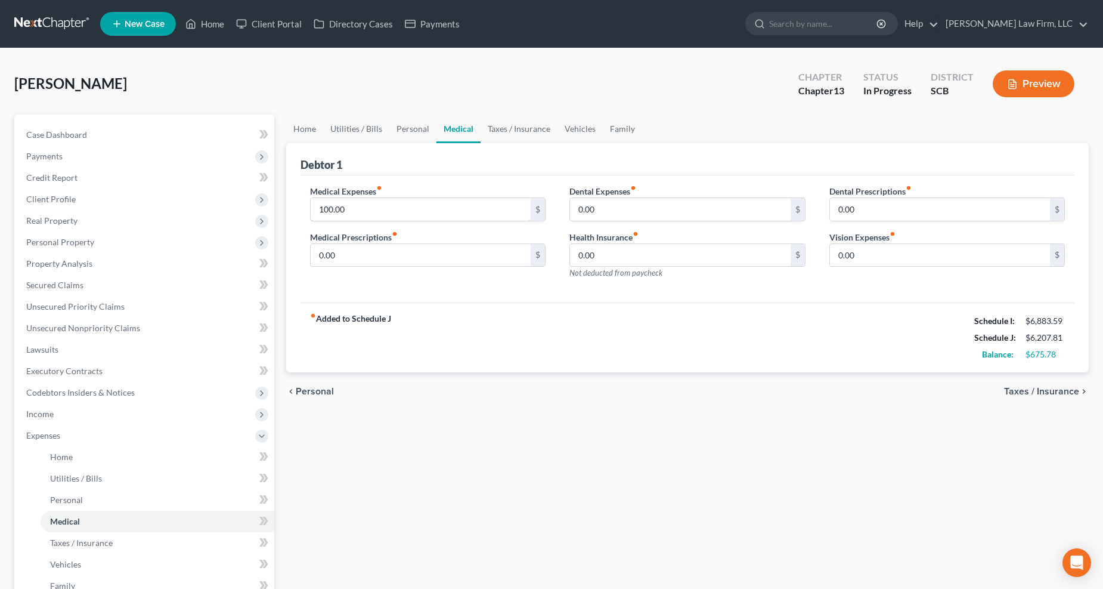
click at [380, 203] on input "100.00" at bounding box center [421, 209] width 221 height 23
type input "80"
click at [428, 120] on link "Personal" at bounding box center [412, 128] width 47 height 29
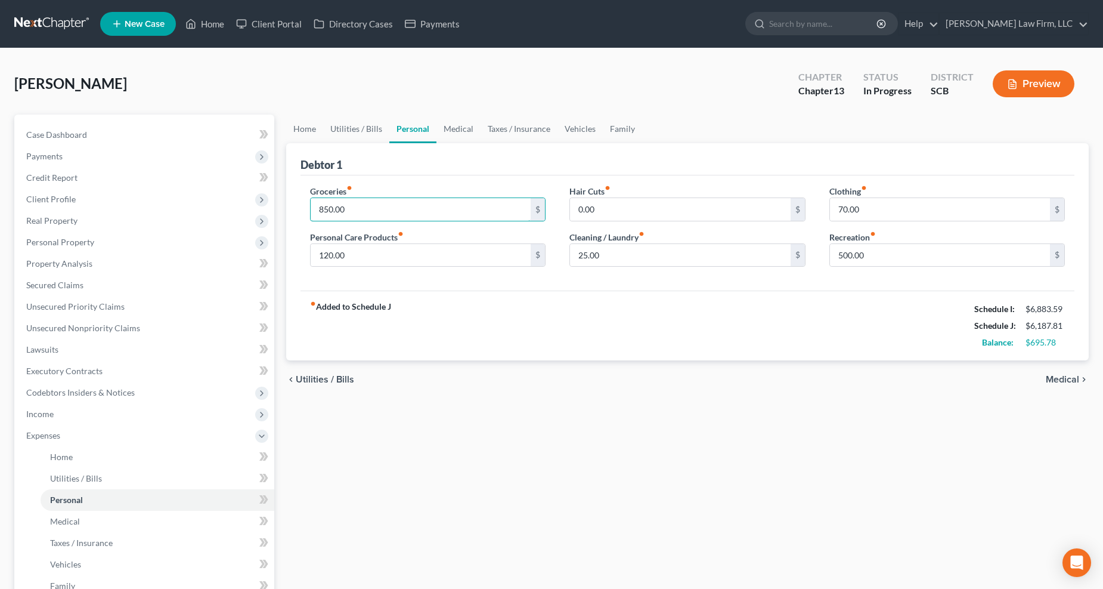
click at [483, 204] on input "850.00" at bounding box center [421, 209] width 221 height 23
type input "800"
click at [377, 126] on link "Utilities / Bills" at bounding box center [356, 128] width 66 height 29
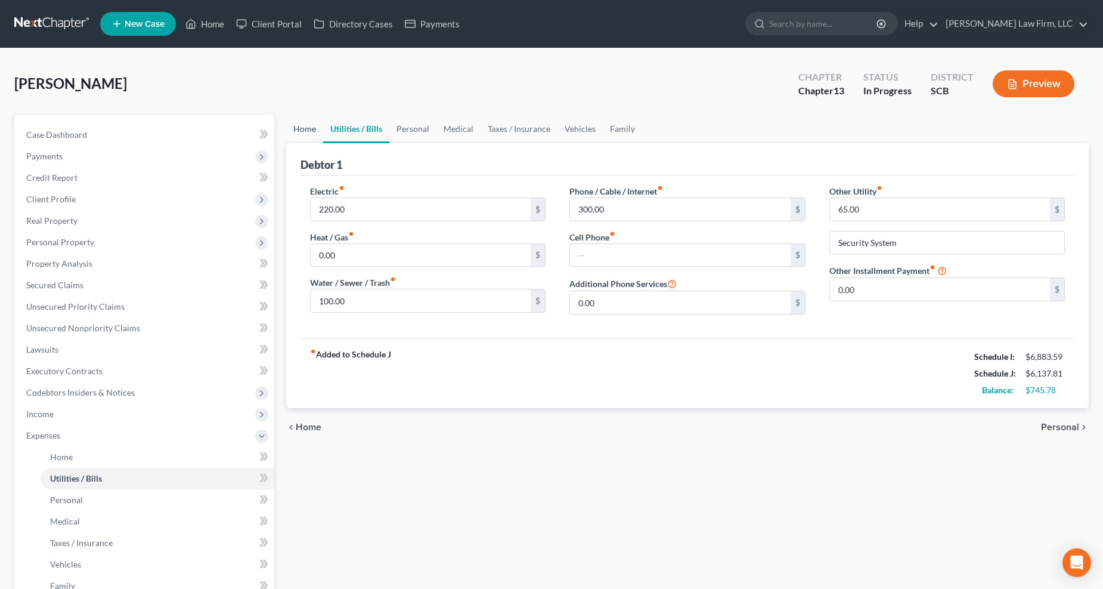
click at [307, 129] on link "Home" at bounding box center [304, 128] width 37 height 29
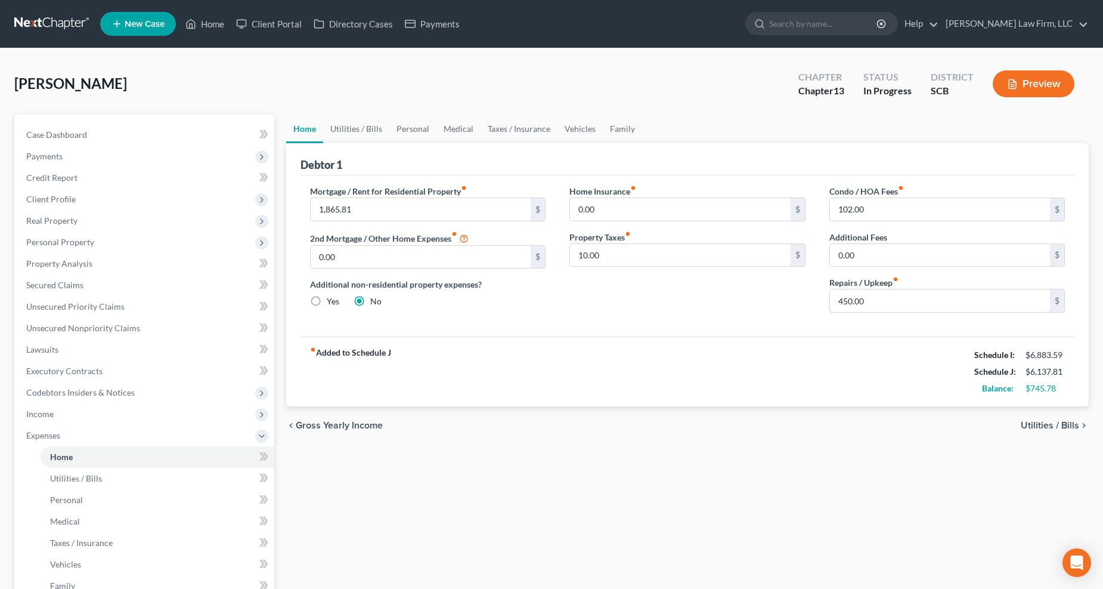
click at [828, 297] on input "450.00" at bounding box center [940, 300] width 221 height 23
type input "425"
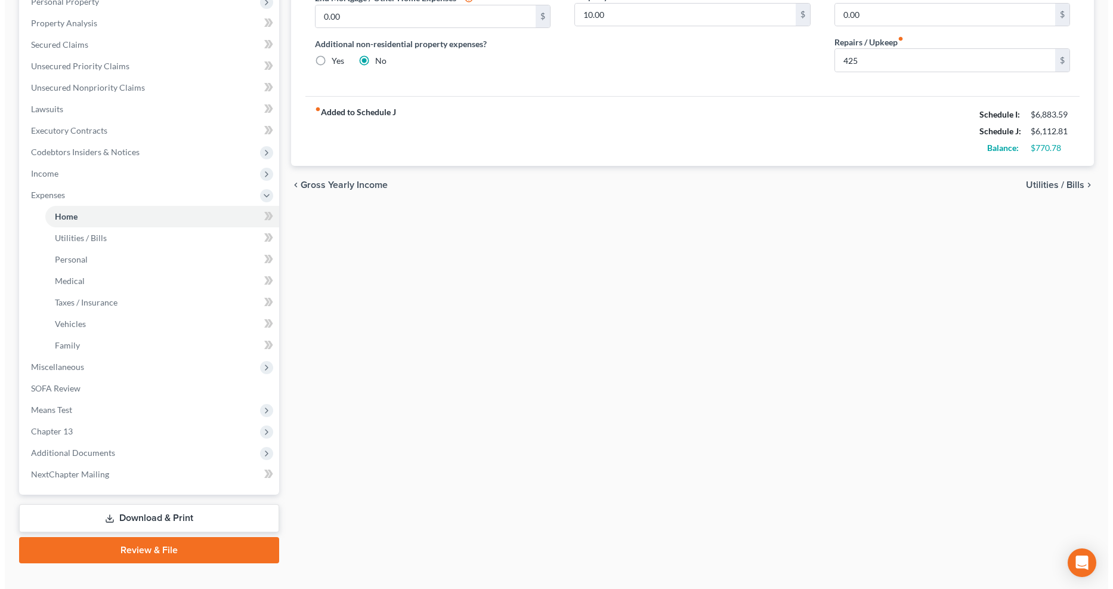
scroll to position [258, 0]
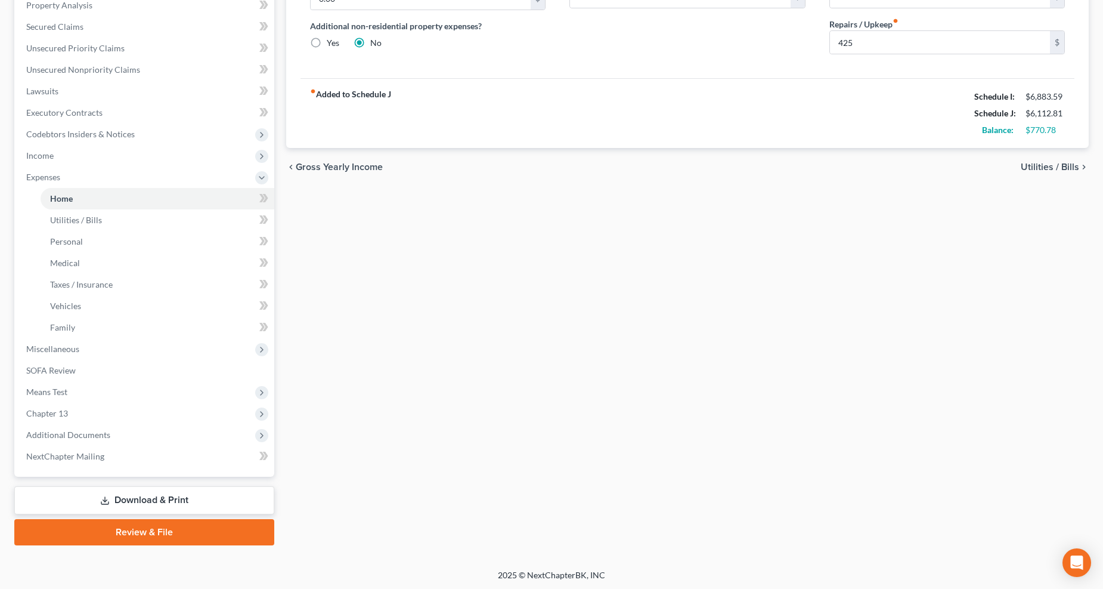
click at [122, 443] on link "Download & Print" at bounding box center [144, 500] width 260 height 28
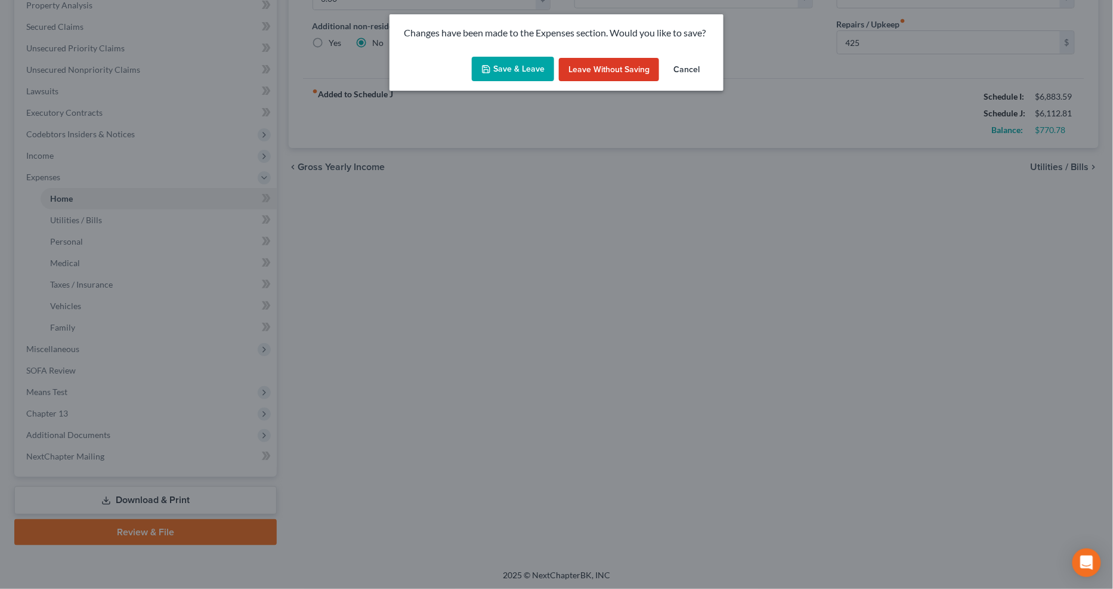
click at [515, 66] on button "Save & Leave" at bounding box center [513, 69] width 82 height 25
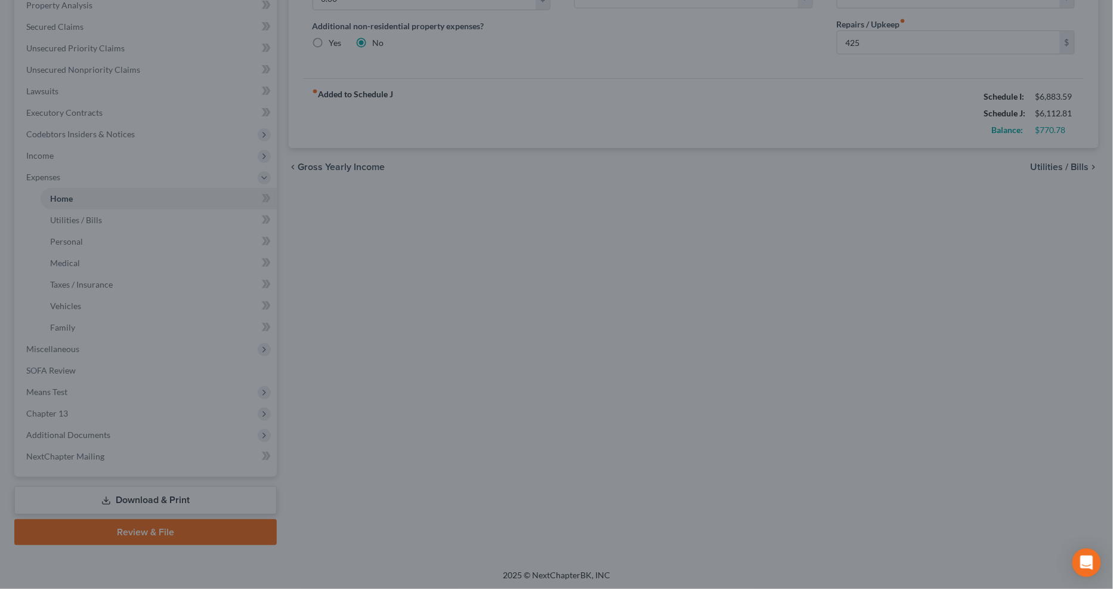
type input "425.00"
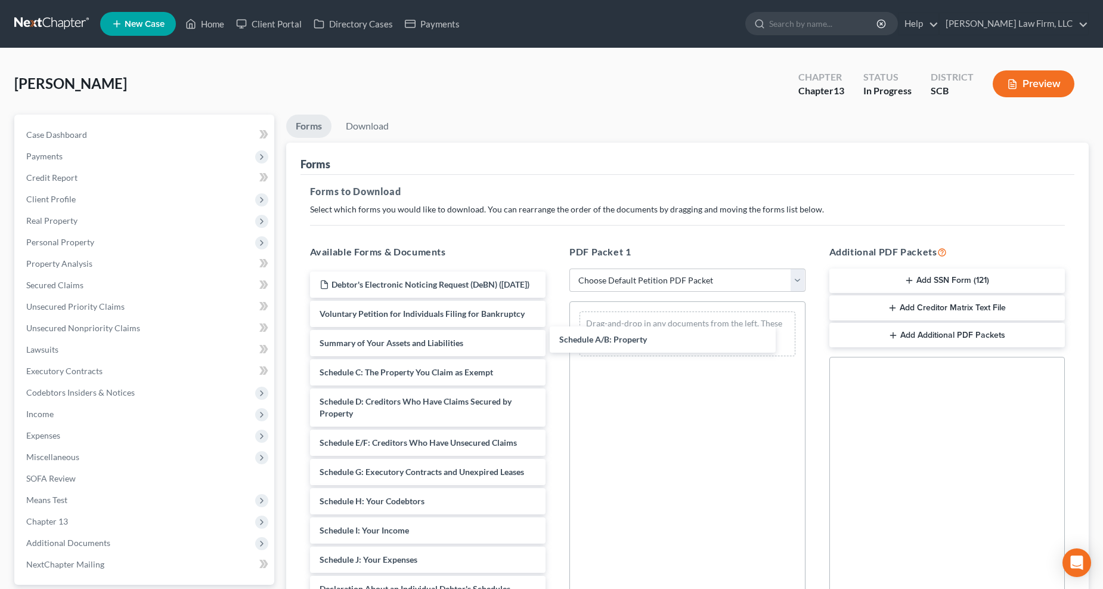
drag, startPoint x: 402, startPoint y: 379, endPoint x: 642, endPoint y: 335, distance: 244.3
click at [556, 335] on div "Schedule A/B: Property Debtor's Electronic Noticing Request (DeBN) (10/01/2025)…" at bounding box center [428, 550] width 255 height 559
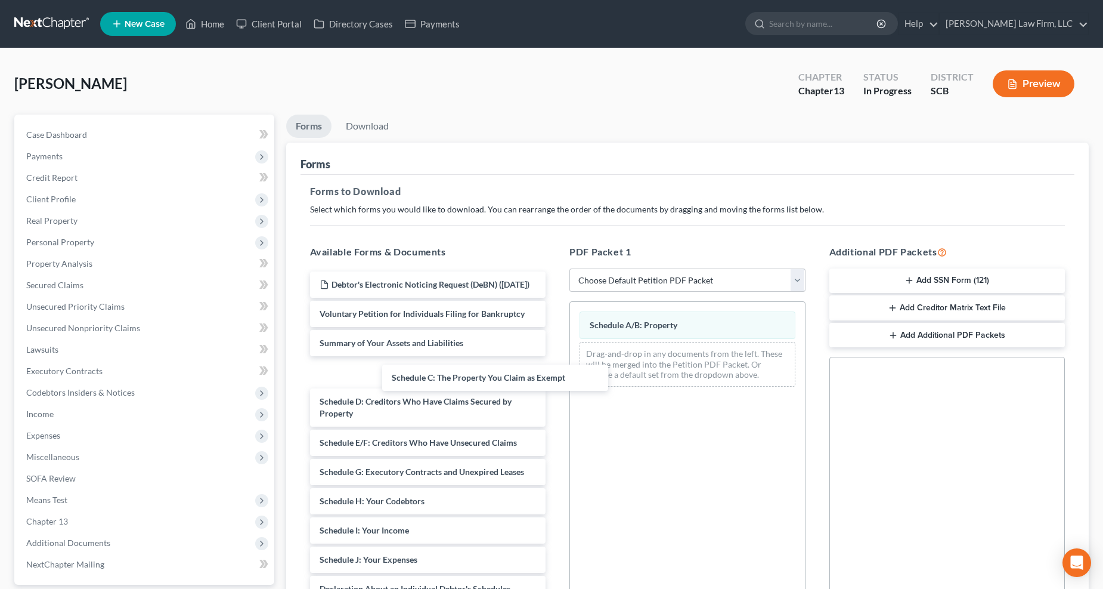
drag, startPoint x: 456, startPoint y: 389, endPoint x: 676, endPoint y: 370, distance: 220.9
click at [556, 370] on div "Schedule C: The Property You Claim as Exempt Debtor's Electronic Noticing Reque…" at bounding box center [428, 550] width 255 height 559
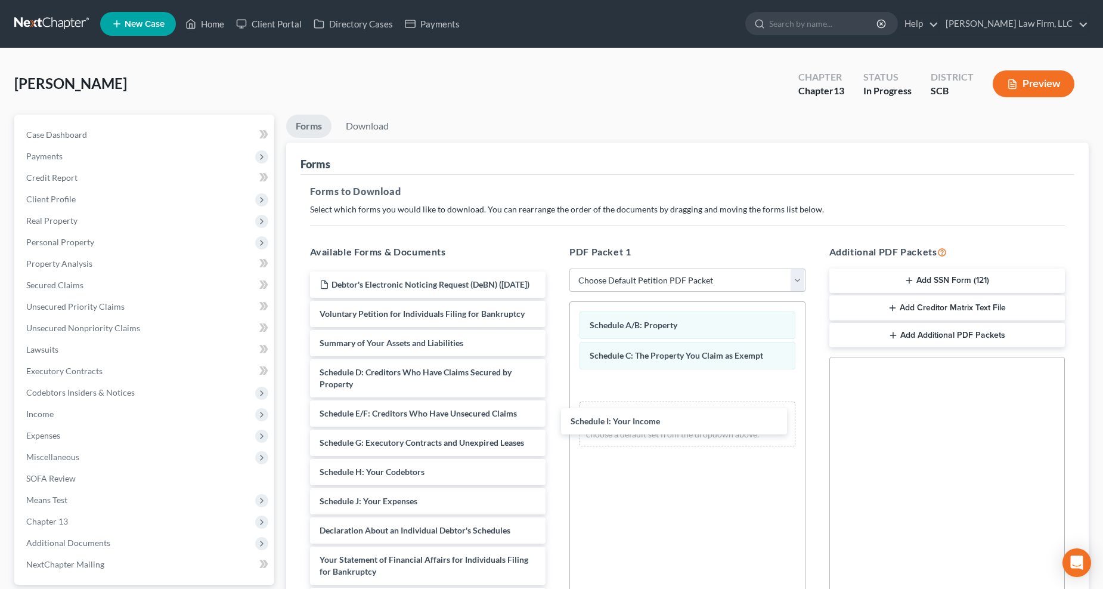
drag, startPoint x: 379, startPoint y: 510, endPoint x: 632, endPoint y: 419, distance: 268.8
click at [556, 419] on div "Schedule I: Your Income Debtor's Electronic Noticing Request (DeBN) (10/01/2025…" at bounding box center [428, 521] width 255 height 500
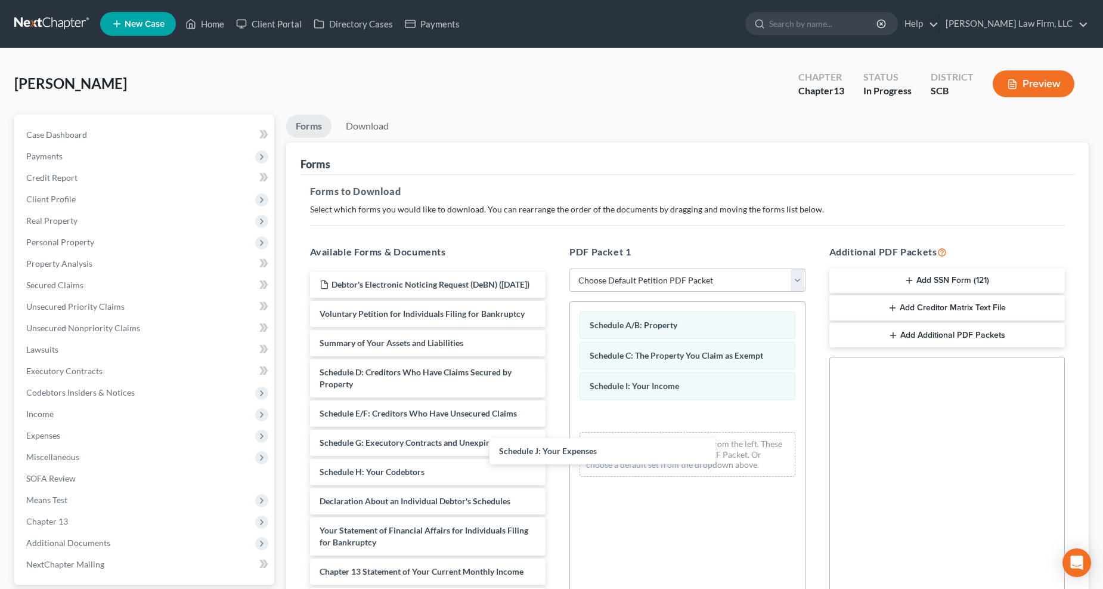
drag, startPoint x: 437, startPoint y: 509, endPoint x: 663, endPoint y: 431, distance: 239.1
click at [556, 431] on div "Schedule J: Your Expenses Debtor's Electronic Noticing Request (DeBN) (10/01/20…" at bounding box center [428, 506] width 255 height 471
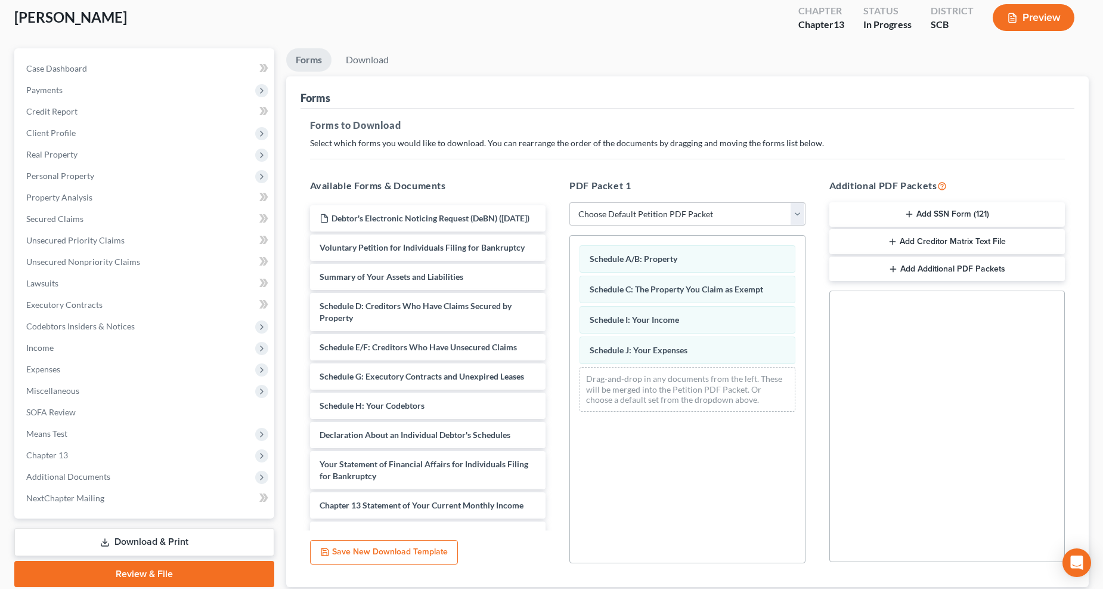
scroll to position [161, 0]
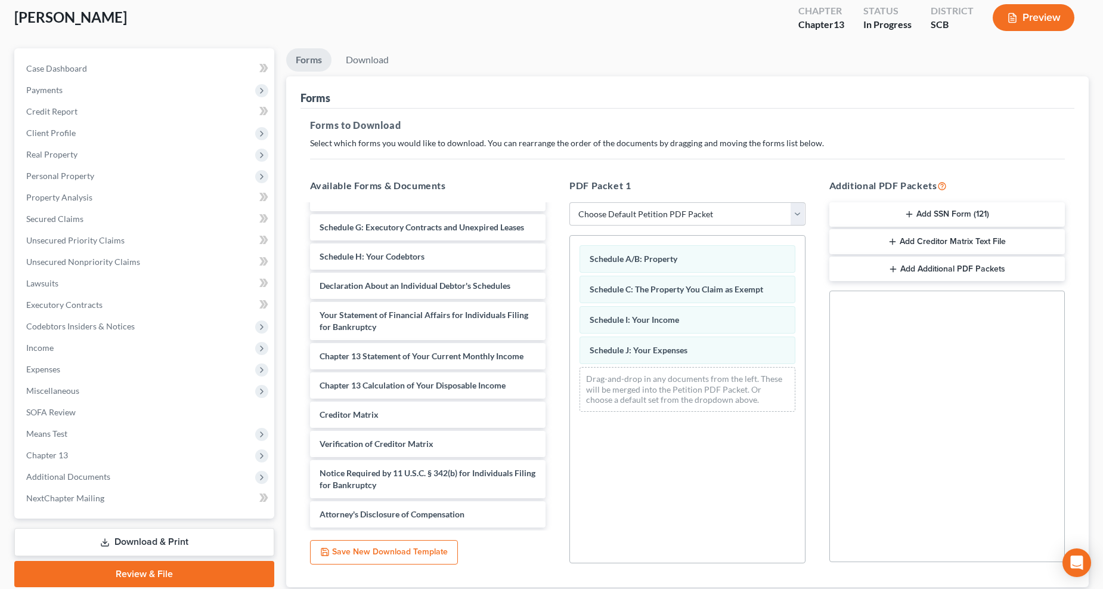
click at [556, 409] on div "Debtor's Electronic Noticing Request (DeBN) (10/01/2025) Voluntary Petition for…" at bounding box center [428, 291] width 255 height 471
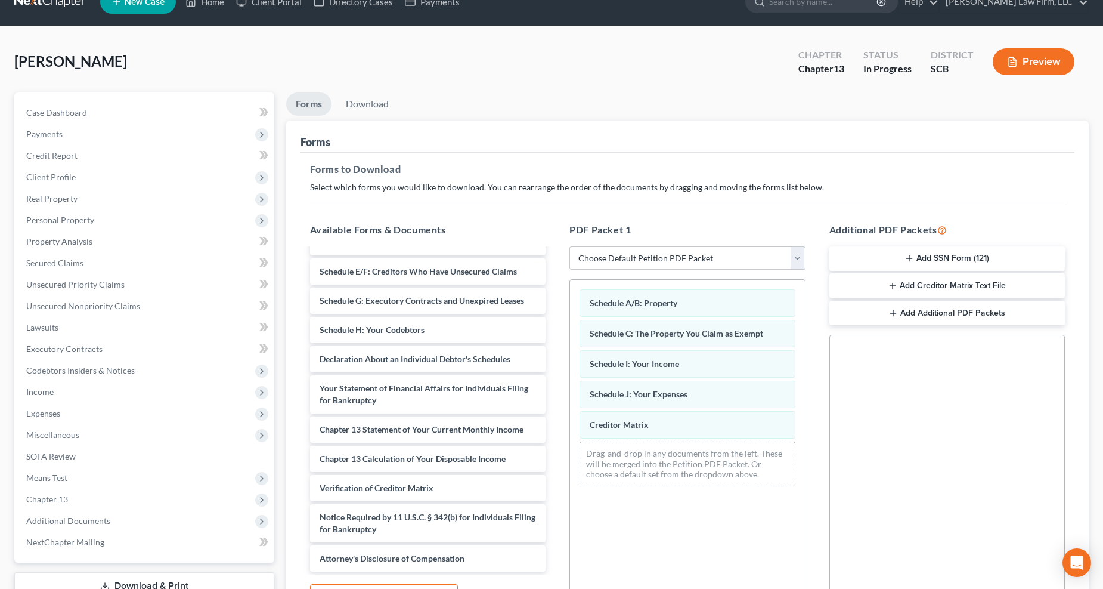
scroll to position [0, 0]
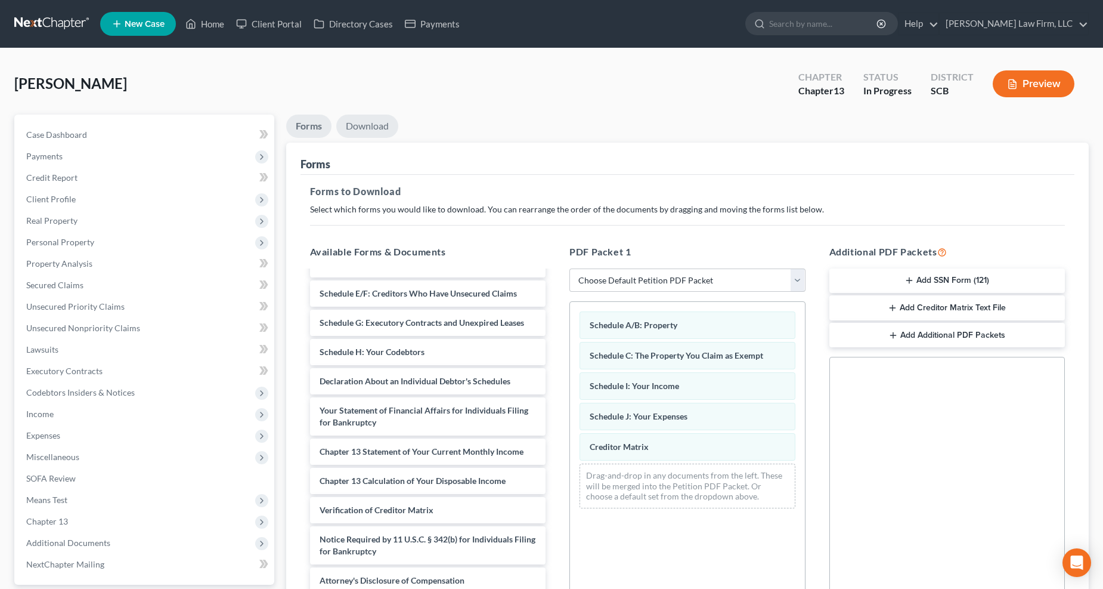
click at [379, 126] on link "Download" at bounding box center [367, 125] width 62 height 23
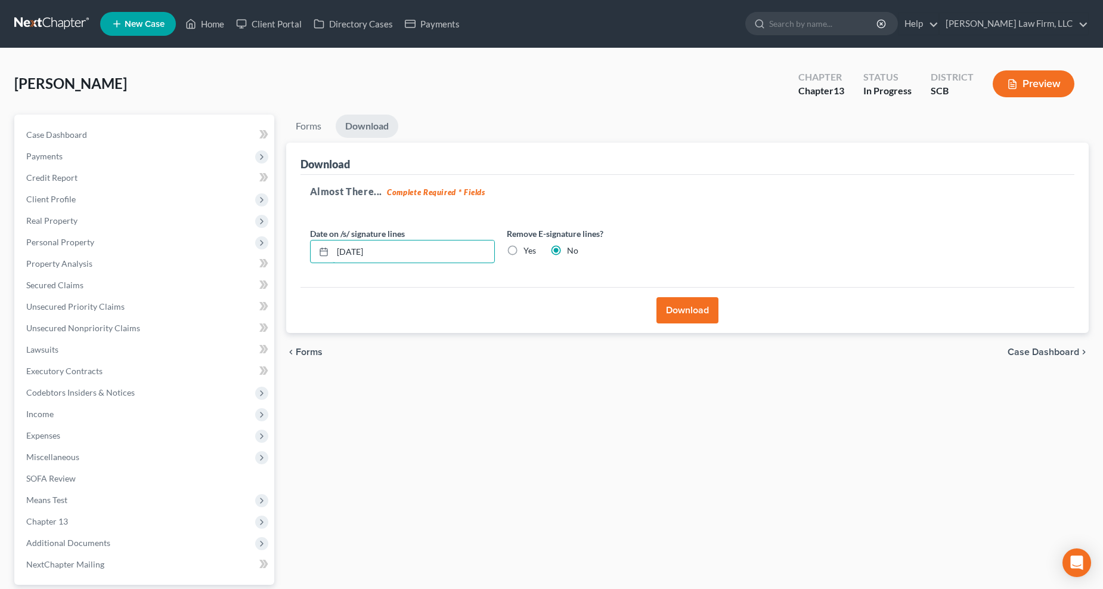
drag, startPoint x: 388, startPoint y: 245, endPoint x: 337, endPoint y: 249, distance: 51.5
click at [337, 249] on input "10/07/2025" at bounding box center [414, 251] width 162 height 23
click at [524, 252] on label "Yes" at bounding box center [530, 250] width 13 height 12
click at [528, 252] on input "Yes" at bounding box center [532, 248] width 8 height 8
radio input "true"
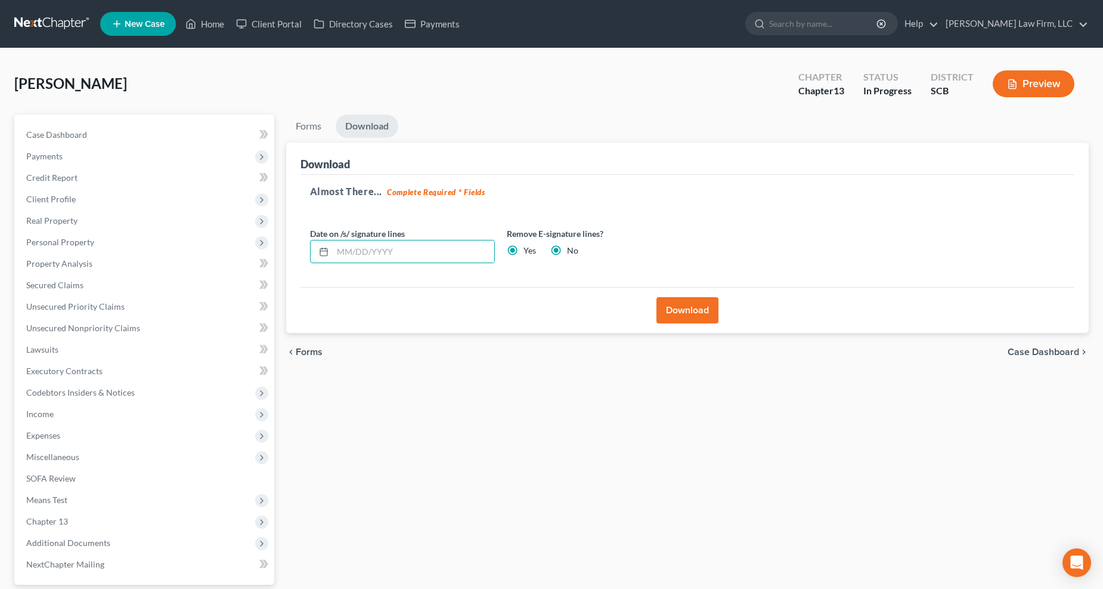
radio input "false"
click at [705, 310] on button "Download" at bounding box center [688, 310] width 62 height 26
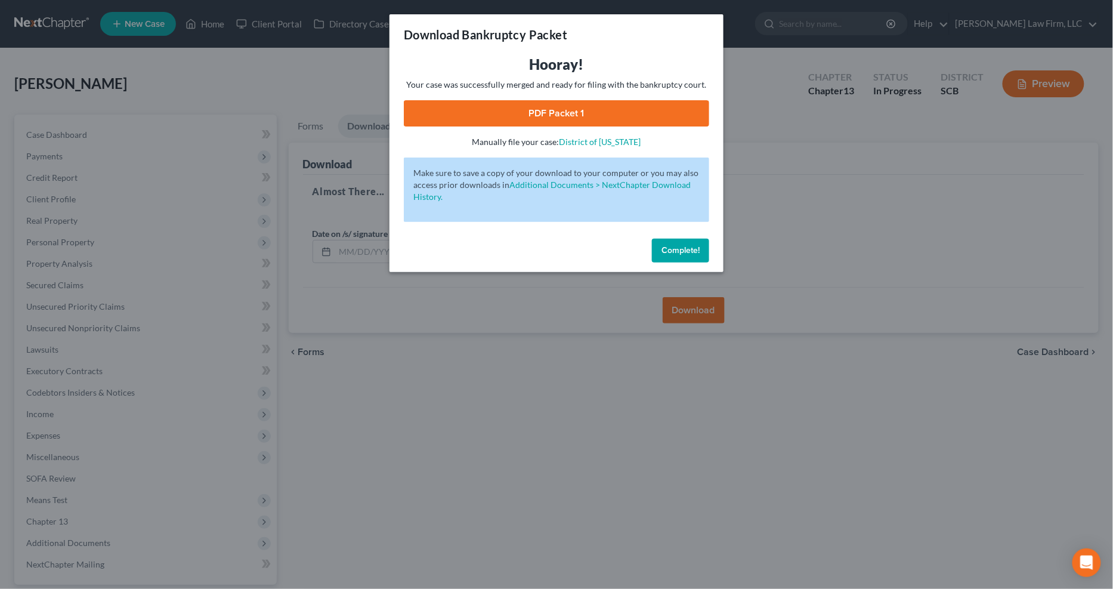
drag, startPoint x: 623, startPoint y: 119, endPoint x: 674, endPoint y: 169, distance: 71.3
click at [623, 118] on link "PDF Packet 1" at bounding box center [556, 113] width 305 height 26
click at [136, 342] on div "Download Bankruptcy Packet Hooray! Your case was successfully merged and ready …" at bounding box center [556, 294] width 1113 height 589
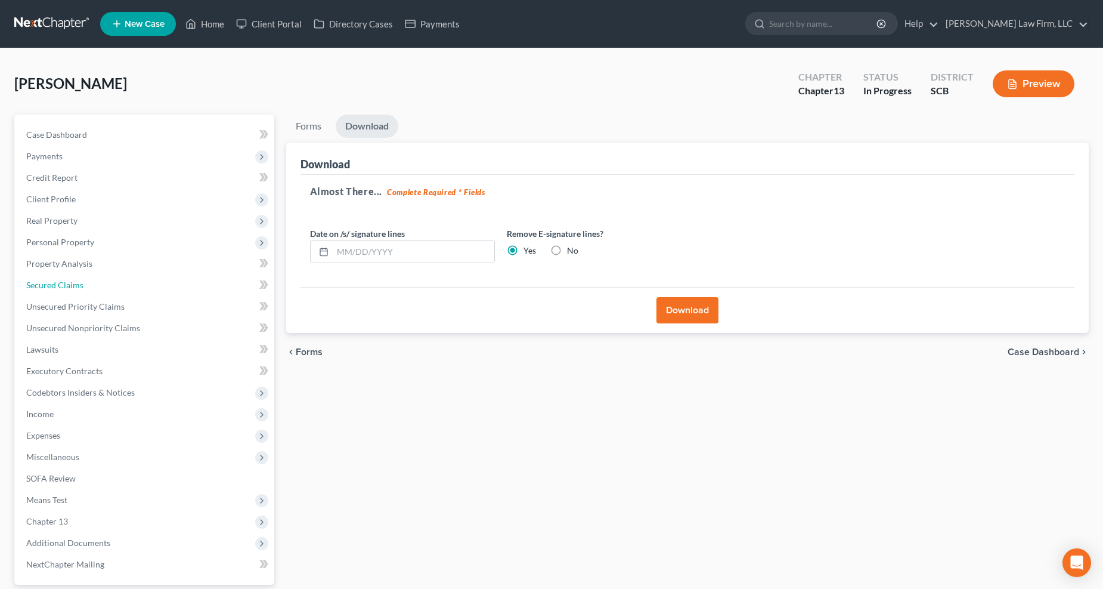
click at [58, 278] on link "Secured Claims" at bounding box center [146, 284] width 258 height 21
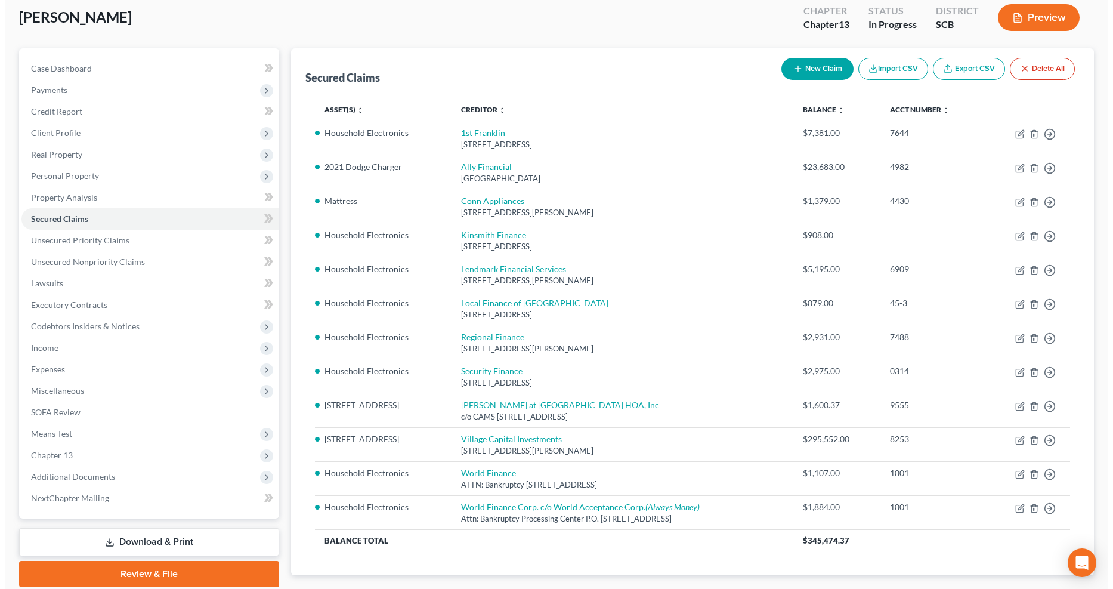
scroll to position [136, 0]
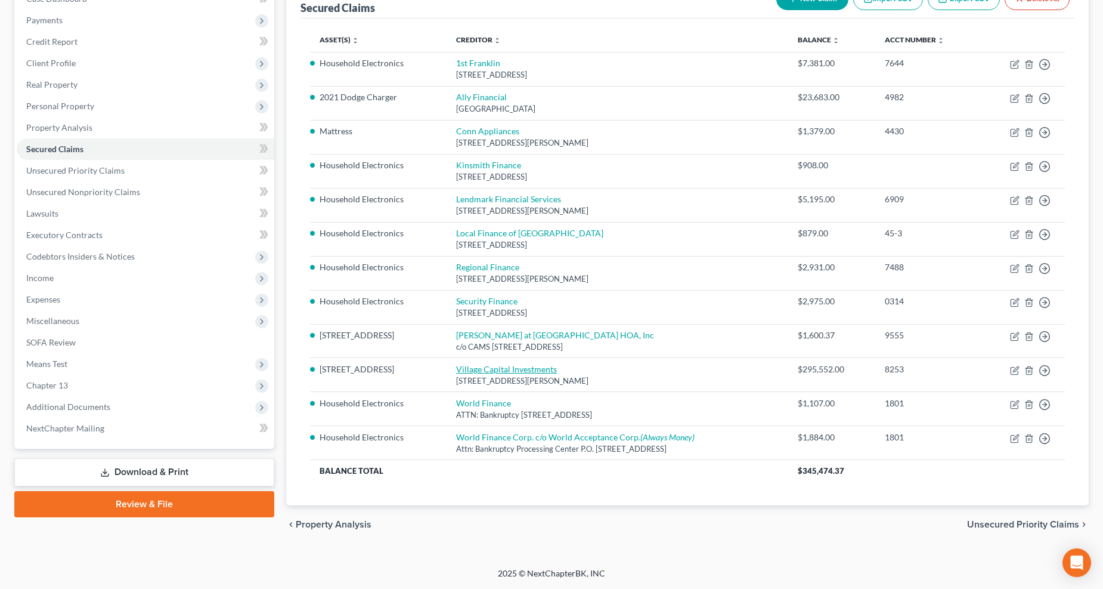
click at [519, 369] on link "Village Capital Investments" at bounding box center [506, 369] width 101 height 10
select select "31"
select select "3"
select select "17"
select select "0"
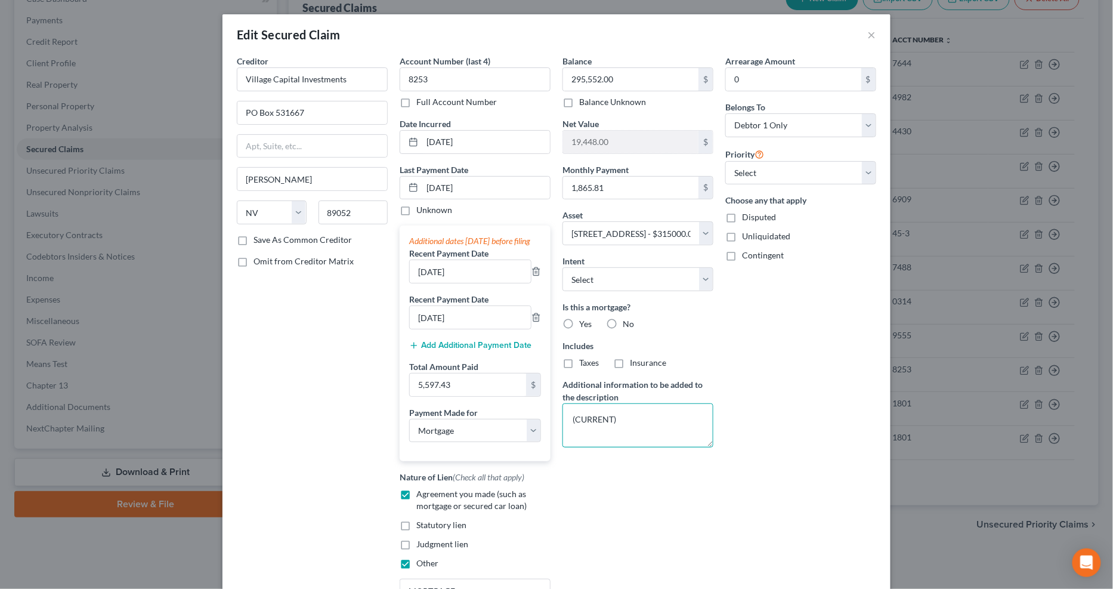
click at [571, 416] on textarea "(CURRENT)" at bounding box center [637, 425] width 151 height 44
drag, startPoint x: 564, startPoint y: 419, endPoint x: 716, endPoint y: 419, distance: 151.5
click at [716, 419] on div "Creditor * Village Capital Investments PO Box 531667 Henderson State AL AK AR A…" at bounding box center [556, 333] width 651 height 557
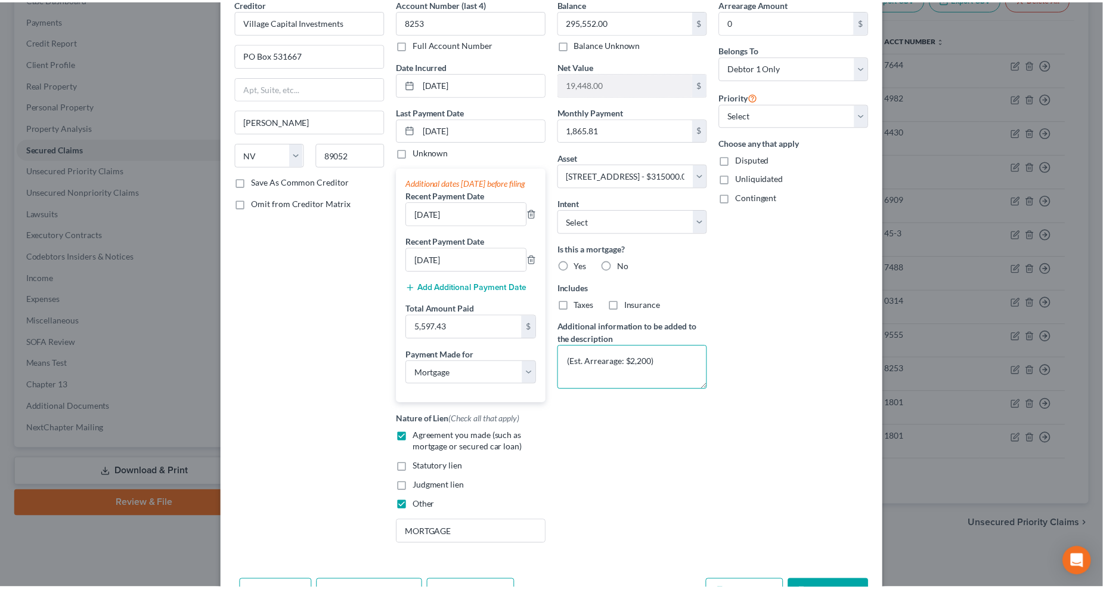
scroll to position [145, 0]
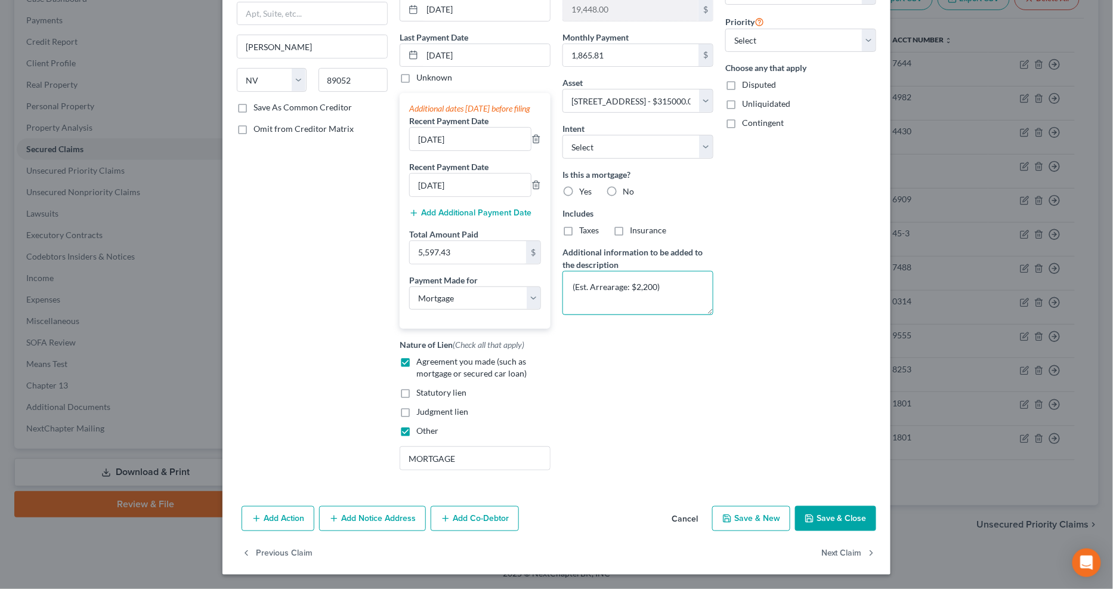
type textarea "(Est. Arrearage: $2,200)"
click at [804, 443] on button "Save & Close" at bounding box center [835, 518] width 81 height 25
select select
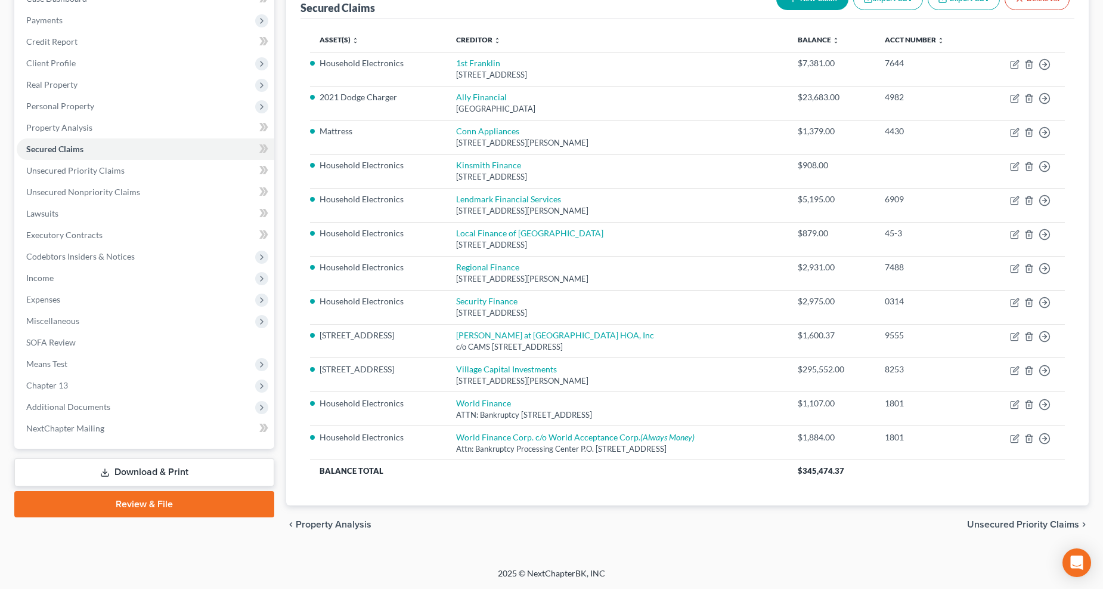
click at [112, 443] on link "Download & Print" at bounding box center [144, 472] width 260 height 28
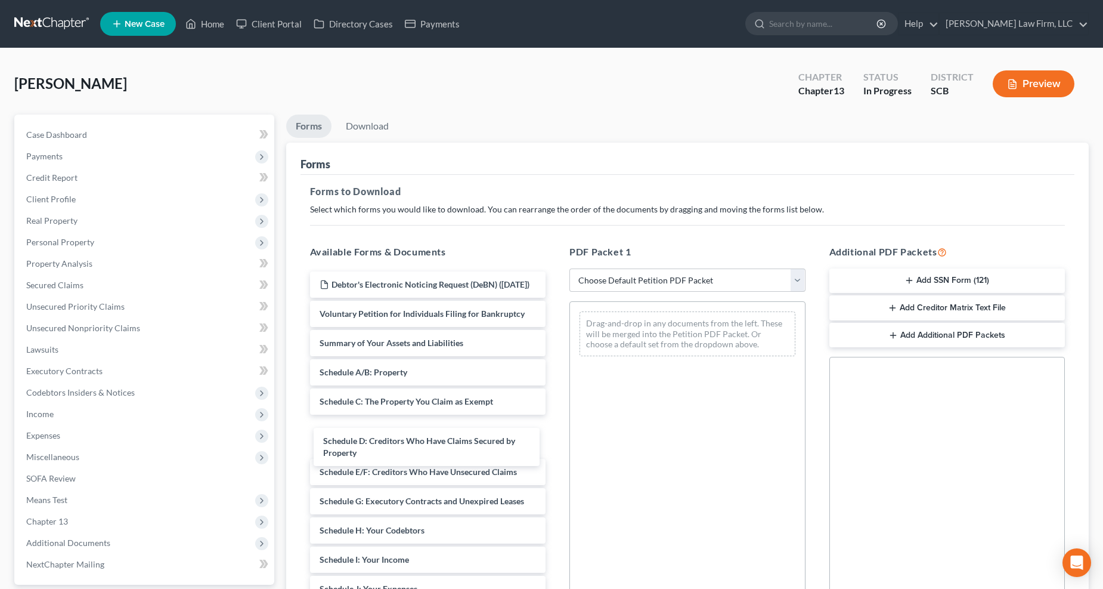
drag, startPoint x: 419, startPoint y: 446, endPoint x: 426, endPoint y: 267, distance: 179.0
click at [556, 388] on div "Schedule D: Creditors Who Have Claims Secured by Property Debtor's Electronic N…" at bounding box center [428, 565] width 255 height 588
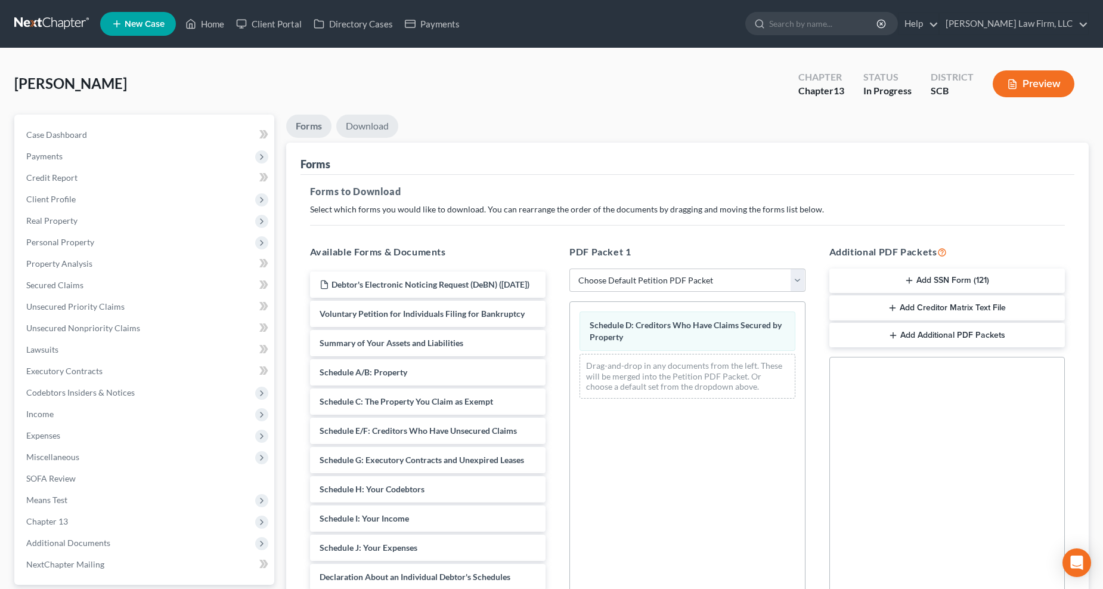
click at [354, 120] on link "Download" at bounding box center [367, 125] width 62 height 23
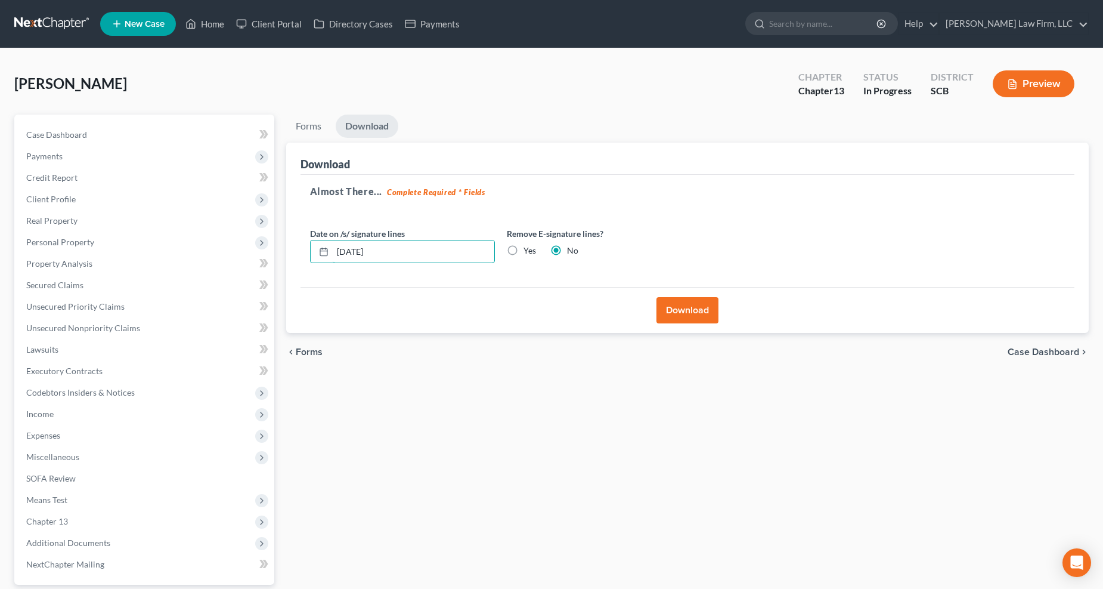
drag, startPoint x: 422, startPoint y: 249, endPoint x: 326, endPoint y: 253, distance: 95.5
click at [326, 253] on div "10/07/2025" at bounding box center [402, 252] width 185 height 24
drag, startPoint x: 509, startPoint y: 249, endPoint x: 707, endPoint y: 308, distance: 206.6
click at [524, 249] on label "Yes" at bounding box center [530, 250] width 13 height 12
click at [528, 249] on input "Yes" at bounding box center [532, 248] width 8 height 8
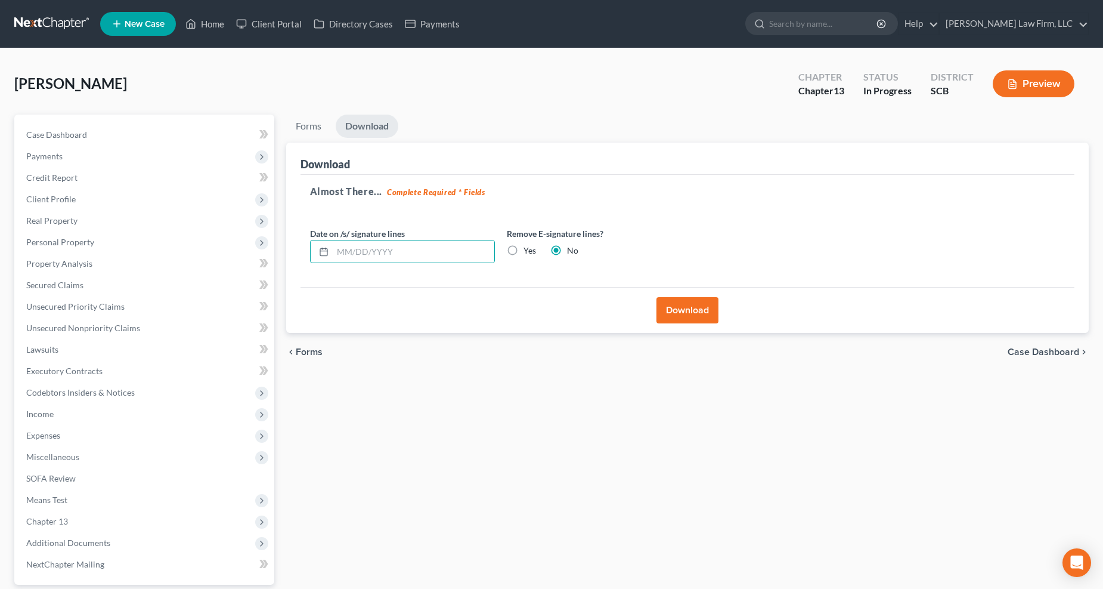
radio input "true"
radio input "false"
click at [719, 320] on div "Download" at bounding box center [688, 310] width 775 height 46
click at [704, 315] on button "Download" at bounding box center [688, 310] width 62 height 26
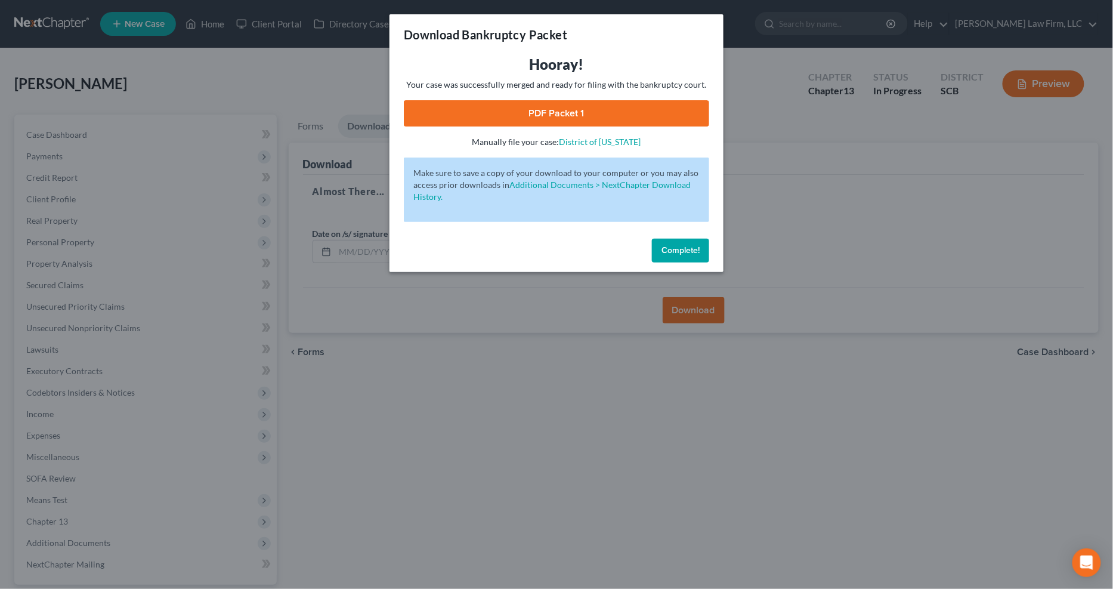
drag, startPoint x: 672, startPoint y: 111, endPoint x: 767, endPoint y: 168, distance: 110.8
click at [672, 111] on link "PDF Packet 1" at bounding box center [556, 113] width 305 height 26
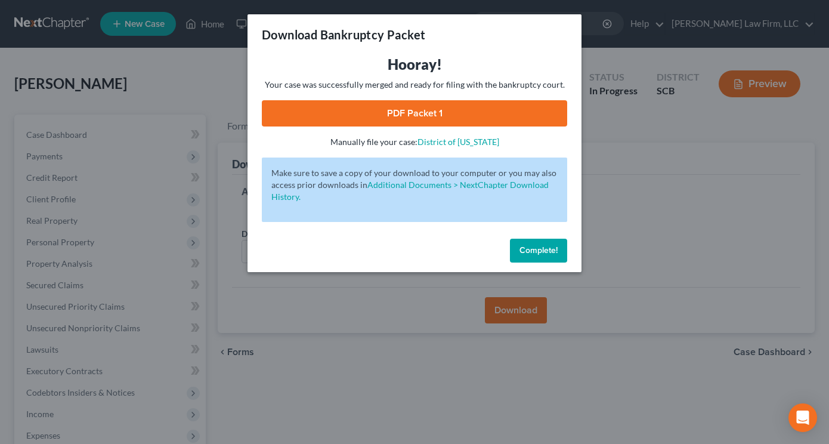
drag, startPoint x: 165, startPoint y: 106, endPoint x: 175, endPoint y: 95, distance: 14.8
click at [166, 106] on div "Download Bankruptcy Packet Hooray! Your case was successfully merged and ready …" at bounding box center [414, 222] width 829 height 444
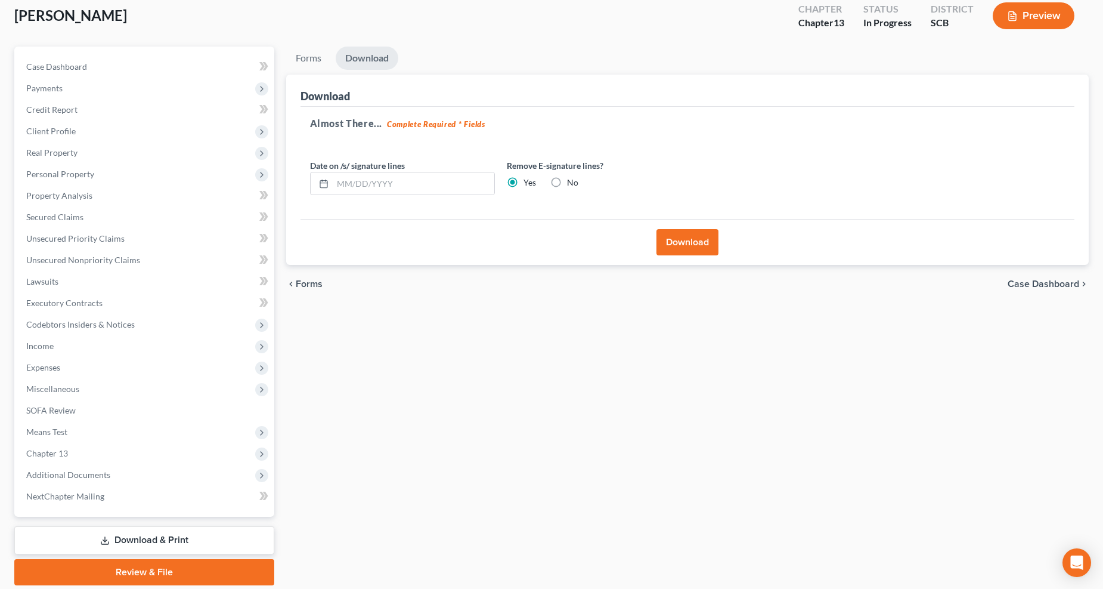
scroll to position [108, 0]
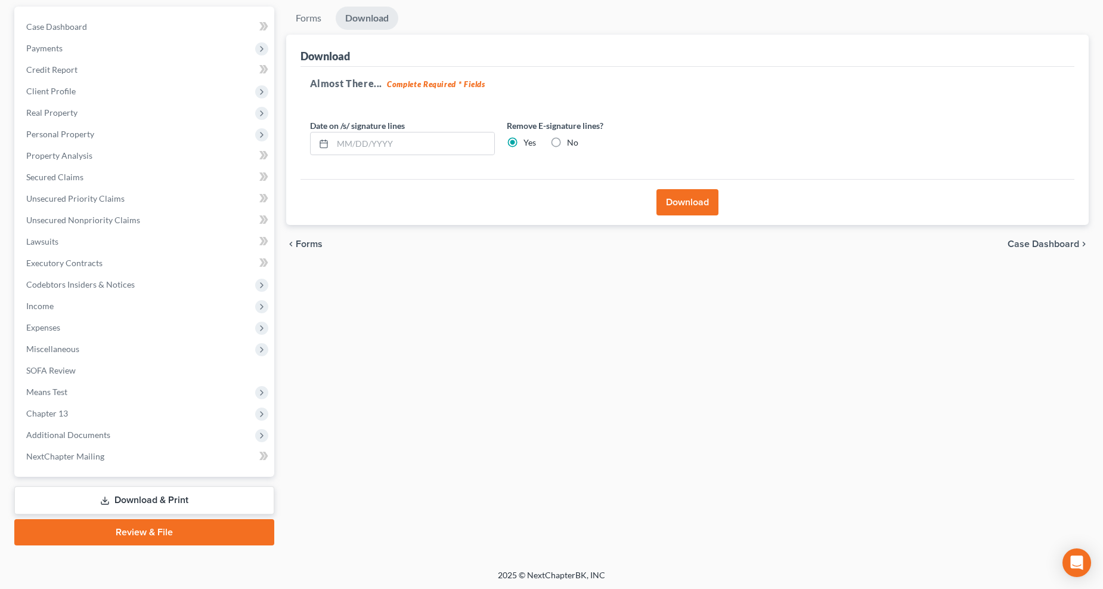
click at [56, 389] on span "Means Test" at bounding box center [46, 391] width 41 height 10
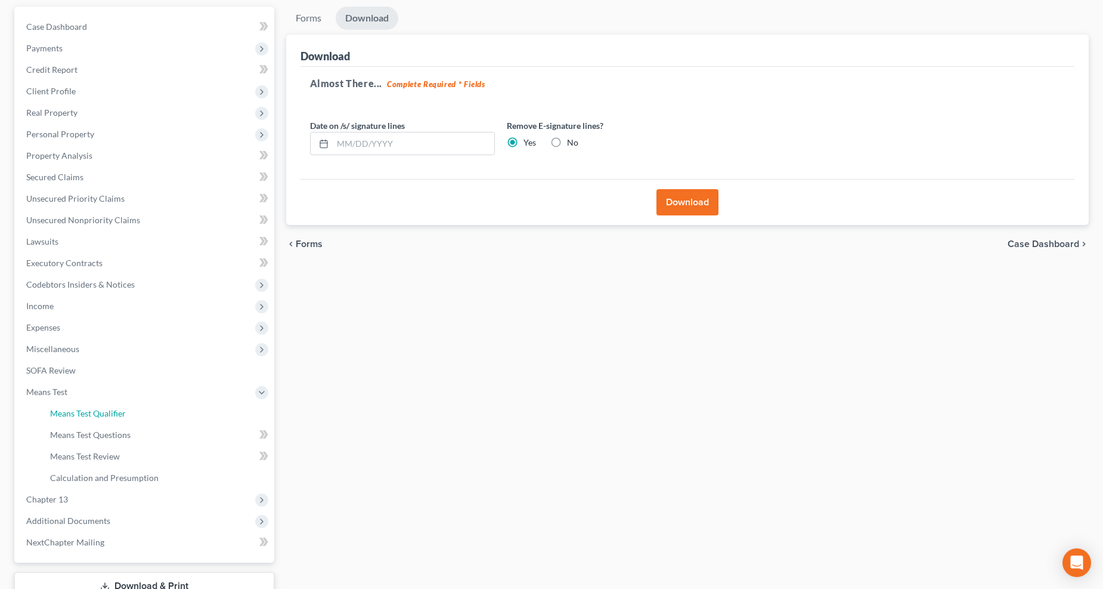
click at [76, 420] on link "Means Test Qualifier" at bounding box center [158, 412] width 234 height 21
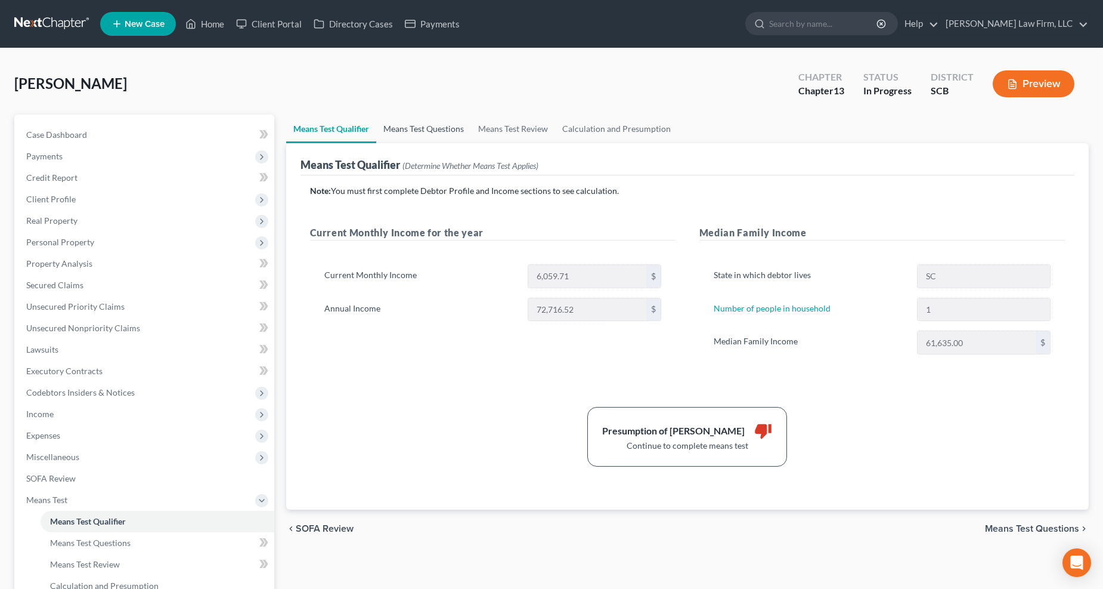
click at [431, 132] on link "Means Test Questions" at bounding box center [423, 128] width 95 height 29
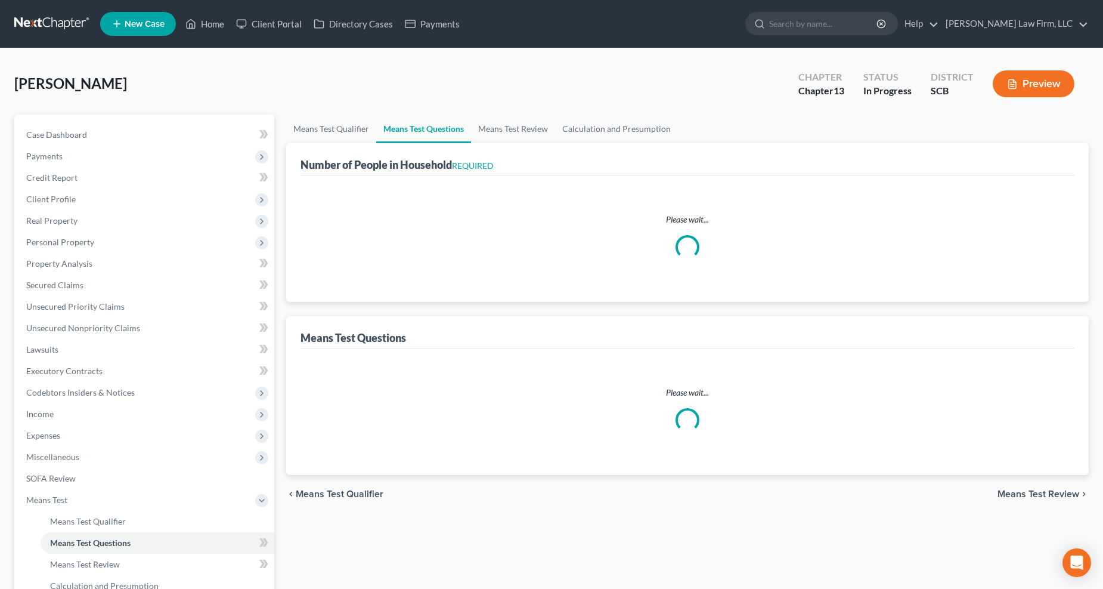
select select "0"
select select "60"
select select "1"
select select "60"
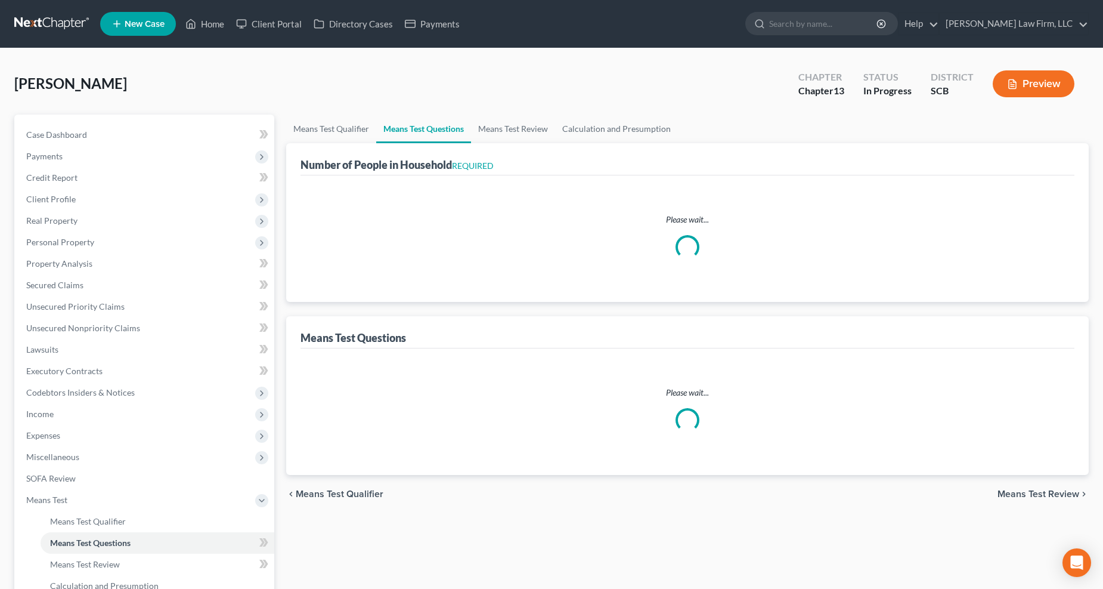
select select "60"
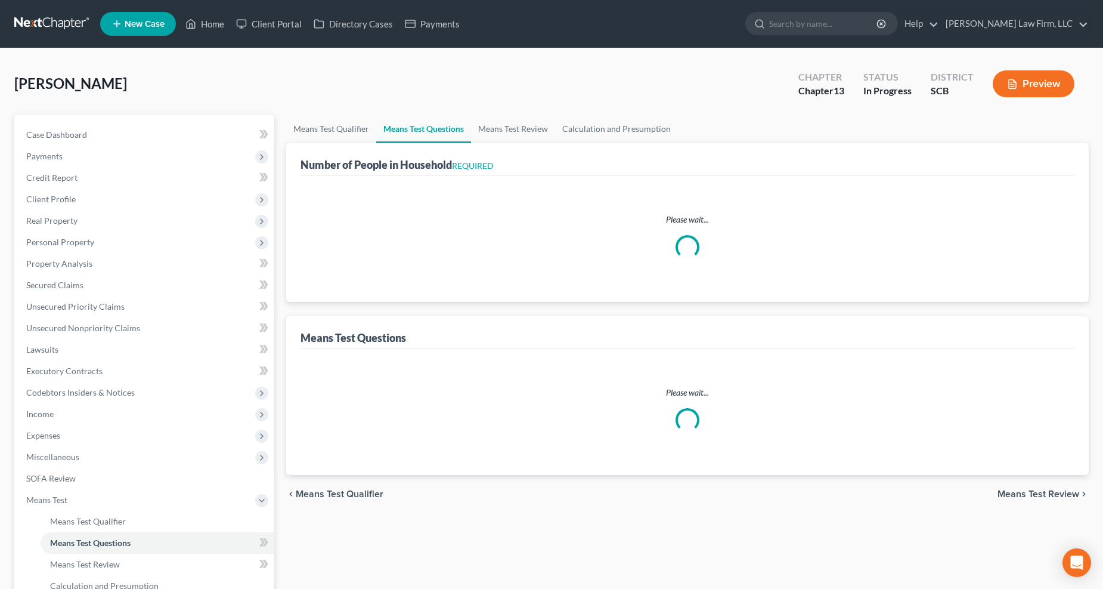
select select "60"
select select "0"
select select "60"
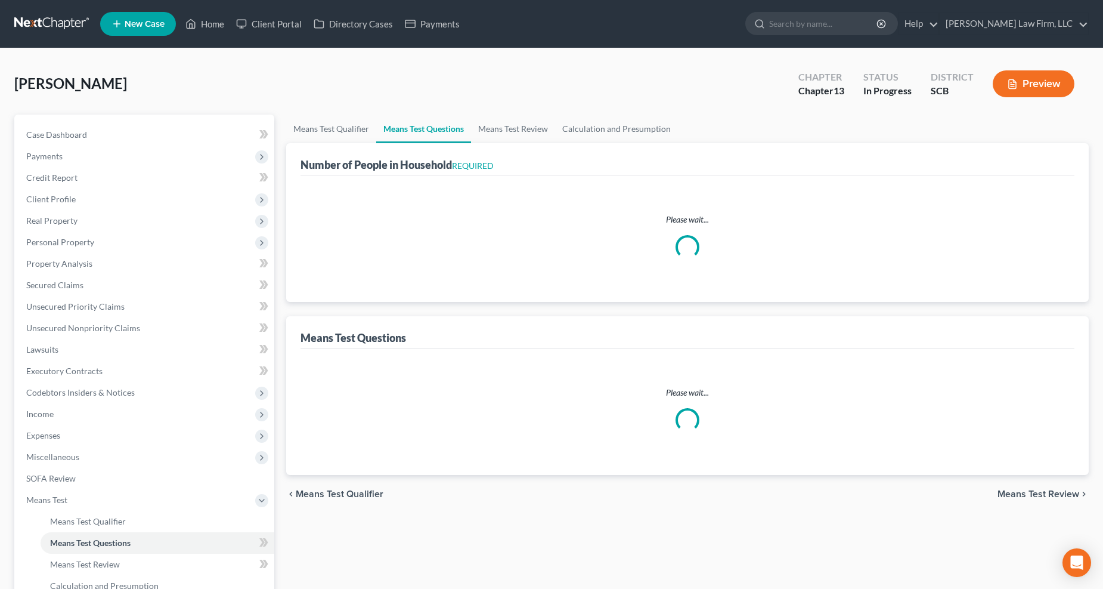
select select "1"
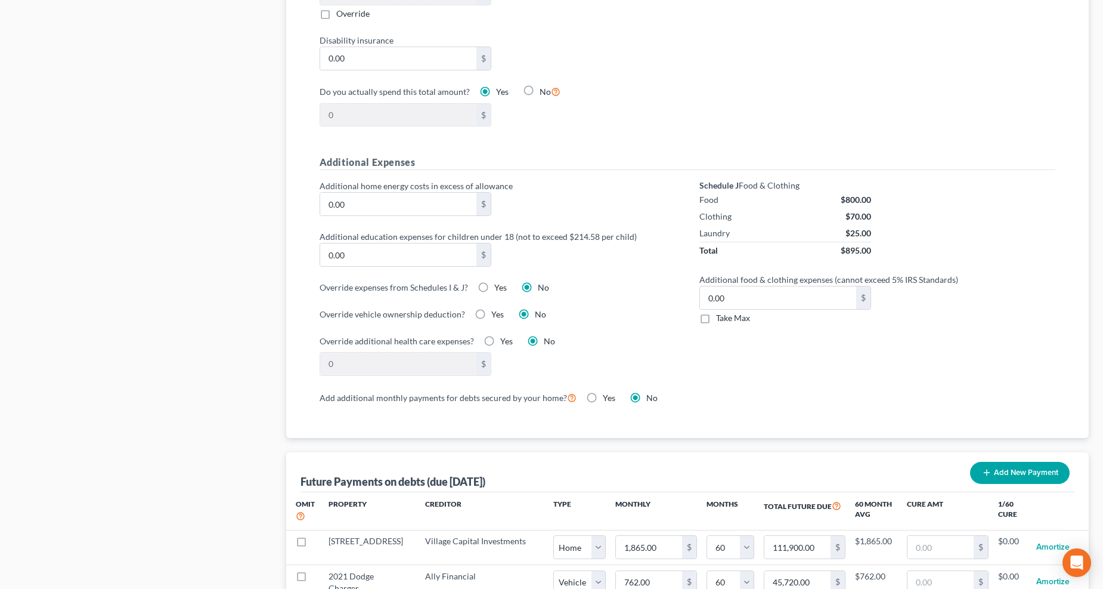
scroll to position [795, 0]
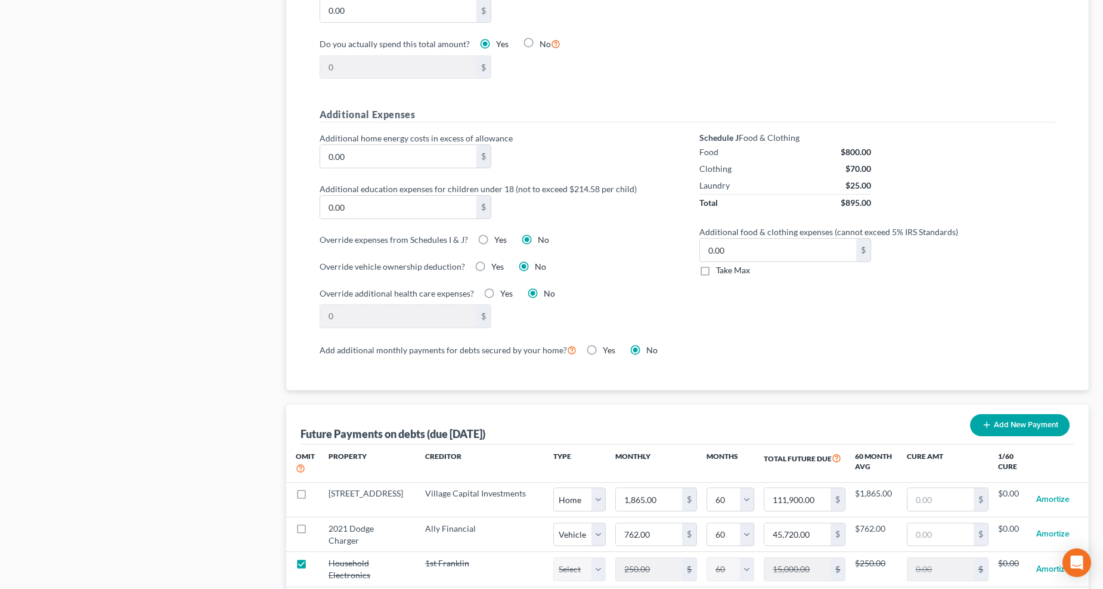
click at [716, 271] on label "Take Max" at bounding box center [733, 270] width 34 height 12
click at [721, 271] on input "Take Max" at bounding box center [725, 268] width 8 height 8
checkbox input "true"
type input "30.00"
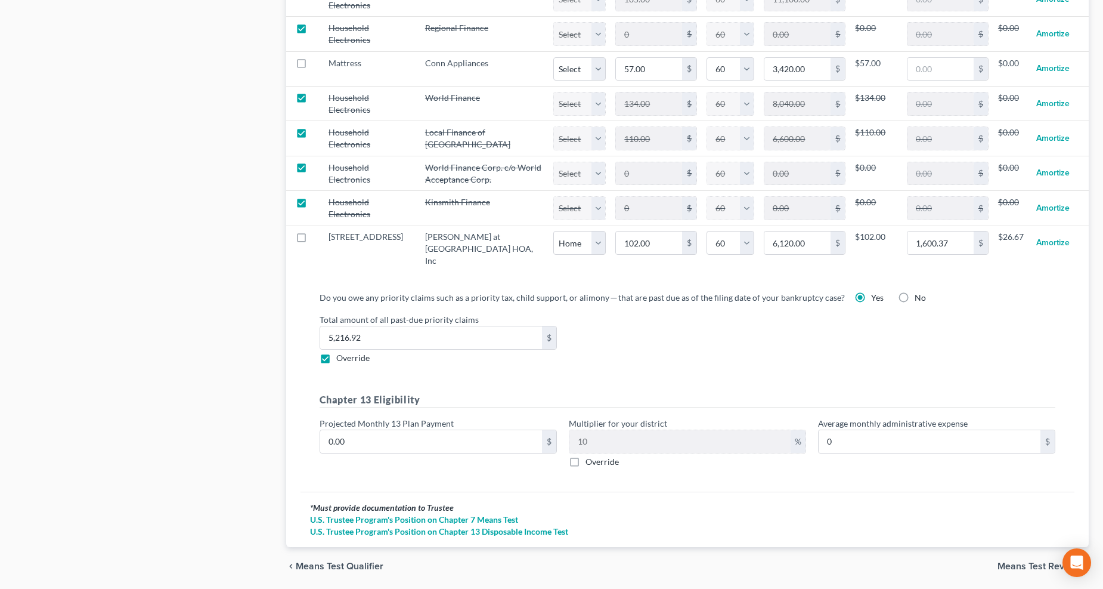
scroll to position [1457, 0]
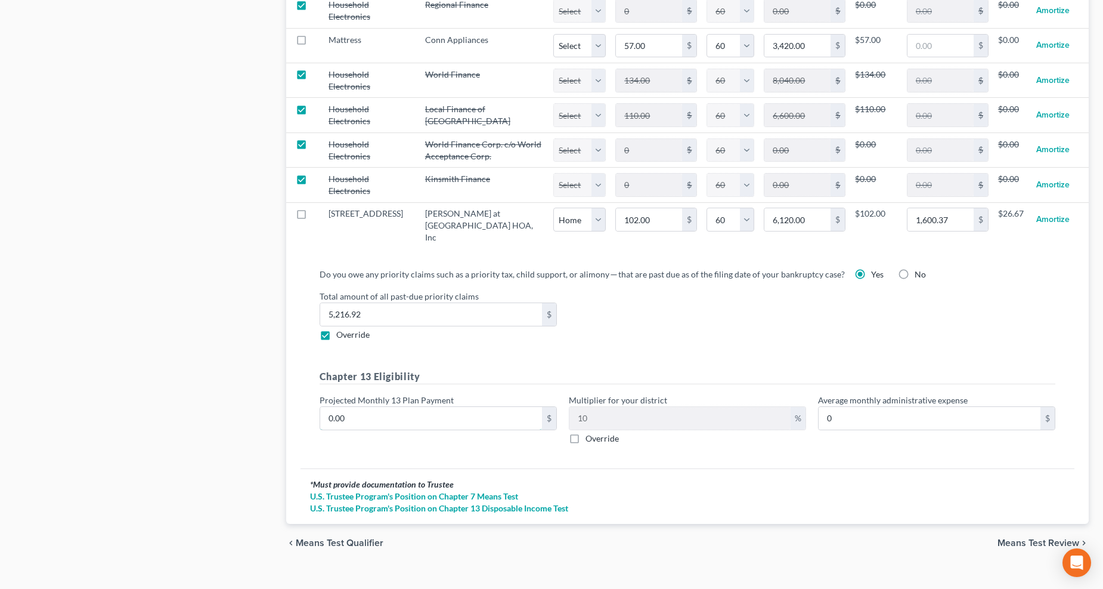
click at [439, 407] on input "0.00" at bounding box center [431, 418] width 222 height 23
type input "7"
type input "0.70"
type input "75"
type input "7.50"
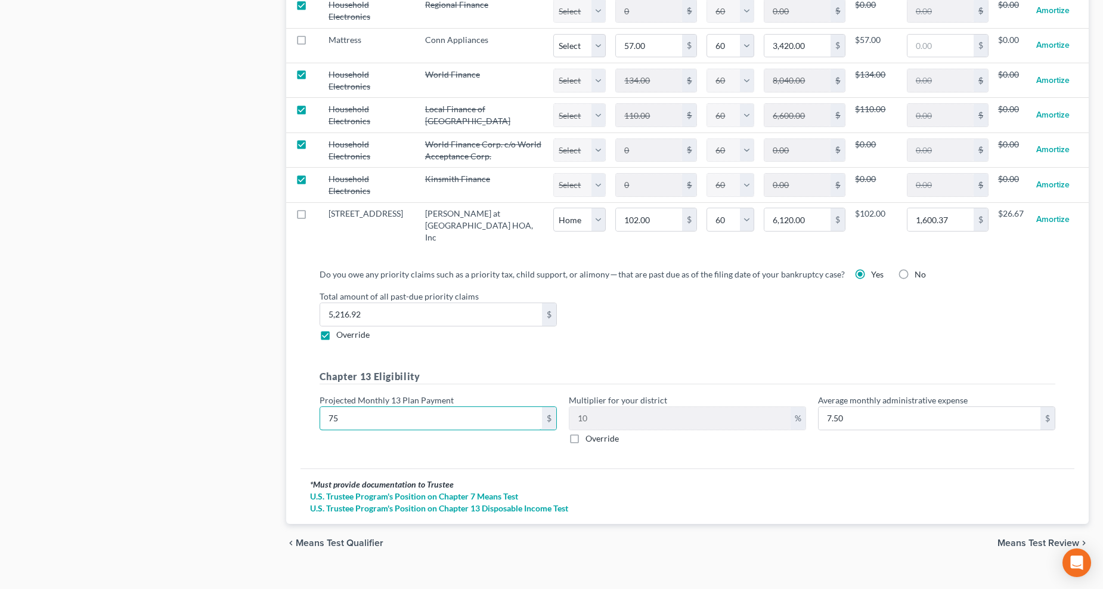
type input "750"
type input "75.00"
type input "750"
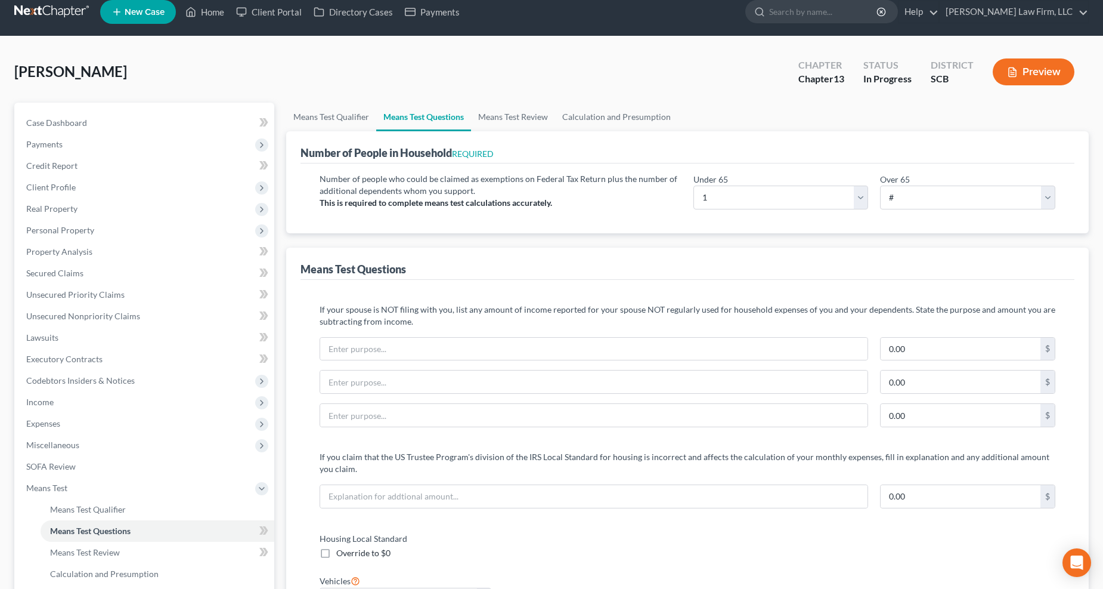
scroll to position [0, 0]
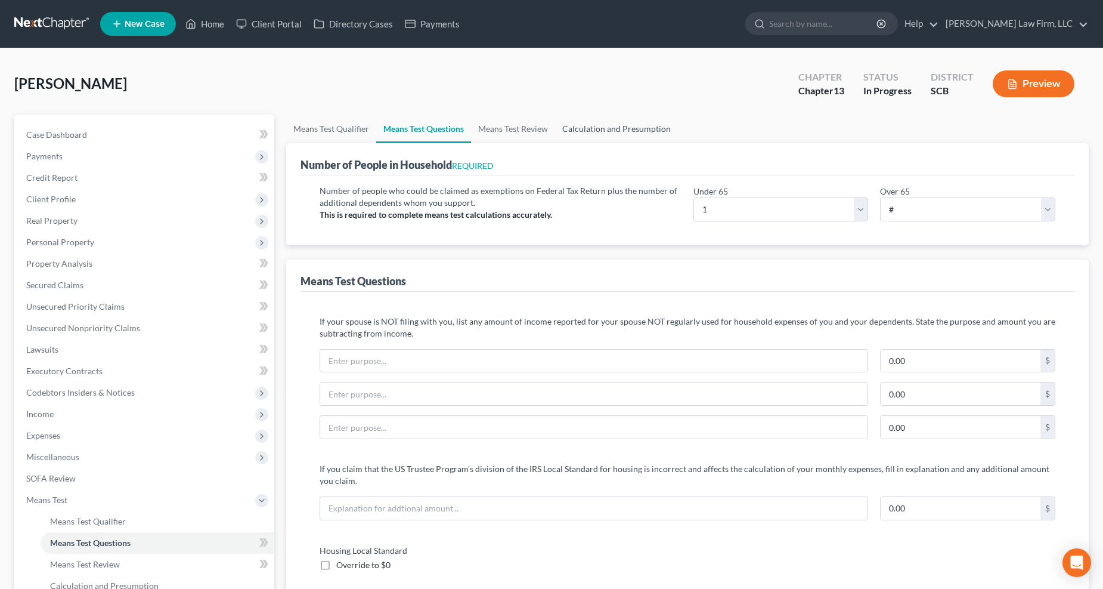
click at [607, 129] on link "Calculation and Presumption" at bounding box center [616, 128] width 123 height 29
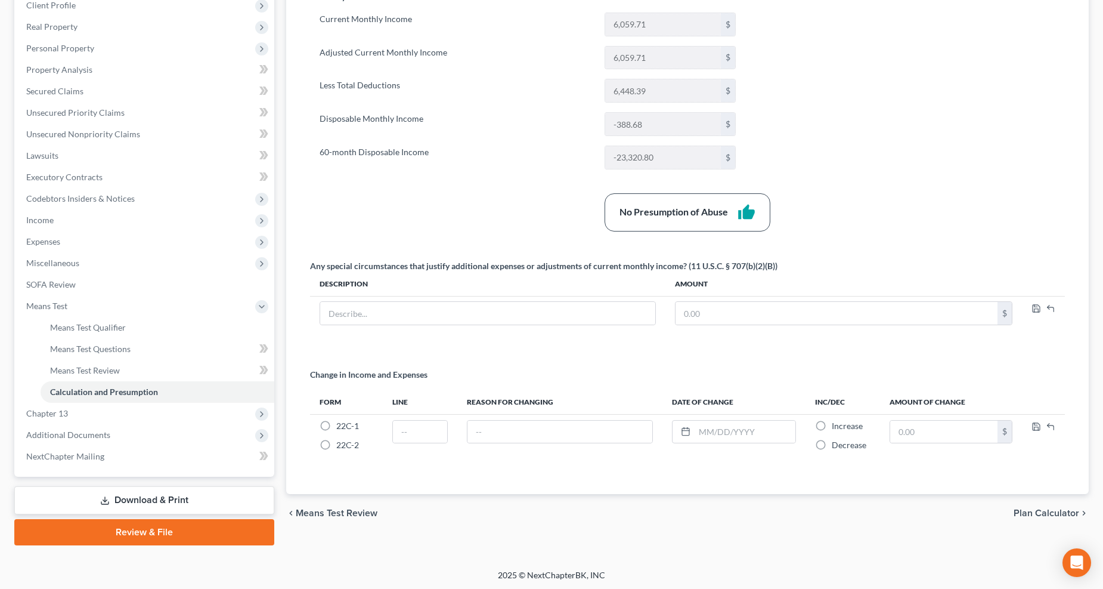
click at [179, 496] on link "Download & Print" at bounding box center [144, 500] width 260 height 28
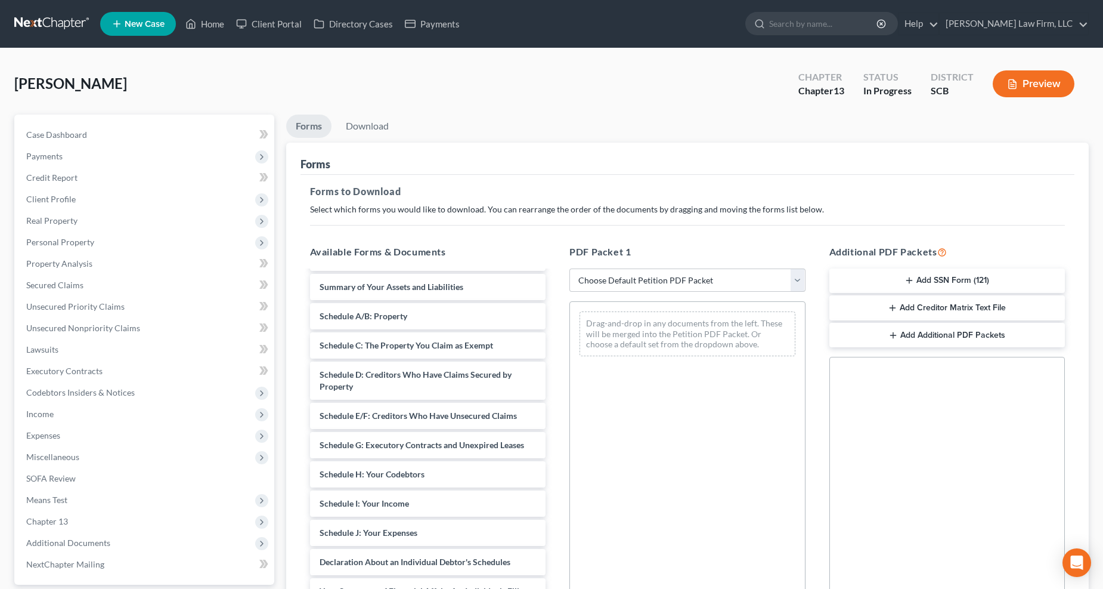
scroll to position [66, 0]
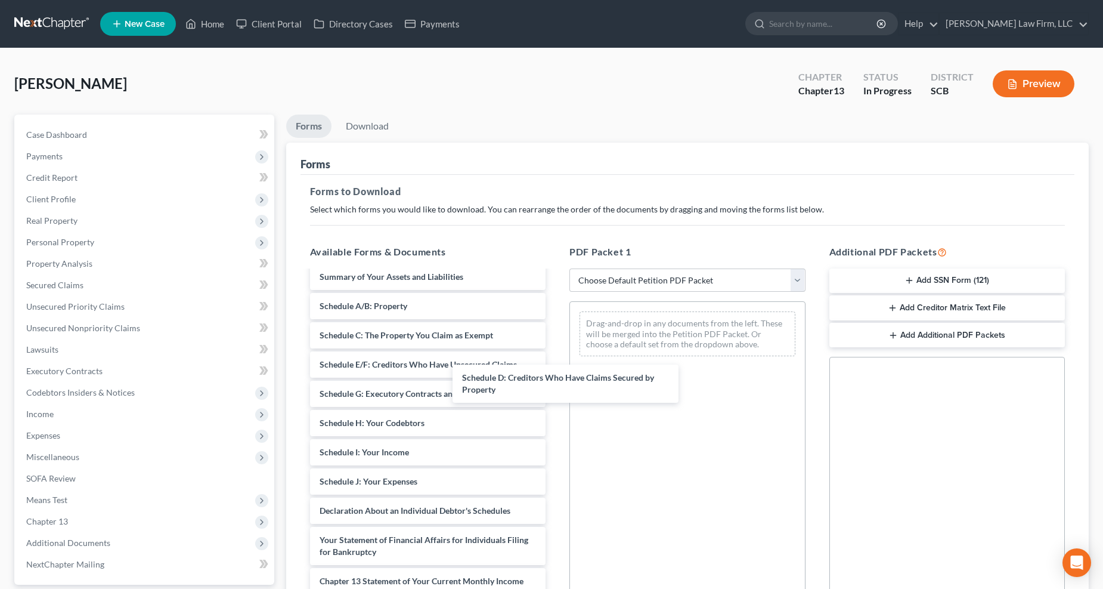
drag, startPoint x: 419, startPoint y: 377, endPoint x: 617, endPoint y: 370, distance: 198.1
click at [556, 370] on div "Schedule D: Creditors Who Have Claims Secured by Property Debtor's Electronic N…" at bounding box center [428, 478] width 255 height 547
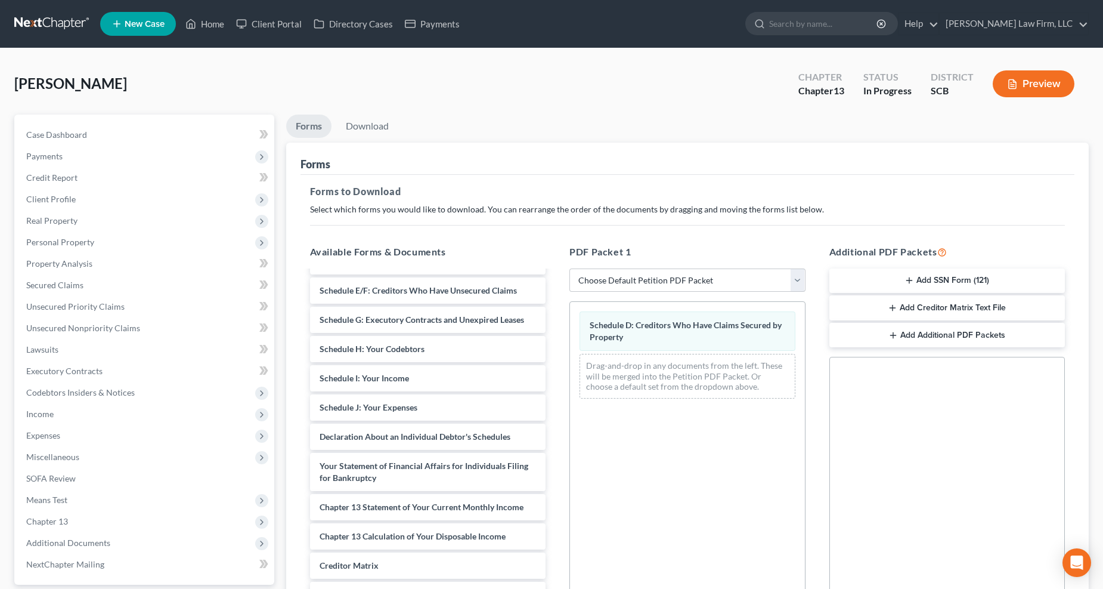
scroll to position [236, 0]
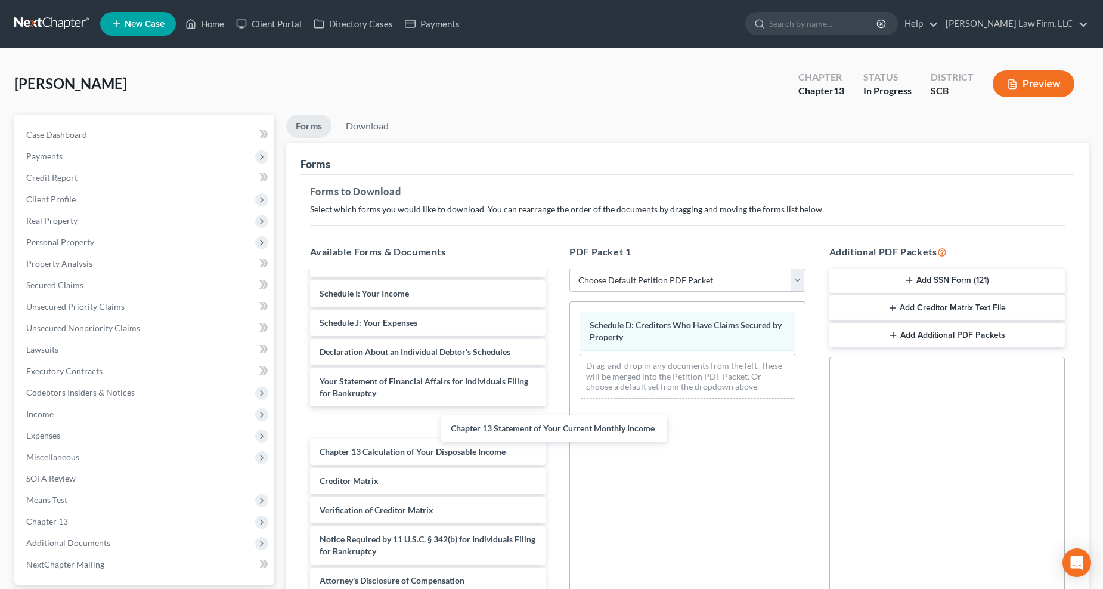
drag, startPoint x: 376, startPoint y: 417, endPoint x: 590, endPoint y: 410, distance: 214.8
click at [556, 410] on div "Chapter 13 Statement of Your Current Monthly Income Debtor's Electronic Noticin…" at bounding box center [428, 320] width 255 height 547
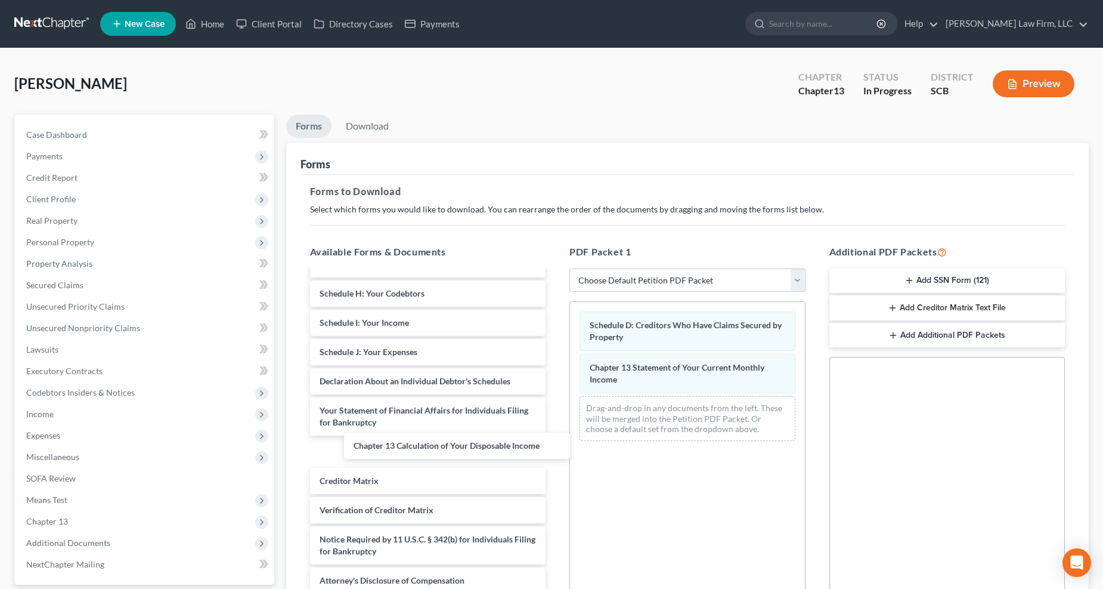
drag, startPoint x: 432, startPoint y: 451, endPoint x: 638, endPoint y: 410, distance: 210.4
click at [556, 410] on div "Chapter 13 Calculation of Your Disposable Income Debtor's Electronic Noticing R…" at bounding box center [428, 335] width 255 height 518
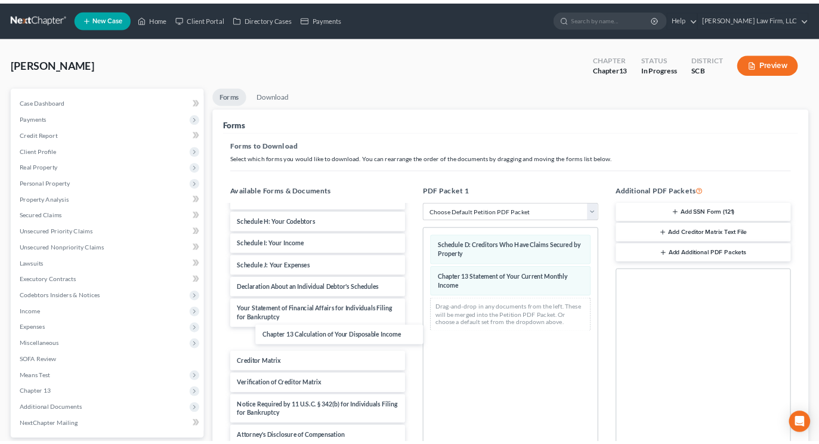
scroll to position [178, 0]
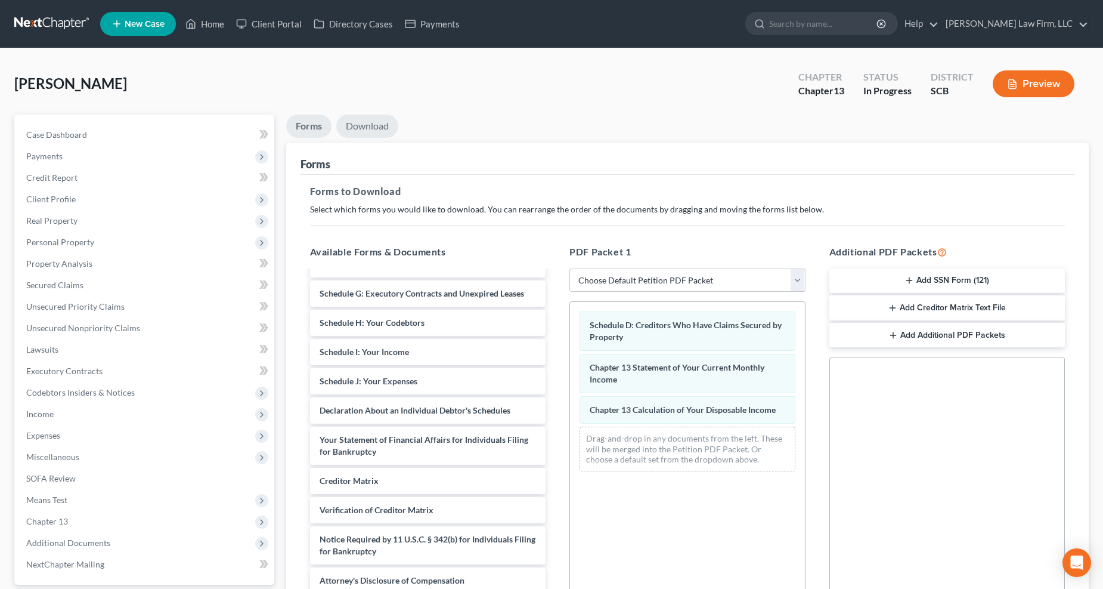
click at [370, 128] on link "Download" at bounding box center [367, 125] width 62 height 23
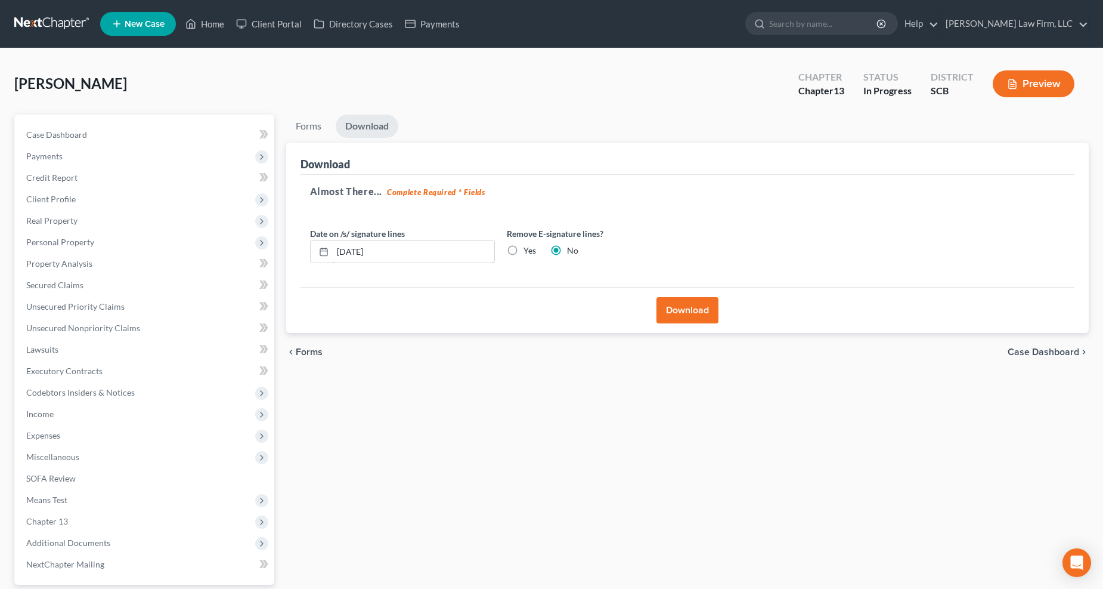
drag, startPoint x: 325, startPoint y: 258, endPoint x: 288, endPoint y: 259, distance: 37.0
click at [289, 259] on div "Download Almost There... Complete Required * Fields Date on /s/ signature lines…" at bounding box center [687, 238] width 803 height 191
click at [524, 254] on label "Yes" at bounding box center [530, 250] width 13 height 12
click at [528, 252] on input "Yes" at bounding box center [532, 248] width 8 height 8
radio input "true"
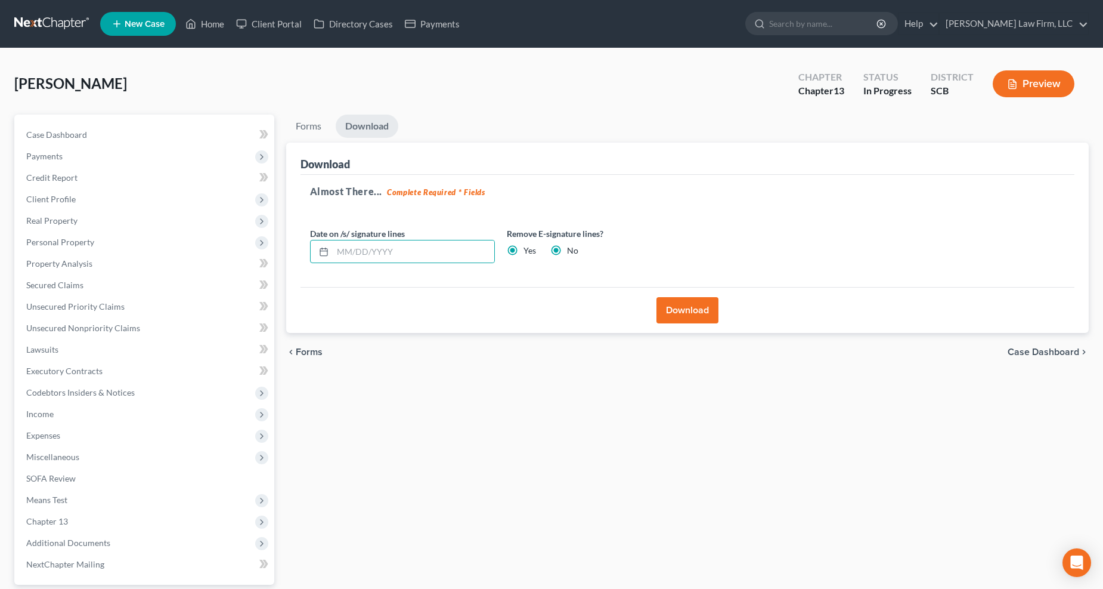
radio input "false"
click at [698, 306] on button "Download" at bounding box center [688, 310] width 62 height 26
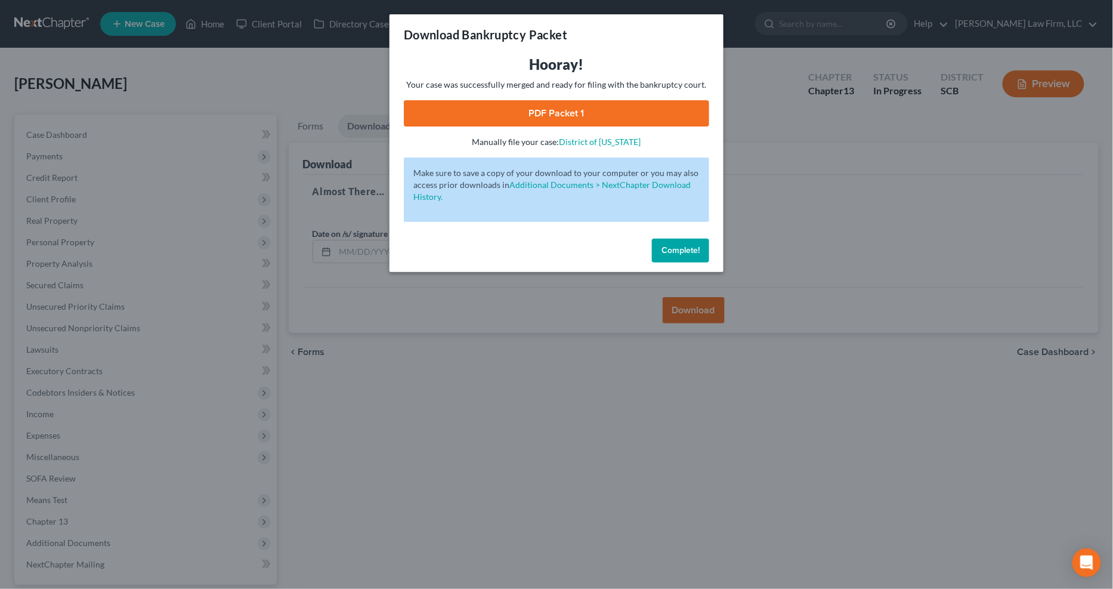
click at [645, 110] on link "PDF Packet 1" at bounding box center [556, 113] width 305 height 26
click at [284, 87] on div "Download Bankruptcy Packet Hooray! Your case was successfully merged and ready …" at bounding box center [556, 294] width 1113 height 589
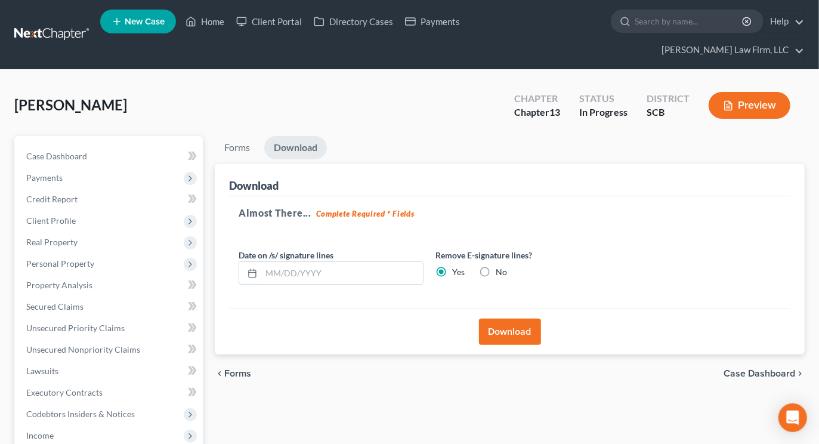
click at [56, 25] on link at bounding box center [52, 34] width 76 height 21
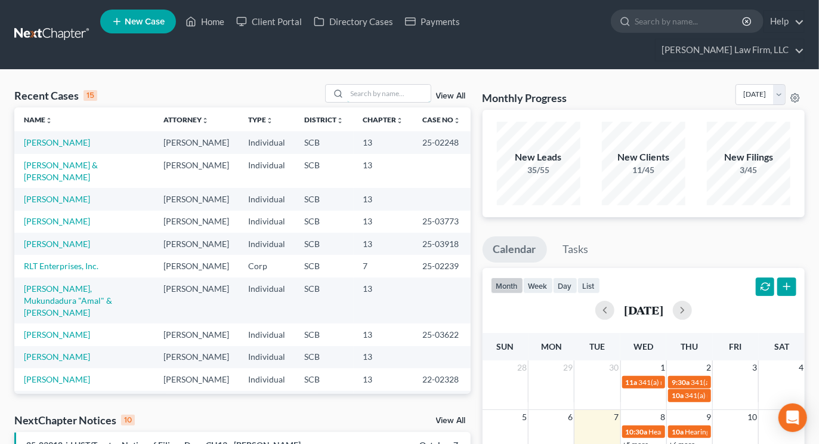
click at [402, 85] on input "search" at bounding box center [388, 93] width 83 height 17
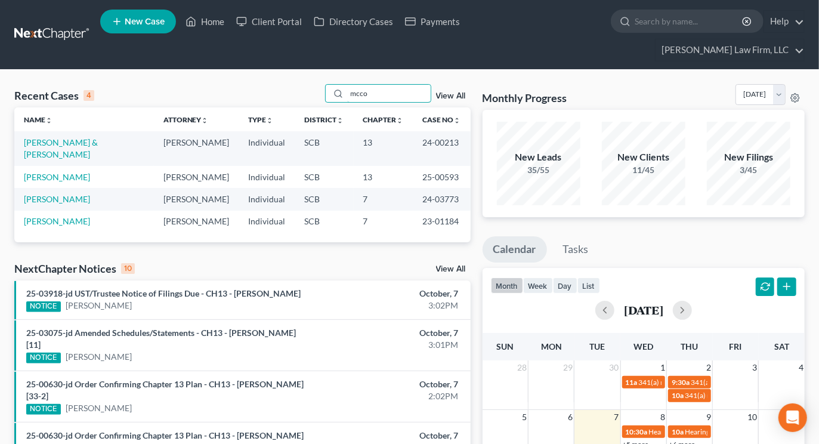
type input "mcco"
click at [75, 172] on link "[PERSON_NAME]" at bounding box center [57, 177] width 66 height 10
select select "2"
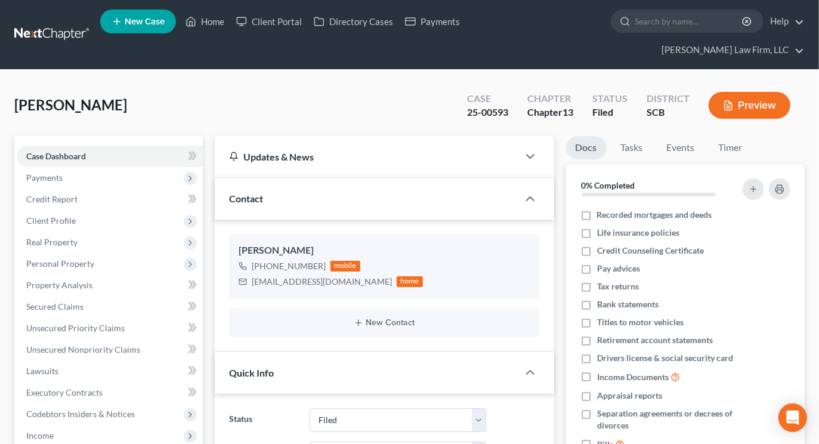
select select "2"
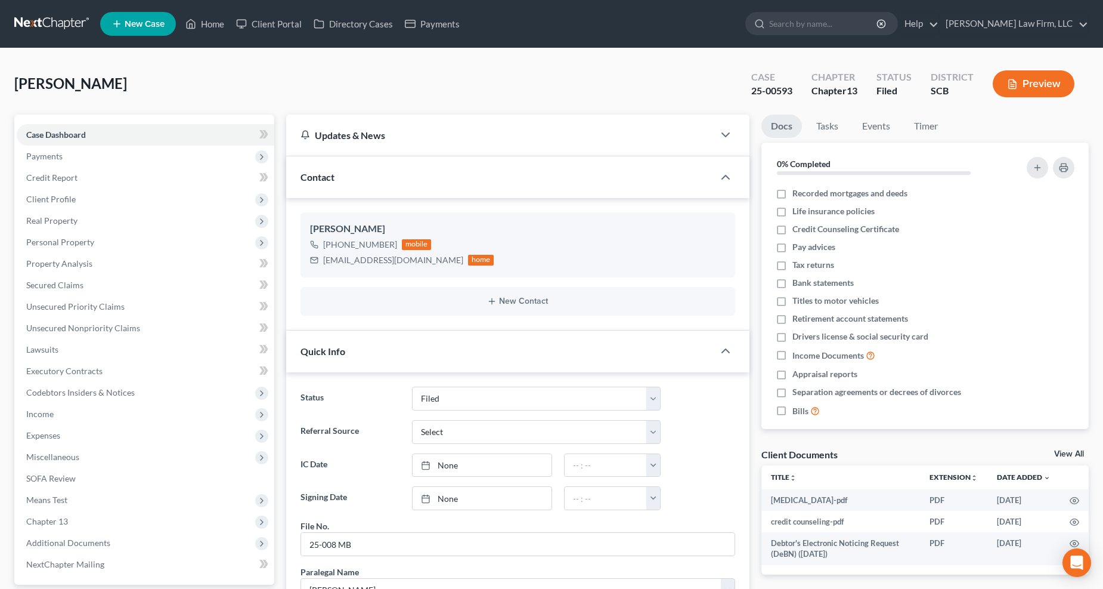
click at [67, 406] on span "Income" at bounding box center [146, 413] width 258 height 21
click at [87, 428] on link "Employment Income" at bounding box center [158, 435] width 234 height 21
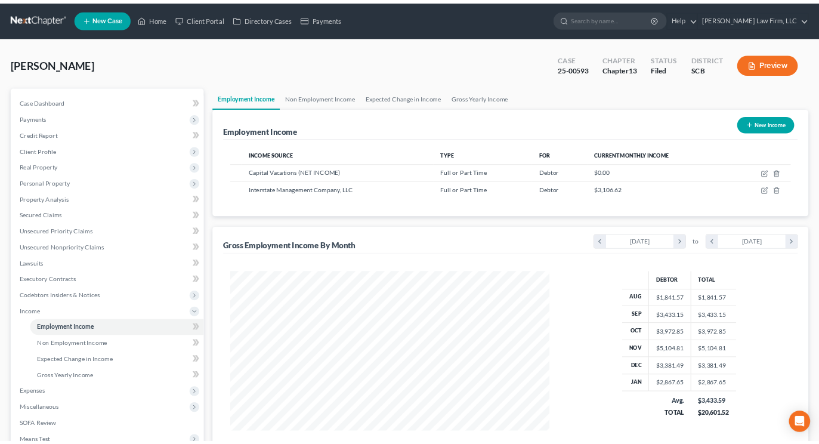
scroll to position [215, 454]
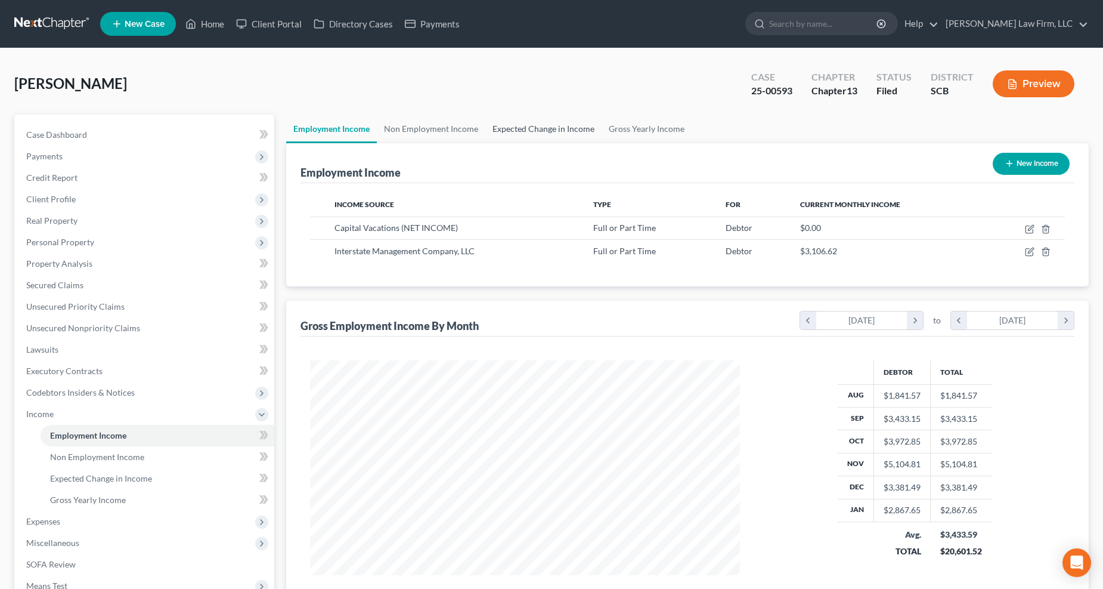
click at [564, 121] on link "Expected Change in Income" at bounding box center [543, 128] width 116 height 29
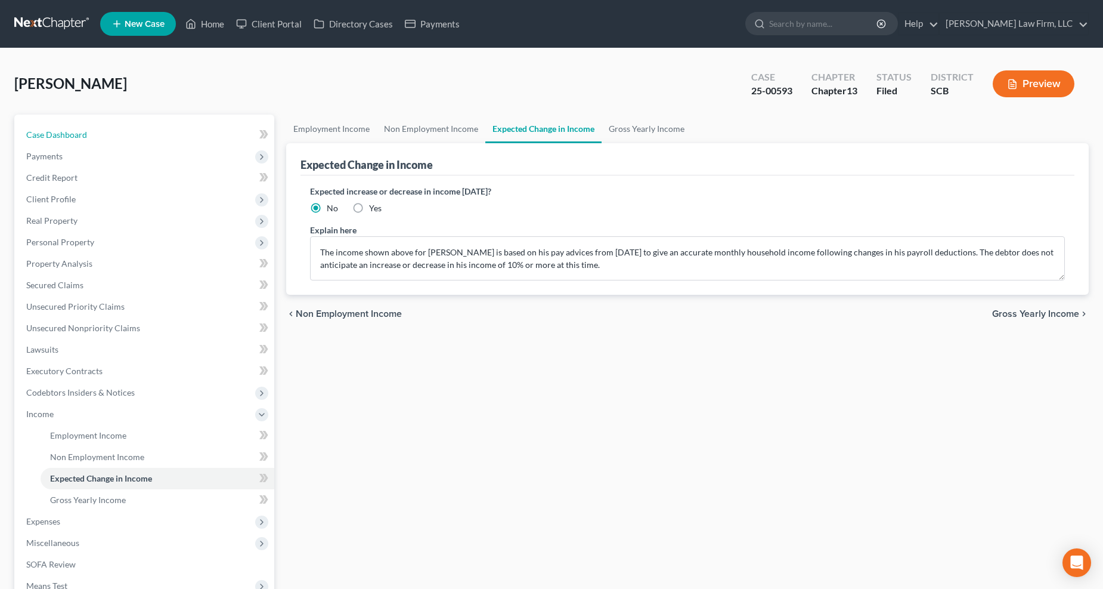
click at [67, 135] on span "Case Dashboard" at bounding box center [56, 134] width 61 height 10
select select "2"
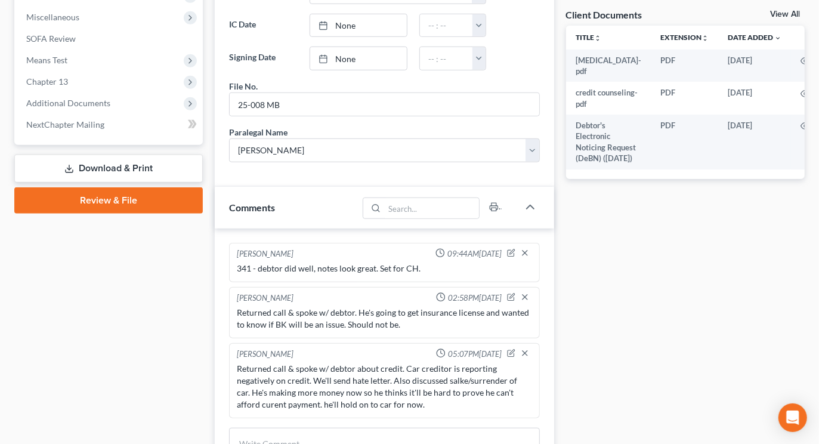
scroll to position [596, 0]
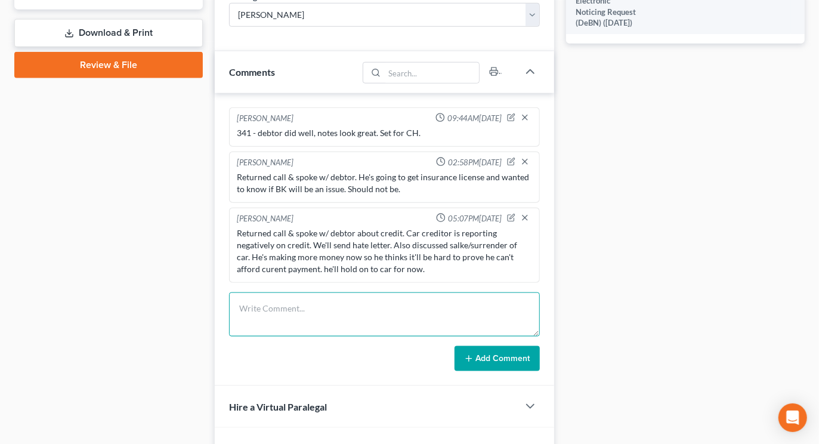
click at [329, 305] on textarea at bounding box center [384, 314] width 310 height 44
drag, startPoint x: 318, startPoint y: 273, endPoint x: 320, endPoint y: 283, distance: 10.2
click at [322, 292] on textarea at bounding box center [384, 314] width 310 height 44
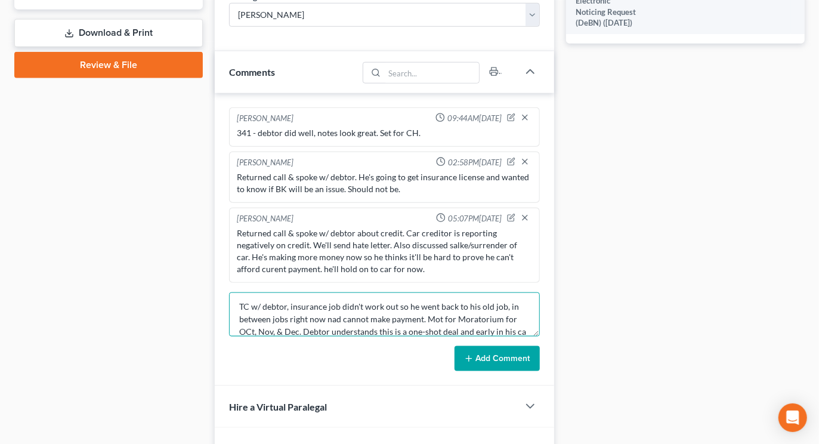
scroll to position [14, 0]
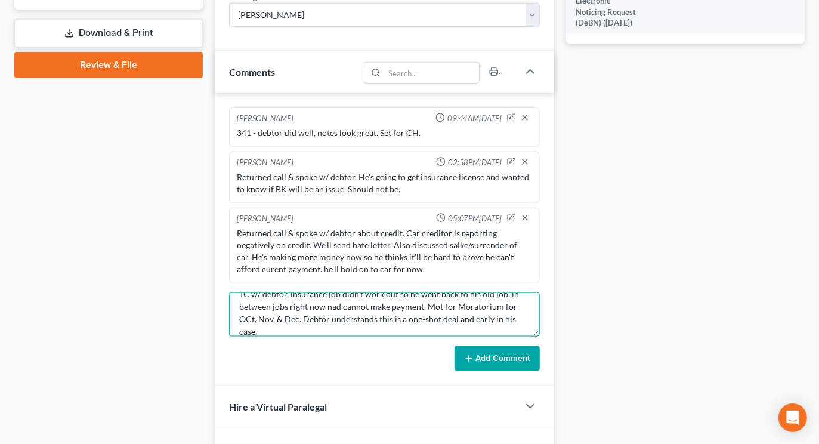
type textarea "TC w/ debtor, insurance job didn't work out so he went back to his old job, in …"
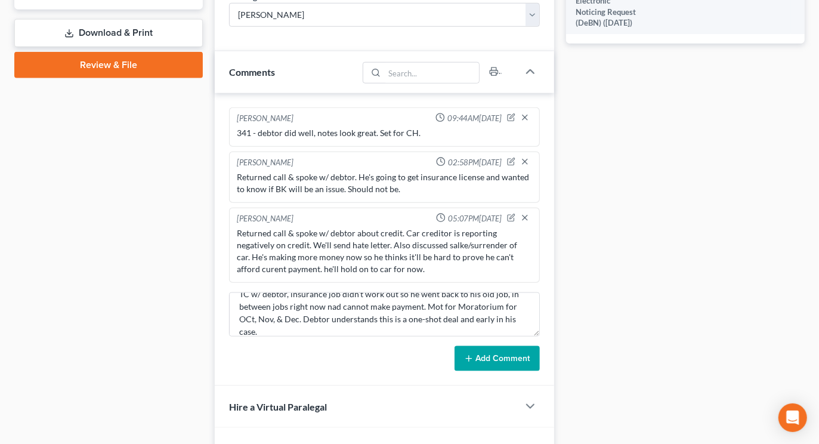
click at [496, 346] on button "Add Comment" at bounding box center [496, 358] width 85 height 25
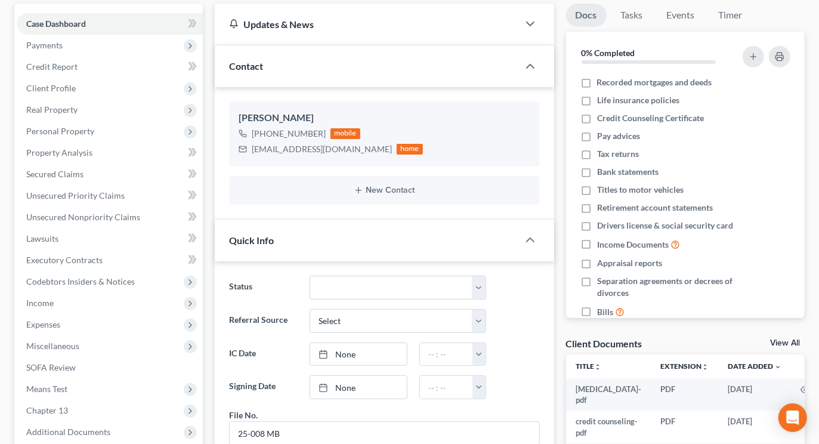
scroll to position [0, 0]
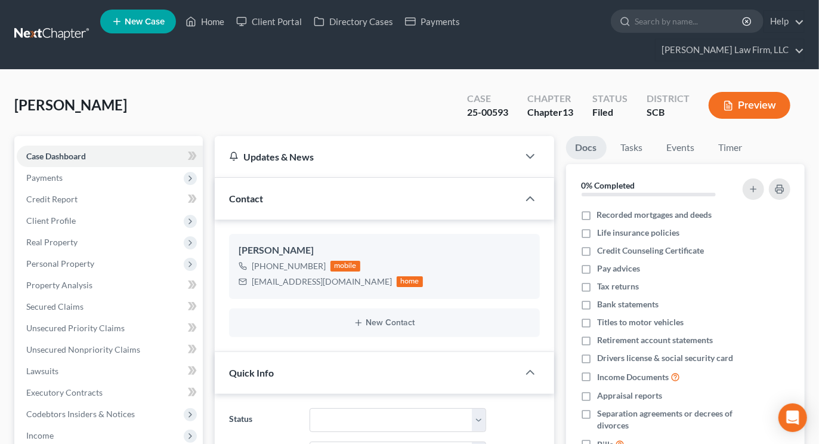
click at [686, 84] on div "Case 25-00593 Chapter Chapter 13 Status Filed District SCB Preview" at bounding box center [629, 105] width 352 height 42
click at [52, 24] on link at bounding box center [52, 34] width 76 height 21
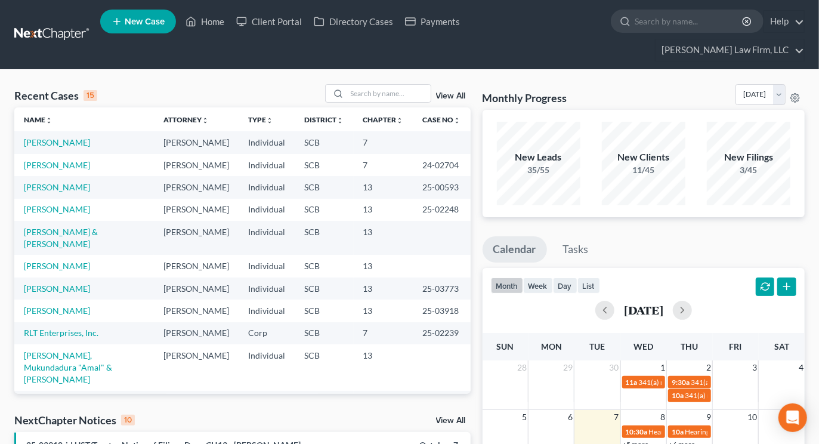
click at [386, 85] on input "search" at bounding box center [388, 93] width 83 height 17
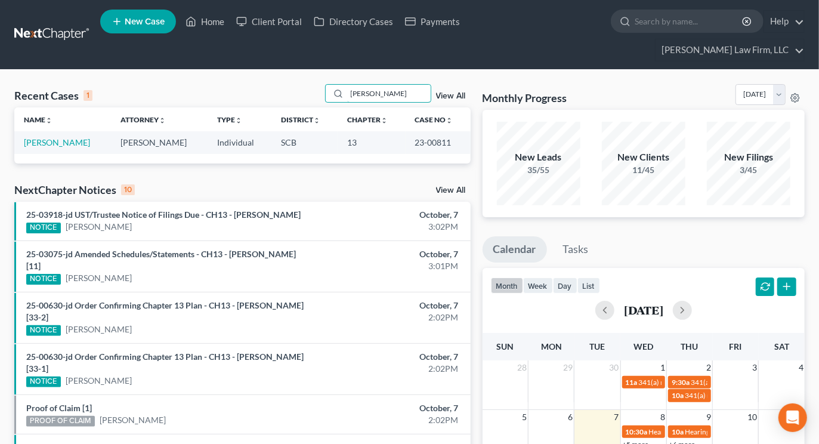
type input "feist"
click at [52, 137] on link "[PERSON_NAME]" at bounding box center [57, 142] width 66 height 10
select select "2"
select select "0"
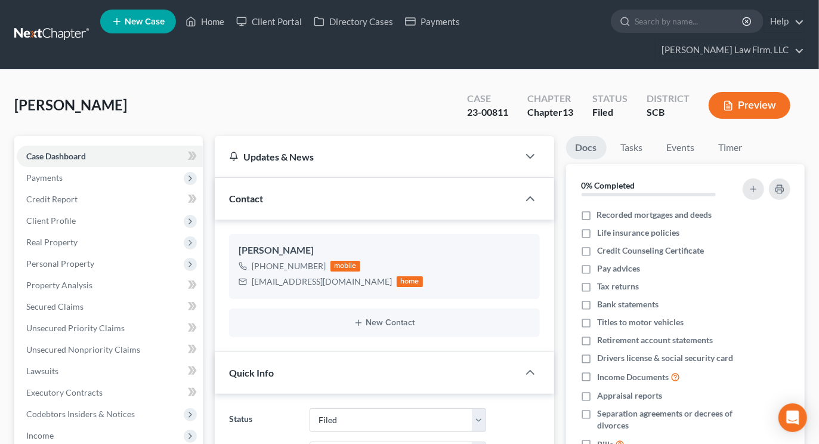
select select "0"
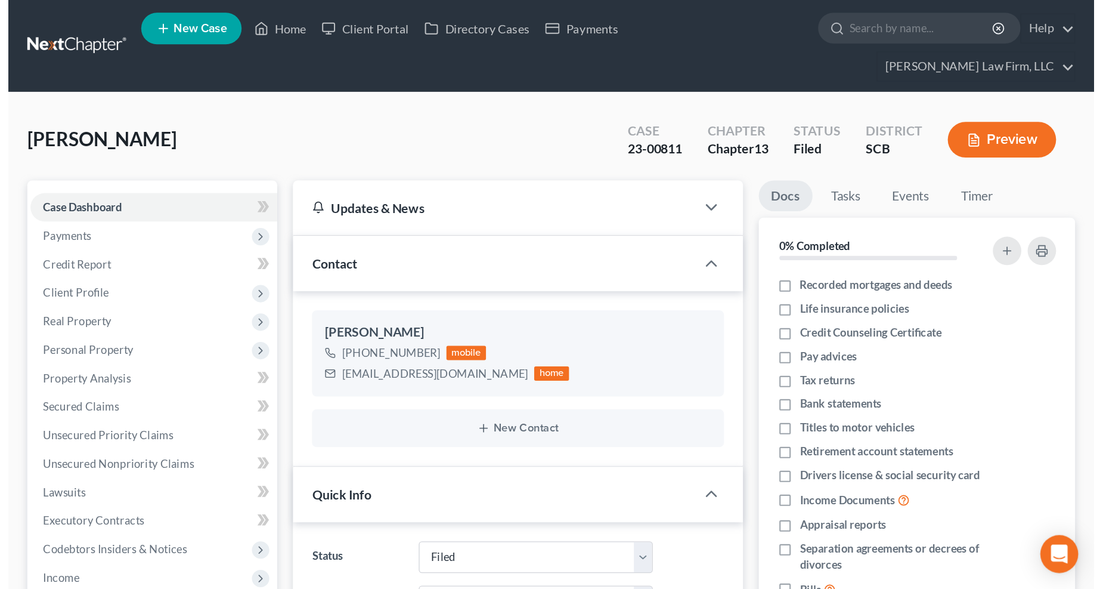
scroll to position [642, 0]
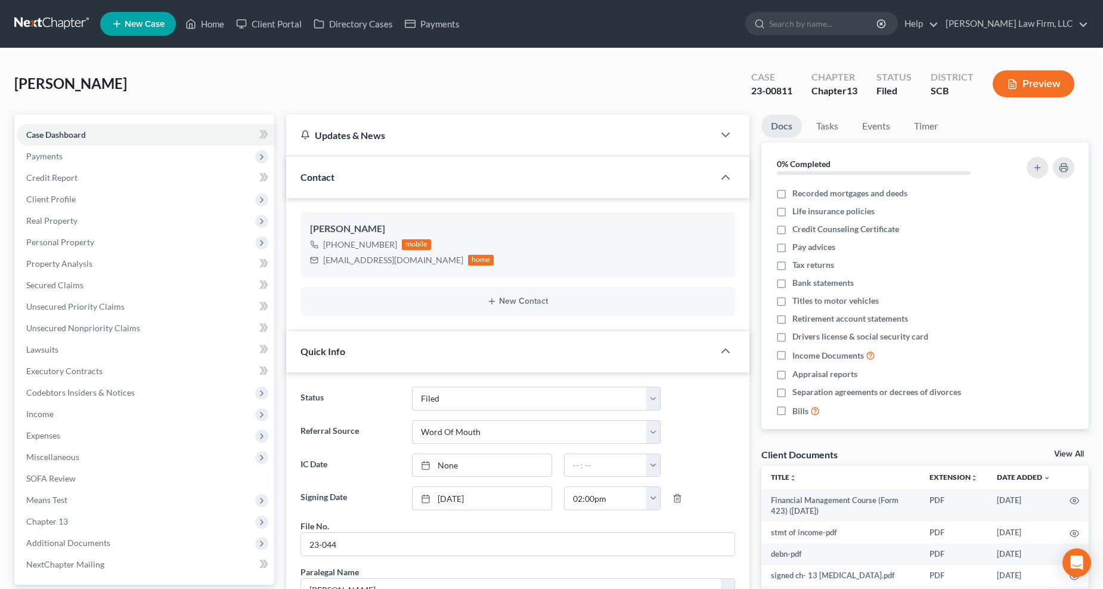
click at [57, 25] on link at bounding box center [52, 23] width 76 height 21
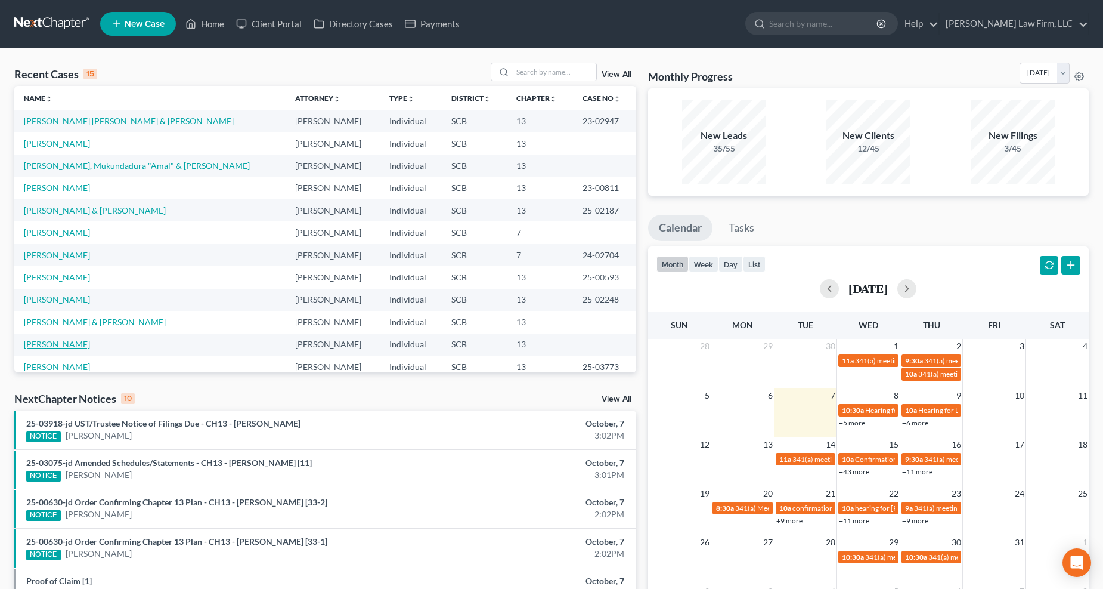
click at [55, 343] on link "[PERSON_NAME]" at bounding box center [57, 344] width 66 height 10
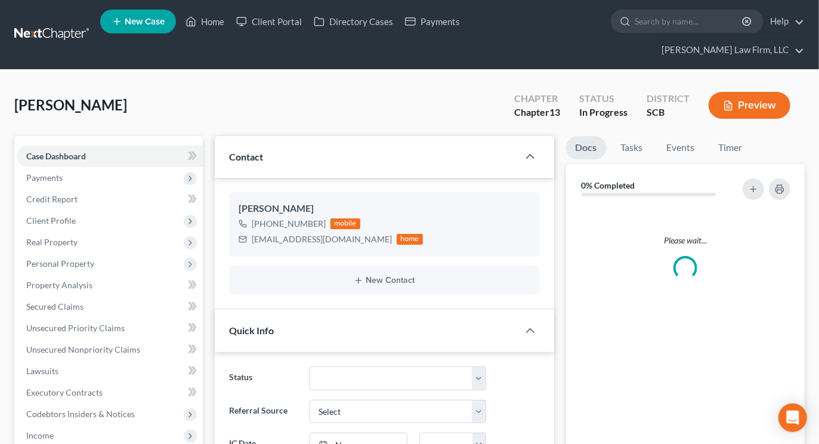
select select "0"
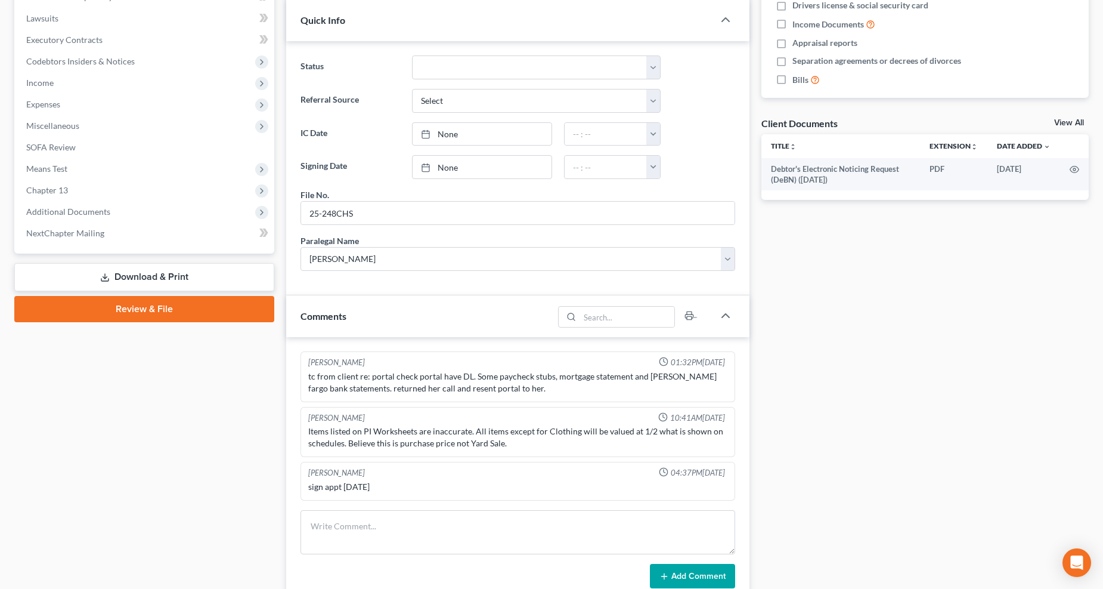
scroll to position [662, 0]
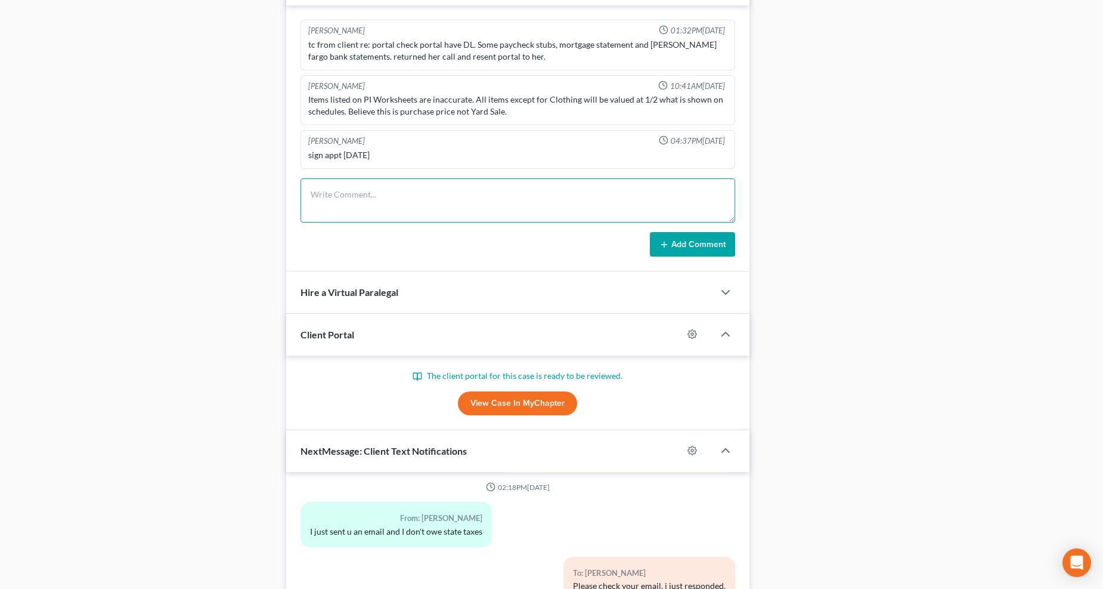
click at [449, 191] on textarea at bounding box center [518, 200] width 435 height 44
click at [636, 194] on textarea "Reviewed case, made minor changes and met w/ debtor for sign. Big issue is budg…" at bounding box center [518, 200] width 435 height 44
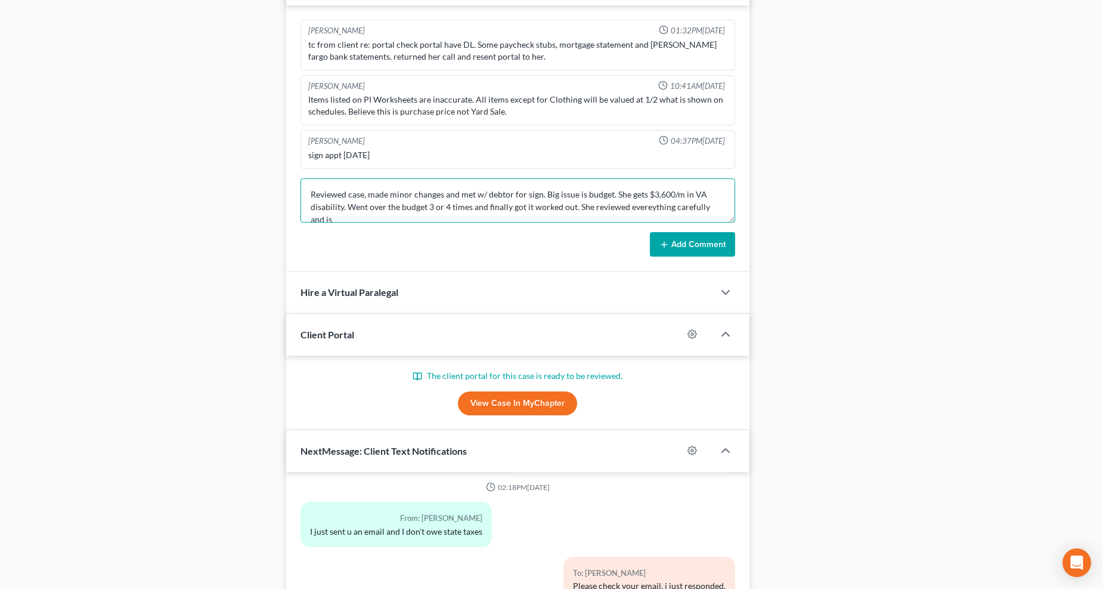
scroll to position [2, 0]
click at [665, 201] on textarea "Reviewed case, made minor changes and met w/ debtor for sign. Big issue is budg…" at bounding box center [518, 200] width 435 height 44
type textarea "Reviewed case, made minor changes and met w/ debtor for sign. Big issue is budg…"
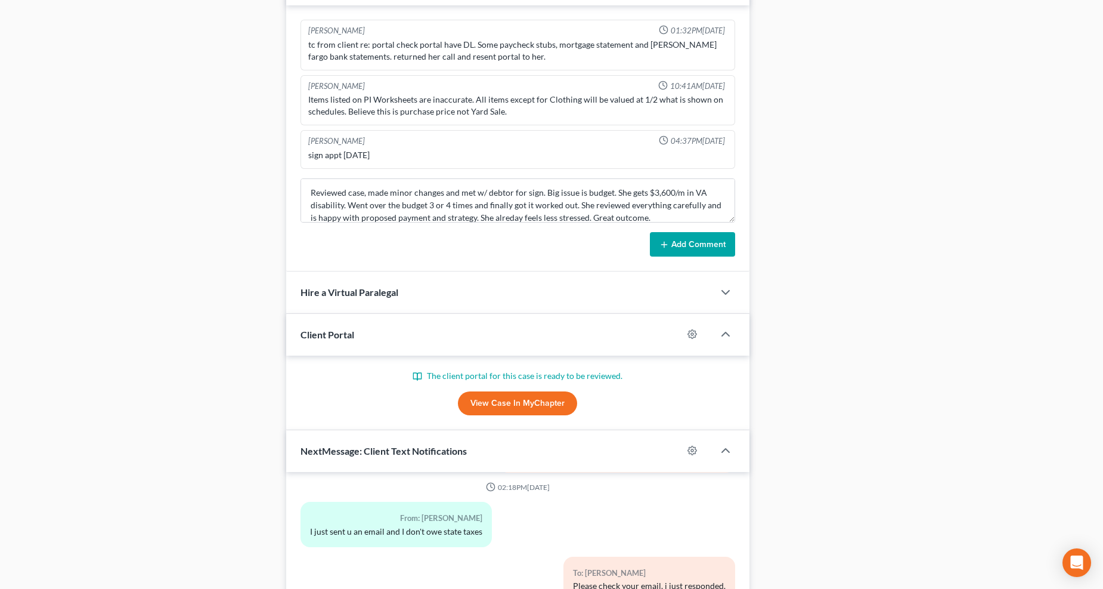
click at [666, 244] on line at bounding box center [663, 244] width 5 height 0
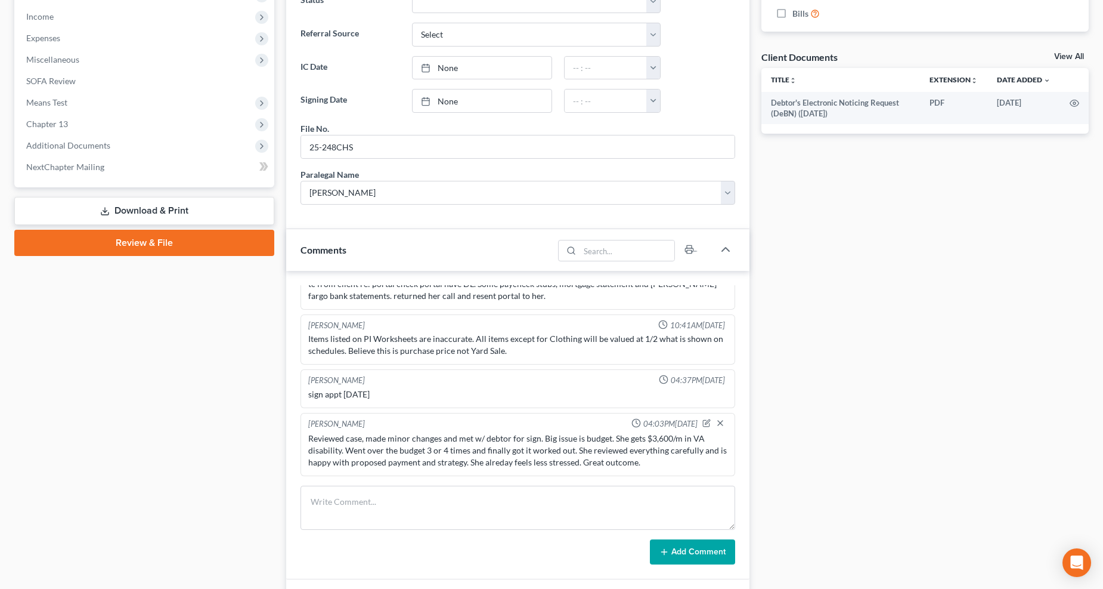
scroll to position [0, 0]
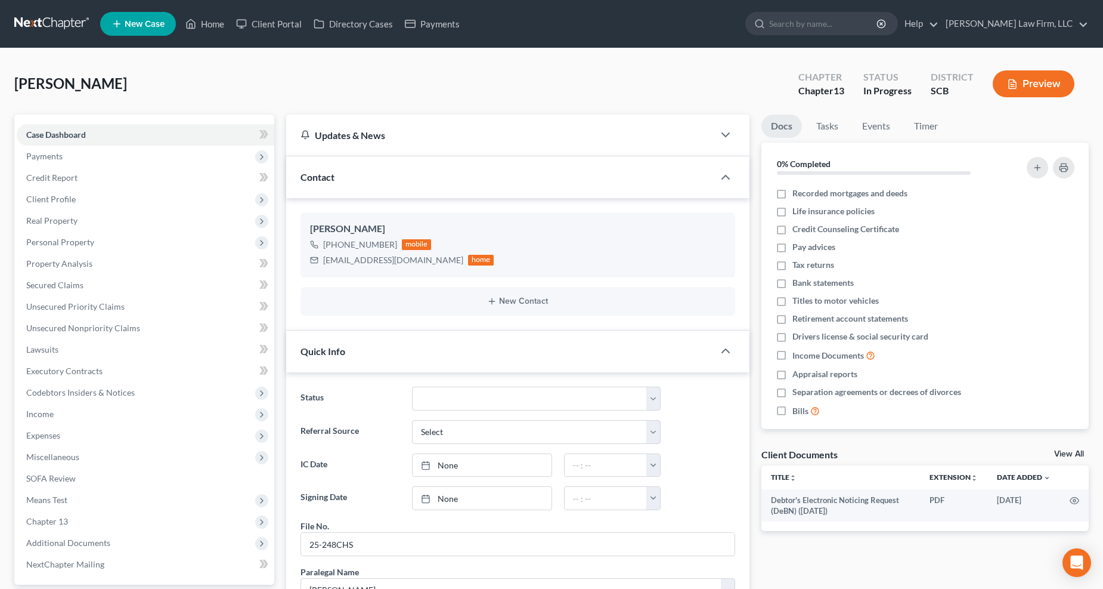
click at [50, 24] on link at bounding box center [52, 23] width 76 height 21
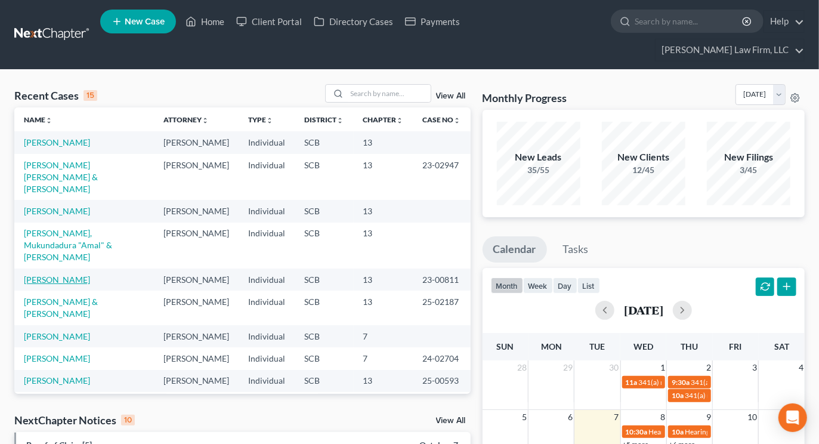
click at [45, 274] on link "[PERSON_NAME]" at bounding box center [57, 279] width 66 height 10
select select "0"
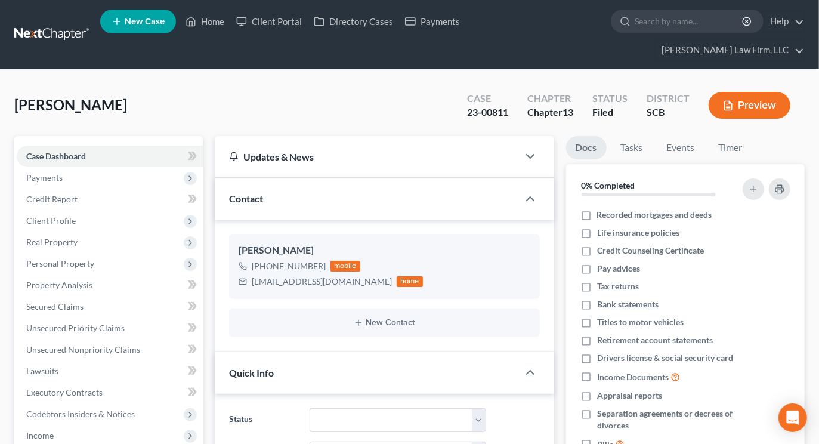
select select "0"
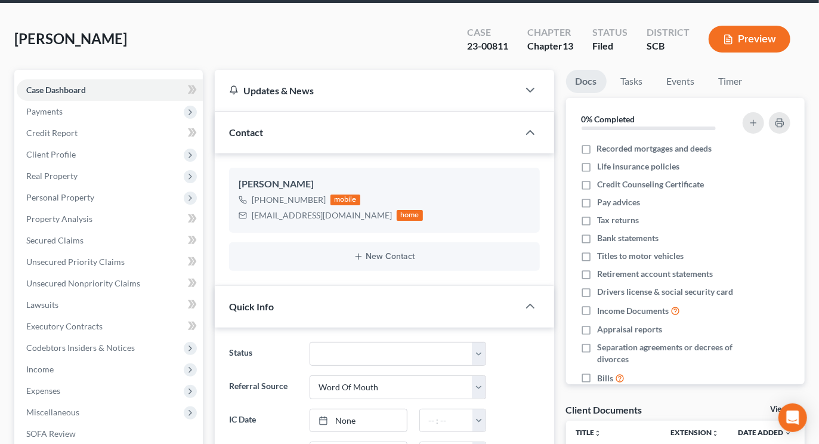
click at [51, 358] on span "Income" at bounding box center [110, 368] width 186 height 21
click at [106, 385] on span "Employment Income" at bounding box center [88, 390] width 76 height 10
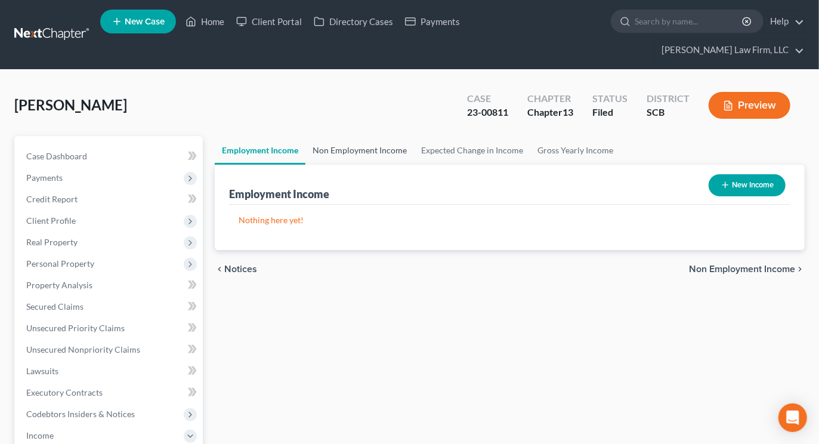
click at [353, 136] on link "Non Employment Income" at bounding box center [359, 150] width 109 height 29
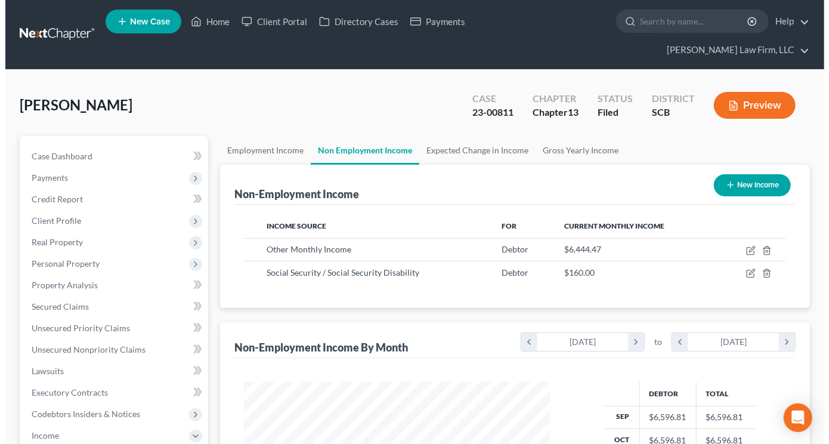
scroll to position [213, 330]
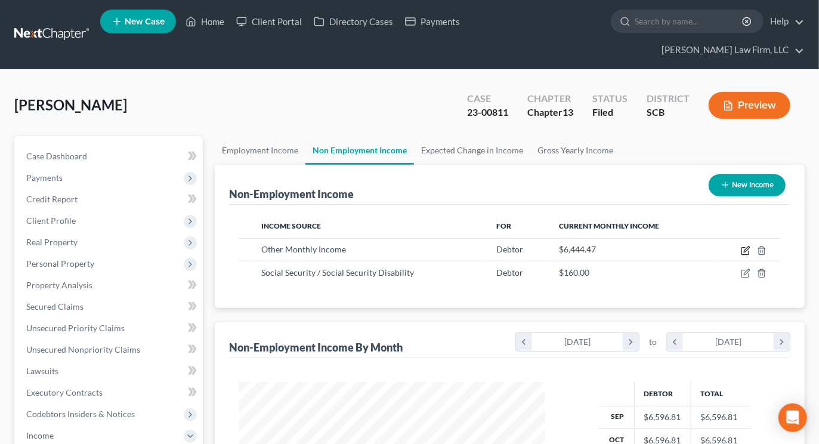
click at [742, 246] on icon "button" at bounding box center [746, 251] width 10 height 10
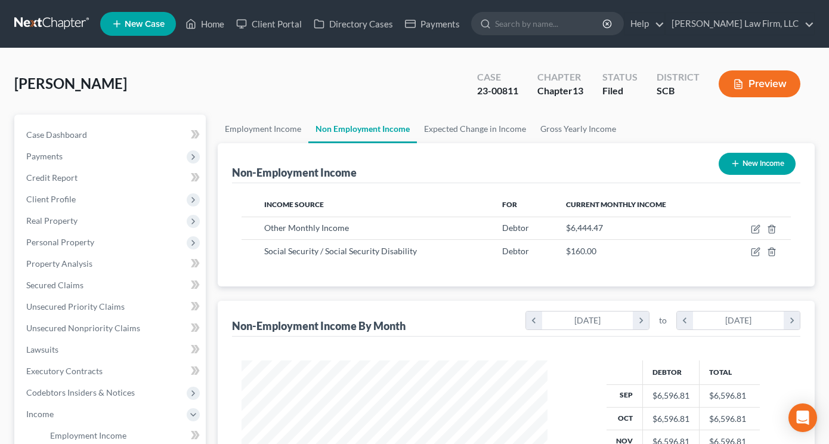
select select "13"
select select "0"
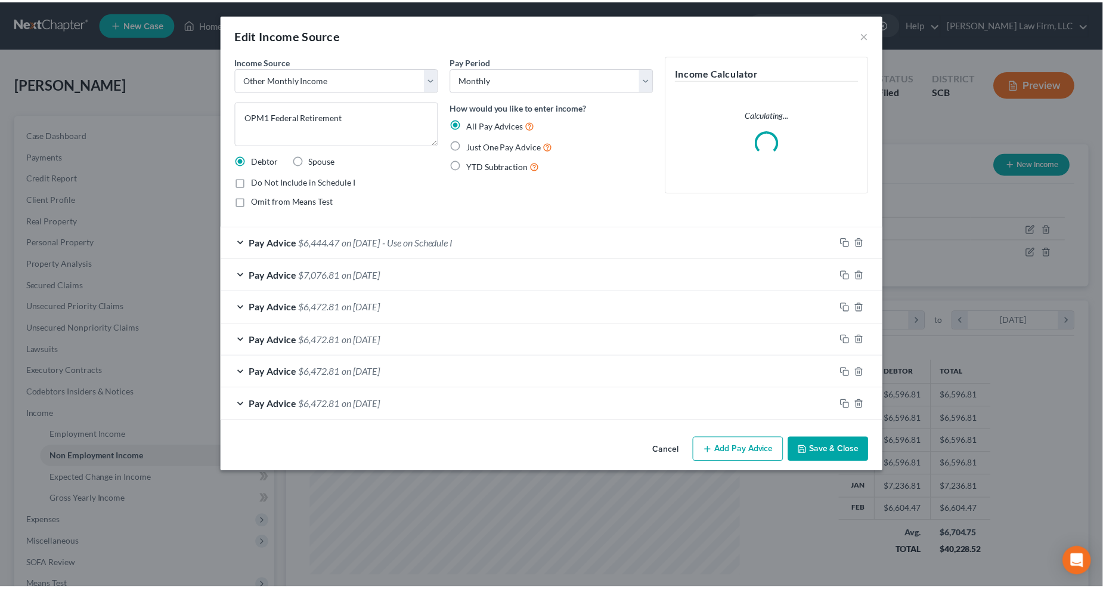
scroll to position [216, 459]
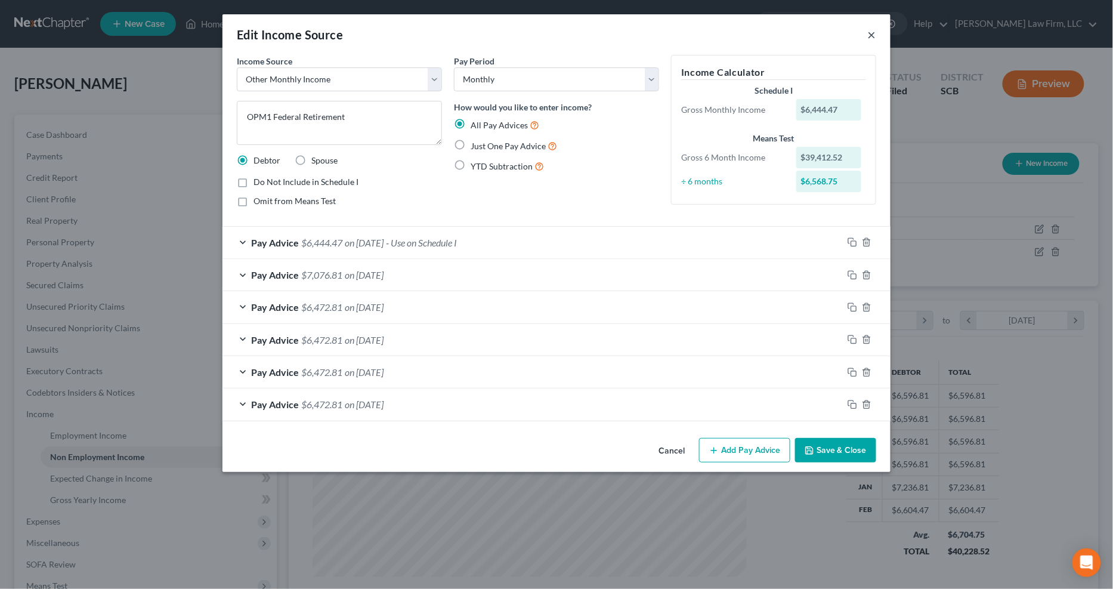
click at [818, 35] on button "×" at bounding box center [872, 34] width 8 height 14
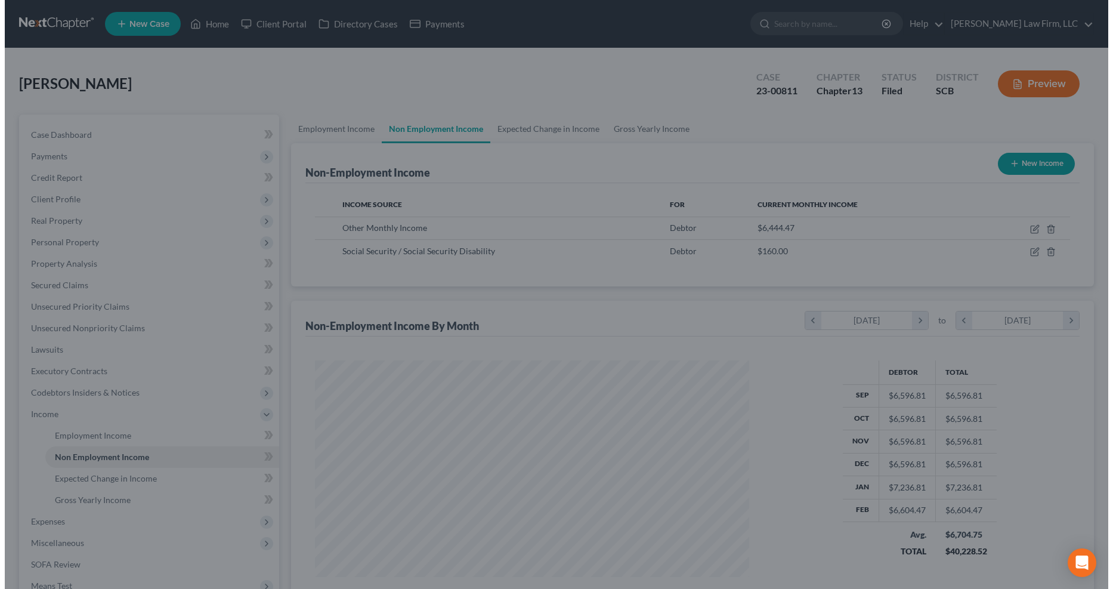
scroll to position [596077, 595838]
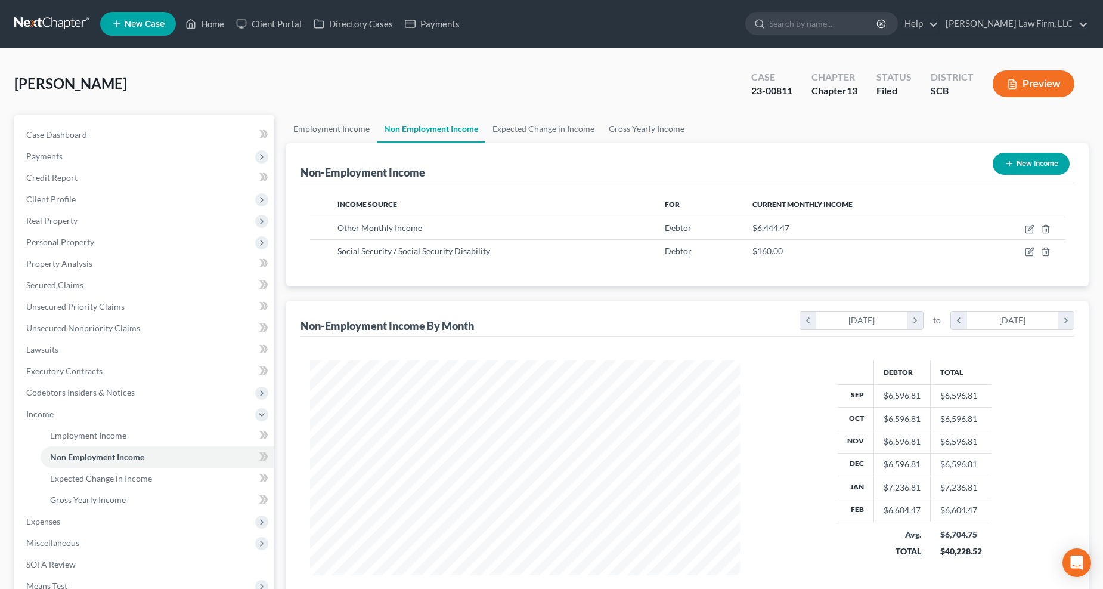
click at [818, 88] on button "Preview" at bounding box center [1034, 83] width 82 height 27
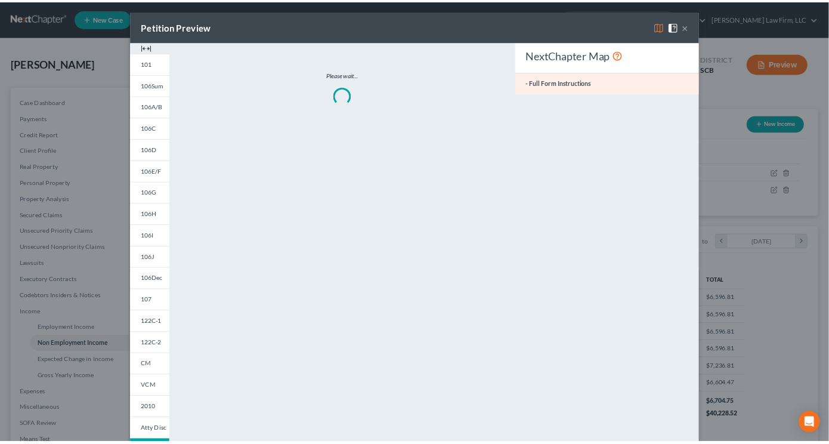
scroll to position [216, 459]
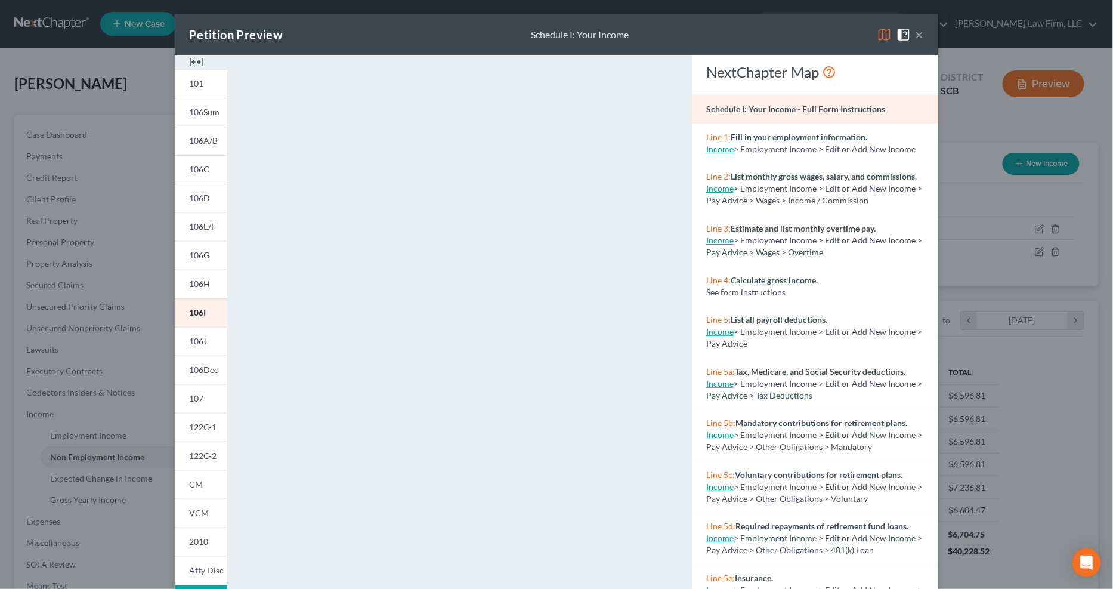
click at [199, 196] on span "106D" at bounding box center [199, 198] width 21 height 10
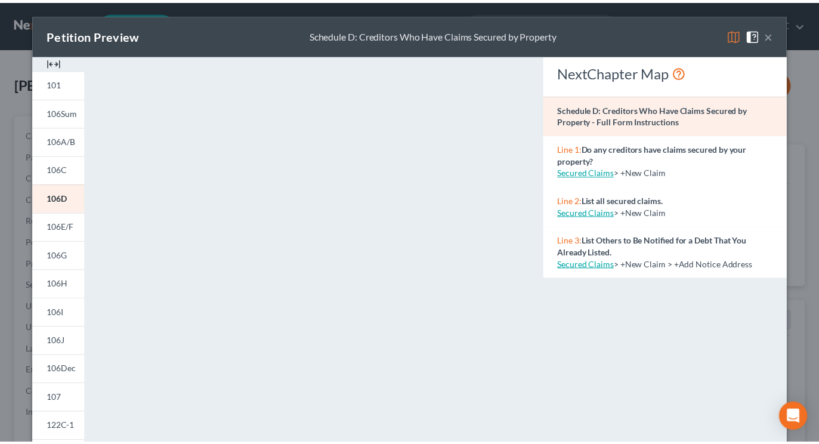
scroll to position [596079, 595958]
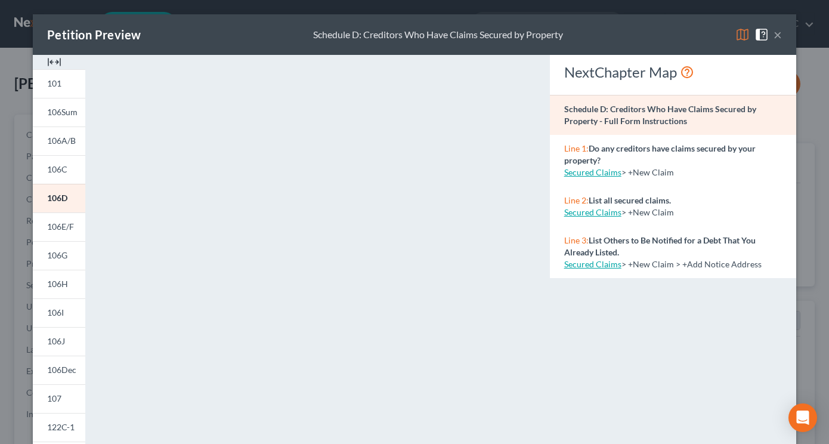
drag, startPoint x: 682, startPoint y: 33, endPoint x: 689, endPoint y: 38, distance: 7.8
click at [682, 33] on div "Petition Preview Schedule D: Creditors Who Have Claims Secured by Property ×" at bounding box center [414, 34] width 763 height 41
click at [776, 36] on button "×" at bounding box center [777, 34] width 8 height 14
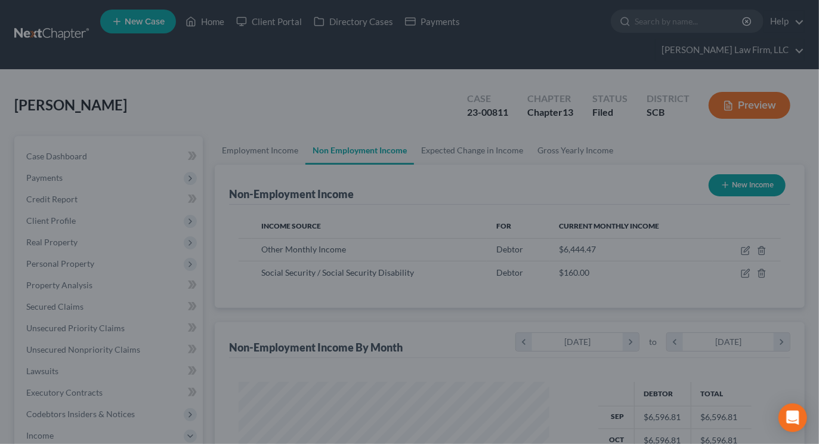
scroll to position [596079, 595962]
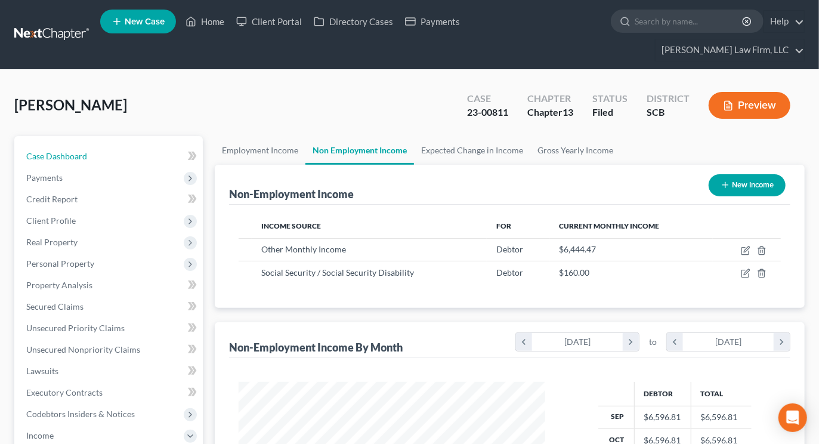
click at [100, 145] on link "Case Dashboard" at bounding box center [110, 155] width 186 height 21
select select "0"
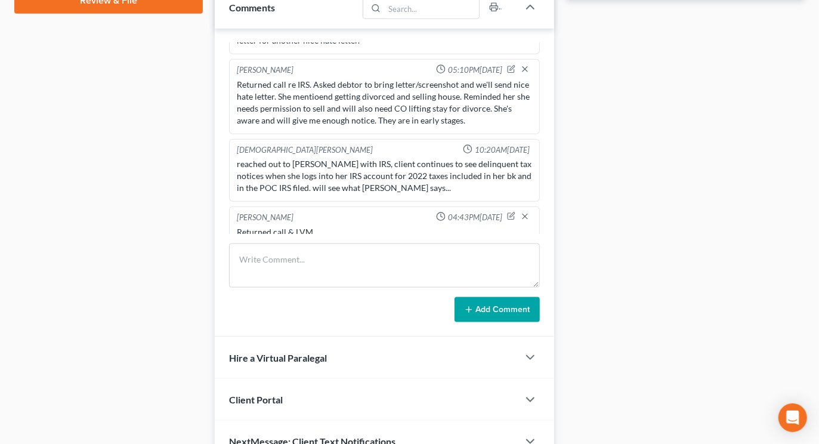
scroll to position [662, 0]
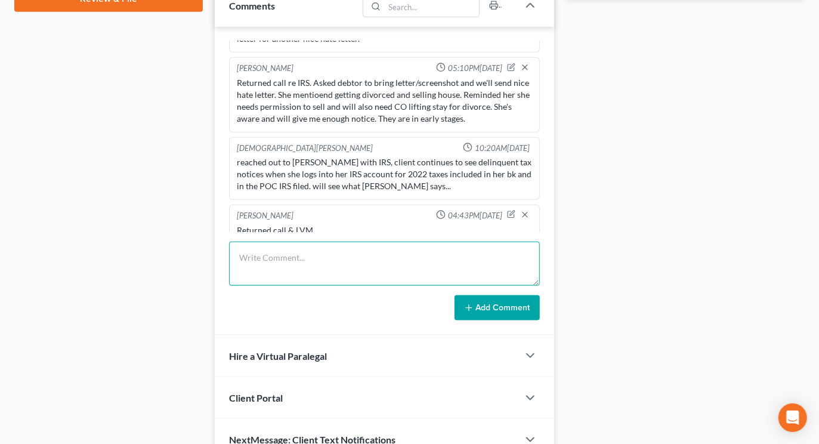
click at [318, 247] on textarea at bounding box center [384, 263] width 310 height 44
click at [480, 241] on textarea "TC w/ debtor about buying a new car. Sent to Sherry to set f/u" at bounding box center [384, 263] width 310 height 44
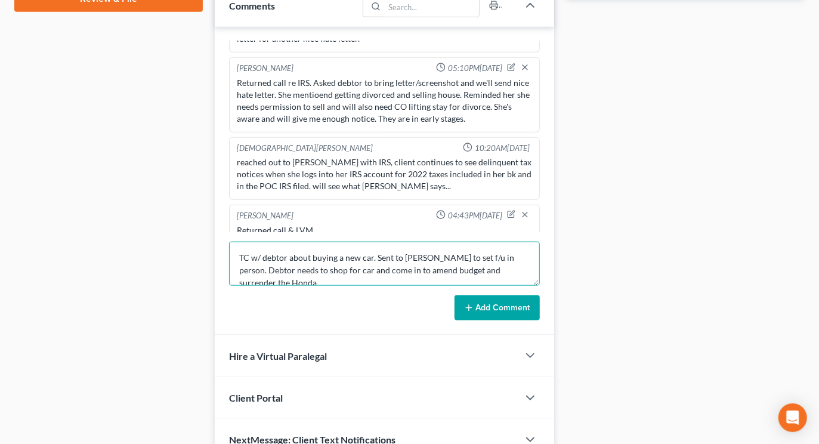
type textarea "TC w/ debtor about buying a new car. Sent to Sherry to set f/u in person. Debto…"
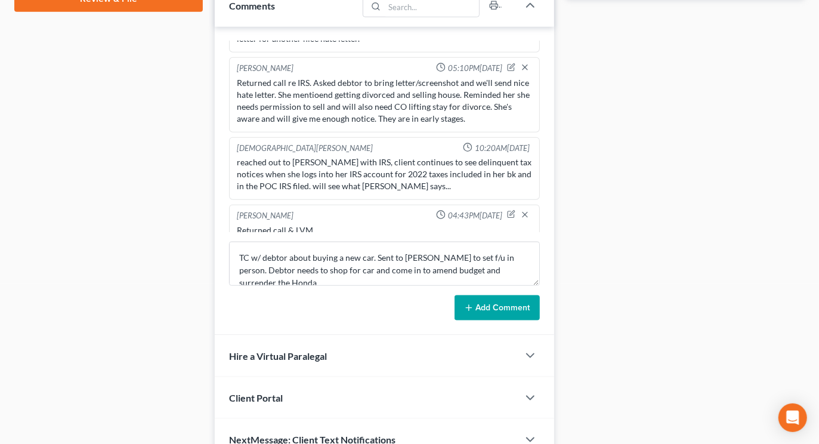
click at [485, 295] on button "Add Comment" at bounding box center [496, 307] width 85 height 25
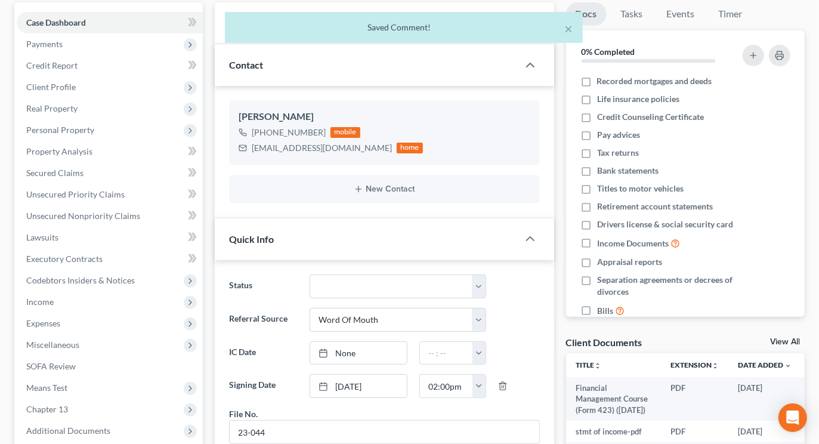
scroll to position [0, 0]
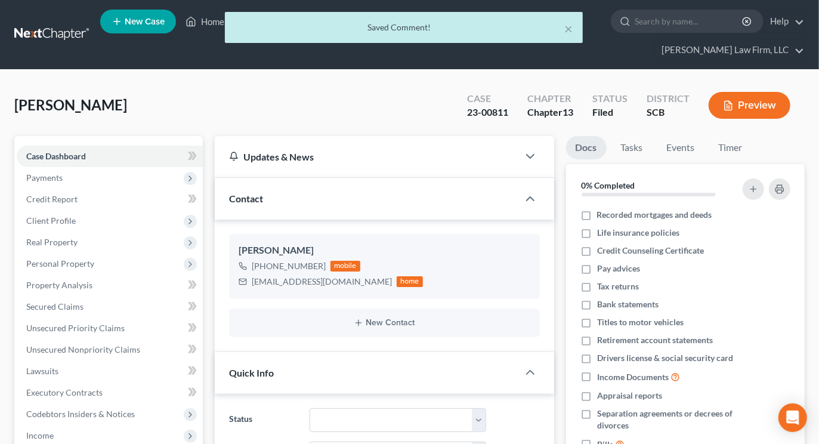
click at [69, 25] on div "× Saved Comment!" at bounding box center [403, 30] width 819 height 37
click at [120, 30] on div "× Saved Comment!" at bounding box center [403, 30] width 819 height 37
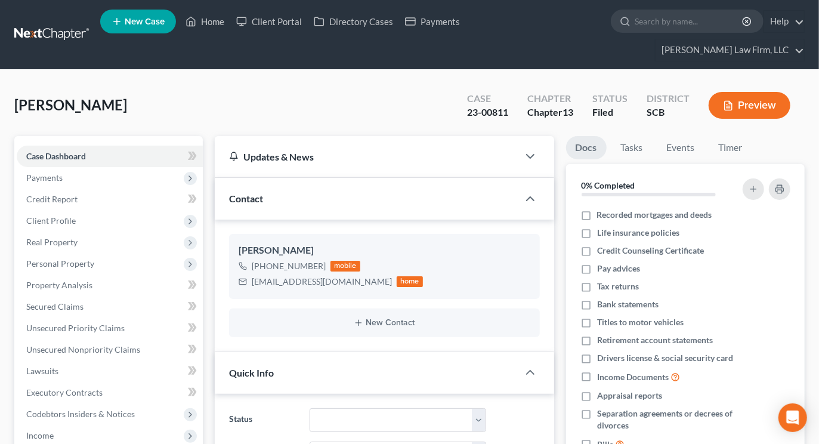
click at [66, 24] on link at bounding box center [52, 34] width 76 height 21
